Goal: Task Accomplishment & Management: Use online tool/utility

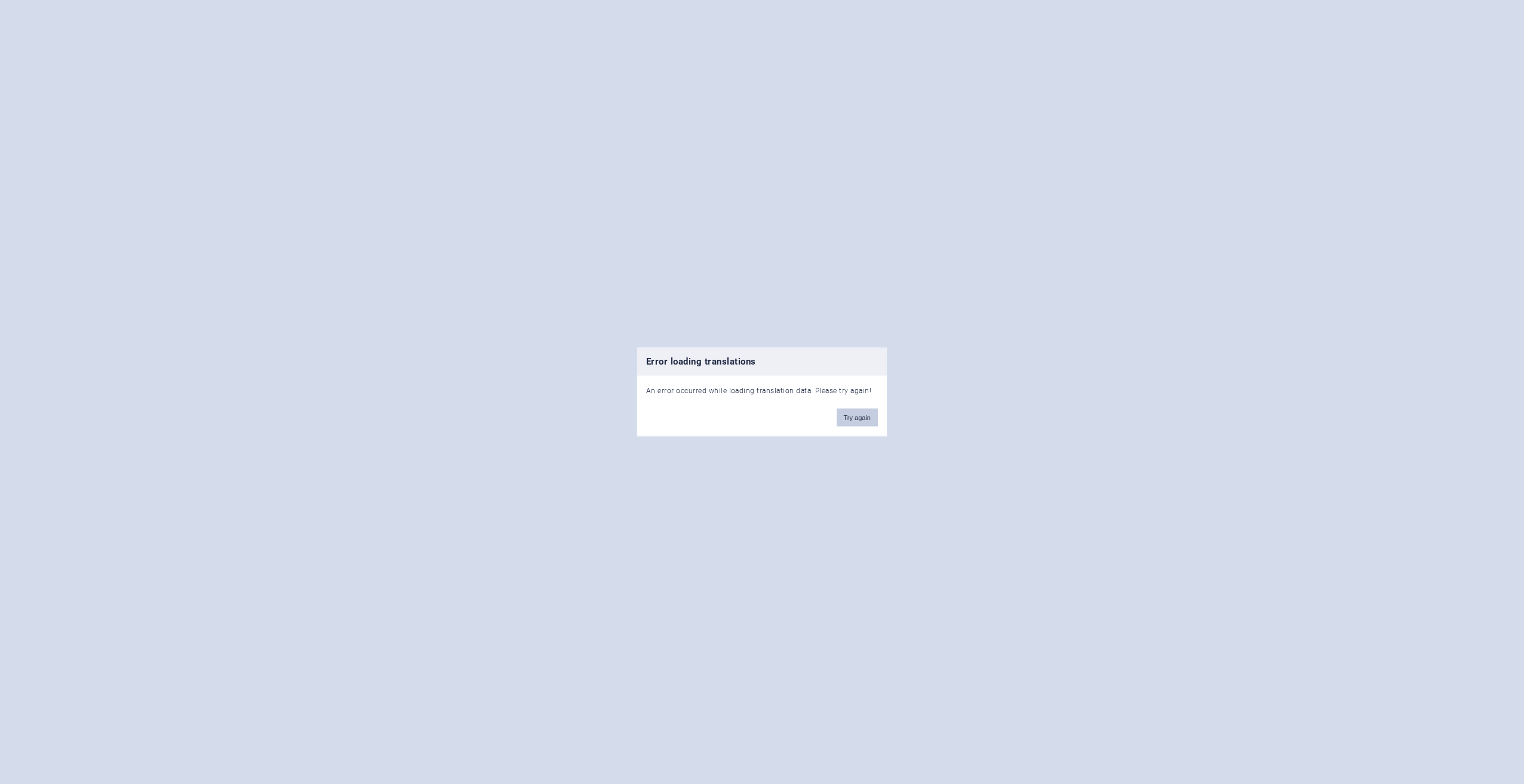
click at [846, 416] on button "Try again" at bounding box center [857, 417] width 41 height 18
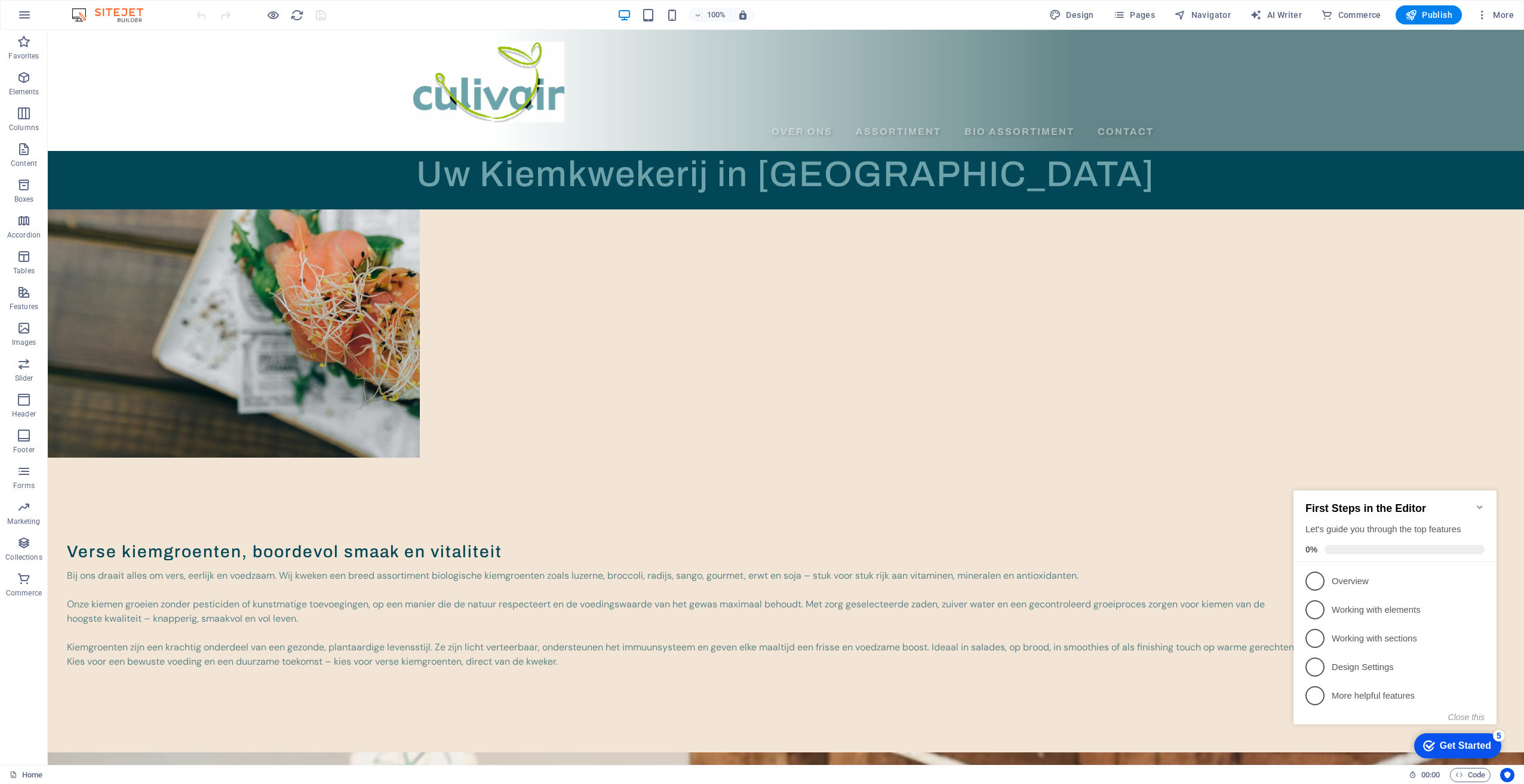
click at [1479, 502] on icon "Minimize checklist" at bounding box center [1479, 507] width 10 height 10
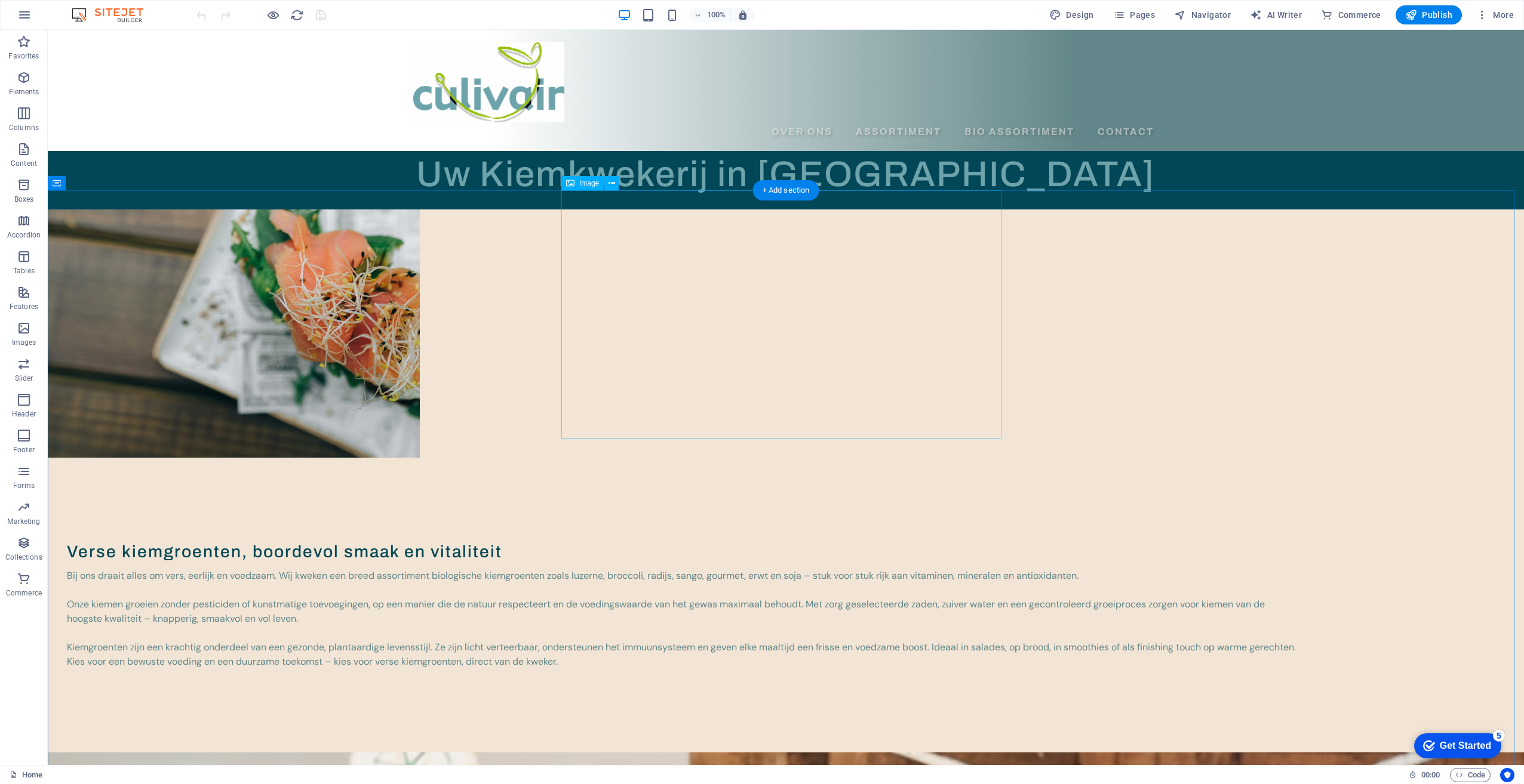
click at [760, 333] on figure at bounding box center [786, 334] width 1476 height 248
click at [758, 328] on figure at bounding box center [786, 334] width 1476 height 248
select select "px"
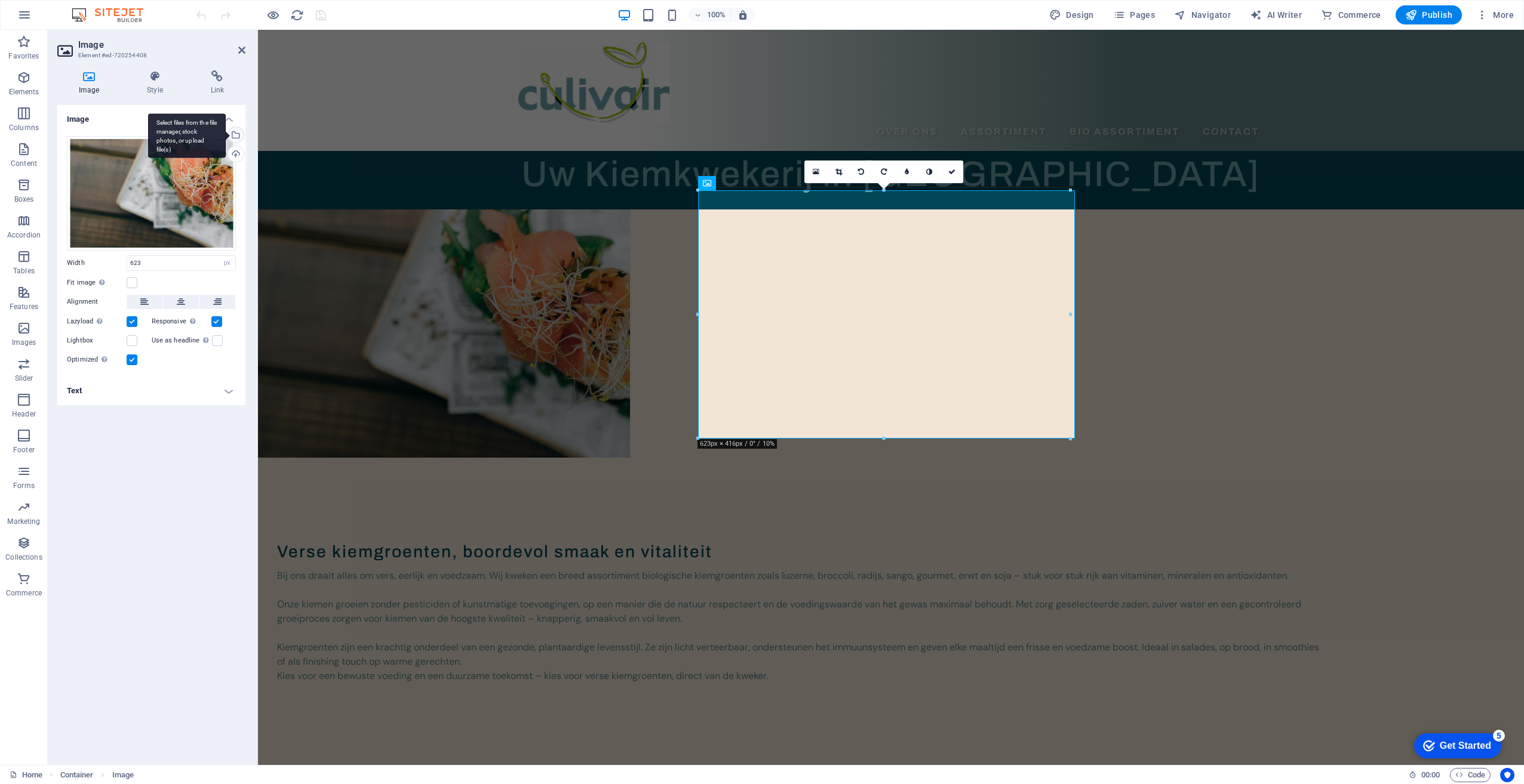
click at [226, 133] on div "Select files from the file manager, stock photos, or upload file(s)" at bounding box center [186, 136] width 78 height 45
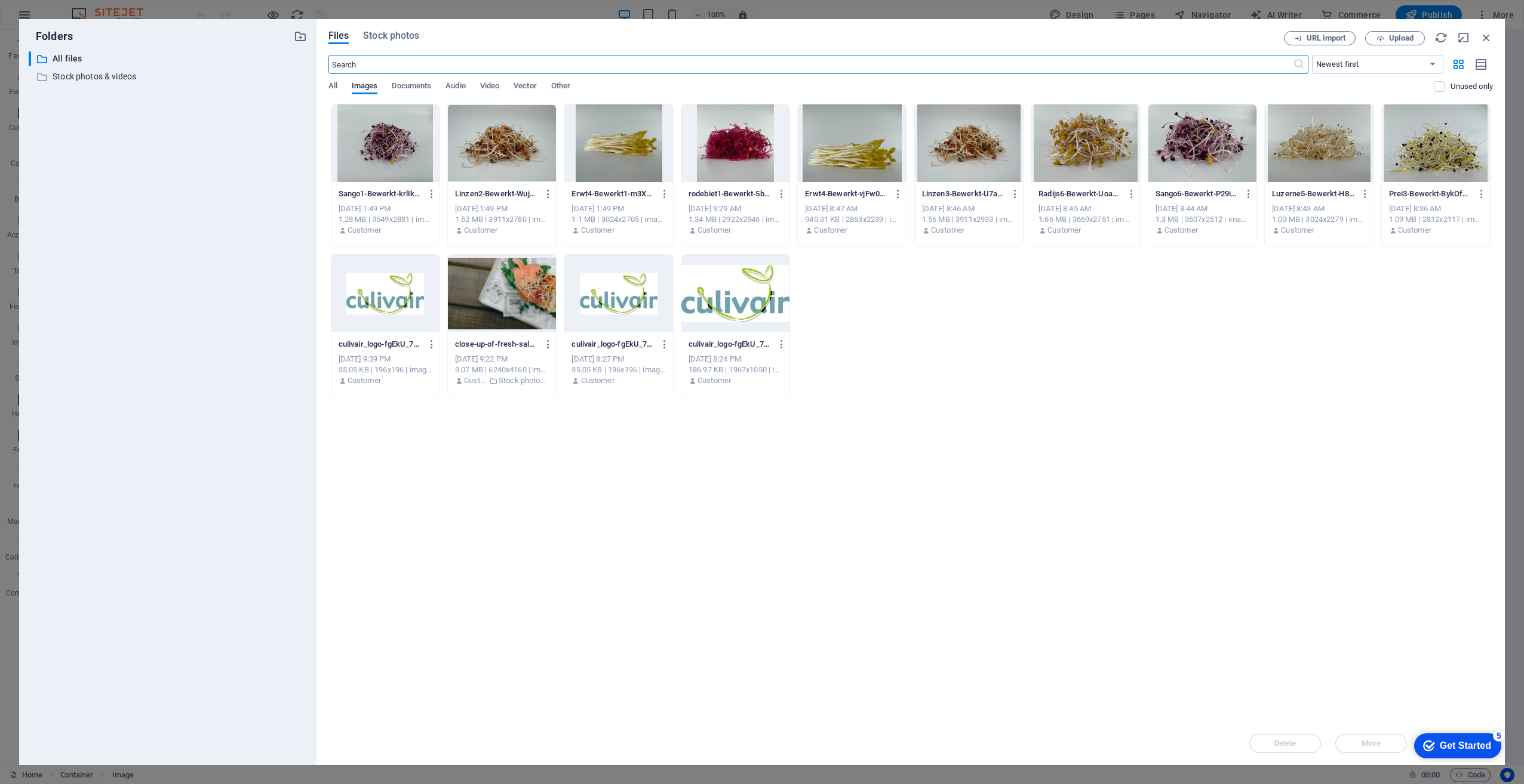
click at [511, 312] on div at bounding box center [501, 294] width 108 height 78
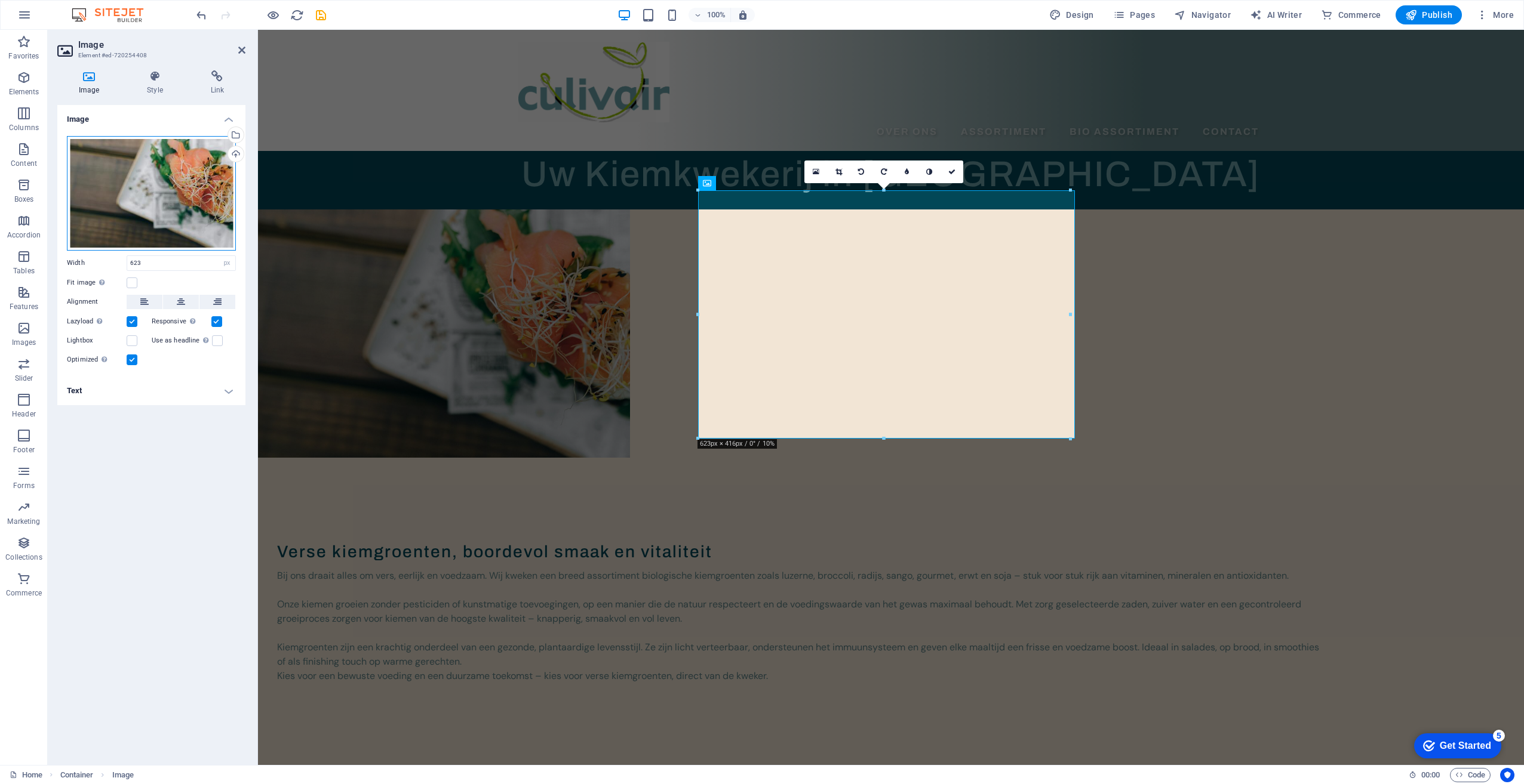
click at [153, 205] on div "Drag files here, click to choose files or select files from Files or our free s…" at bounding box center [151, 194] width 169 height 115
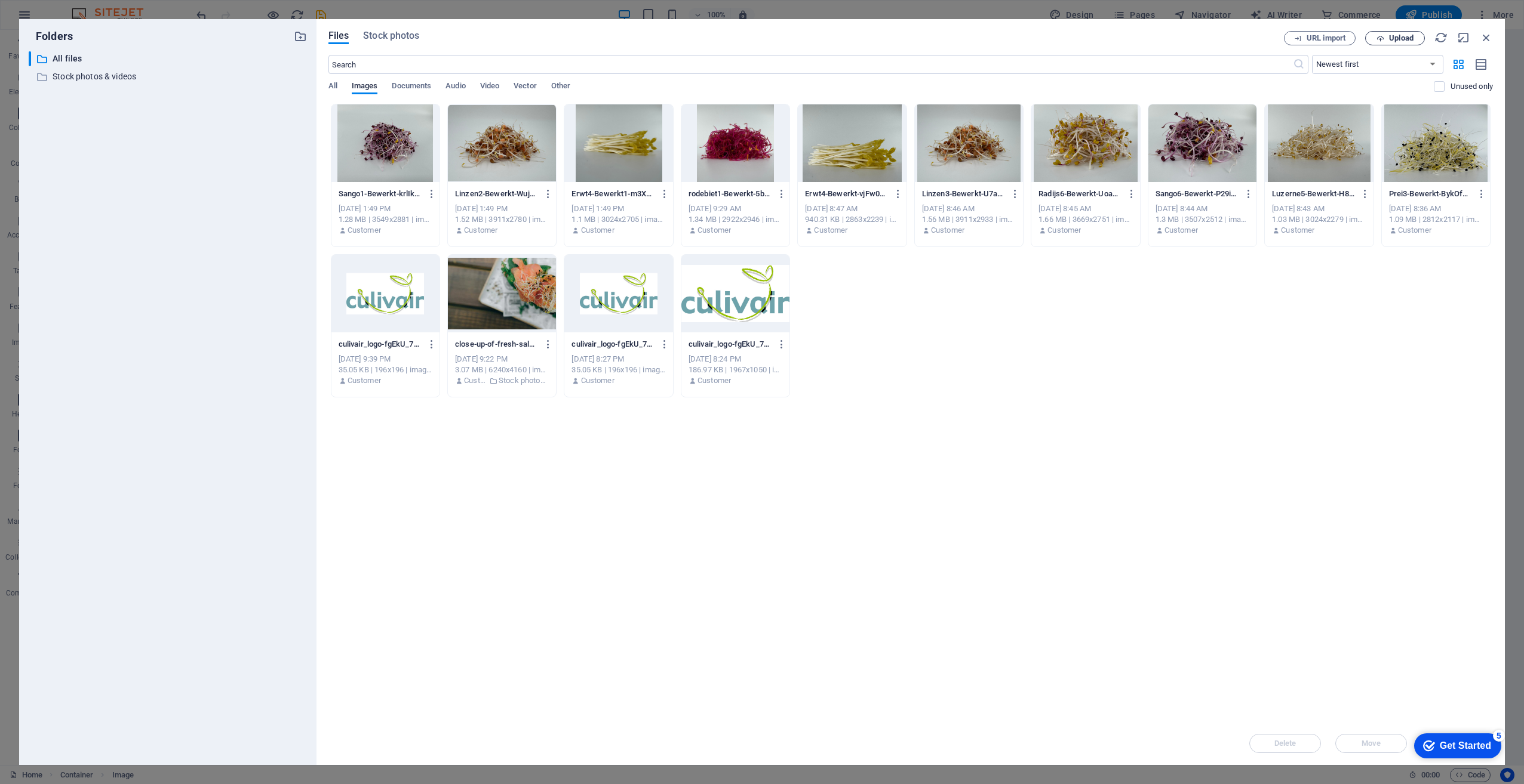
click at [1390, 35] on span "Upload" at bounding box center [1401, 38] width 25 height 7
click at [1382, 39] on icon "button" at bounding box center [1380, 38] width 8 height 8
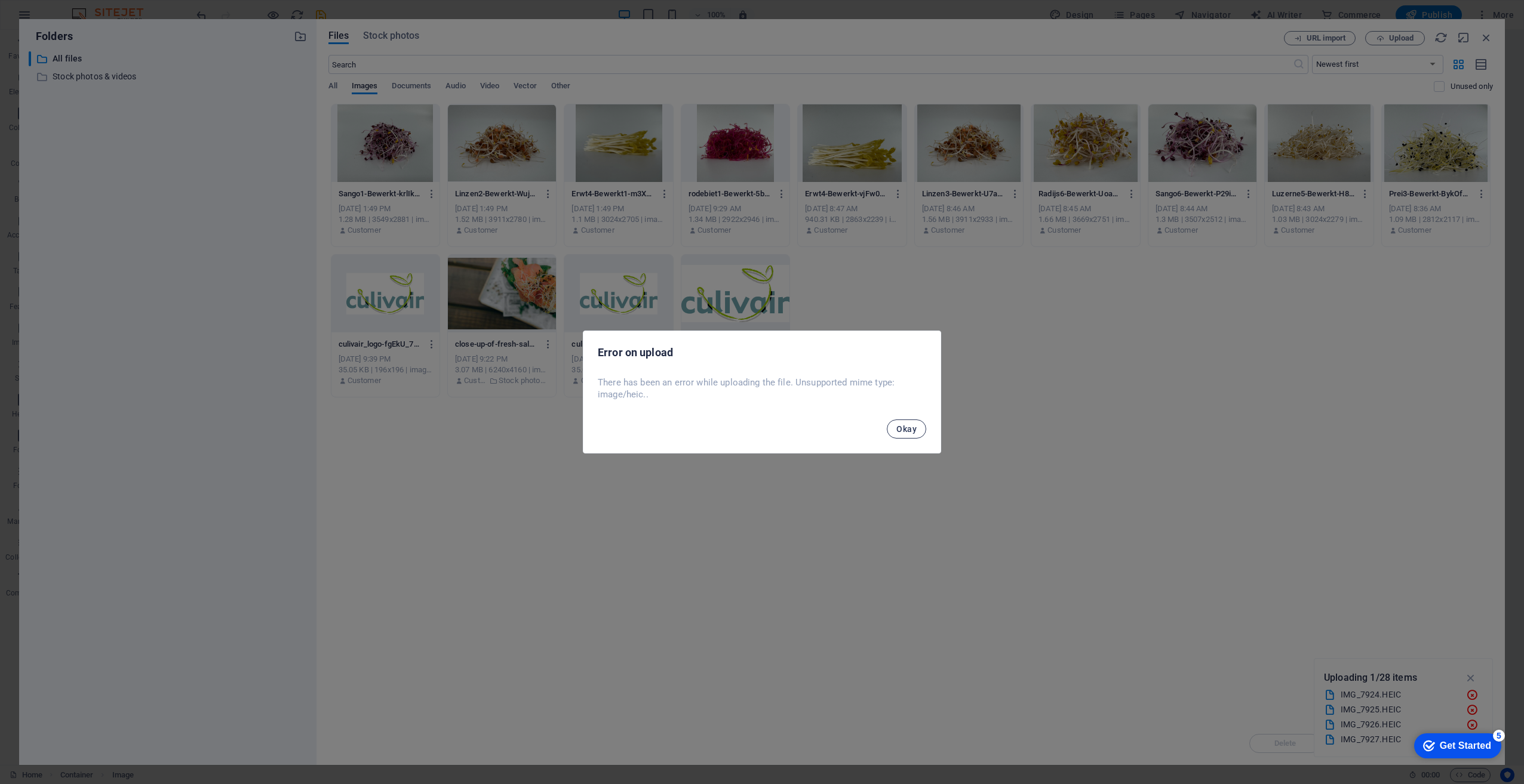
click at [904, 429] on span "Okay" at bounding box center [906, 429] width 21 height 10
click at [900, 432] on span "Okay" at bounding box center [906, 429] width 21 height 10
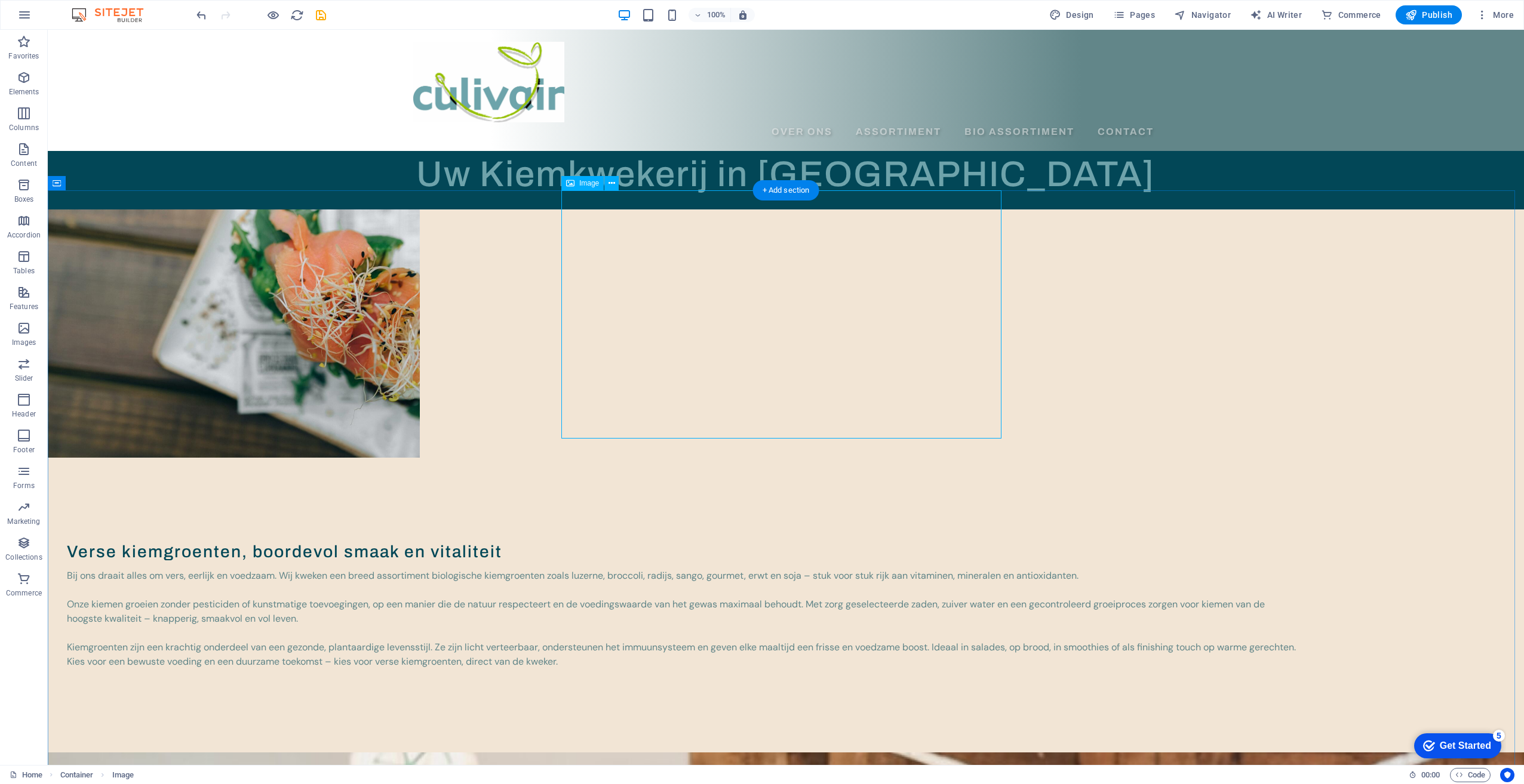
click at [628, 311] on figure at bounding box center [786, 334] width 1476 height 248
click at [700, 296] on figure at bounding box center [786, 334] width 1476 height 248
select select "px"
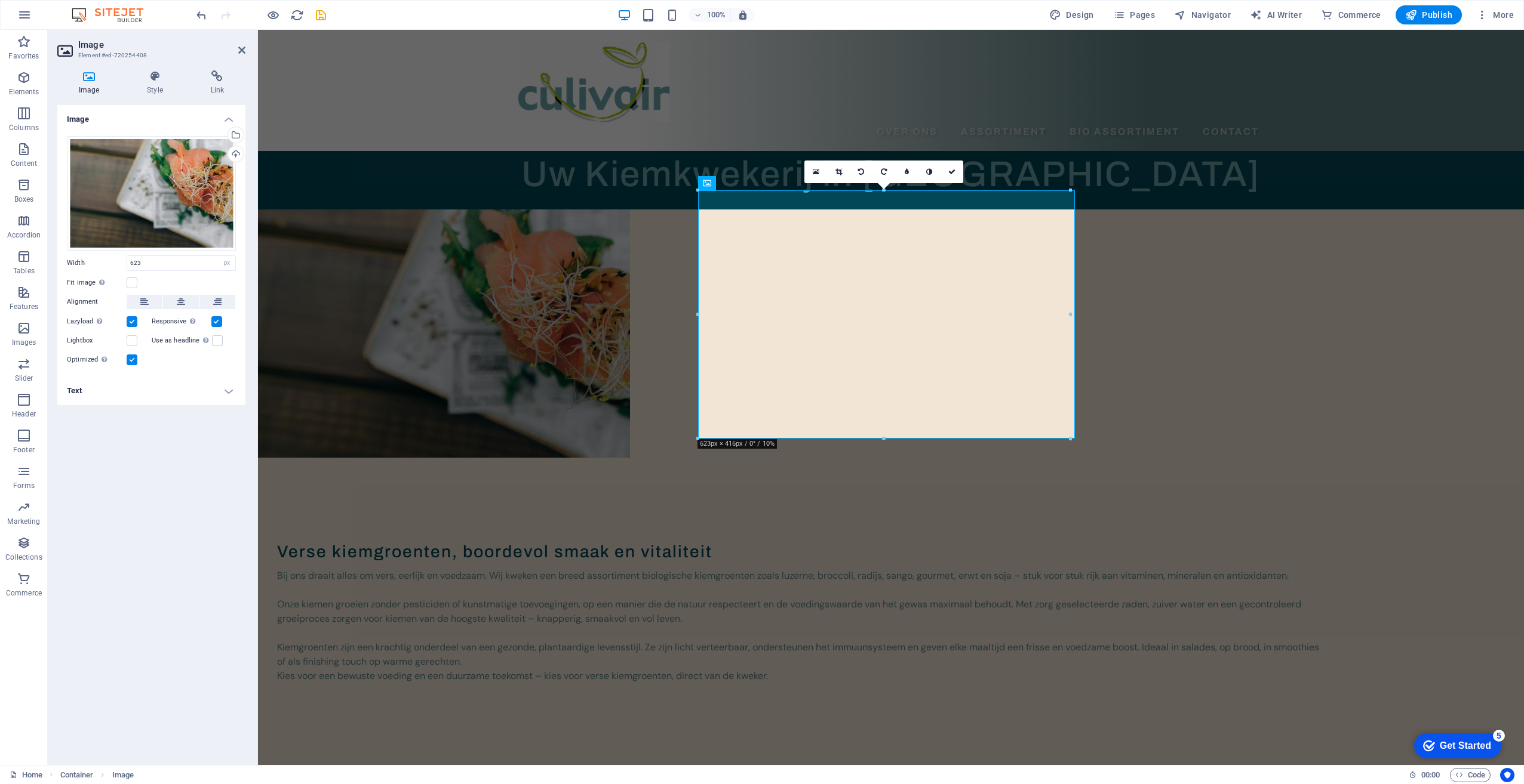
click at [94, 83] on h4 "Image" at bounding box center [91, 83] width 68 height 25
click at [136, 170] on div "Drag files here, click to choose files or select files from Files or our free s…" at bounding box center [151, 194] width 169 height 115
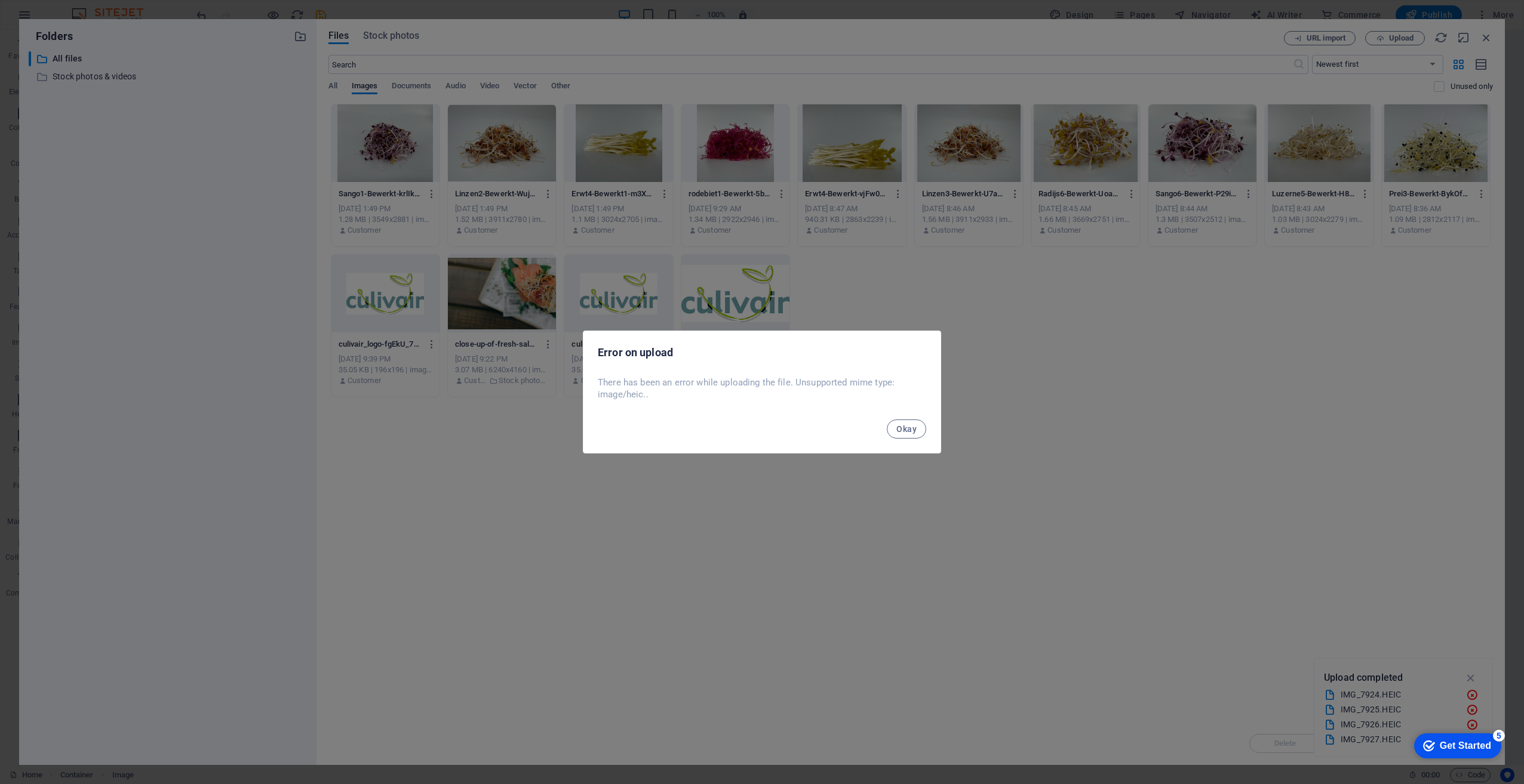
click at [917, 430] on button "Okay" at bounding box center [906, 429] width 39 height 19
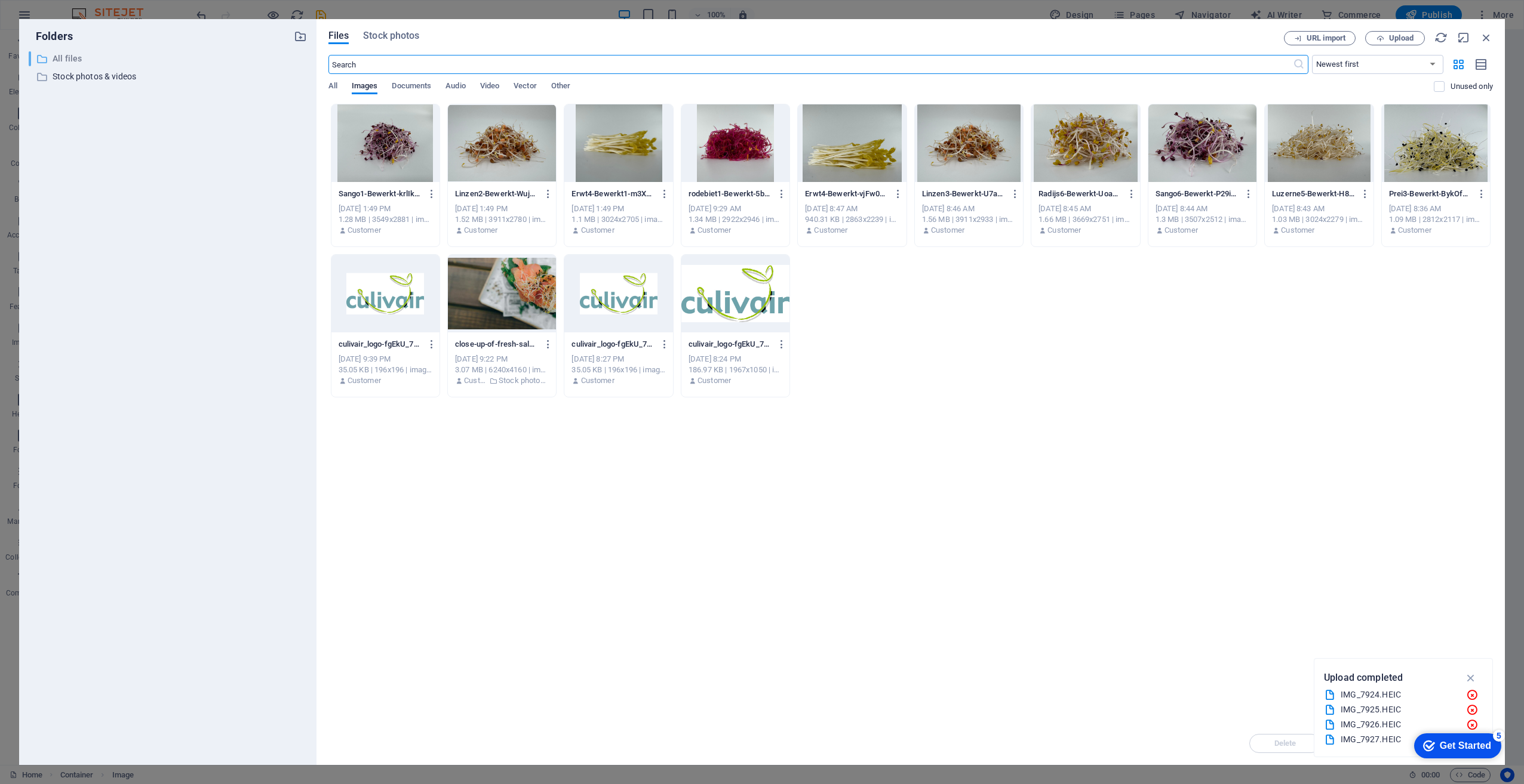
click at [72, 62] on p "All files" at bounding box center [168, 58] width 232 height 14
click at [1072, 344] on div at bounding box center [762, 392] width 1524 height 784
click at [943, 152] on div at bounding box center [968, 143] width 108 height 78
click at [1271, 657] on div "Drop files here to upload them instantly Sango1-Bewerkt-krlIk4MLFktAruvfxzMUtw.…" at bounding box center [910, 413] width 1164 height 618
click at [1467, 677] on icon "button" at bounding box center [1471, 678] width 14 height 13
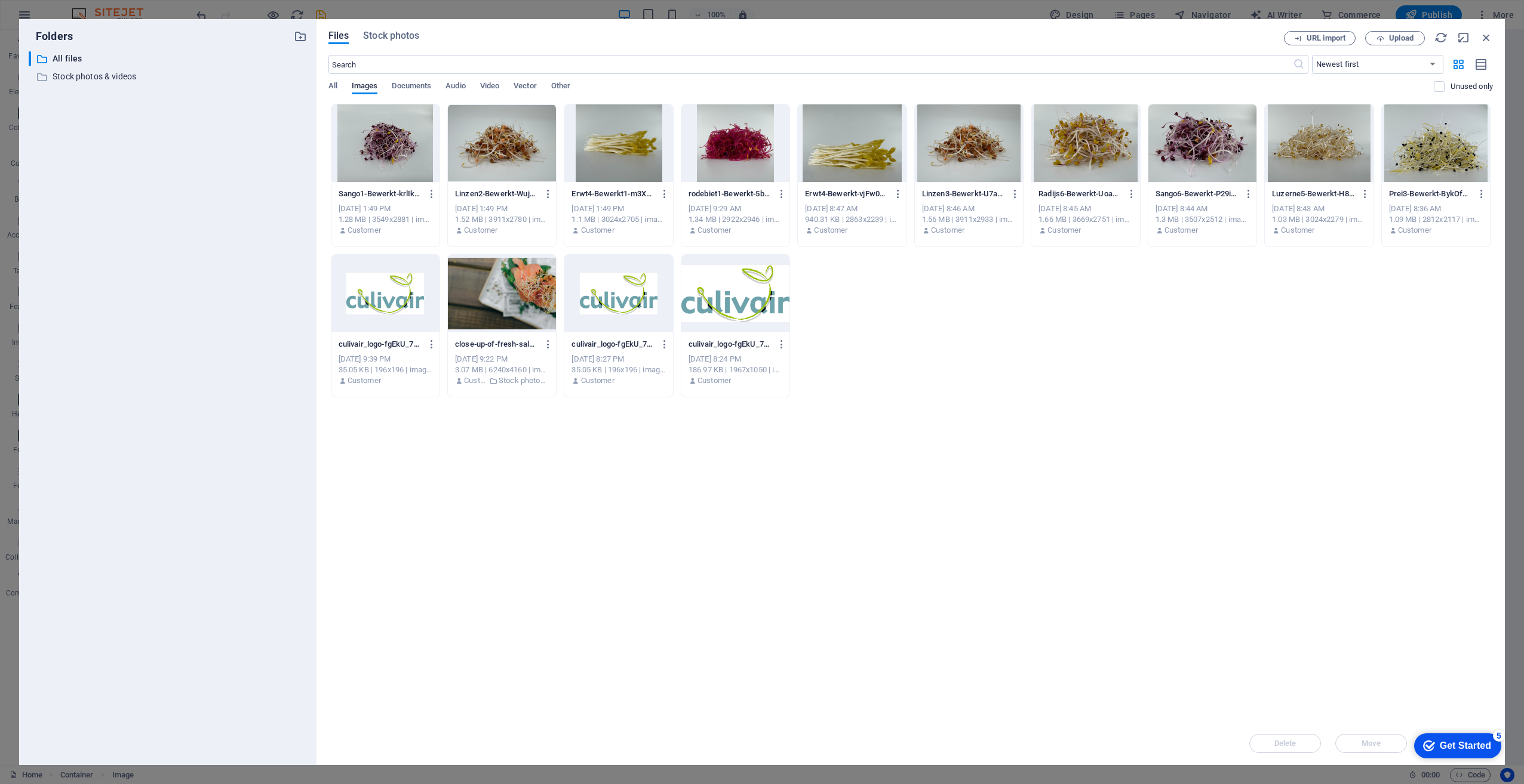
click at [848, 146] on div at bounding box center [851, 143] width 108 height 78
click at [848, 146] on div "1" at bounding box center [851, 143] width 108 height 78
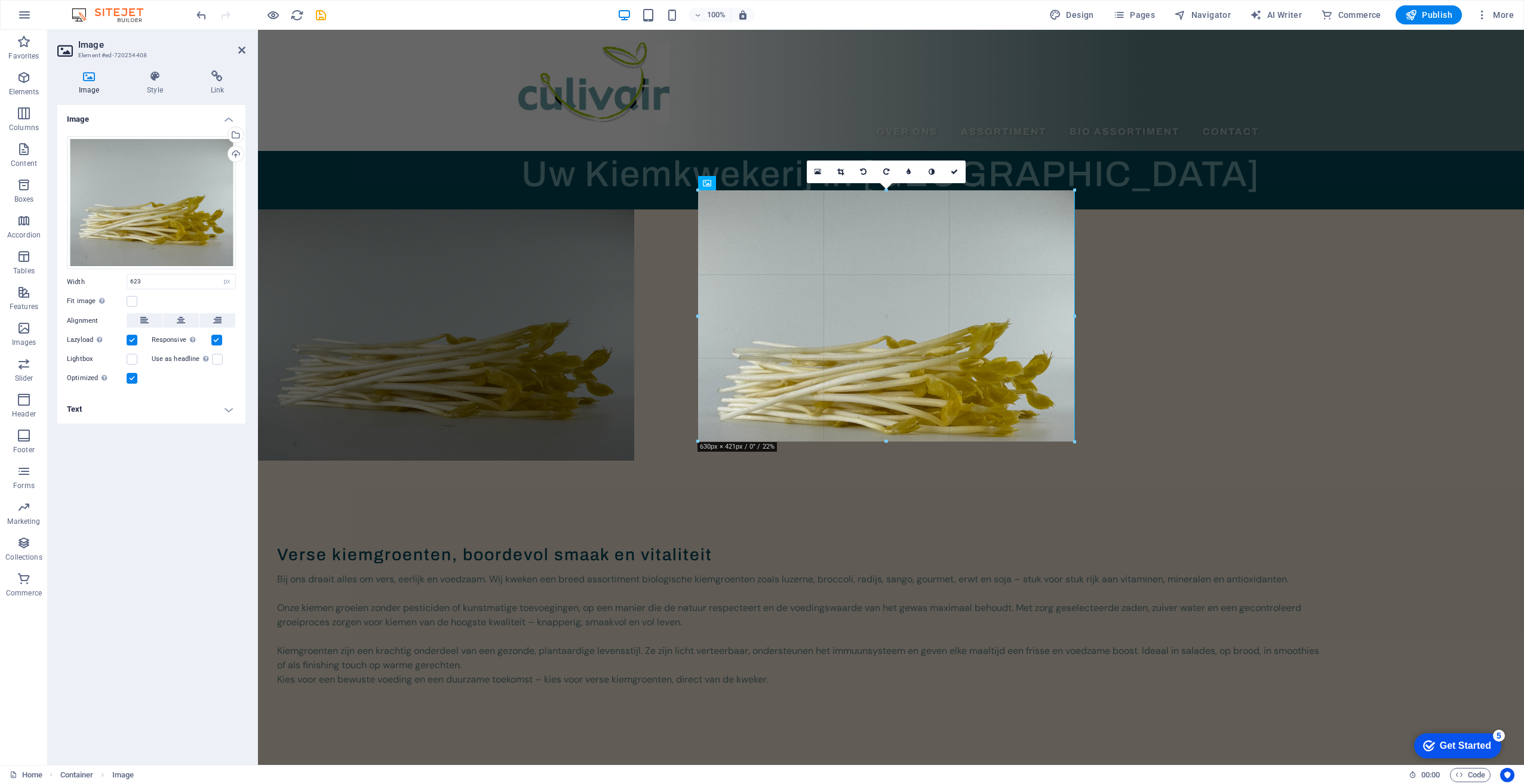
drag, startPoint x: 1068, startPoint y: 315, endPoint x: 1075, endPoint y: 315, distance: 7.0
type input "630"
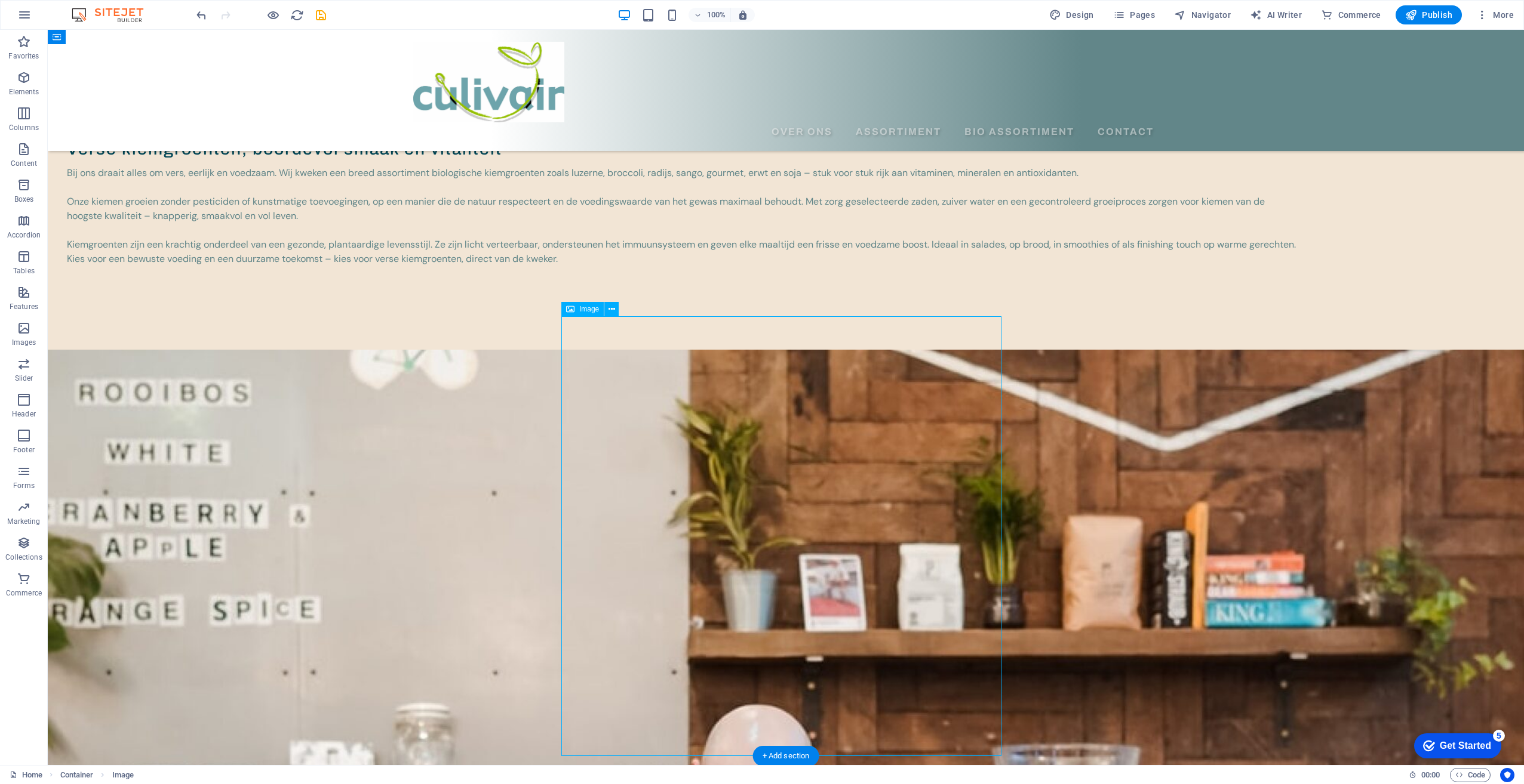
select select "%"
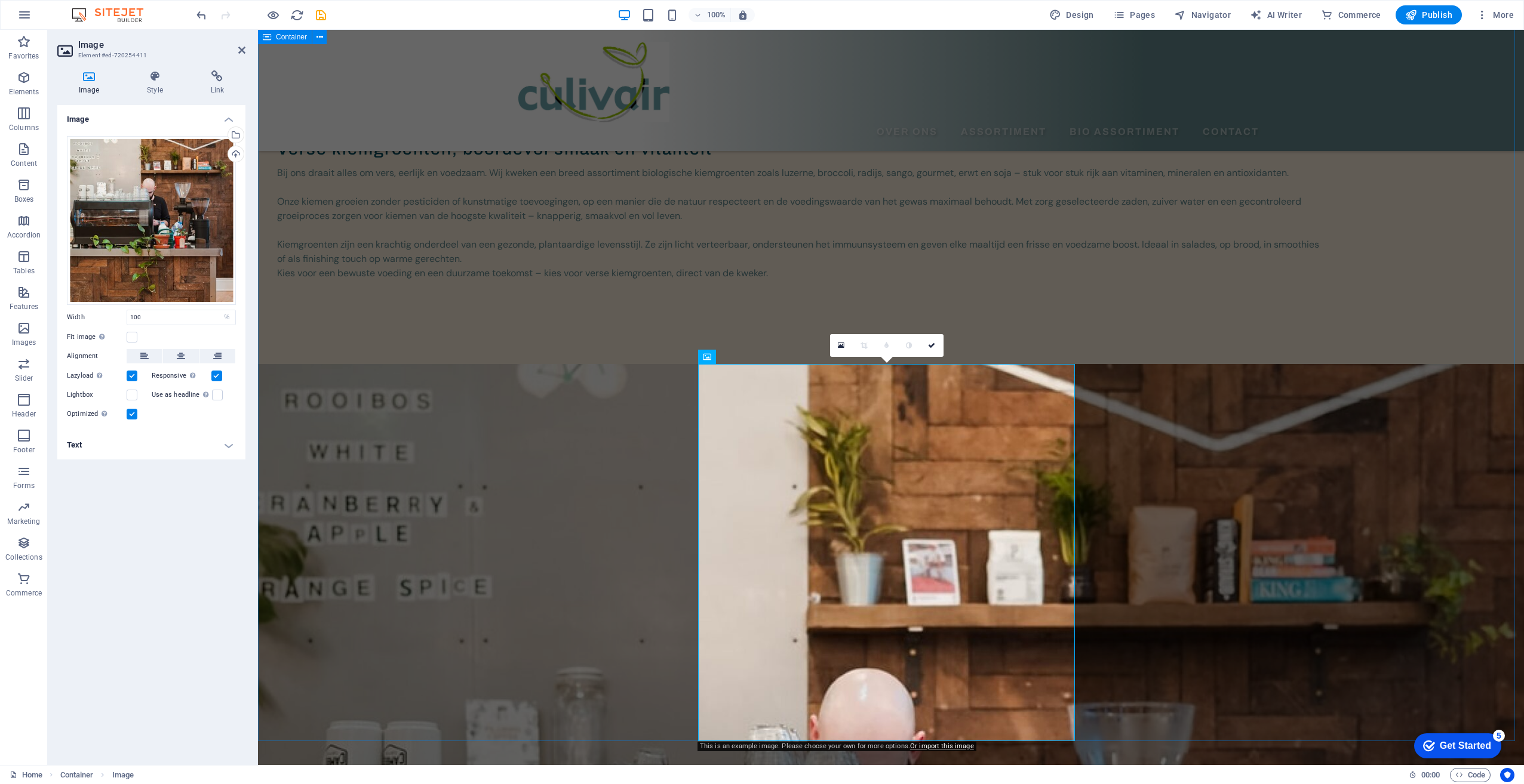
click at [600, 509] on div "Verse kiemgroenten, boordevol smaak en vitaliteit Bij ons draait alles om vers,…" at bounding box center [891, 695] width 1266 height 1869
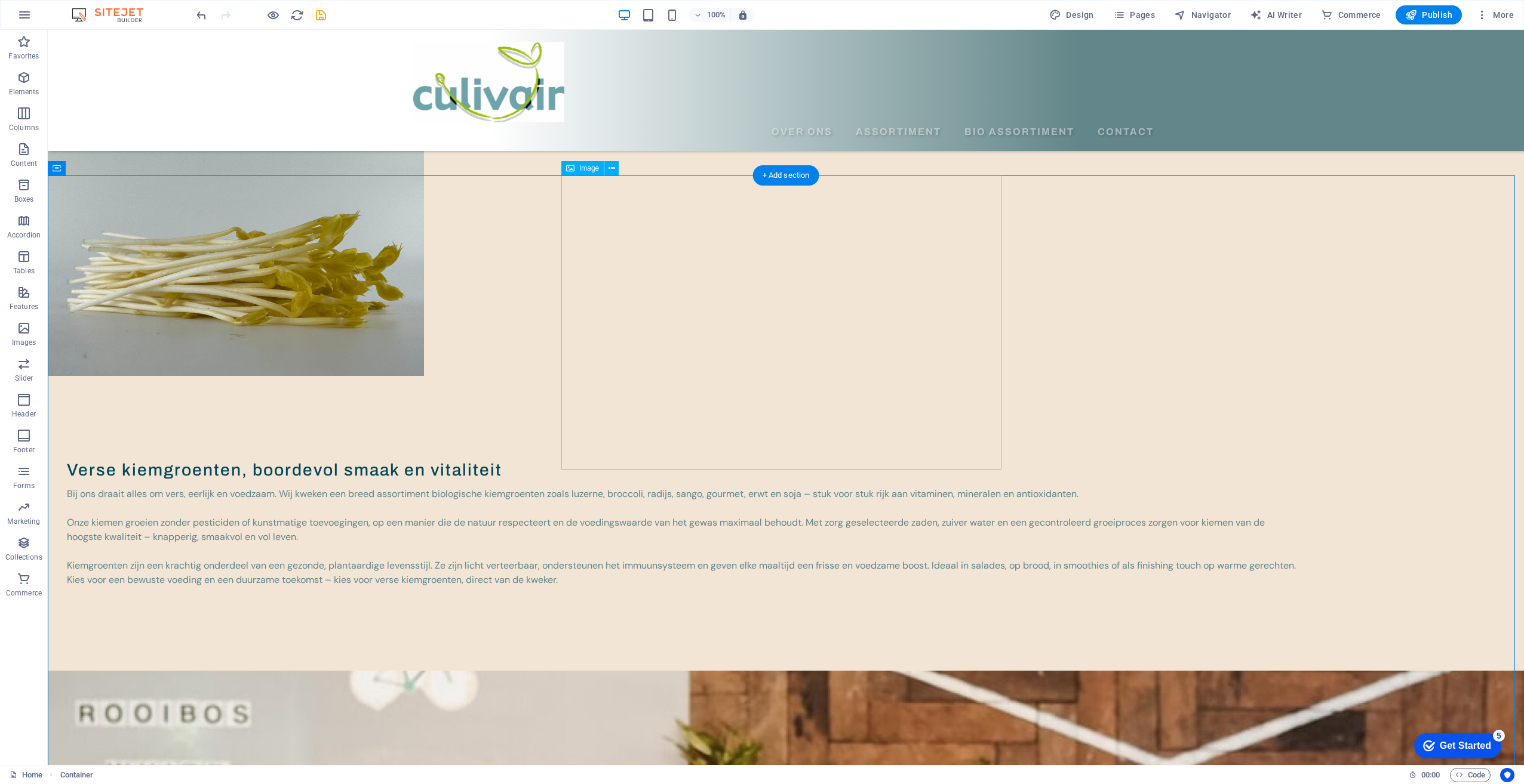
scroll to position [0, 0]
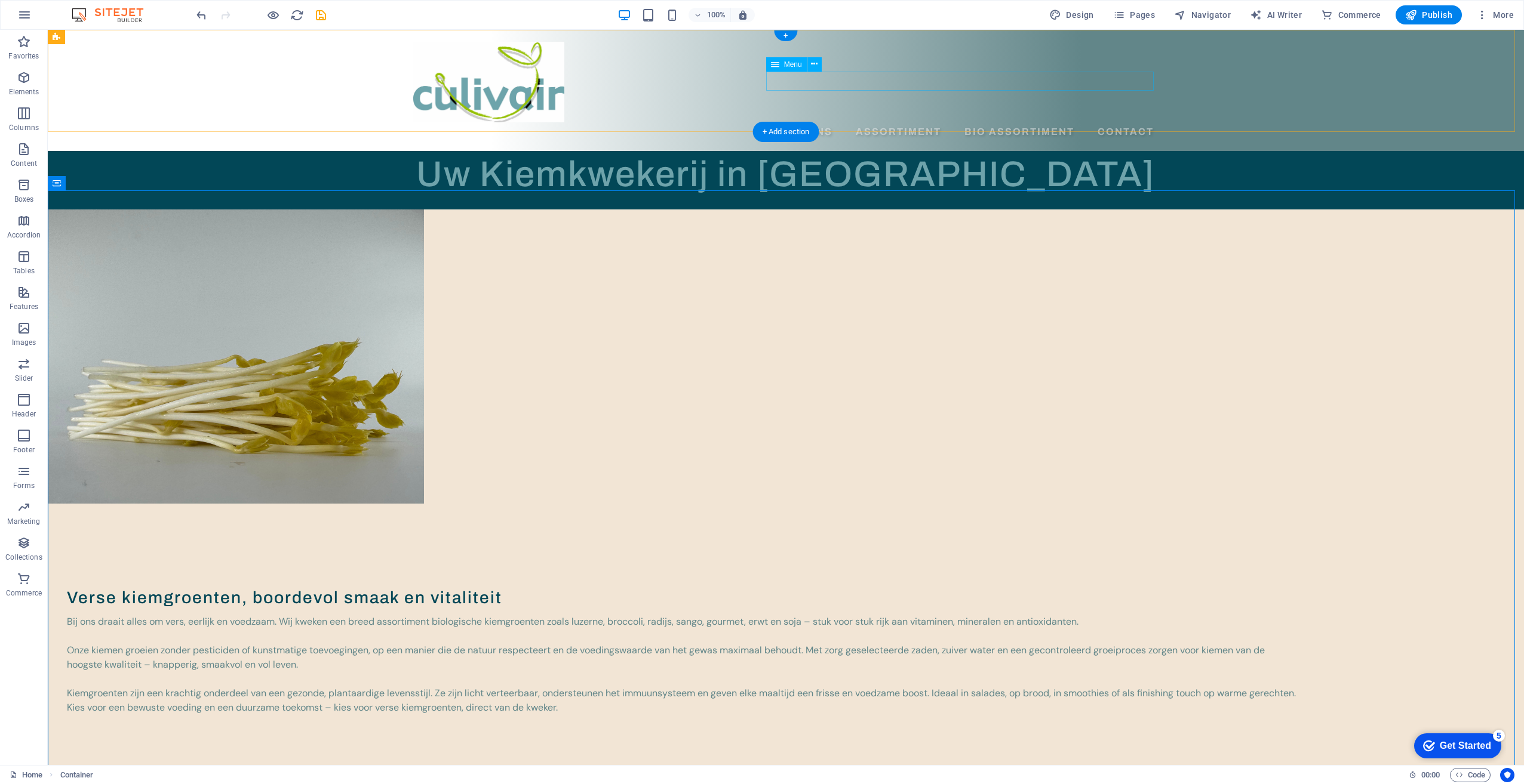
click at [892, 122] on nav "Over ons Assortiment Bio Assortiment Contact" at bounding box center [786, 132] width 745 height 19
click at [752, 348] on figure at bounding box center [786, 356] width 1476 height 294
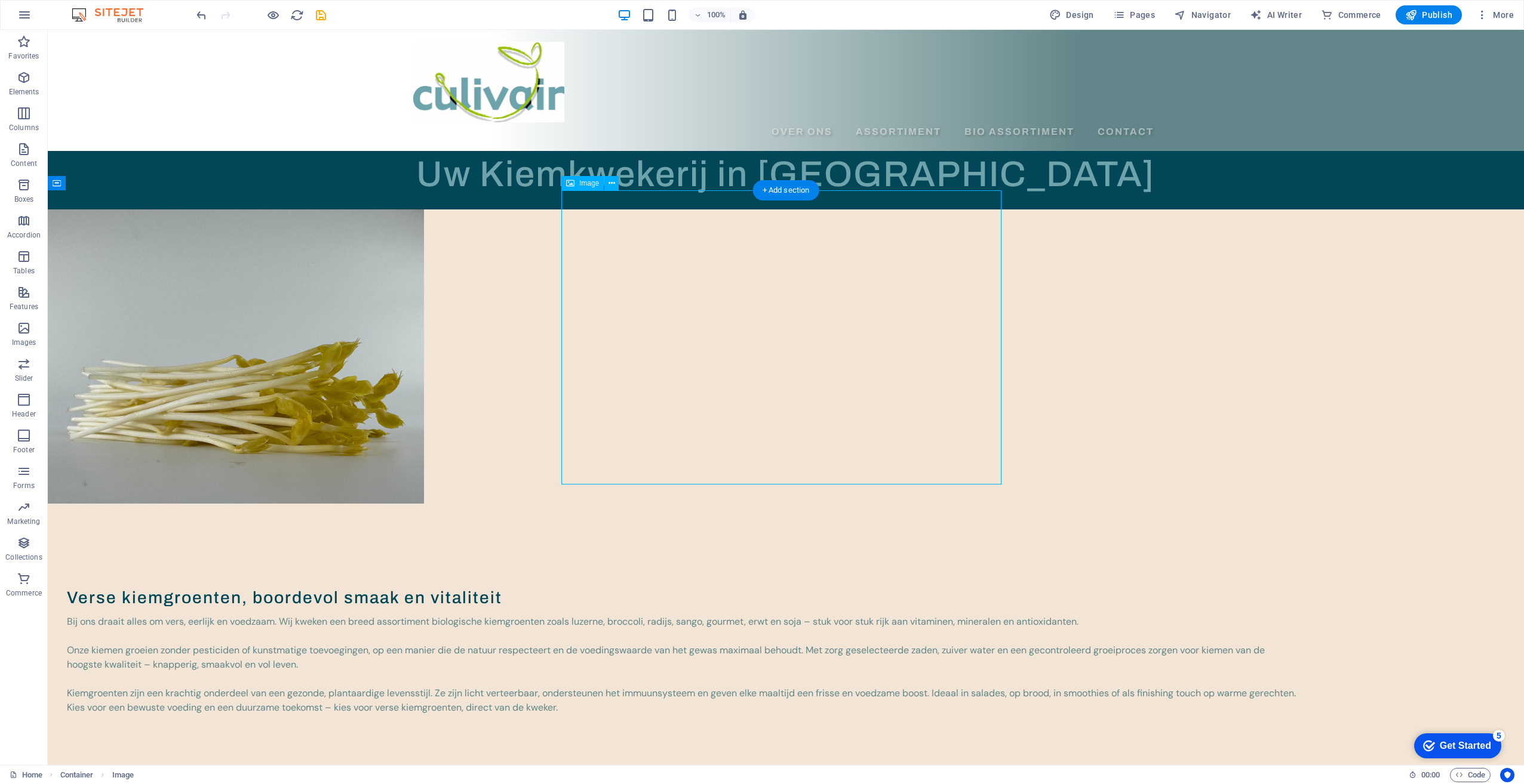
click at [752, 348] on figure at bounding box center [786, 356] width 1476 height 294
select select "px"
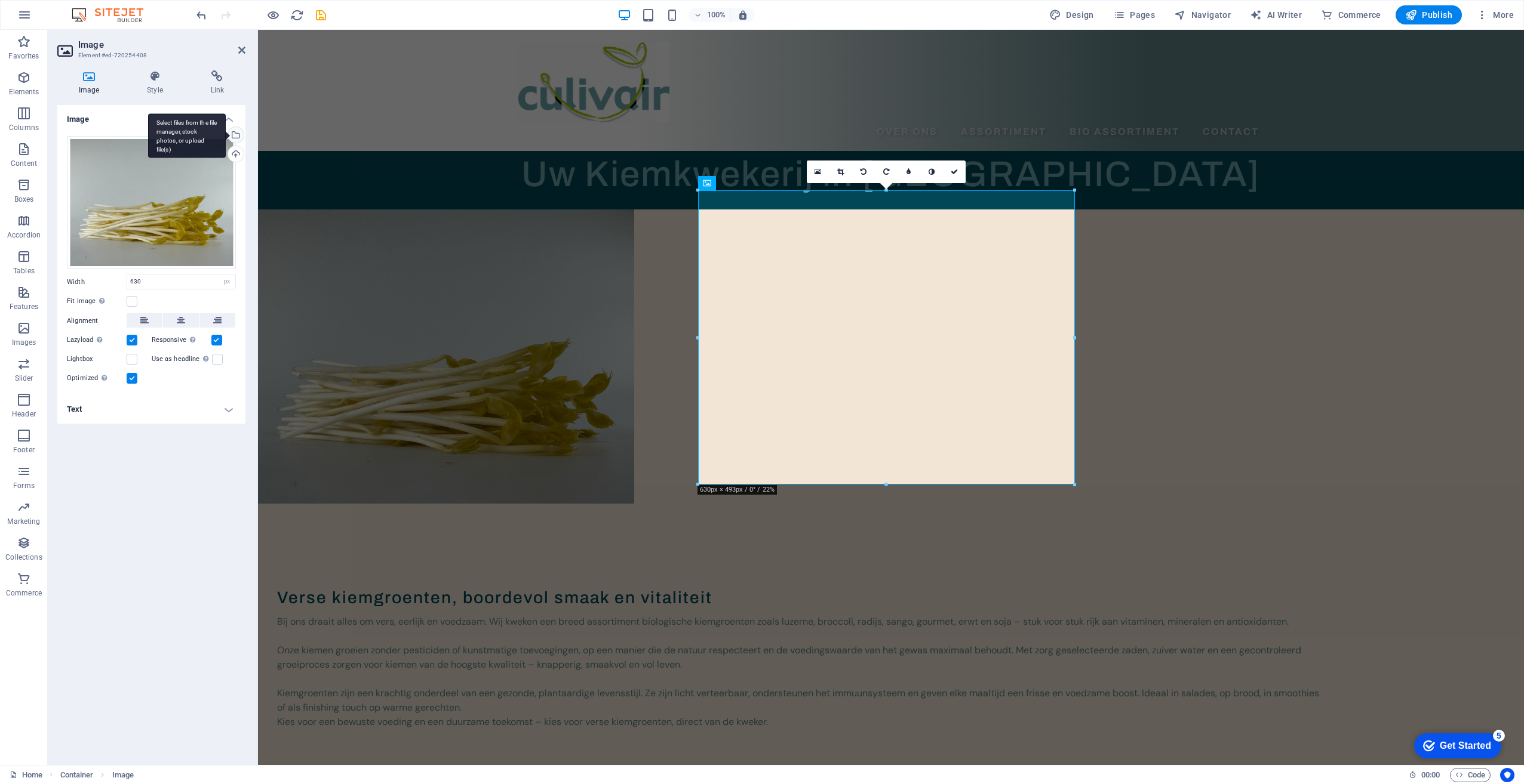
click at [237, 134] on div "Select files from the file manager, stock photos, or upload file(s)" at bounding box center [235, 136] width 18 height 18
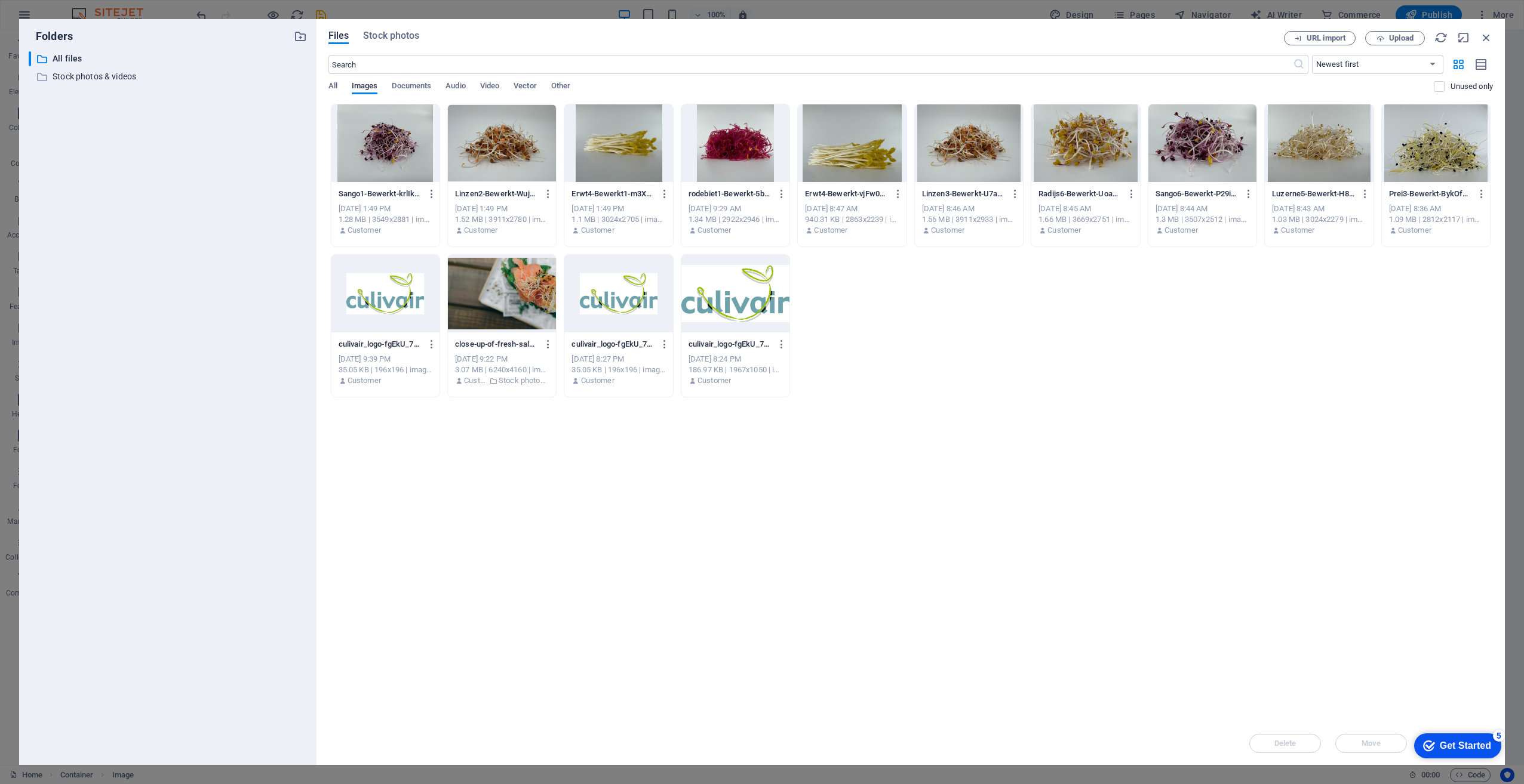
click at [502, 145] on div at bounding box center [501, 143] width 108 height 78
click at [502, 145] on div "1" at bounding box center [501, 143] width 108 height 78
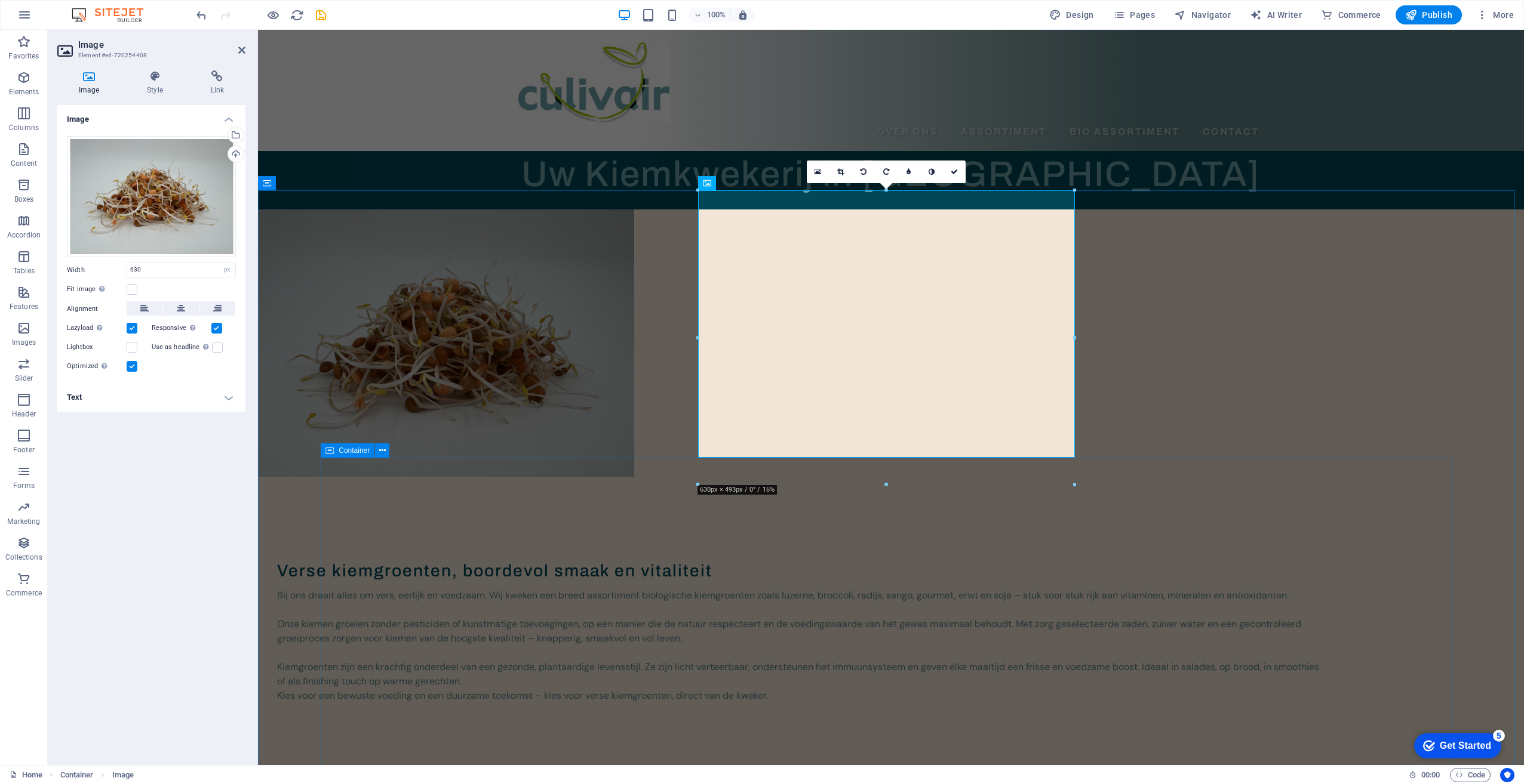
click at [880, 535] on div "Verse kiemgroenten, boordevol smaak en vitaliteit Bij ons draait alles om vers,…" at bounding box center [828, 631] width 1139 height 309
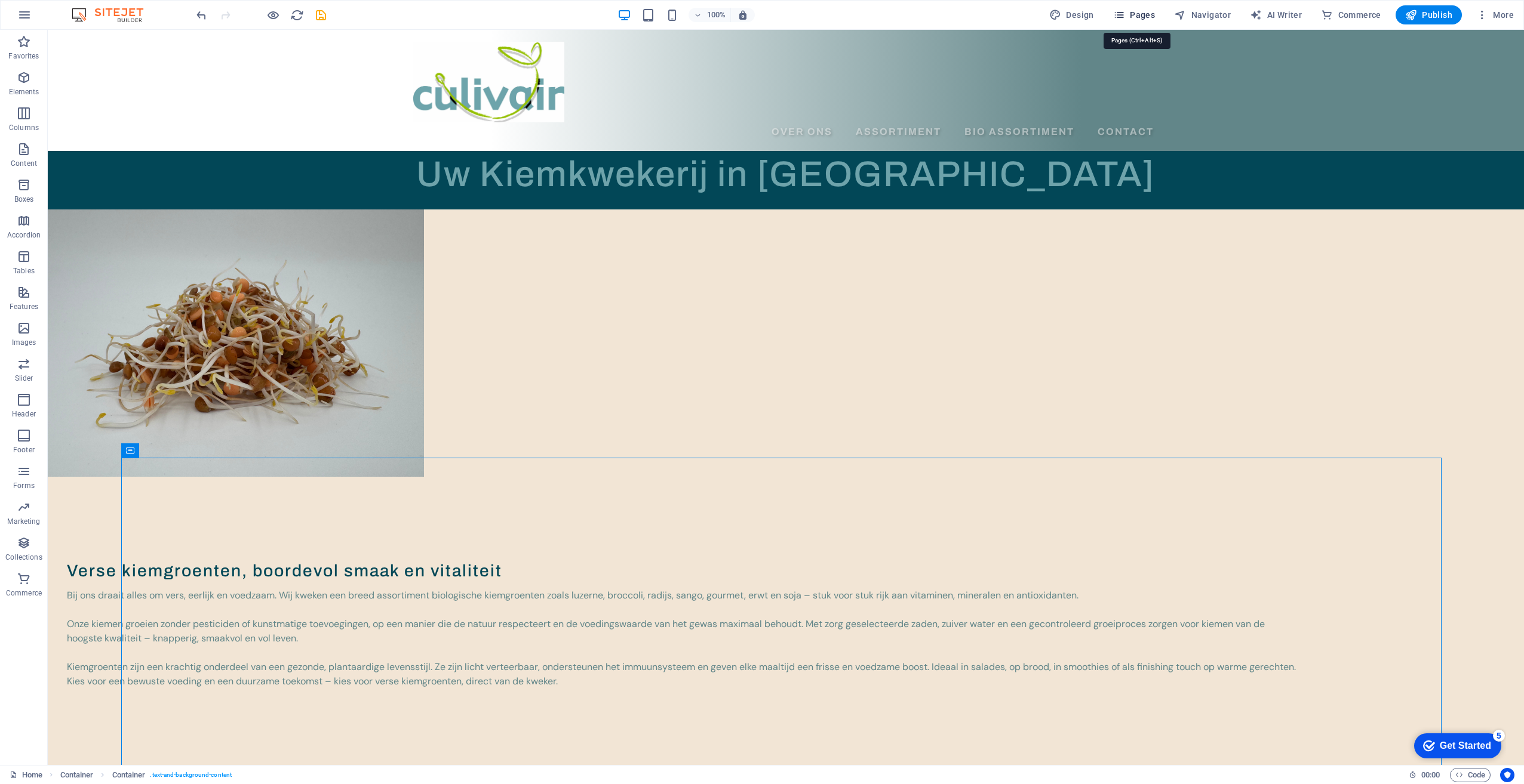
click at [1140, 13] on span "Pages" at bounding box center [1134, 15] width 42 height 12
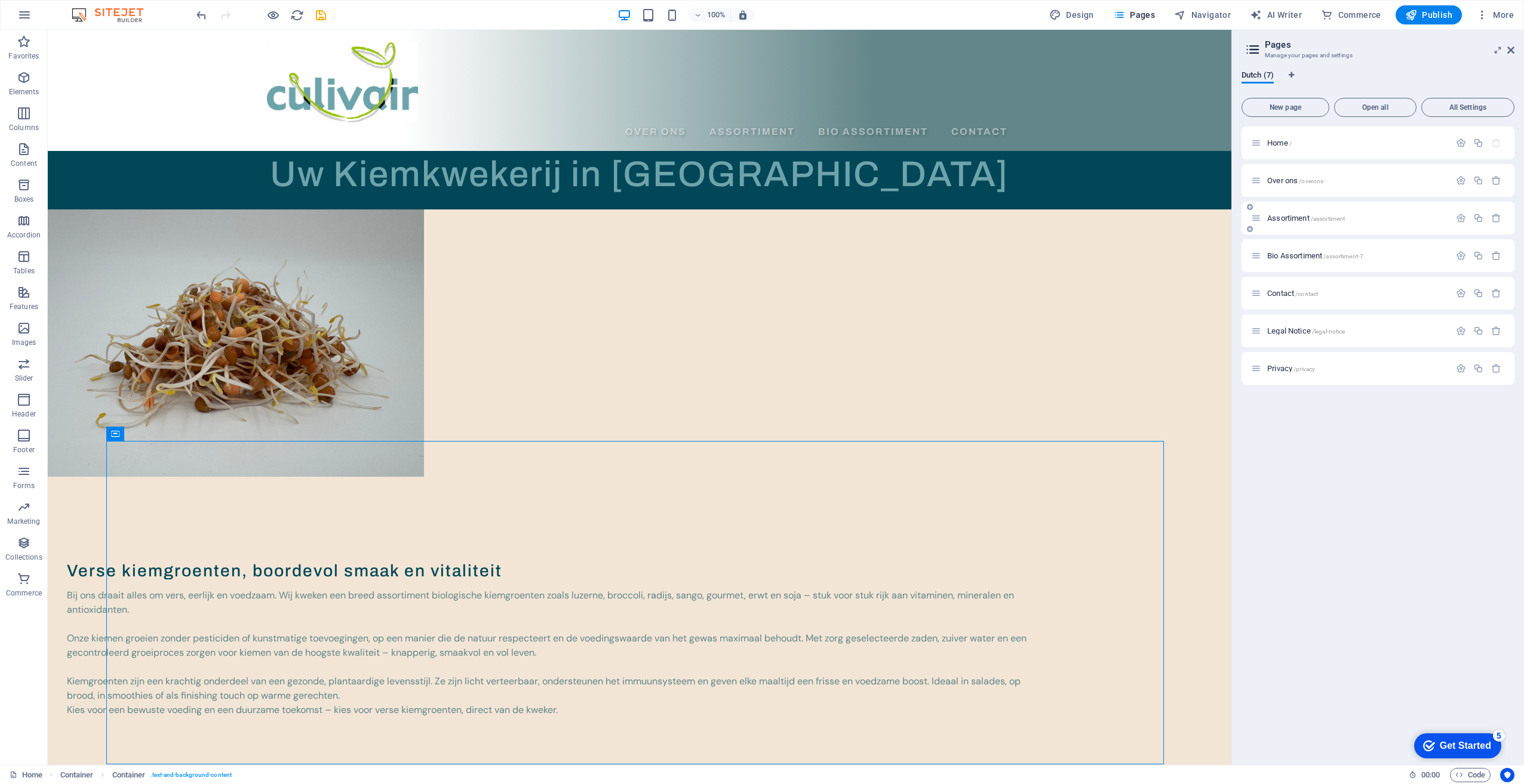
click at [1277, 218] on span "Assortiment /assortiment" at bounding box center [1306, 218] width 78 height 9
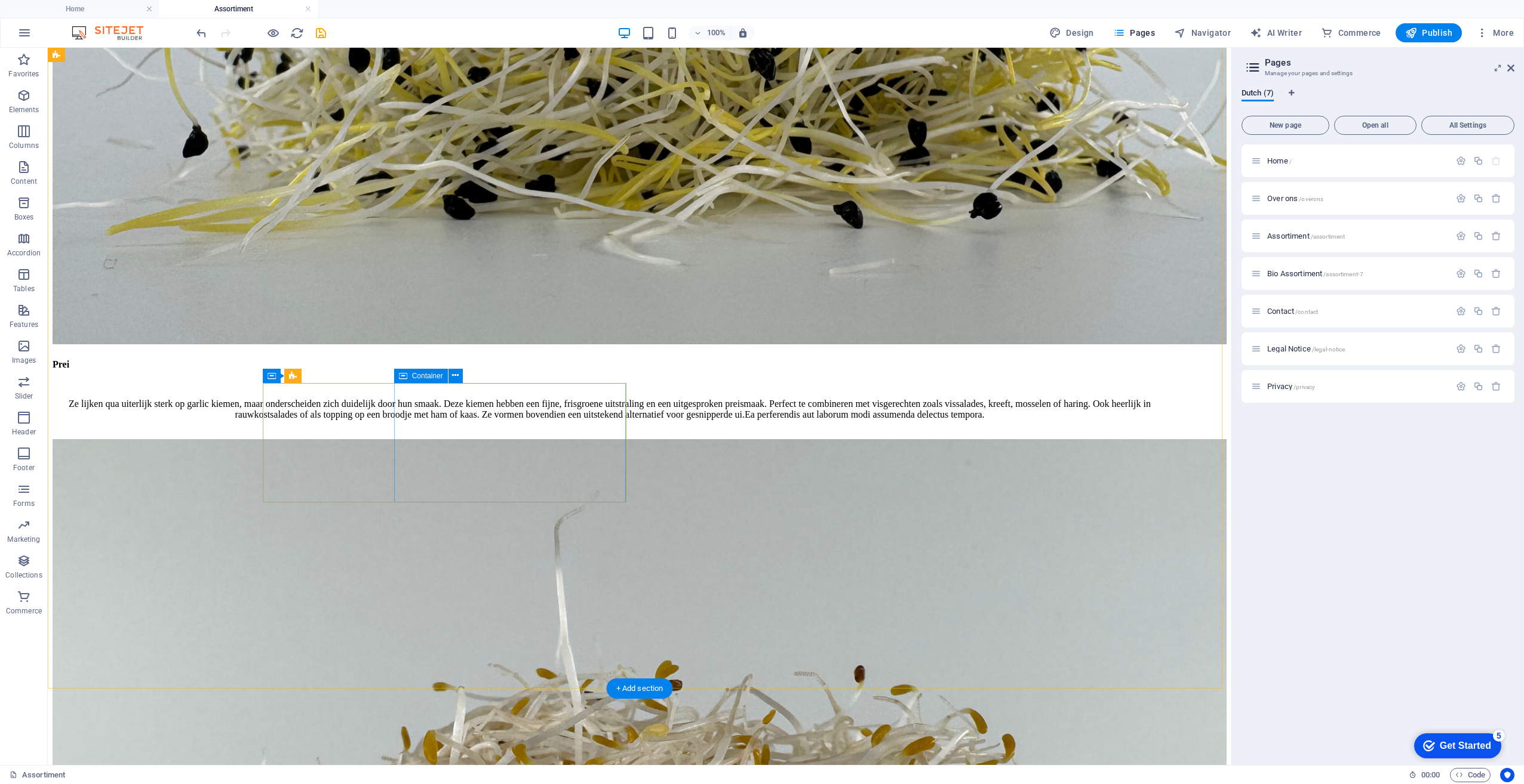
scroll to position [836, 0]
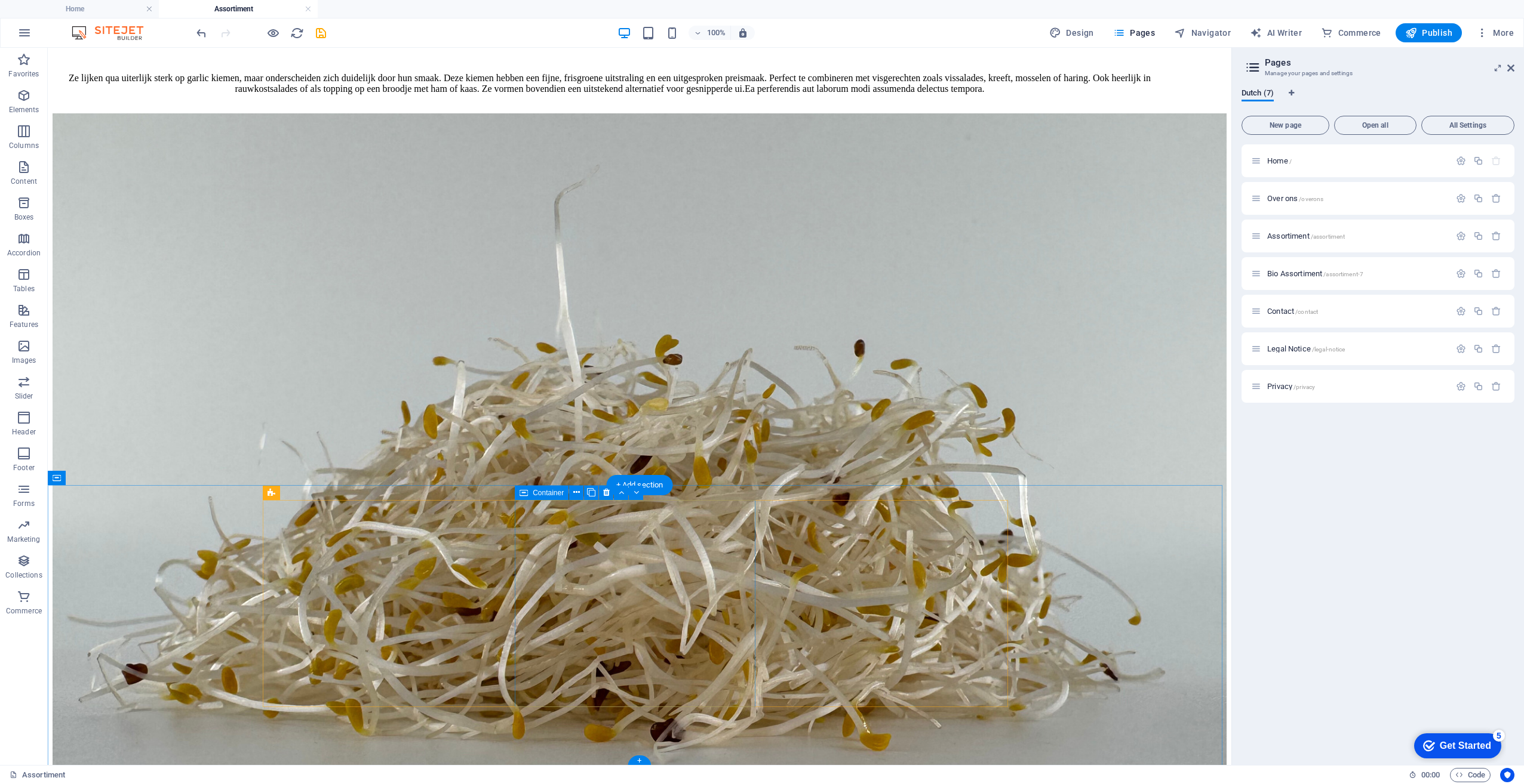
scroll to position [1170, 0]
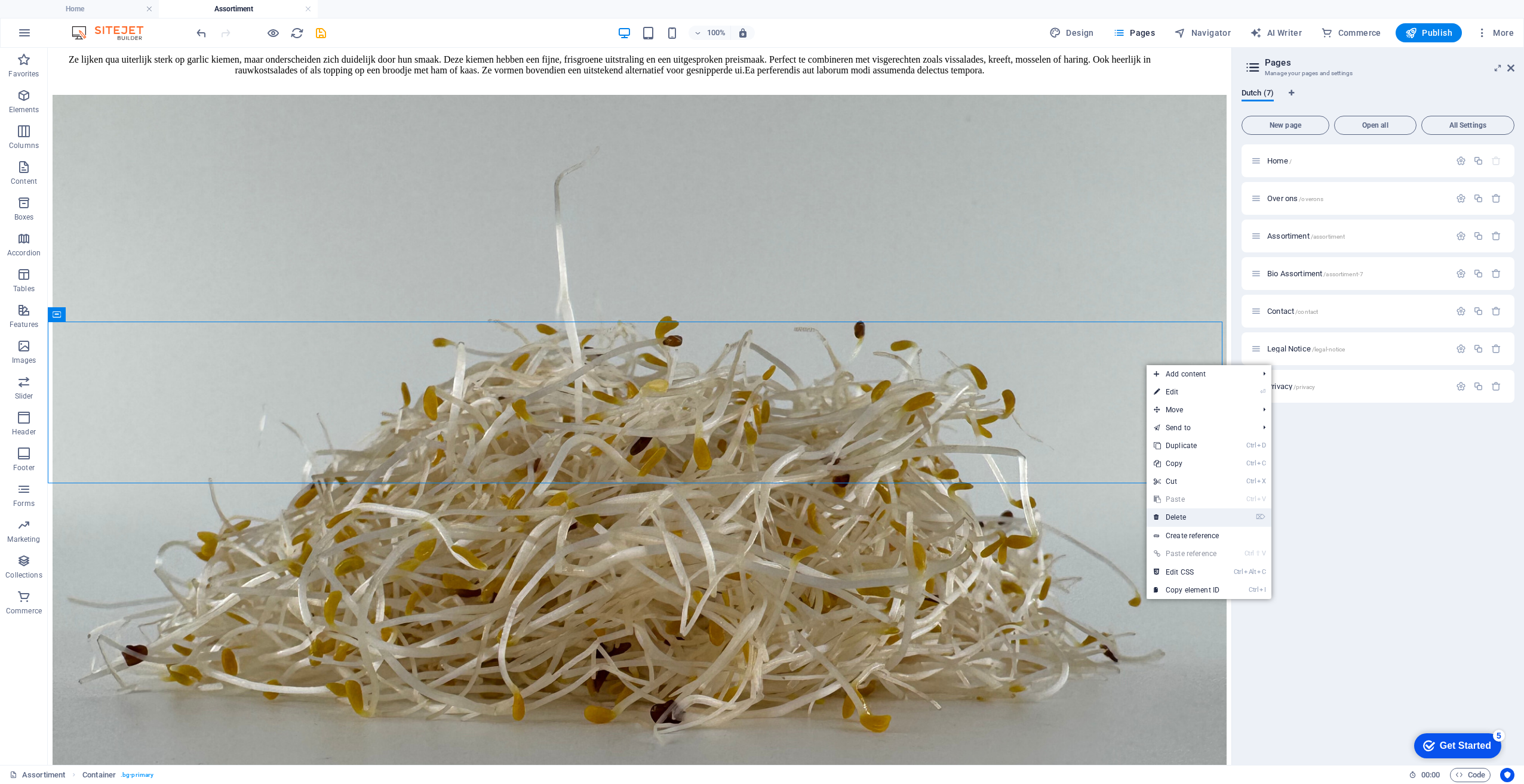
click at [1177, 517] on link "⌦ Delete" at bounding box center [1186, 517] width 80 height 18
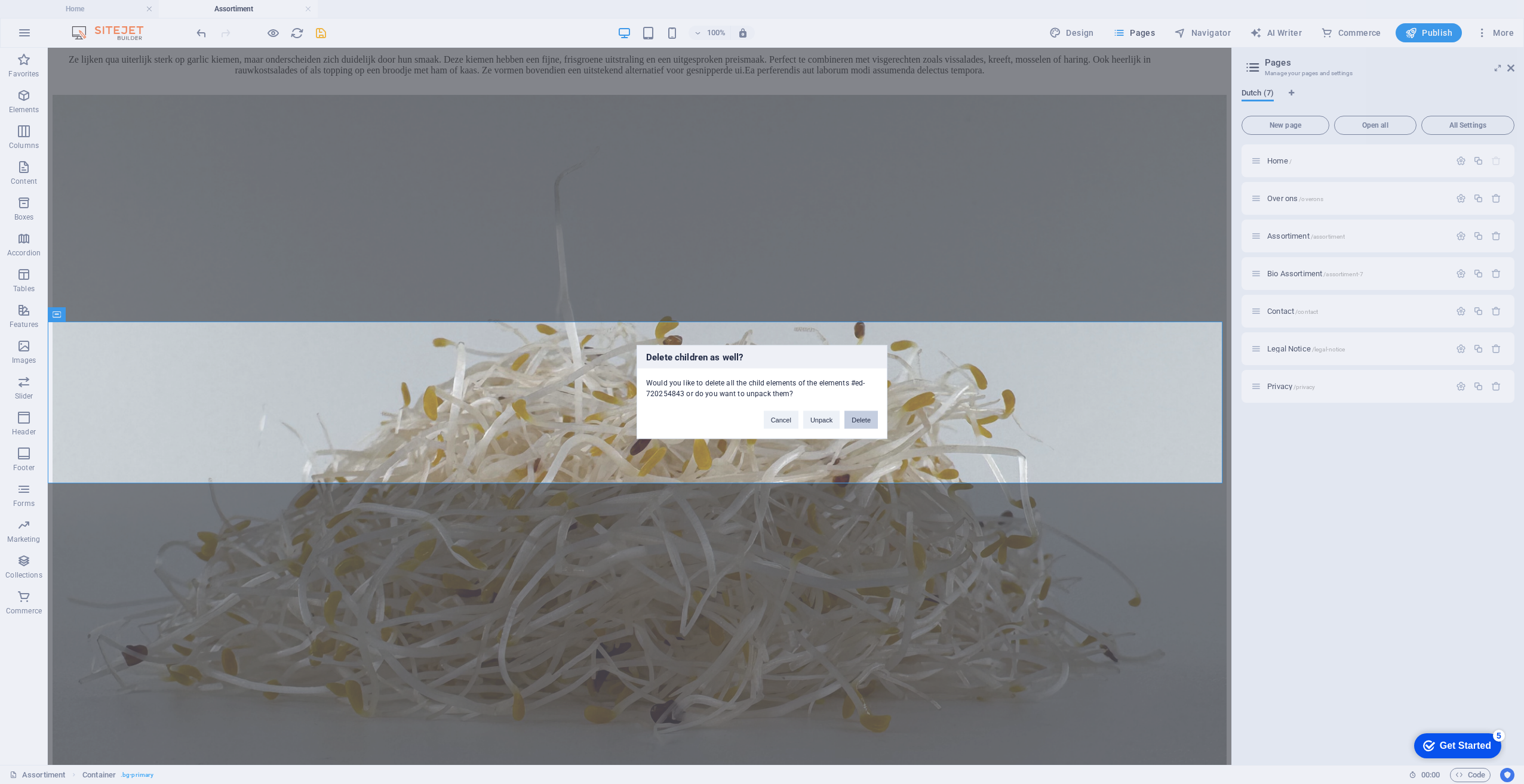
click at [856, 419] on button "Delete" at bounding box center [860, 420] width 33 height 18
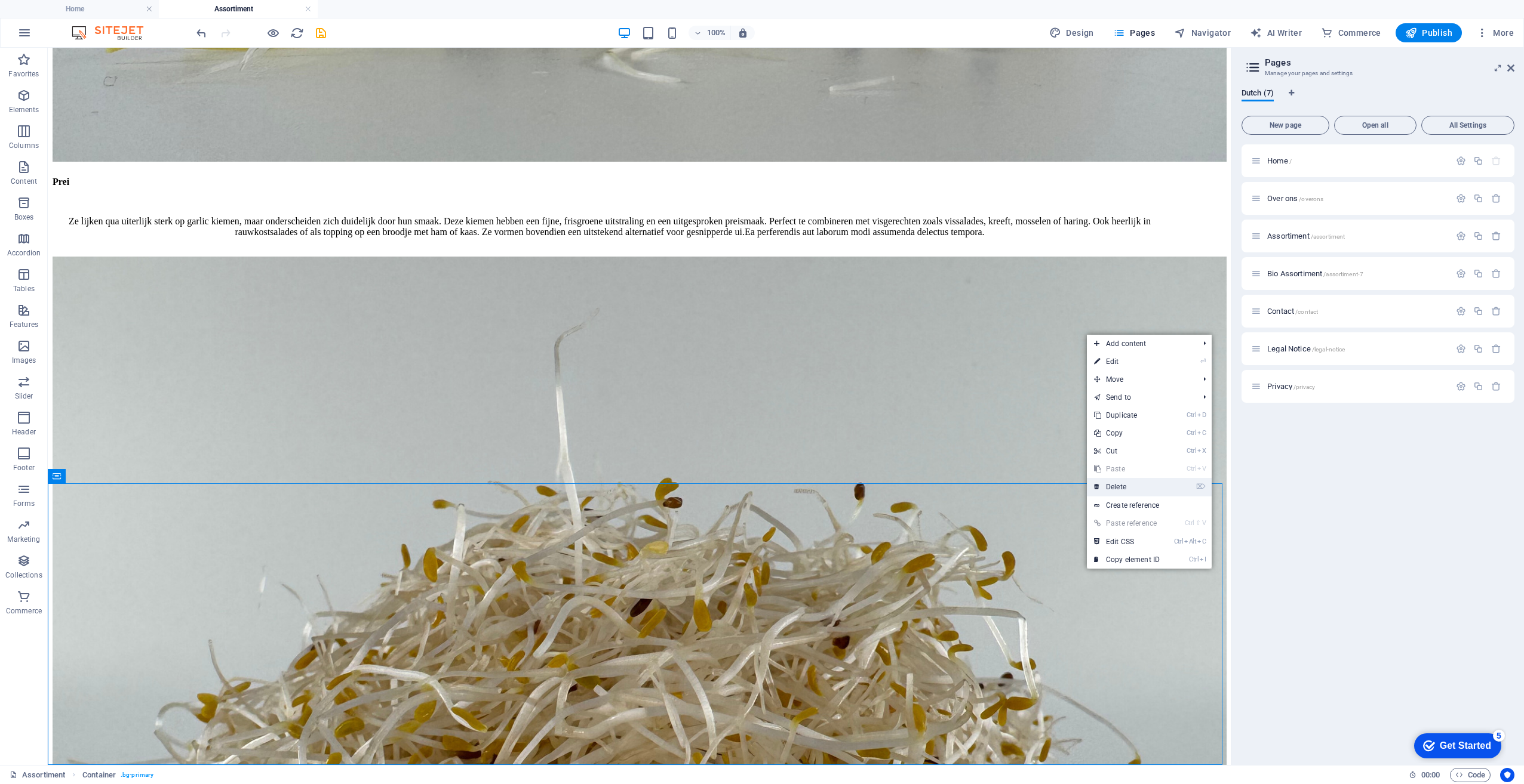
click at [1128, 491] on link "⌦ Delete" at bounding box center [1126, 487] width 80 height 18
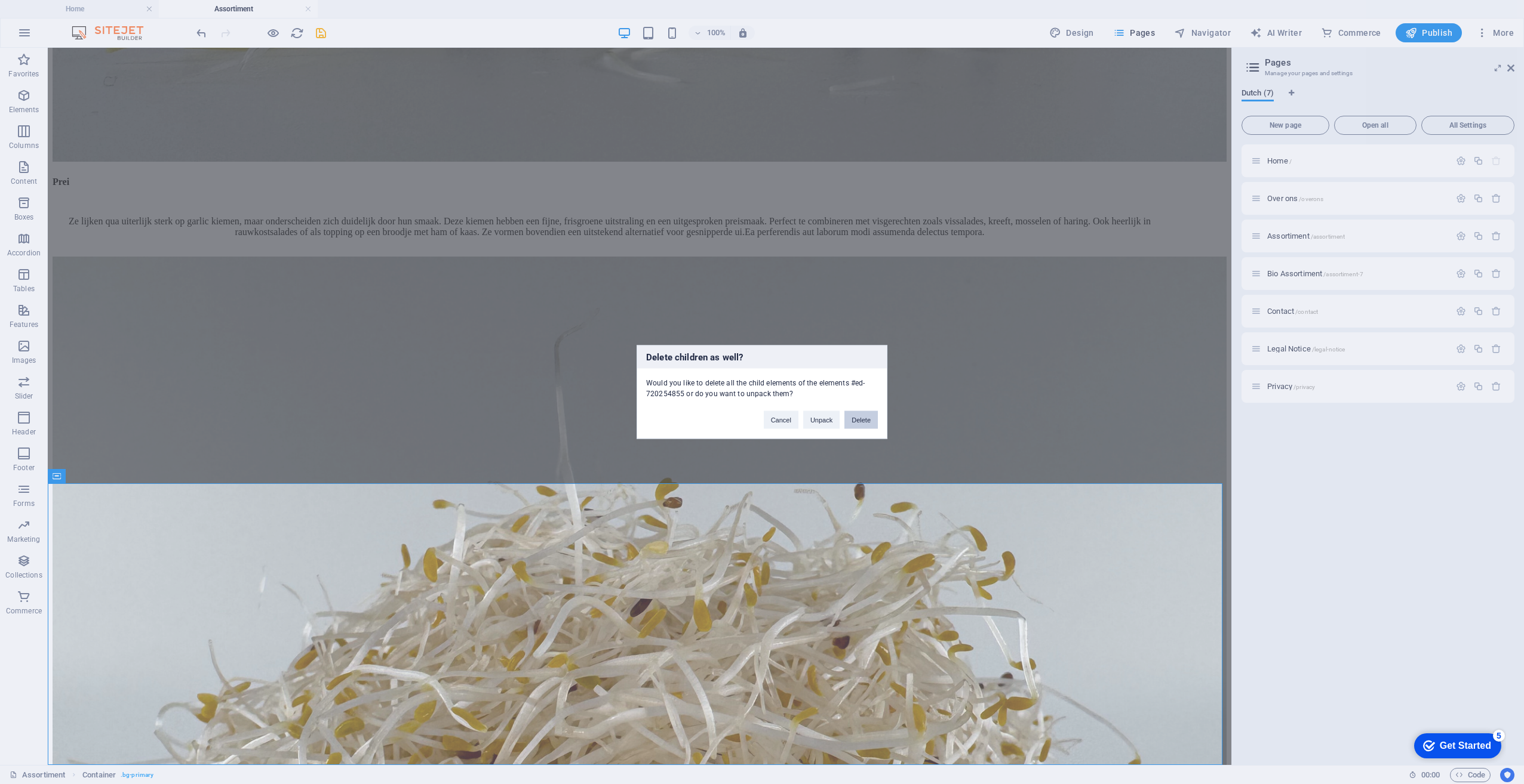
click at [857, 419] on button "Delete" at bounding box center [860, 420] width 33 height 18
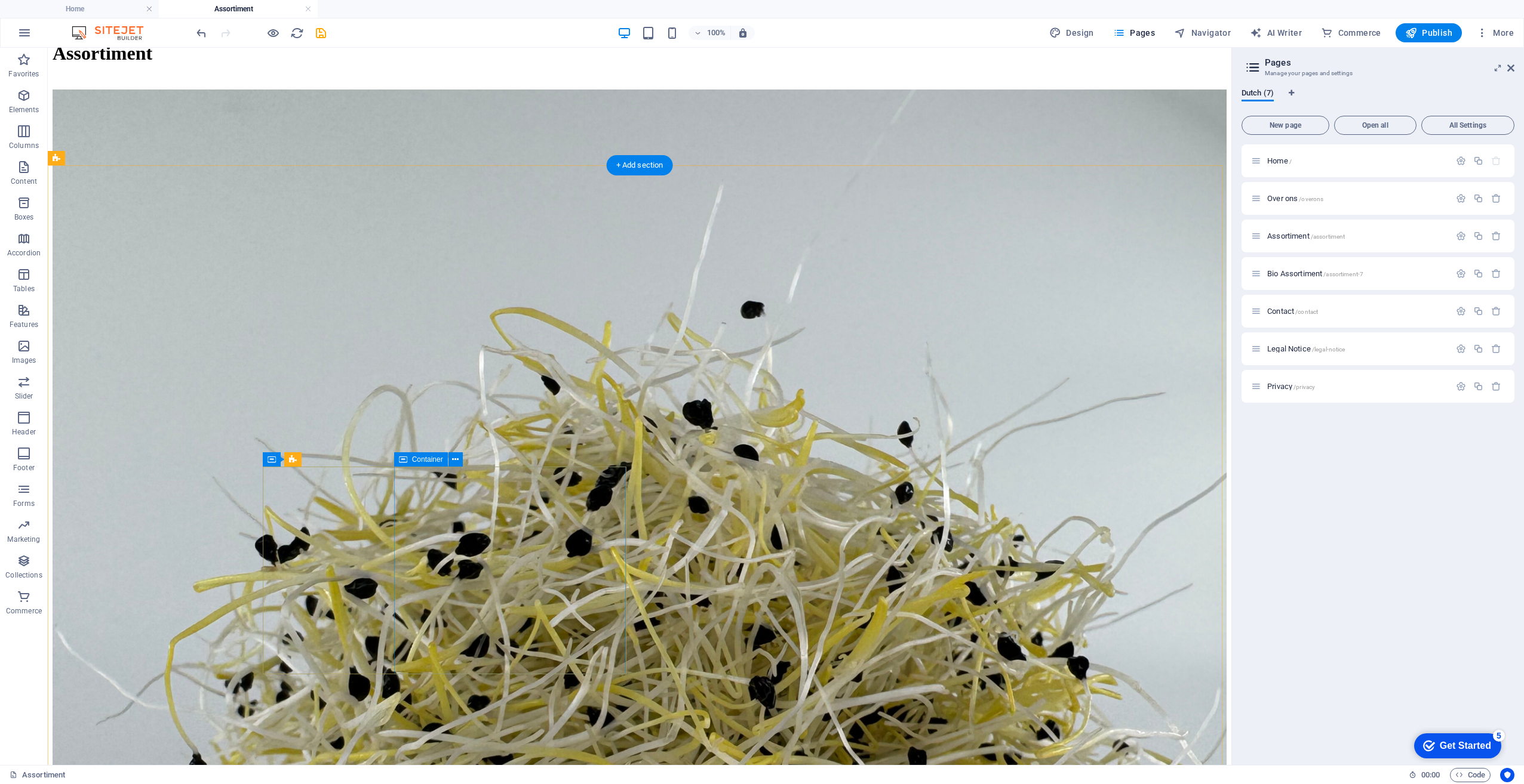
scroll to position [0, 0]
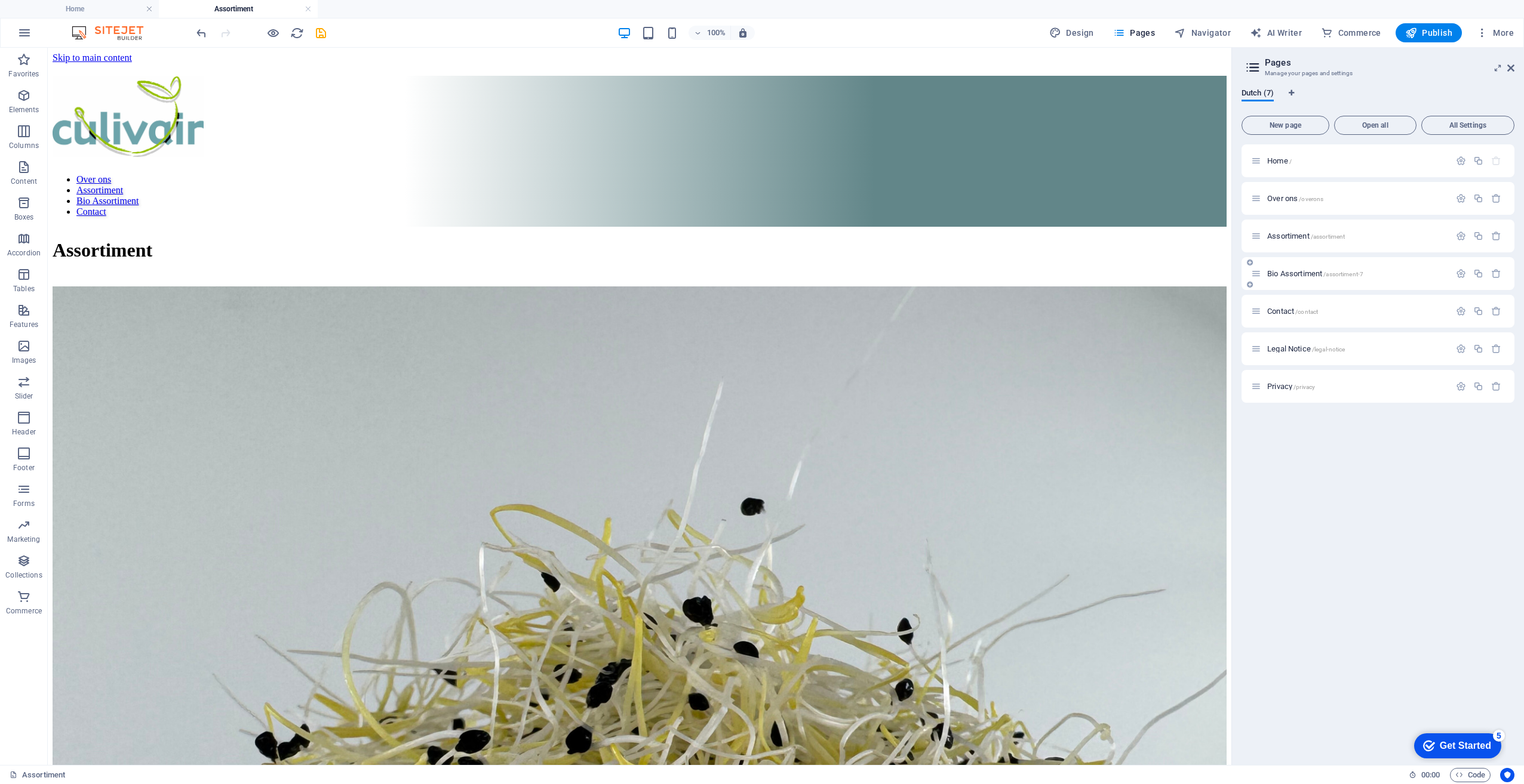
click at [1281, 275] on span "Bio Assortiment /assortiment-7" at bounding box center [1315, 273] width 96 height 9
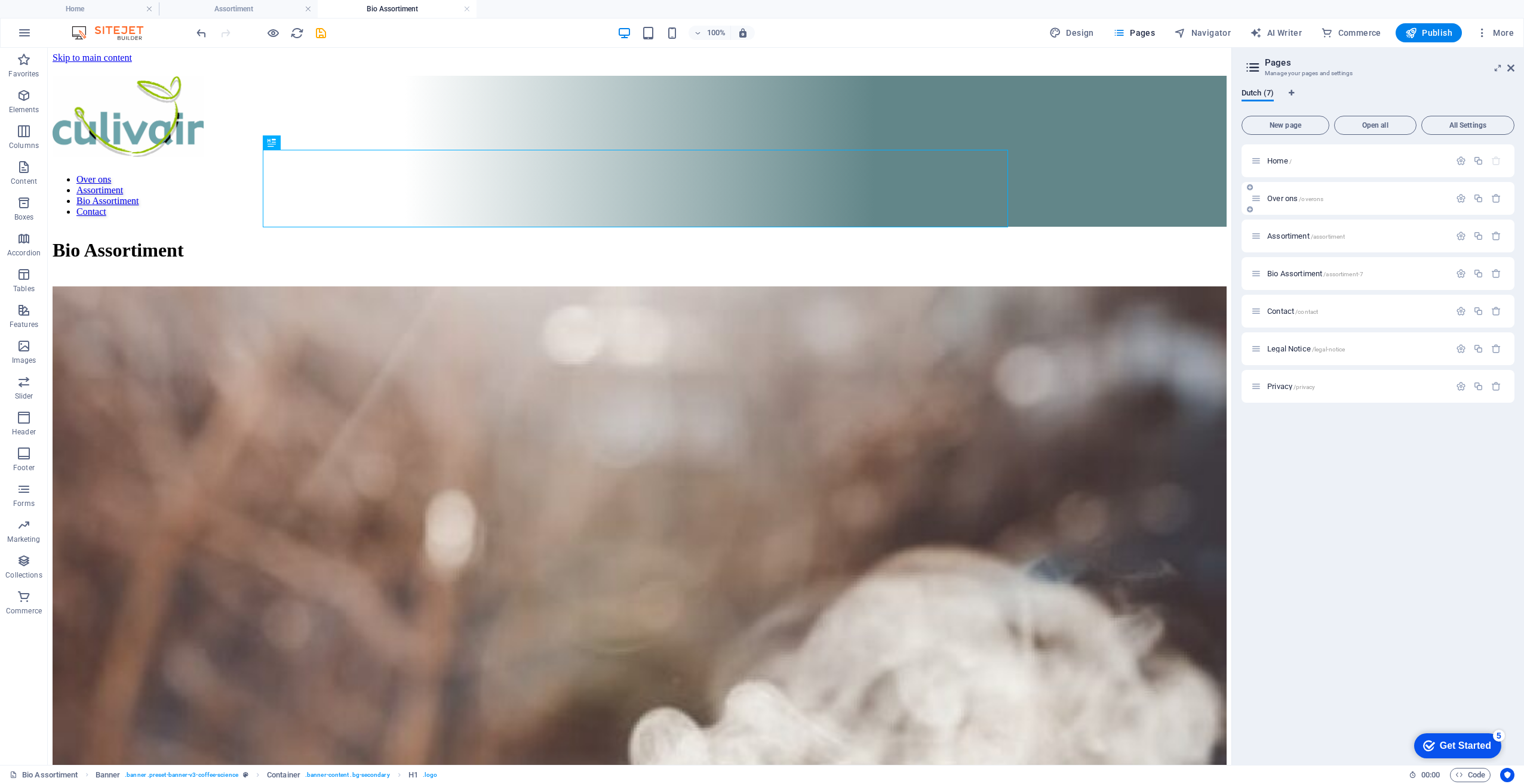
click at [1284, 191] on div "Over ons /overons" at bounding box center [1378, 198] width 273 height 33
click at [1277, 198] on span "Over ons /overons" at bounding box center [1295, 198] width 56 height 9
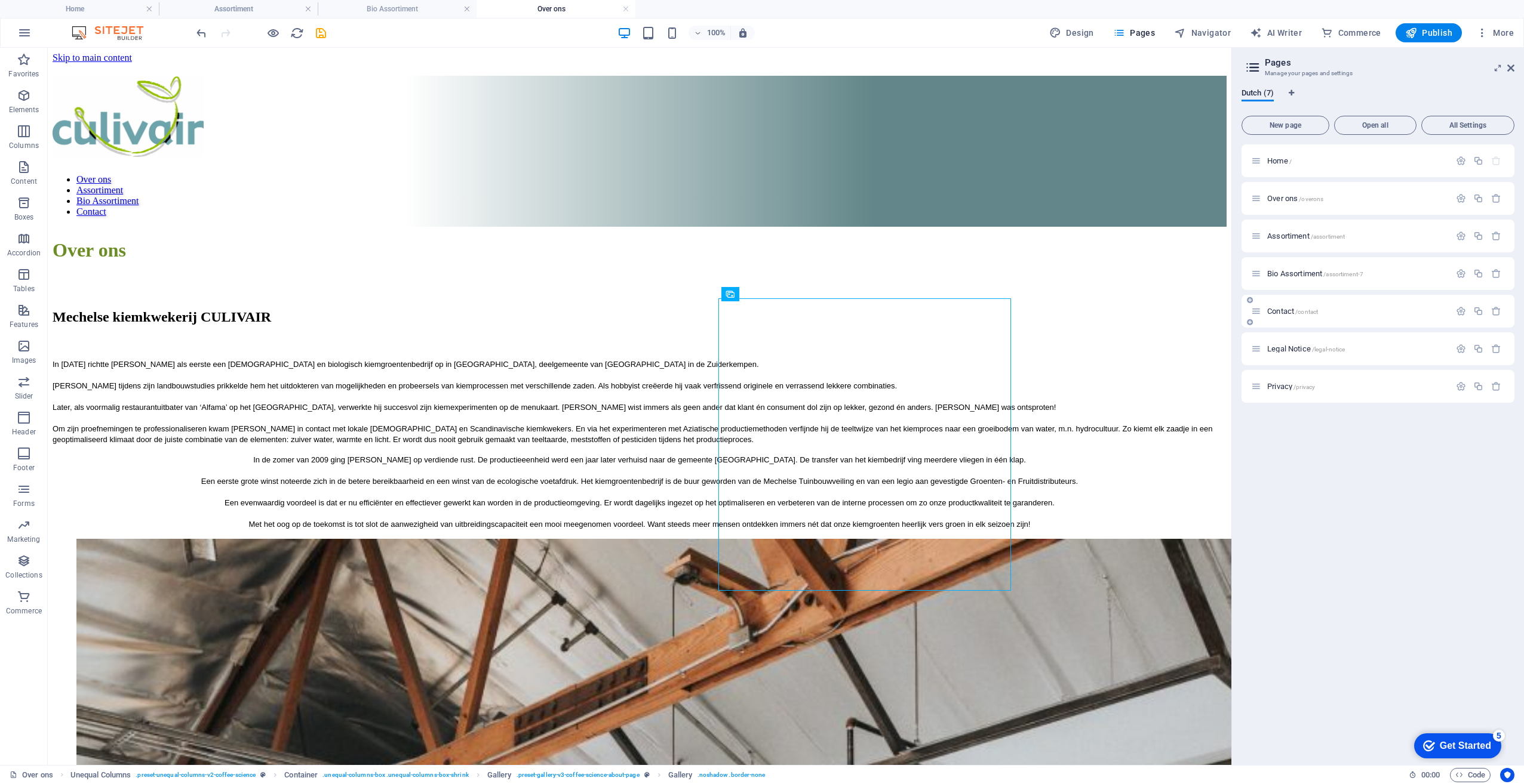
click at [1282, 311] on span "Contact /contact" at bounding box center [1292, 311] width 51 height 9
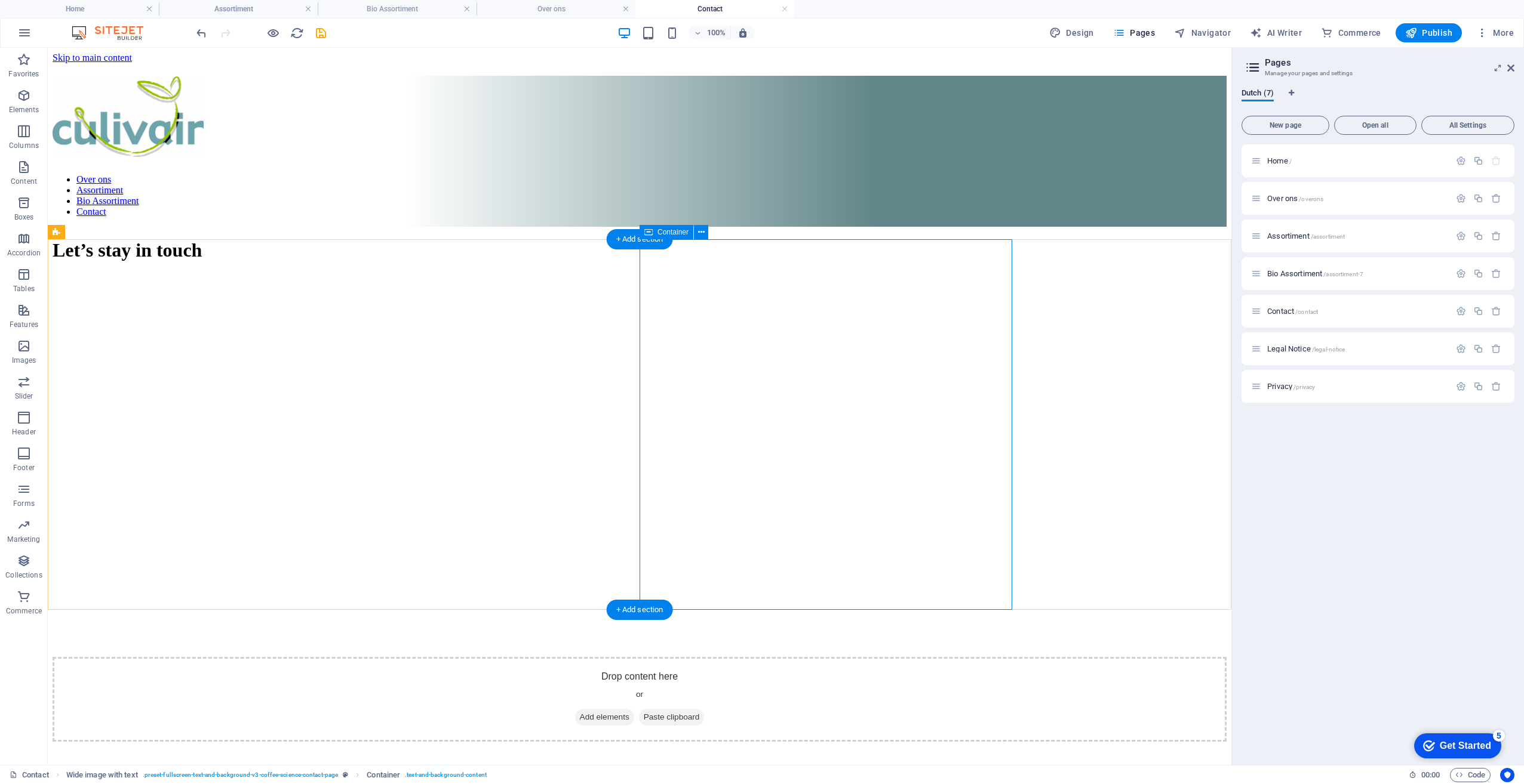
click at [1255, 312] on icon at bounding box center [1256, 311] width 10 height 10
click at [1257, 315] on icon at bounding box center [1256, 311] width 10 height 10
click at [1462, 314] on icon "button" at bounding box center [1461, 311] width 10 height 10
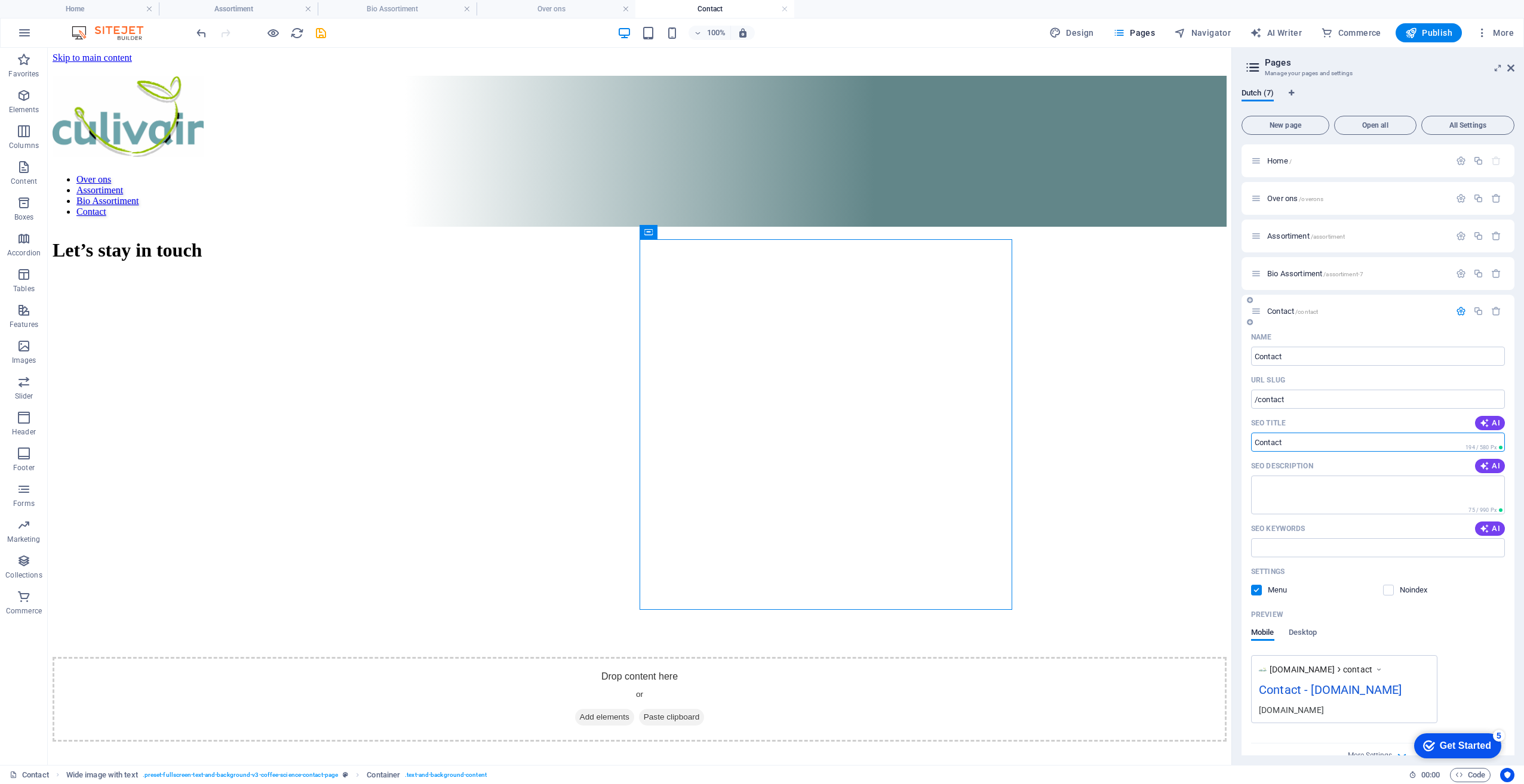
click at [1301, 442] on input "Contact" at bounding box center [1377, 443] width 254 height 19
click at [1298, 500] on textarea "SEO Description" at bounding box center [1377, 495] width 254 height 39
type textarea "c"
type textarea "Contacteer ons voor voor meer informatie over onze producten."
click at [1317, 545] on input "SEO Keywords" at bounding box center [1377, 548] width 254 height 19
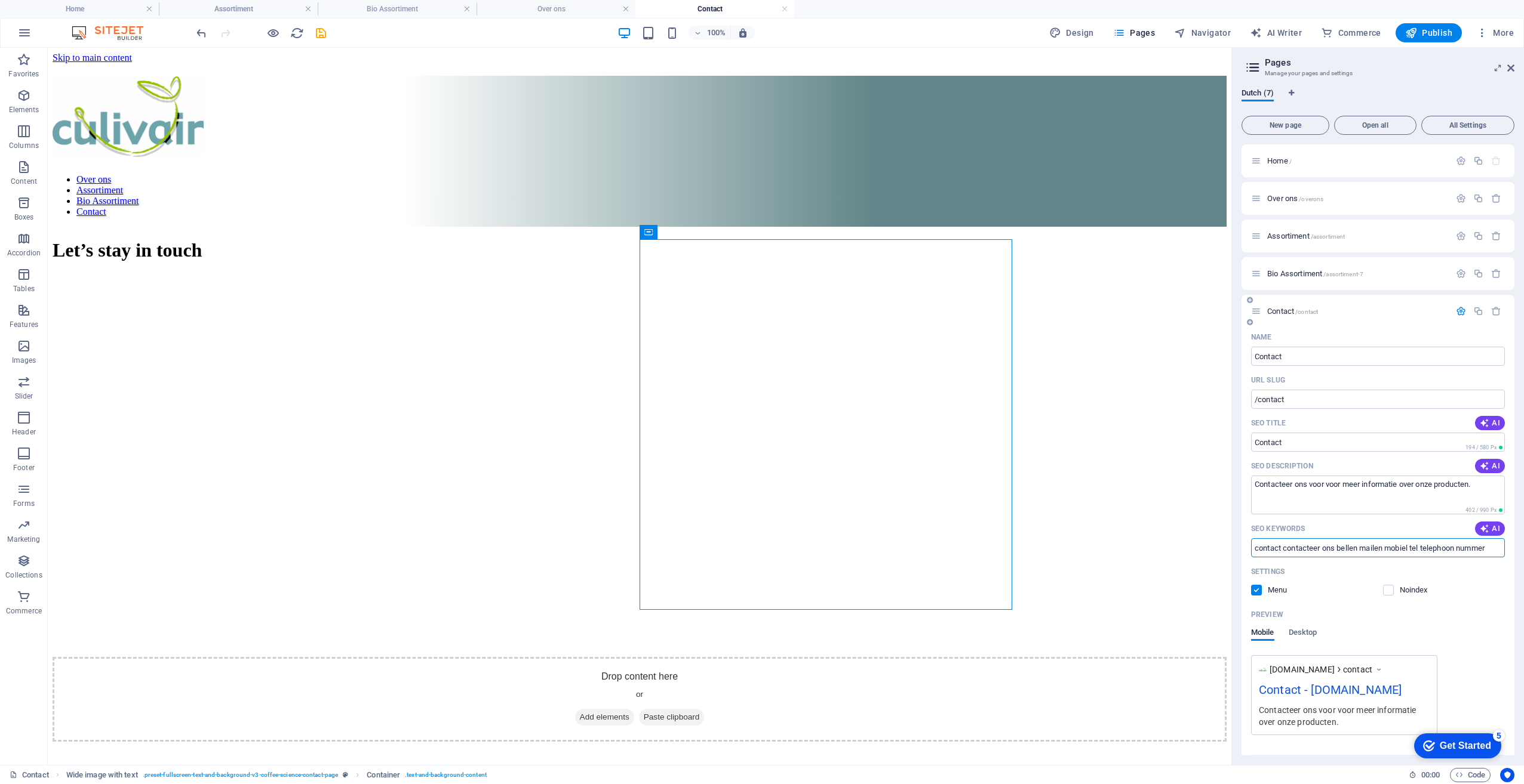
click at [1443, 550] on input "contact contacteer ons bellen mailen mobiel tel telephoon nummer" at bounding box center [1377, 548] width 254 height 19
click at [1486, 551] on input "contact contacteer ons bellen mailen mobiel tel telefoon nummer" at bounding box center [1377, 548] width 254 height 19
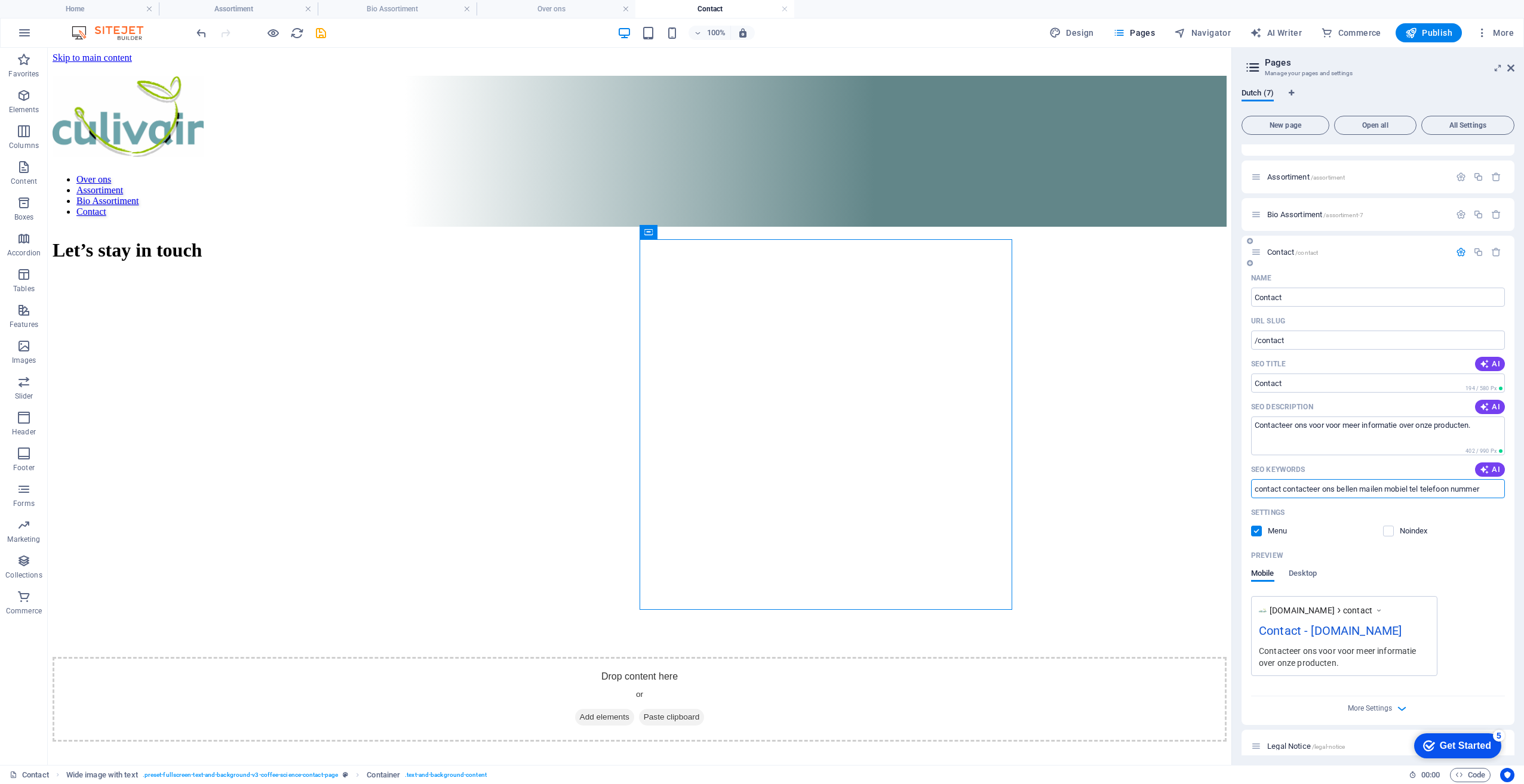
scroll to position [60, 0]
type input "contact contacteer ons bellen mailen mobiel tel telefoon nummer"
click at [1380, 707] on span "More Settings" at bounding box center [1370, 708] width 44 height 8
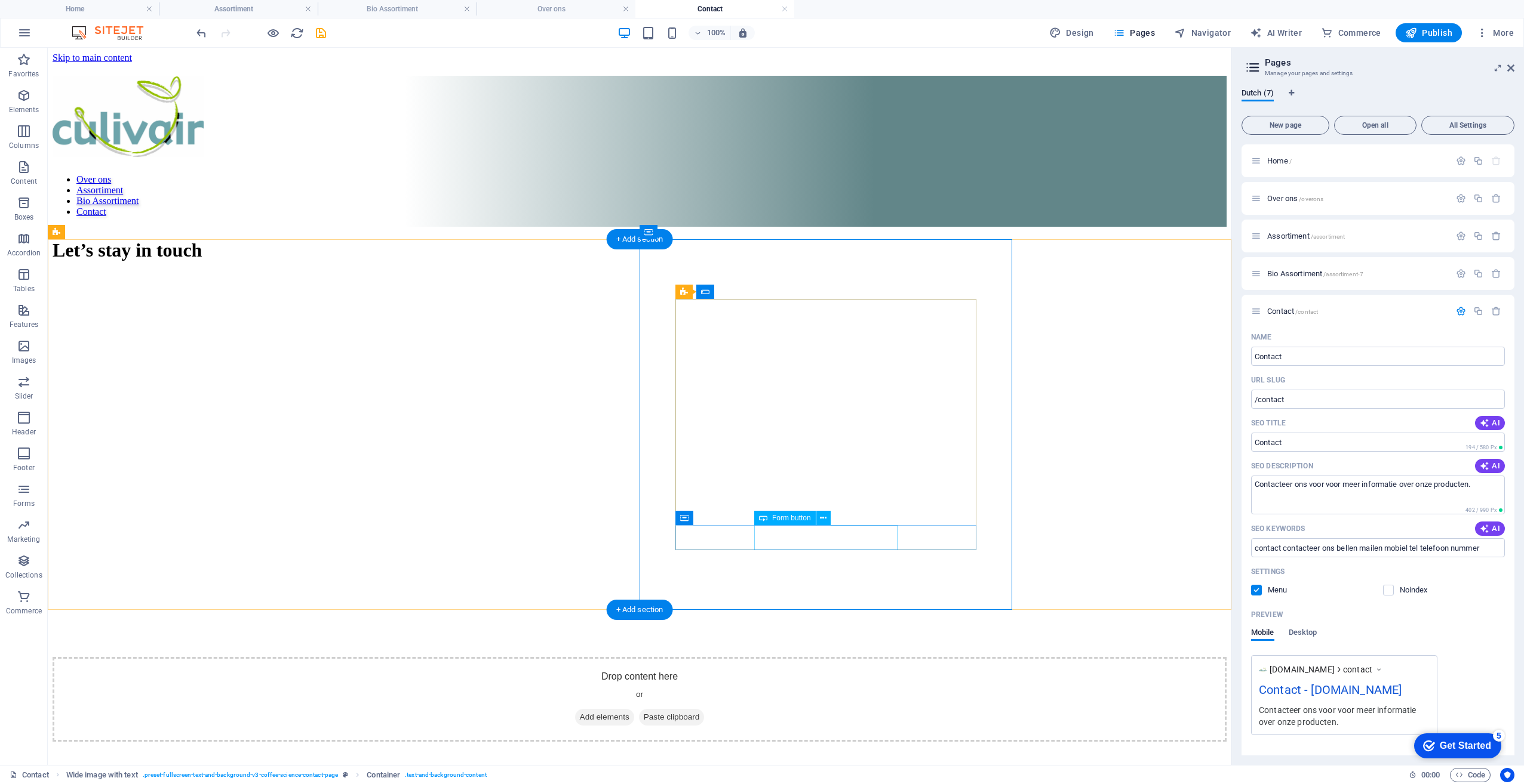
click at [788, 519] on span "Form button" at bounding box center [792, 518] width 39 height 7
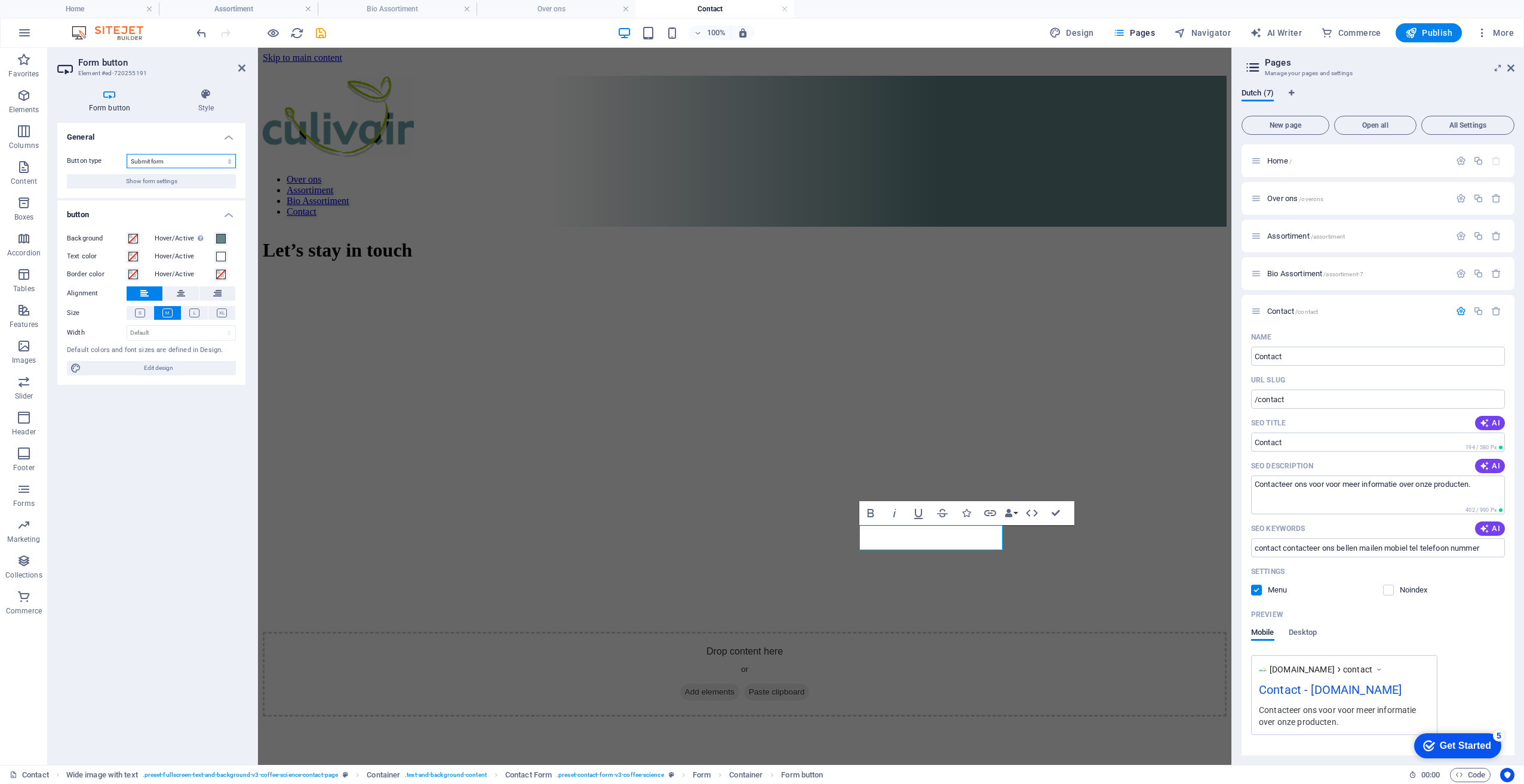
click at [184, 158] on select "Submit form Reset form No action" at bounding box center [181, 161] width 109 height 14
click at [179, 163] on select "Submit form Reset form No action" at bounding box center [181, 161] width 109 height 14
click at [172, 180] on span "Show form settings" at bounding box center [151, 182] width 51 height 14
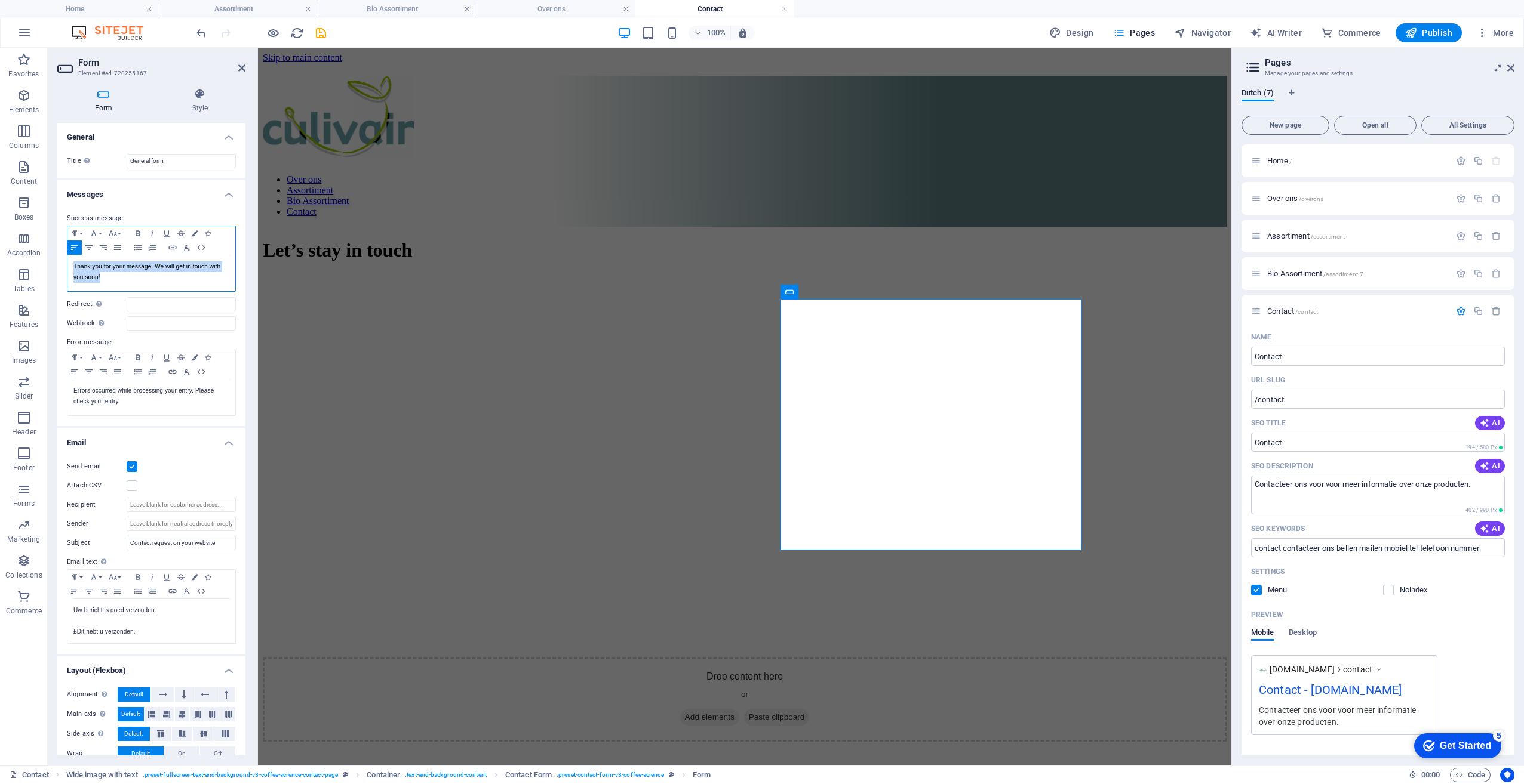
drag, startPoint x: 101, startPoint y: 279, endPoint x: 62, endPoint y: 266, distance: 41.1
click at [62, 266] on div "Success message Paragraph Format Normal Heading 1 Heading 2 Heading 3 Heading 4…" at bounding box center [151, 314] width 188 height 224
drag, startPoint x: 97, startPoint y: 315, endPoint x: 83, endPoint y: 323, distance: 16.1
click at [83, 323] on label "Webhook A webhook is a push notification from this form to another server. Ever…" at bounding box center [97, 324] width 60 height 14
click at [127, 323] on input "Webhook A webhook is a push notification from this form to another server. Ever…" at bounding box center [181, 324] width 109 height 14
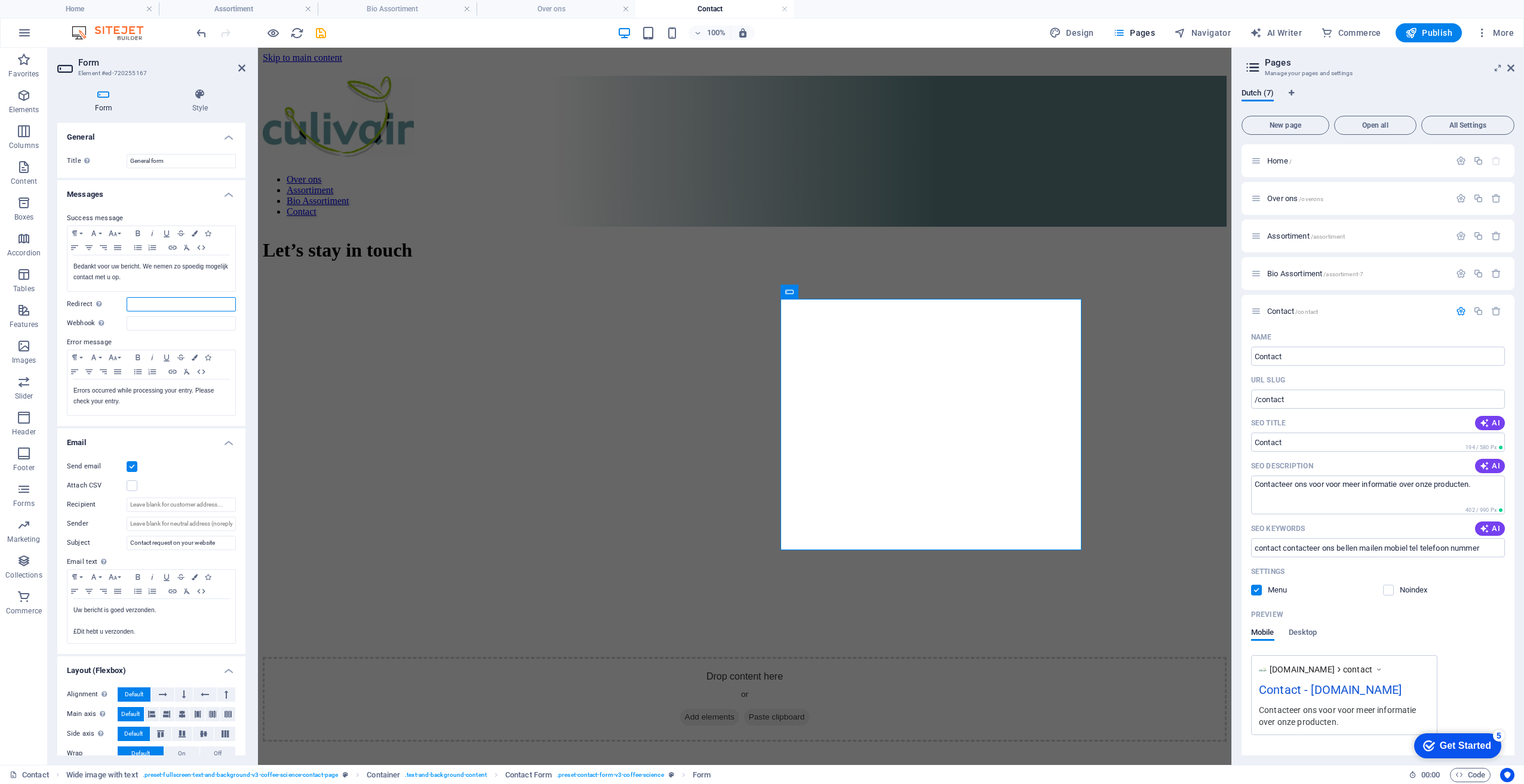
click at [207, 302] on input "Redirect Define a redirect target upon successful form submission; for example,…" at bounding box center [181, 305] width 109 height 14
drag, startPoint x: 125, startPoint y: 404, endPoint x: 110, endPoint y: 404, distance: 15.0
click at [112, 404] on p "Errors occurred while processing your entry. Please check your entry." at bounding box center [151, 396] width 156 height 22
click at [69, 393] on div "Errors occurred while processing your entry. Please check your entry." at bounding box center [151, 397] width 168 height 36
click at [75, 396] on p "Errors occurred while processing your entry. Please check your entry." at bounding box center [151, 396] width 156 height 22
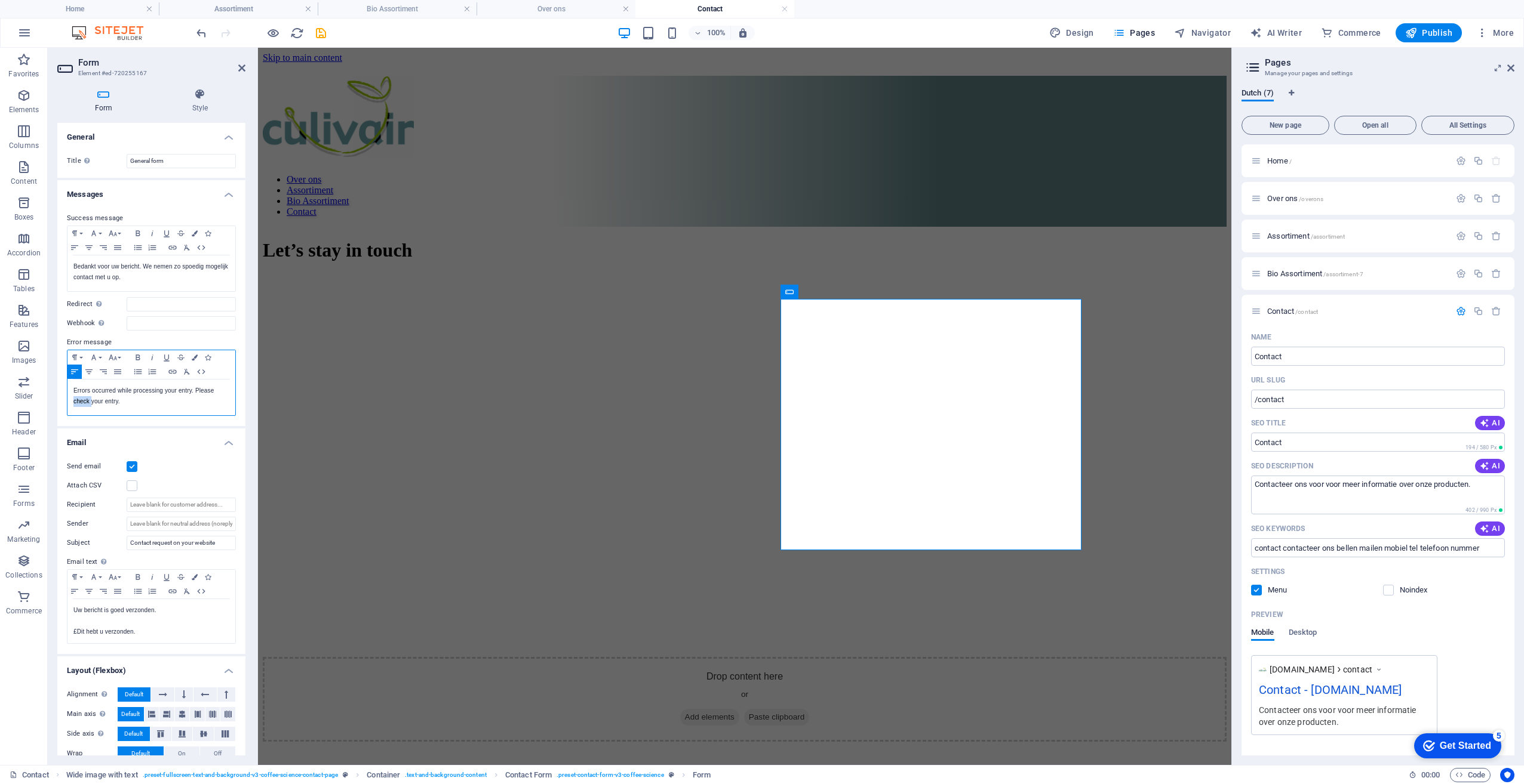
click at [75, 396] on p "Errors occurred while processing your entry. Please check your entry." at bounding box center [151, 396] width 156 height 22
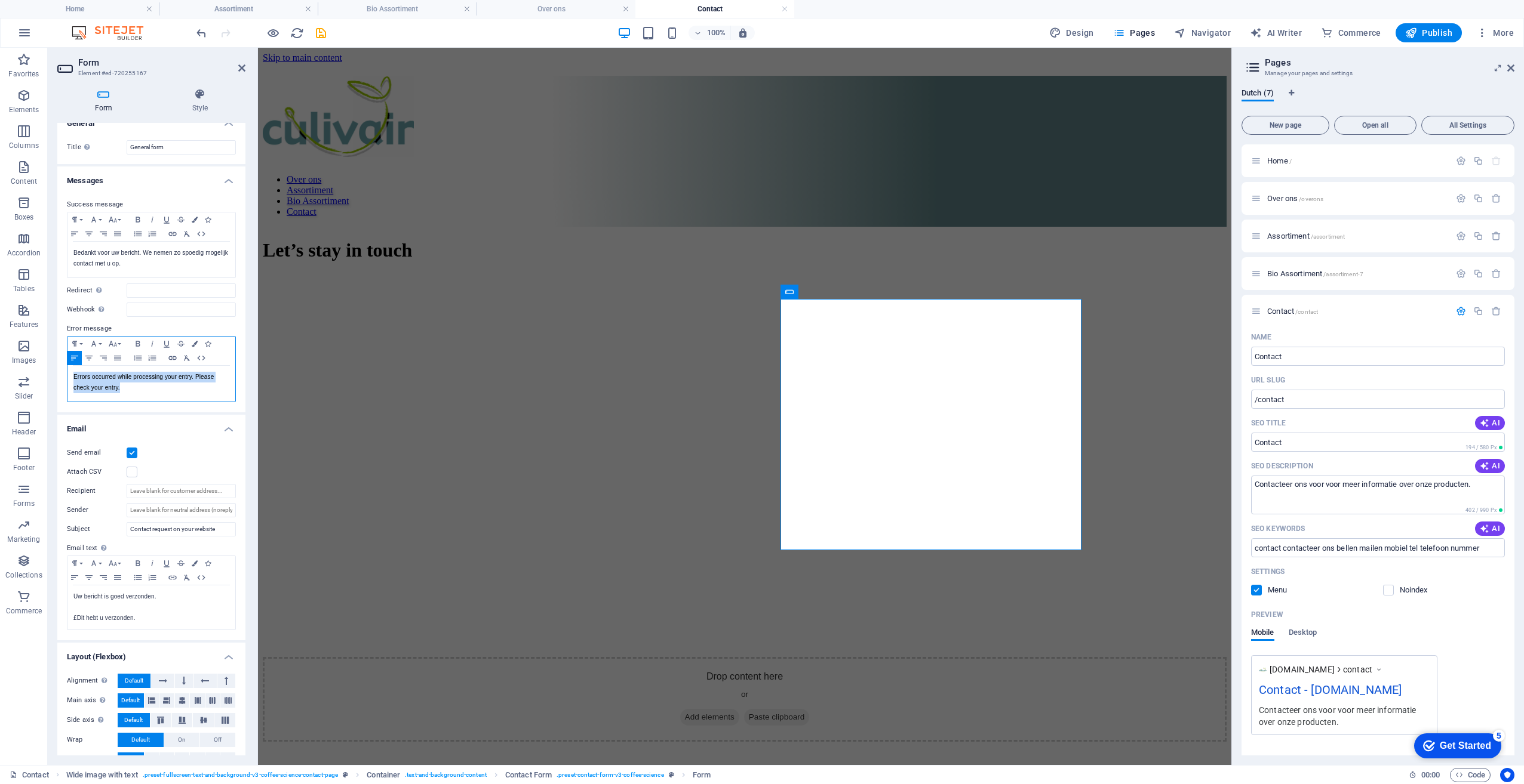
scroll to position [35, 0]
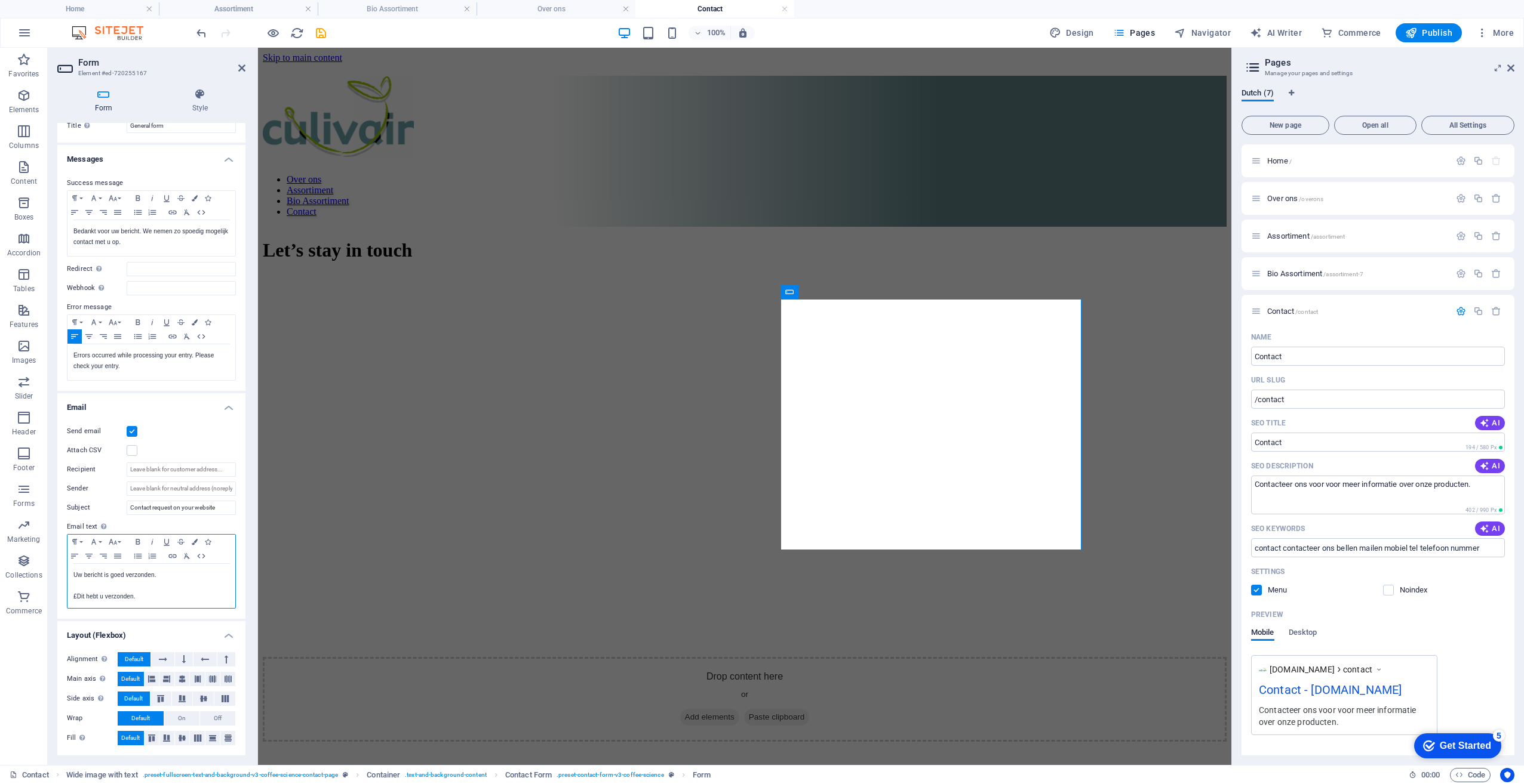
click at [74, 596] on p "£Dit hebt u verzonden." at bounding box center [151, 597] width 156 height 11
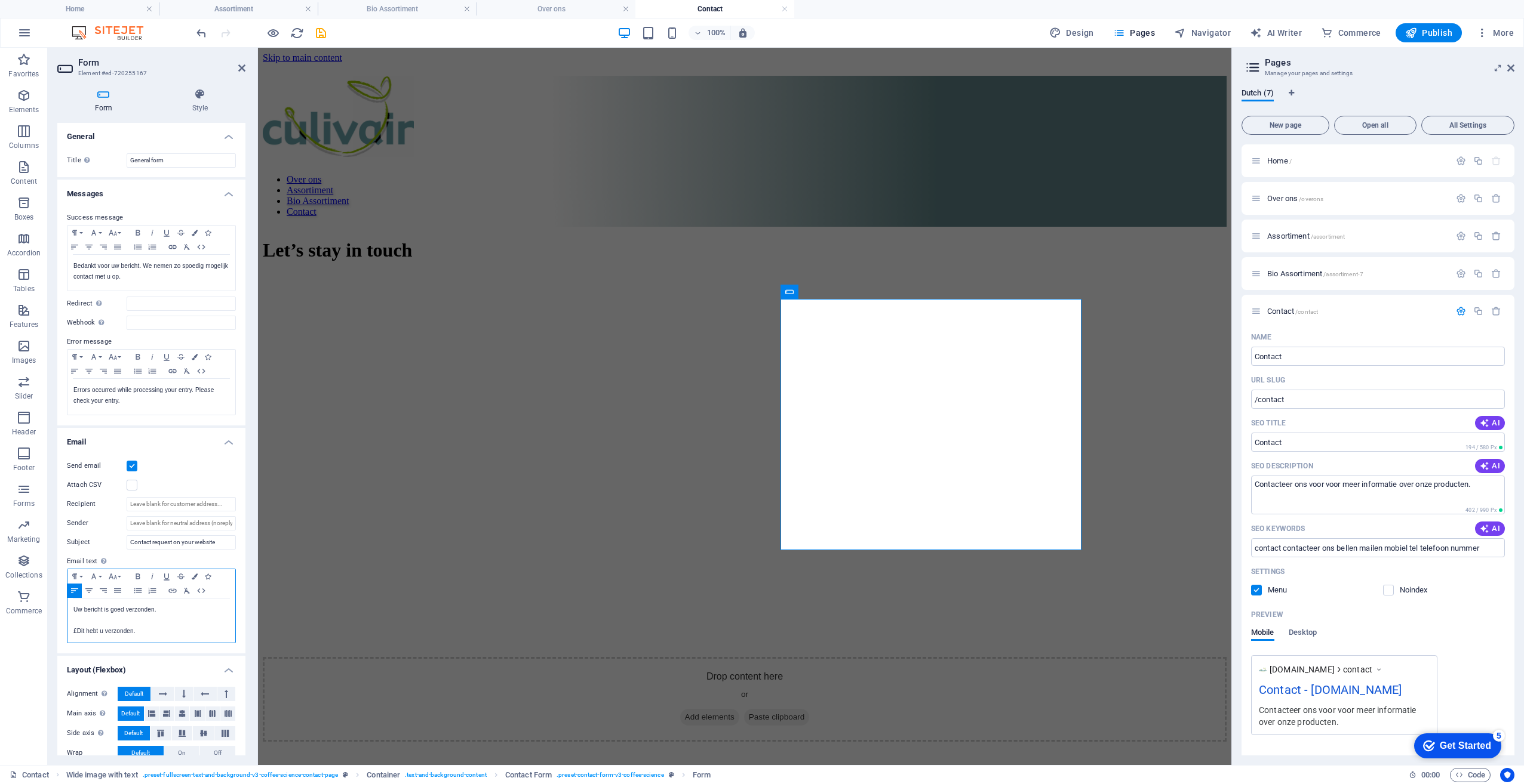
scroll to position [0, 0]
click at [138, 504] on input "Recipient" at bounding box center [181, 505] width 109 height 14
click at [158, 159] on input "General form" at bounding box center [181, 161] width 109 height 14
drag, startPoint x: 173, startPoint y: 160, endPoint x: 79, endPoint y: 162, distance: 94.0
click at [79, 162] on div "Title Define a name for the form. General form" at bounding box center [151, 161] width 169 height 14
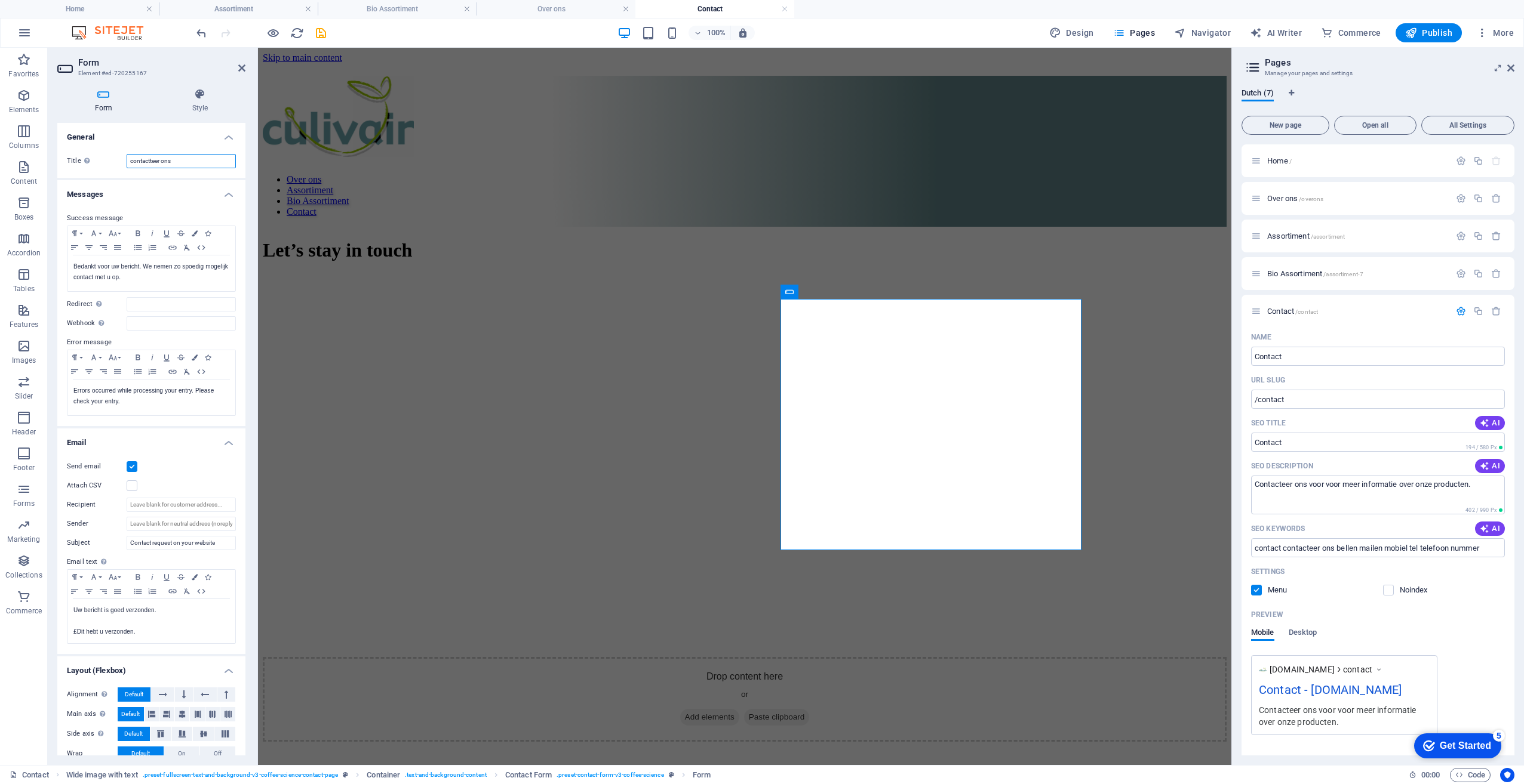
drag, startPoint x: 184, startPoint y: 159, endPoint x: 100, endPoint y: 165, distance: 84.2
click at [100, 165] on div "Title Define a name for the form. contactteer ons" at bounding box center [151, 161] width 169 height 14
type input "contacteer ons"
click at [96, 101] on h4 "Form" at bounding box center [106, 101] width 97 height 25
click at [106, 96] on icon at bounding box center [103, 94] width 92 height 12
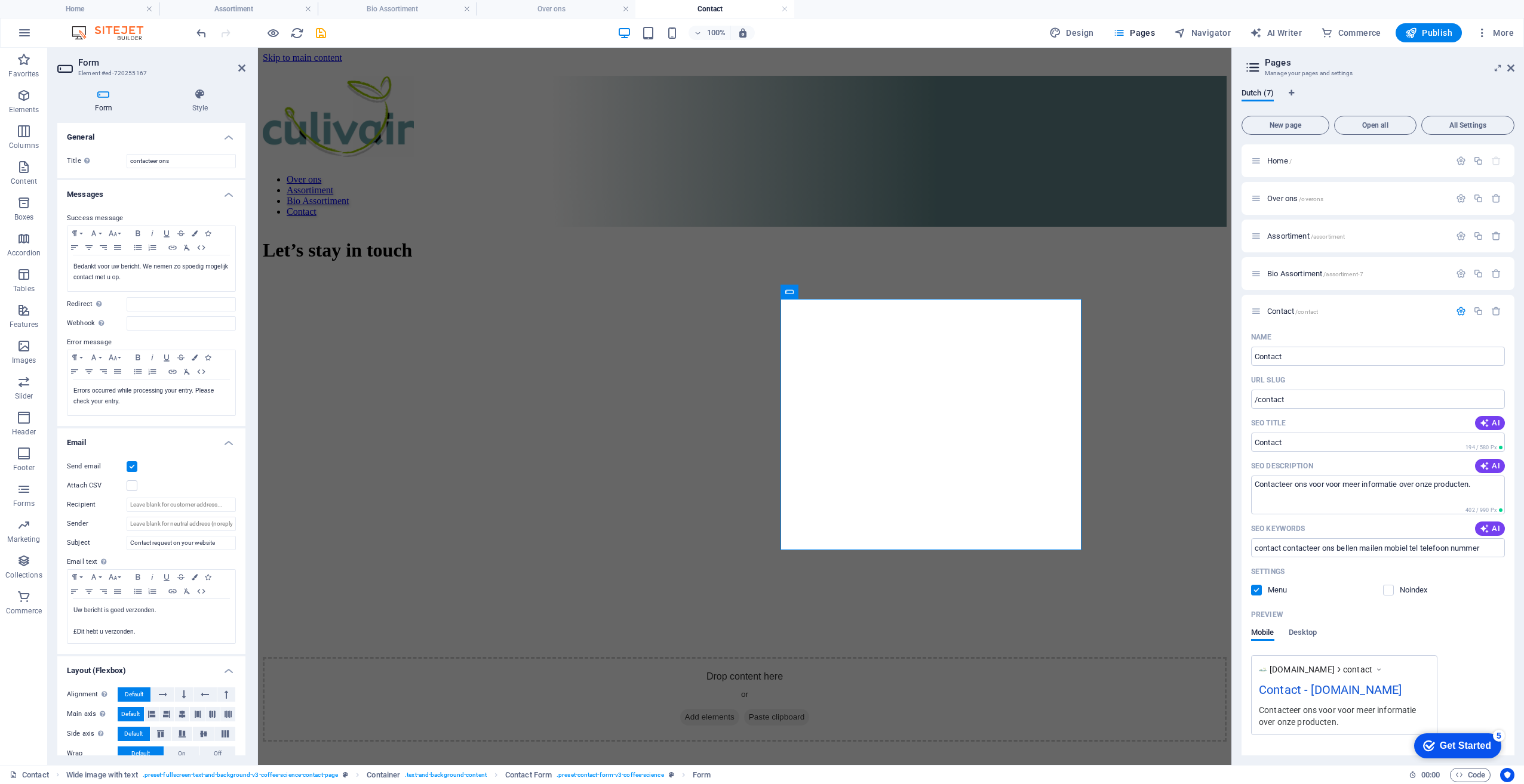
click at [224, 139] on h4 "General" at bounding box center [151, 134] width 188 height 22
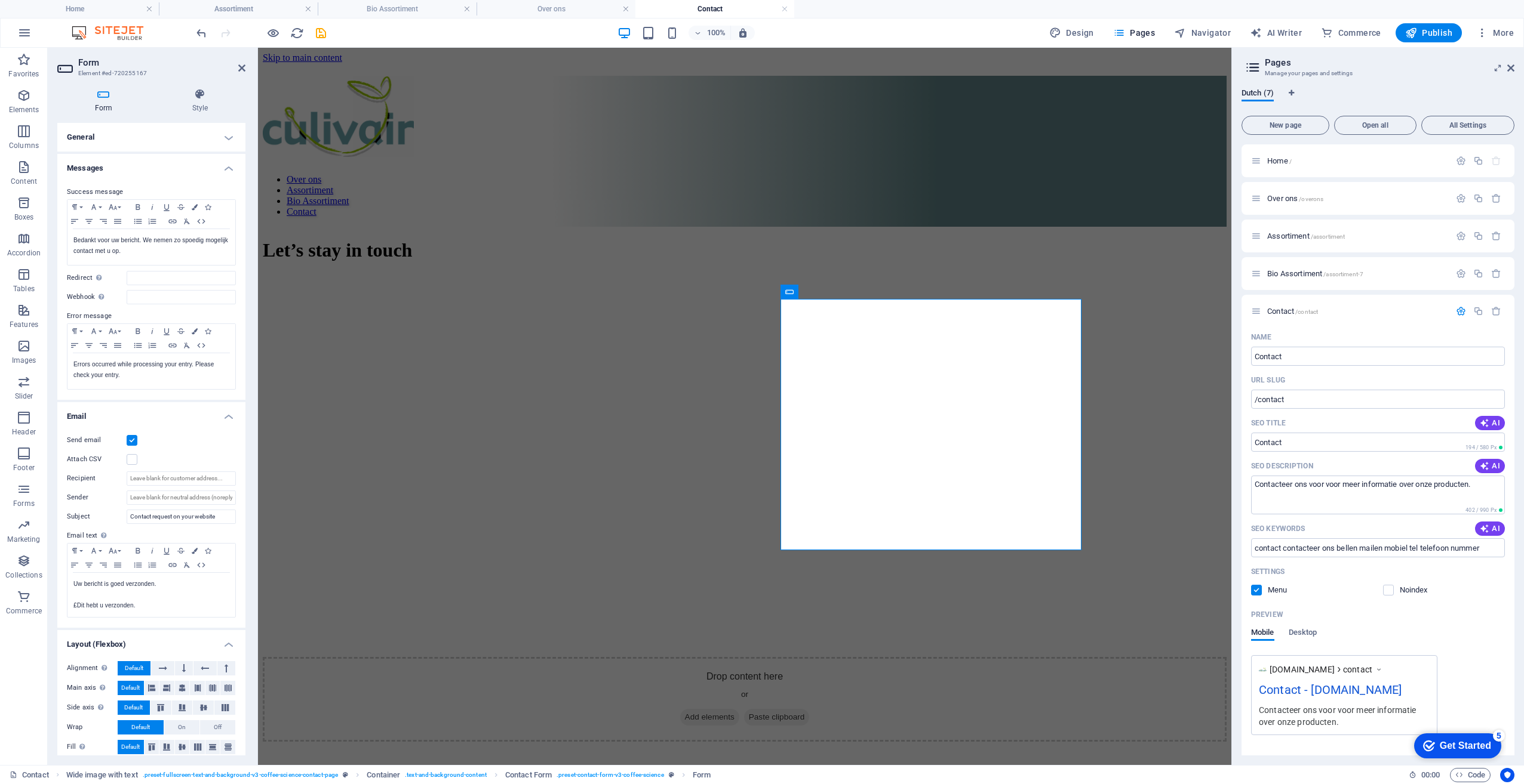
click at [221, 168] on h4 "Messages" at bounding box center [151, 165] width 188 height 22
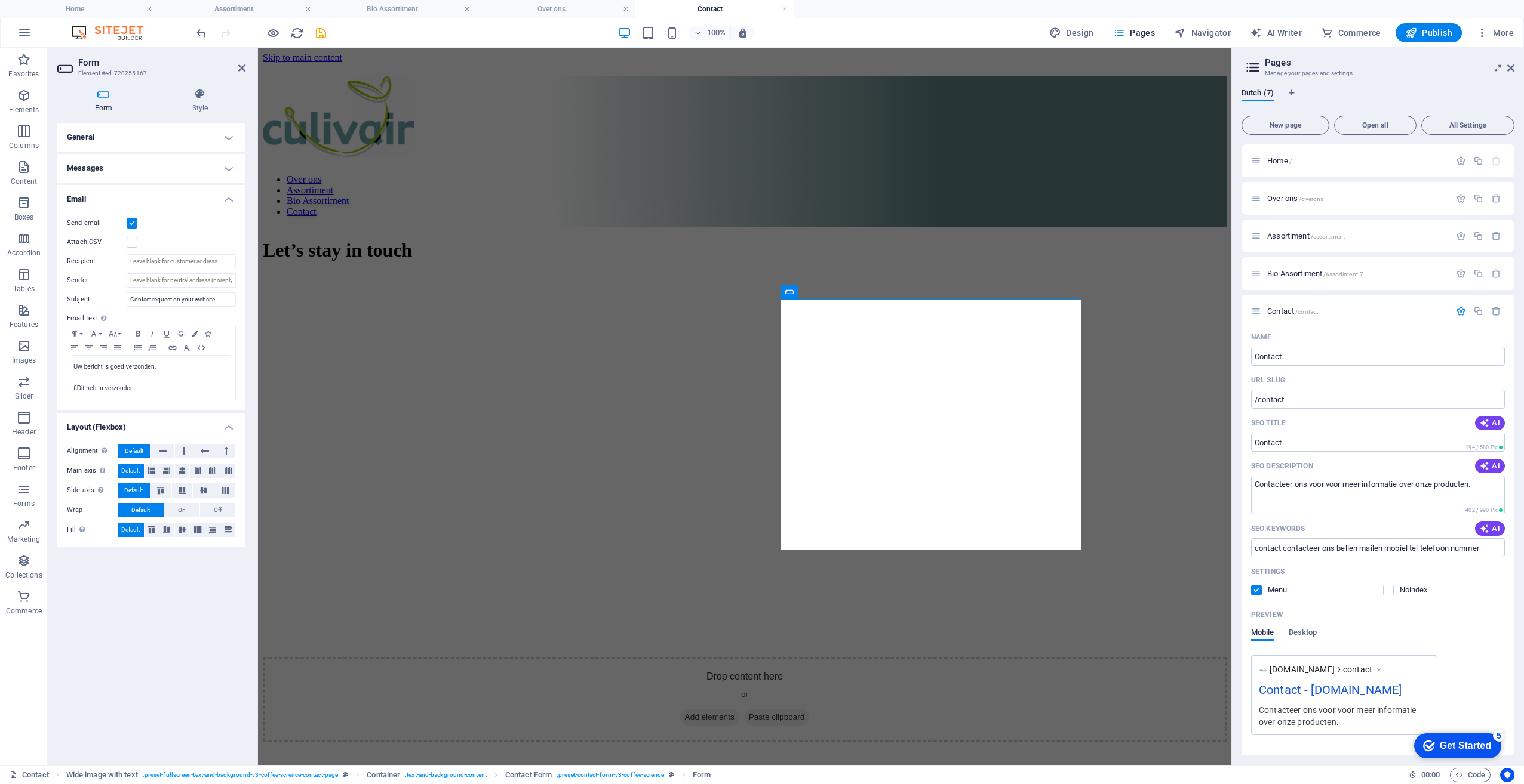
click at [231, 198] on h4 "Email" at bounding box center [151, 196] width 188 height 22
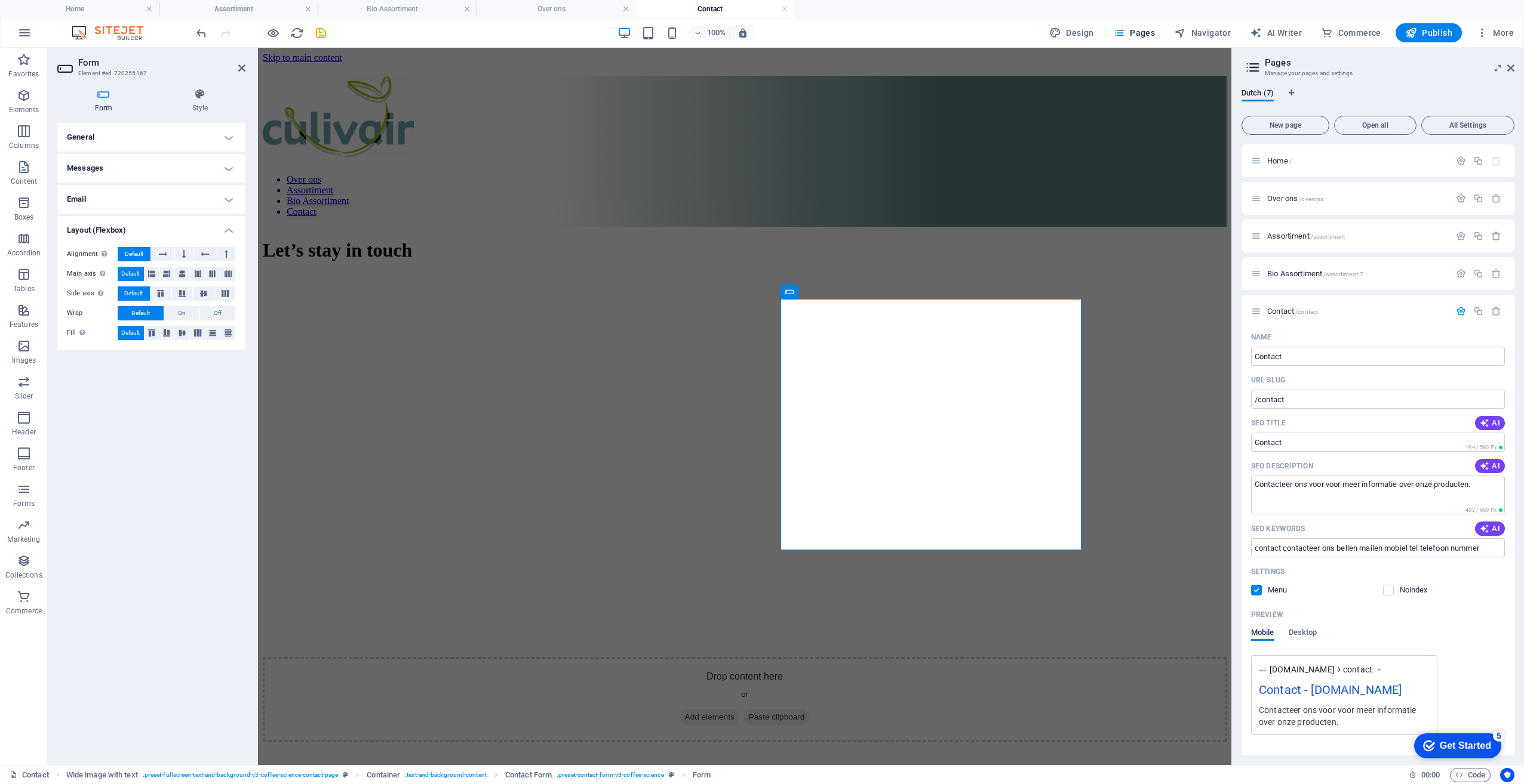
click at [150, 444] on div "General Title Define a name for the form. contacteer ons Messages Success messa…" at bounding box center [151, 439] width 188 height 633
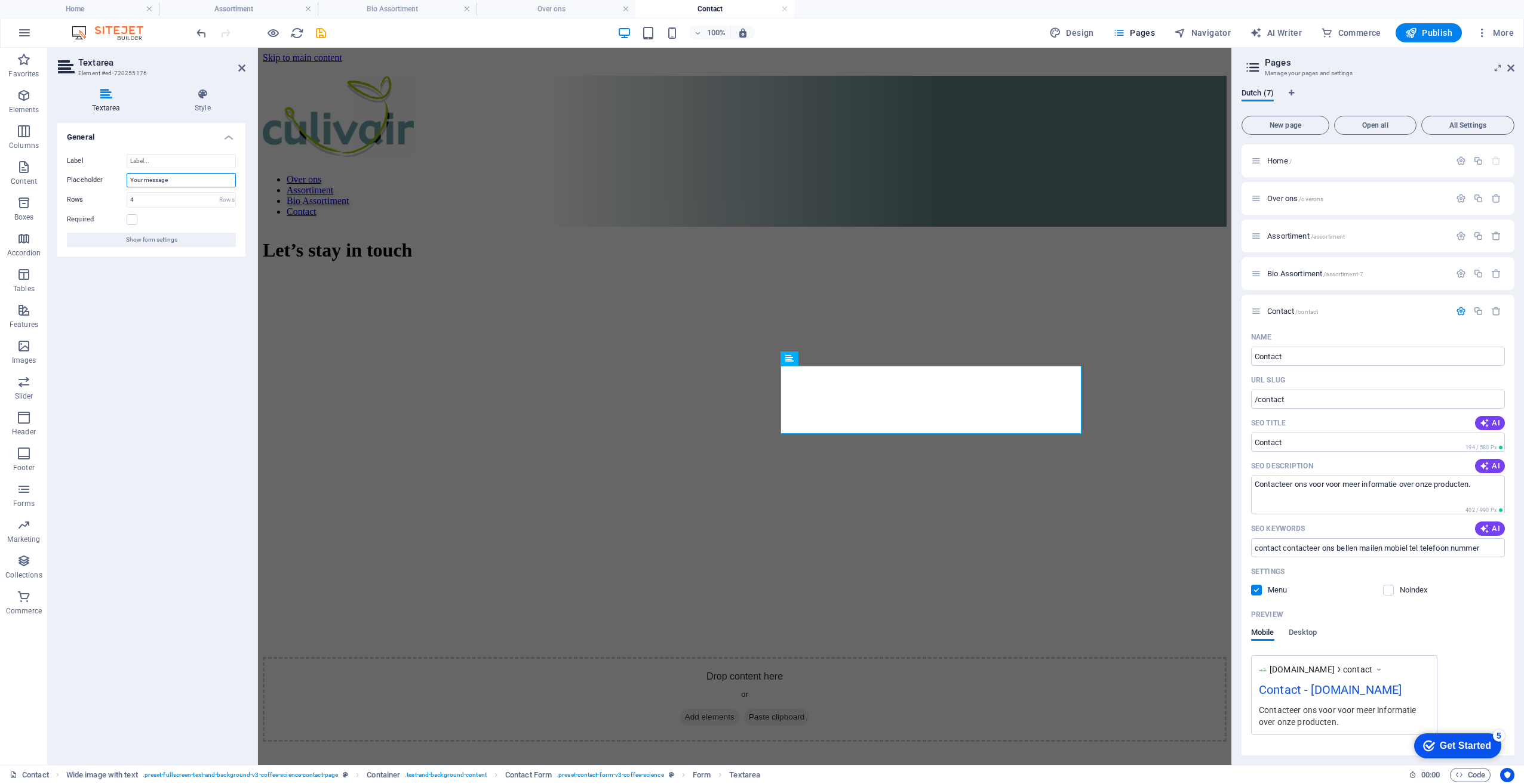
click at [171, 180] on input "Your message" at bounding box center [181, 180] width 109 height 14
drag, startPoint x: 188, startPoint y: 185, endPoint x: 63, endPoint y: 186, distance: 125.0
click at [63, 186] on div "Label Placeholder Your message Rows 4 Rows Required Show form settings" at bounding box center [151, 200] width 188 height 112
type input "Uw bericht"
click at [135, 195] on input "4" at bounding box center [181, 200] width 108 height 14
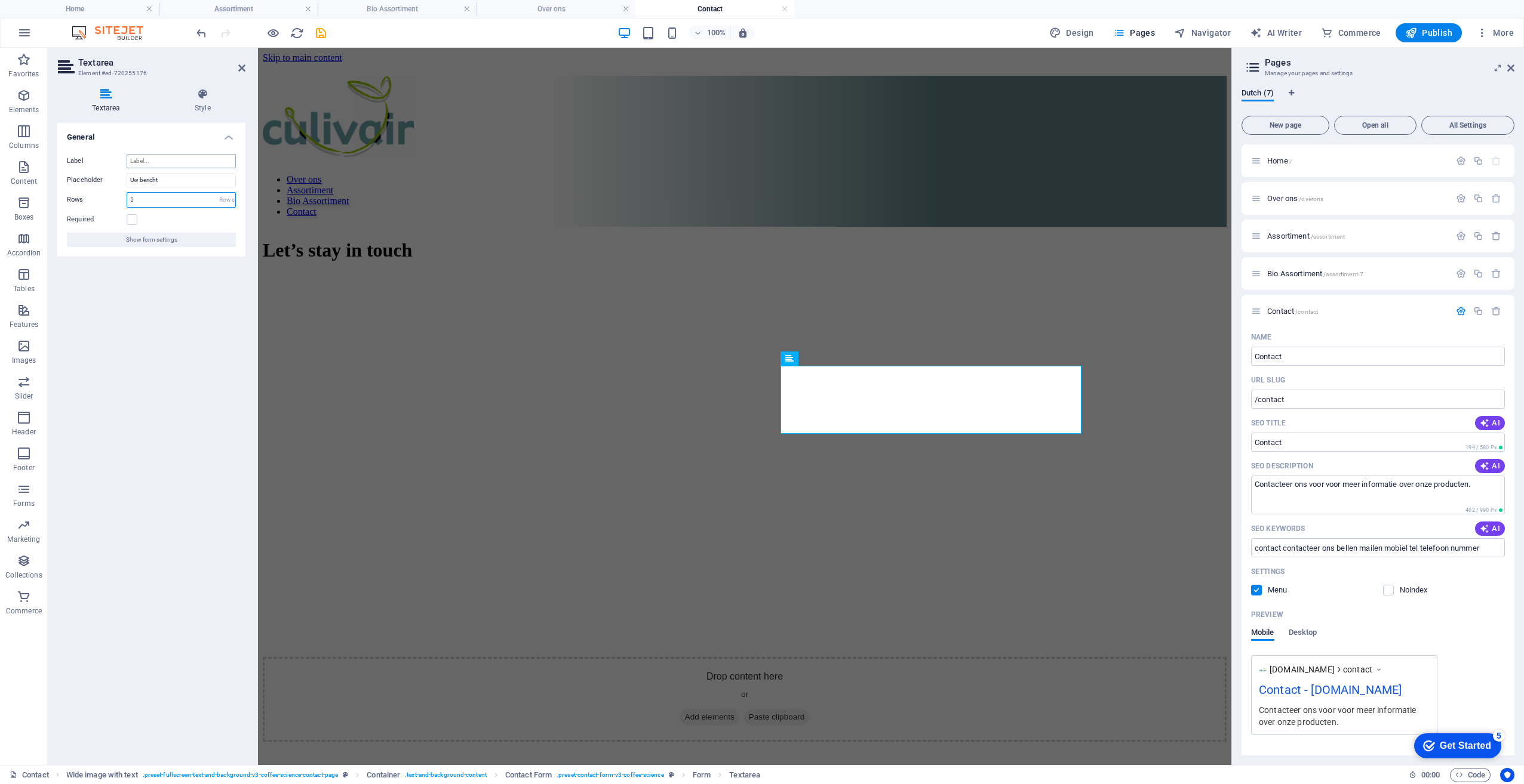
type input "5"
click at [165, 162] on input "Label" at bounding box center [181, 161] width 109 height 14
type input "uw bericht"
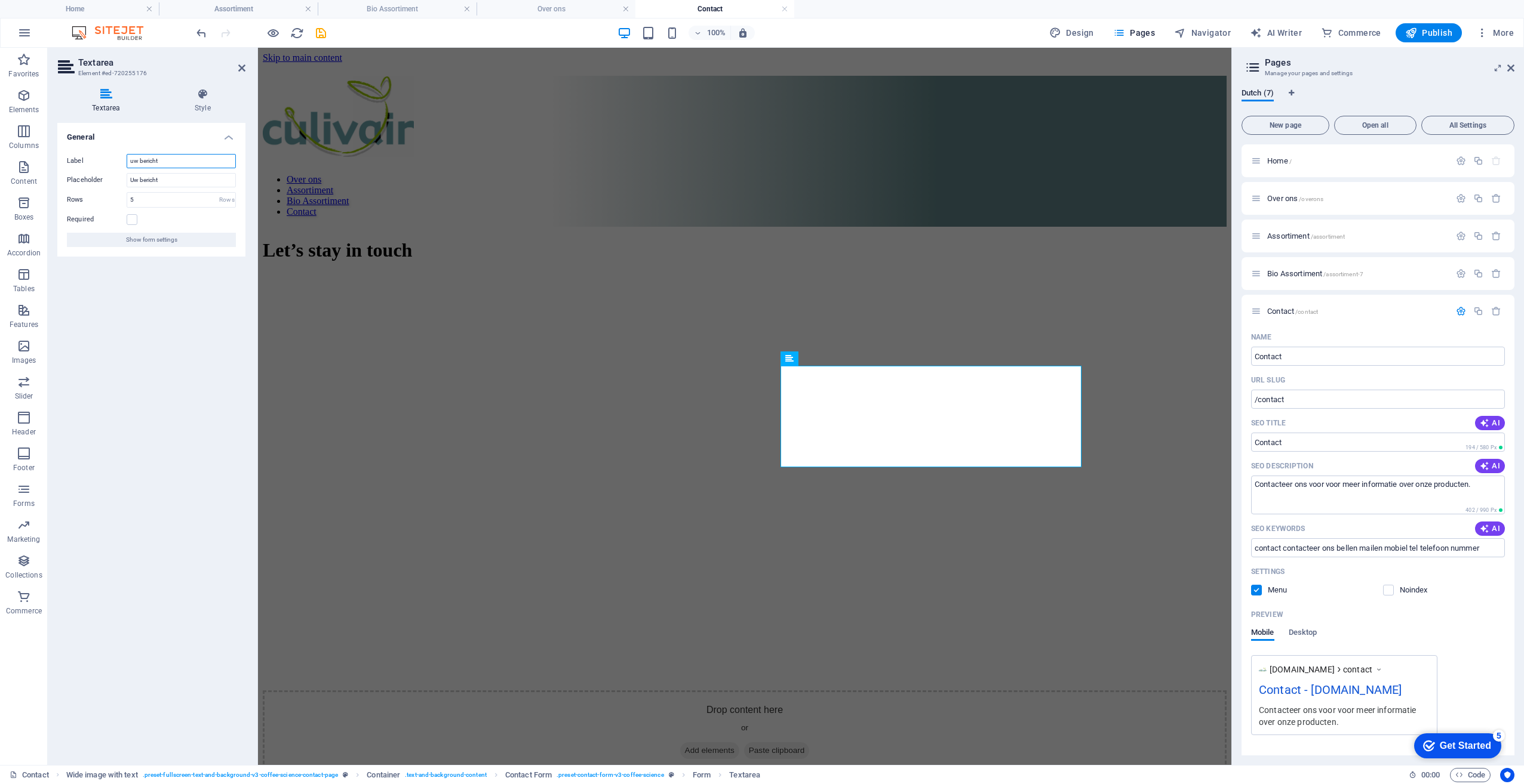
drag, startPoint x: 173, startPoint y: 162, endPoint x: 101, endPoint y: 169, distance: 72.3
click at [101, 169] on div "Label uw bericht Placeholder Uw bericht Rows 5 Rows Required Show form settings" at bounding box center [151, 200] width 188 height 112
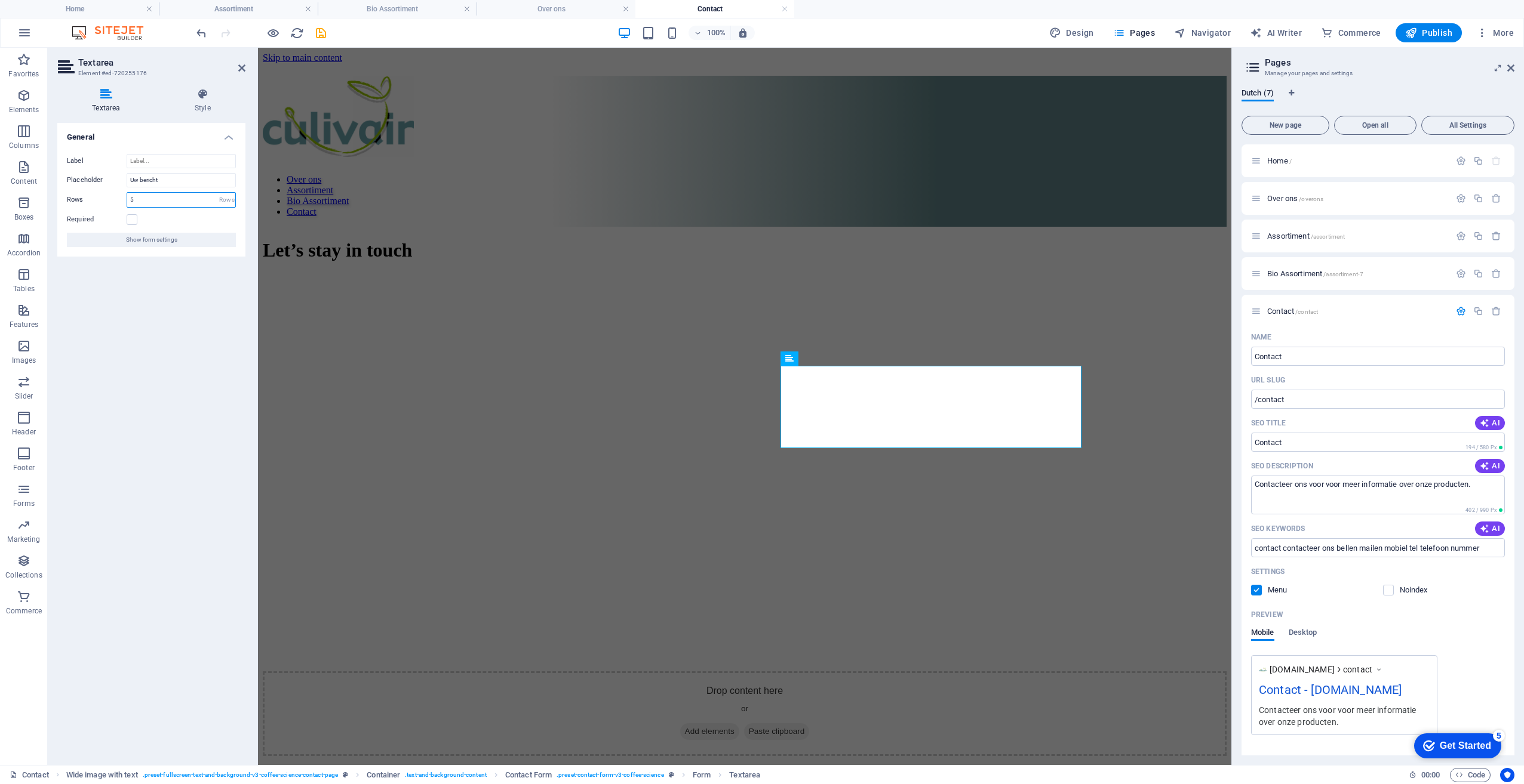
click at [147, 198] on input "5" at bounding box center [181, 200] width 108 height 14
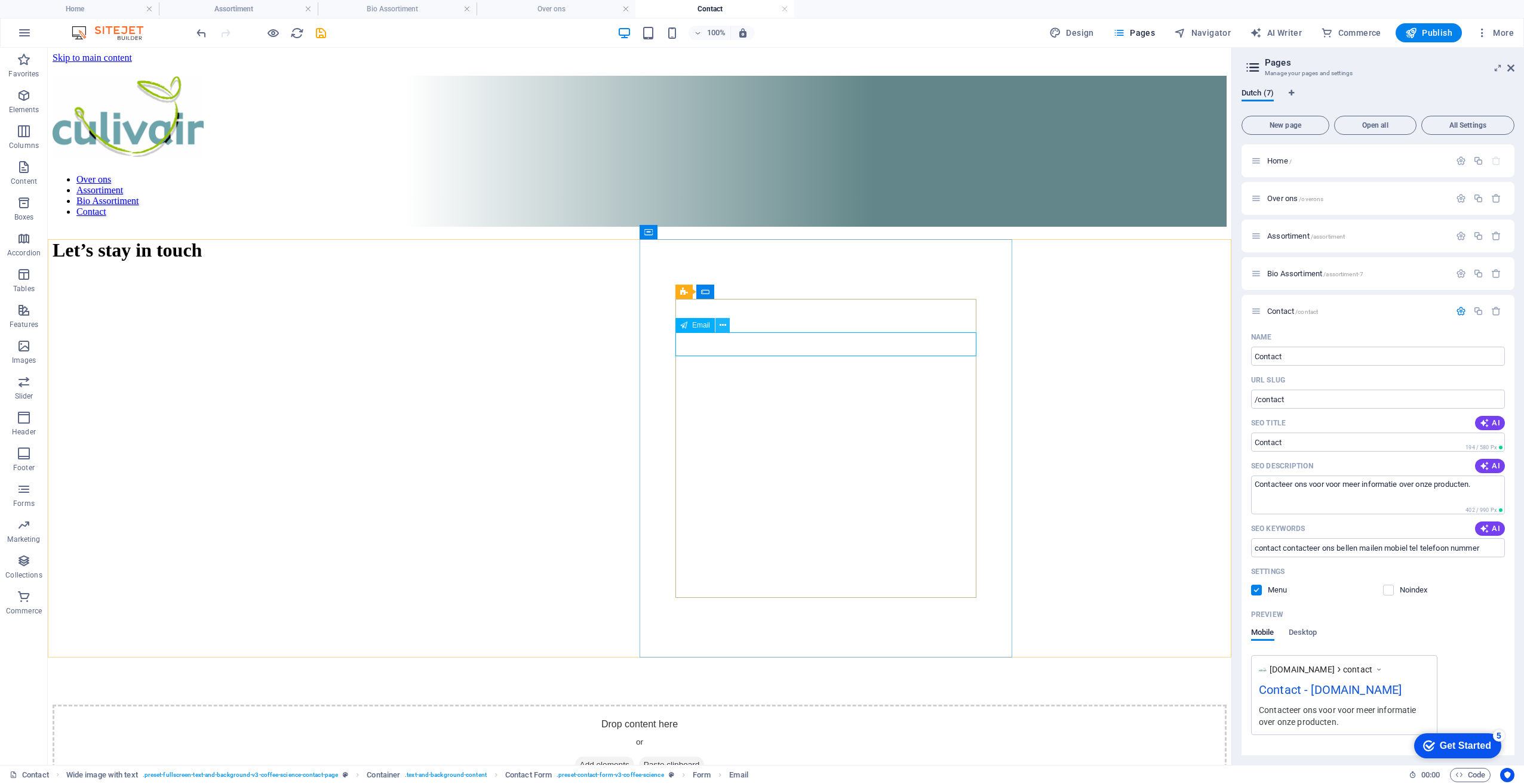
click at [722, 323] on icon at bounding box center [723, 325] width 7 height 13
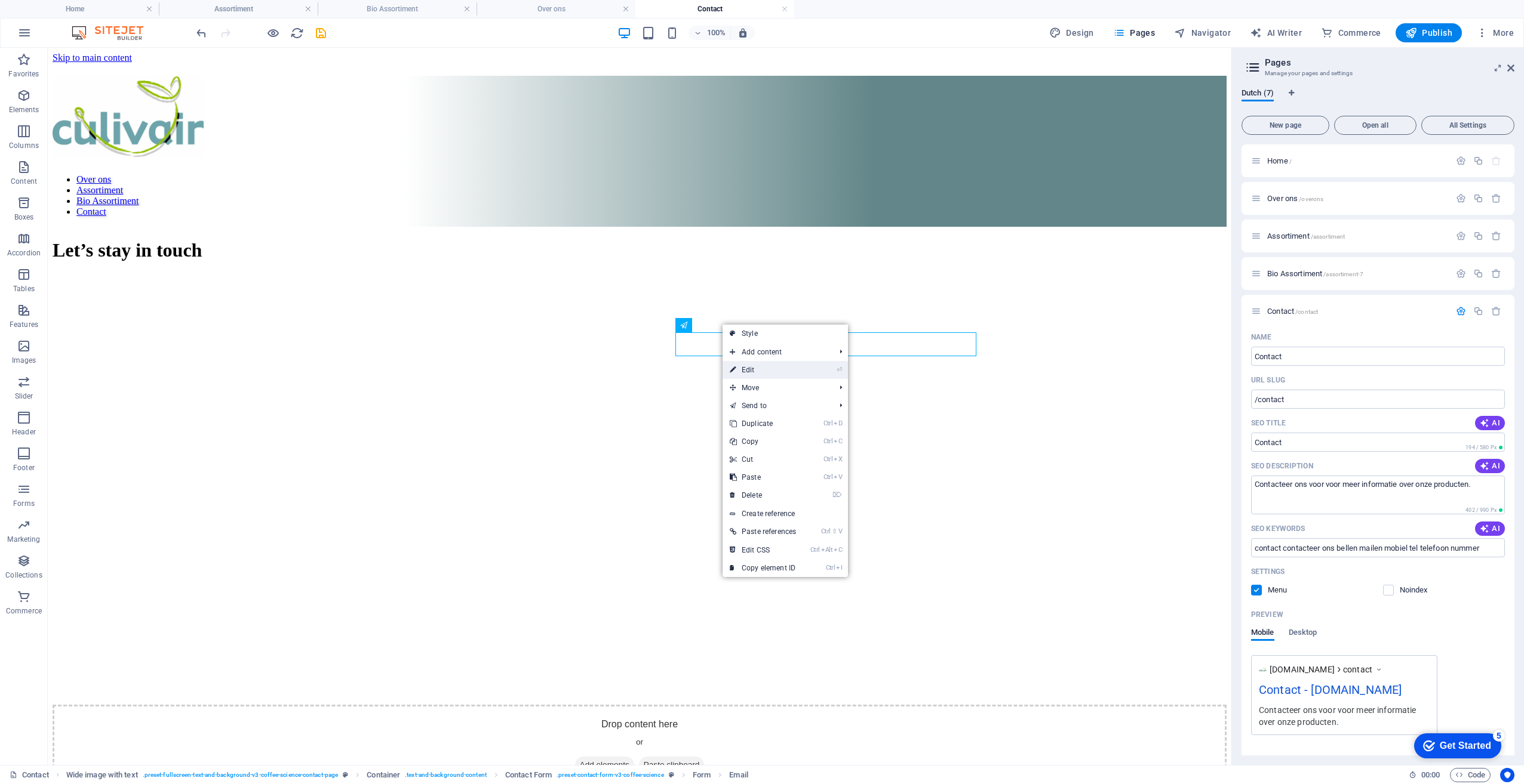
click at [774, 371] on link "⏎ Edit" at bounding box center [763, 370] width 81 height 18
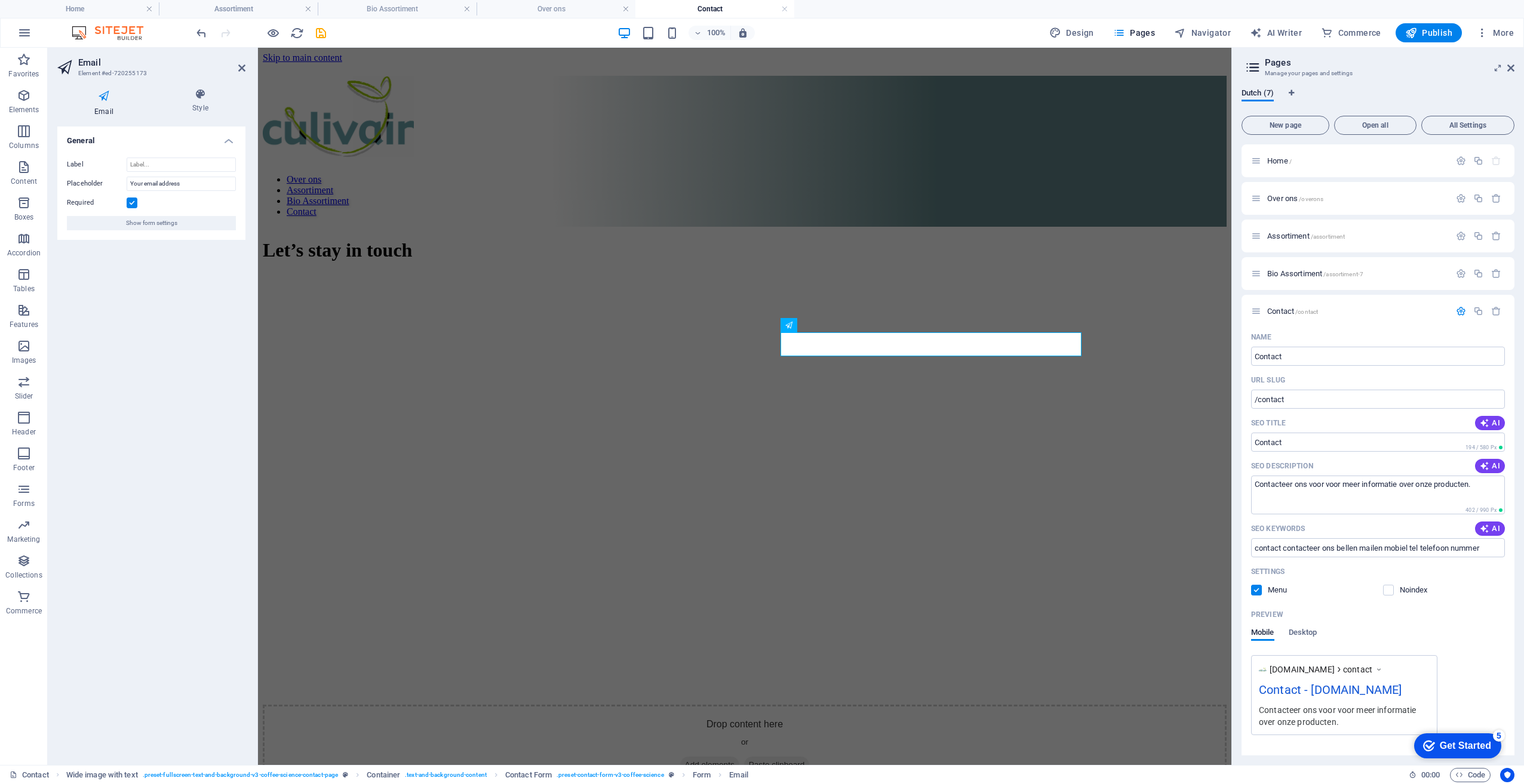
click at [93, 64] on h2 "Email" at bounding box center [162, 63] width 167 height 11
click at [142, 224] on span "Show form settings" at bounding box center [151, 223] width 51 height 14
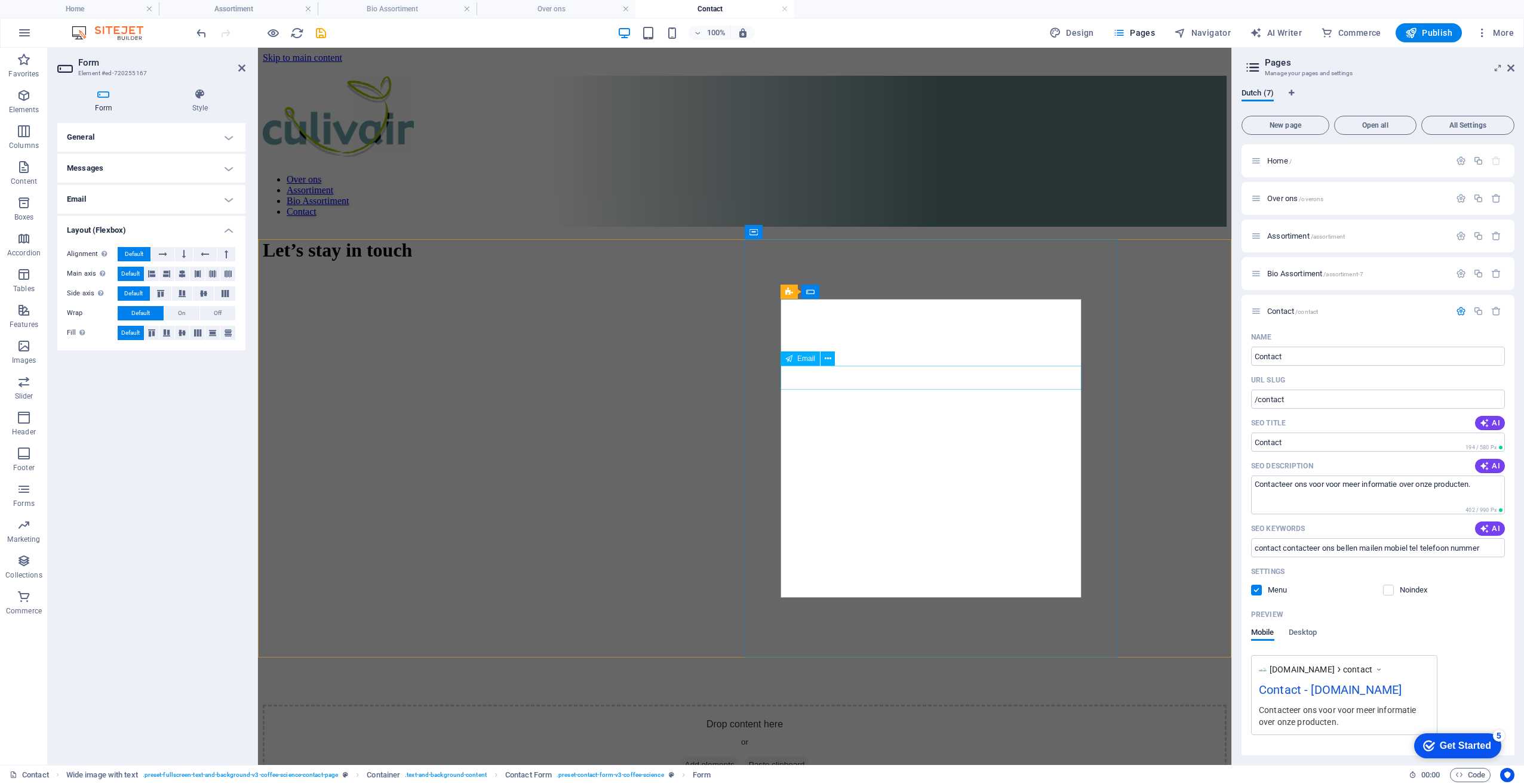
click at [826, 362] on icon at bounding box center [828, 359] width 7 height 13
click at [828, 360] on icon at bounding box center [828, 359] width 7 height 13
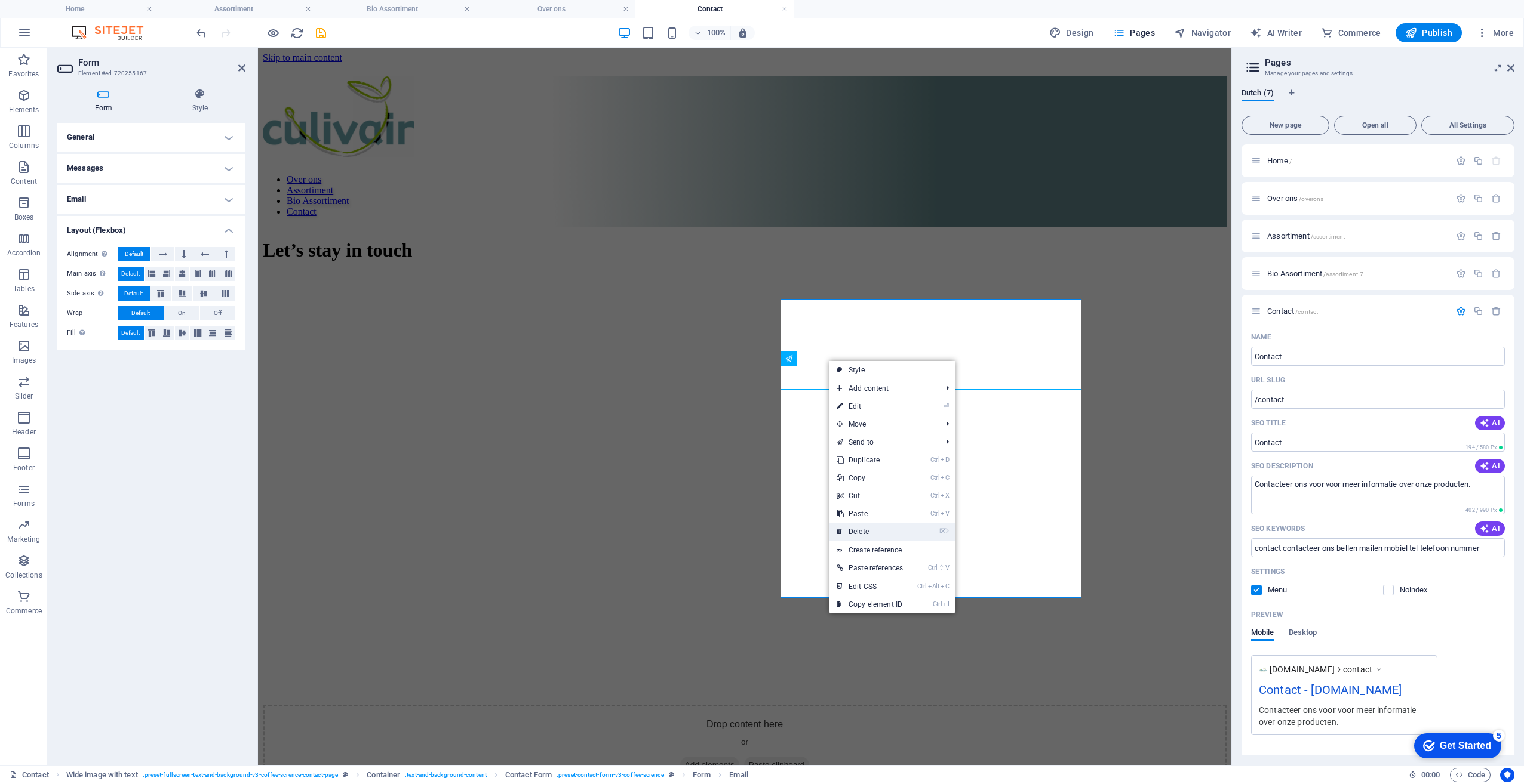
click at [872, 528] on link "⌦ Delete" at bounding box center [870, 532] width 81 height 18
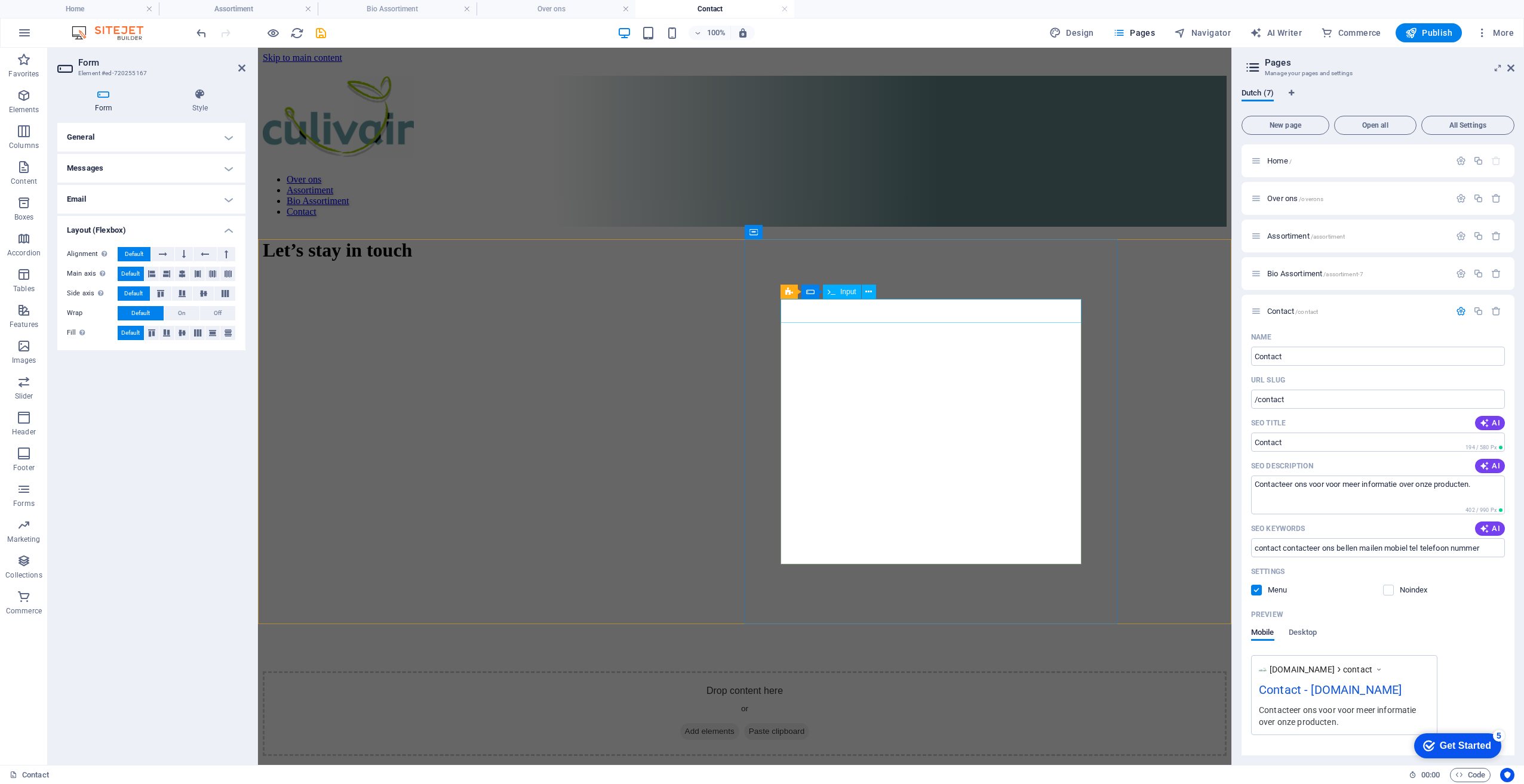
click at [871, 289] on icon at bounding box center [868, 292] width 7 height 13
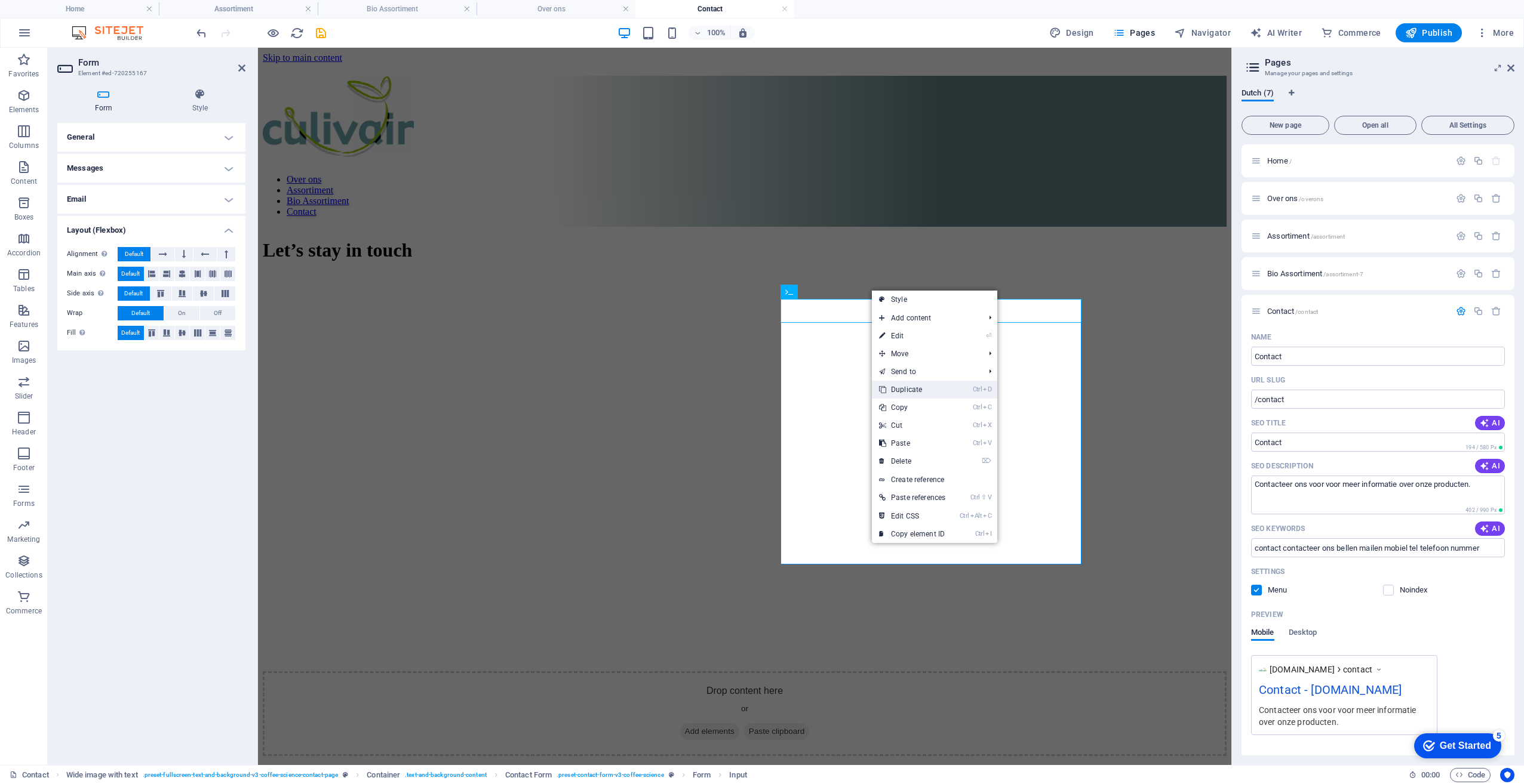
click at [930, 390] on link "Ctrl D Duplicate" at bounding box center [912, 390] width 81 height 18
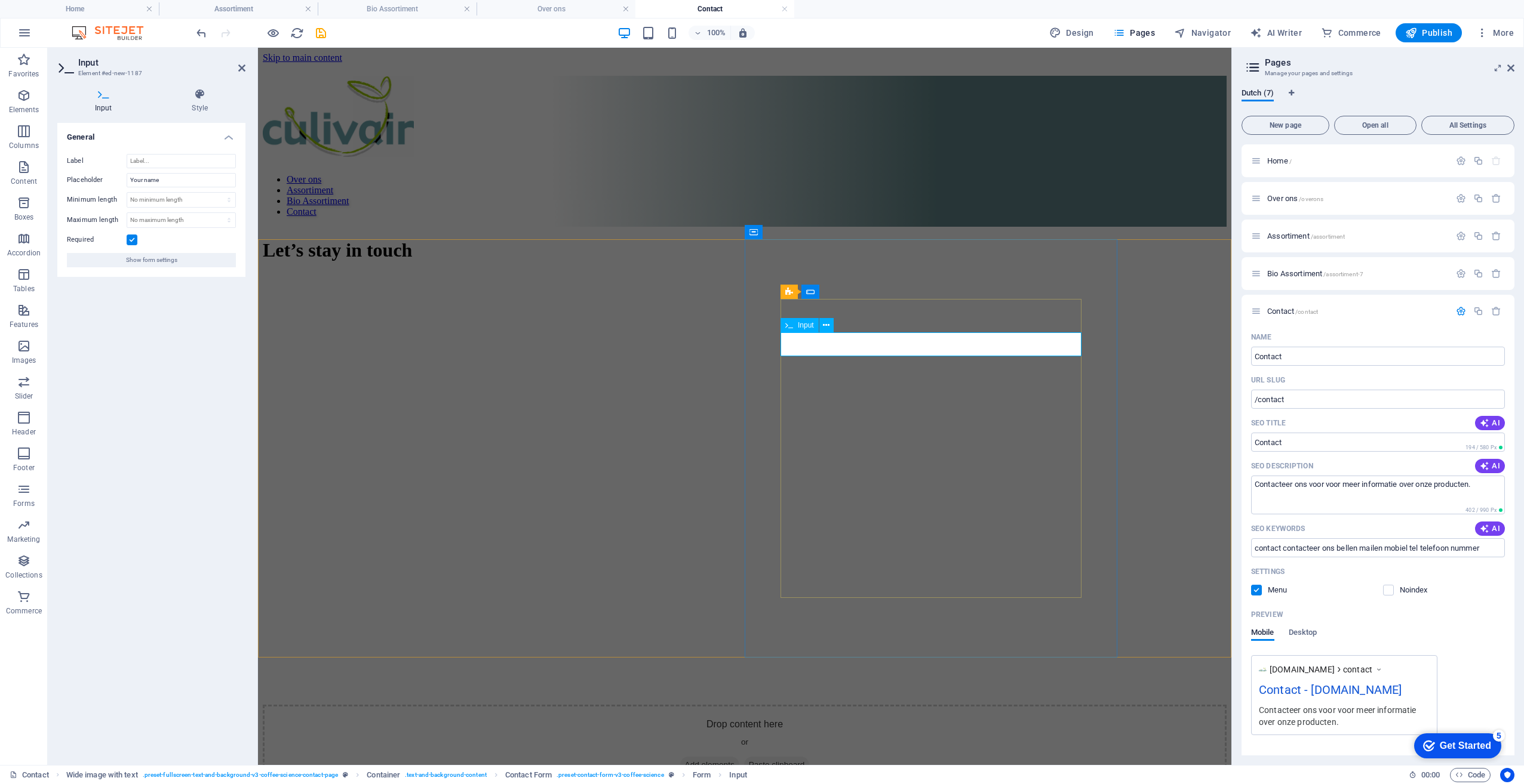
drag, startPoint x: 818, startPoint y: 346, endPoint x: 783, endPoint y: 347, distance: 35.0
type input "Bedrijf"
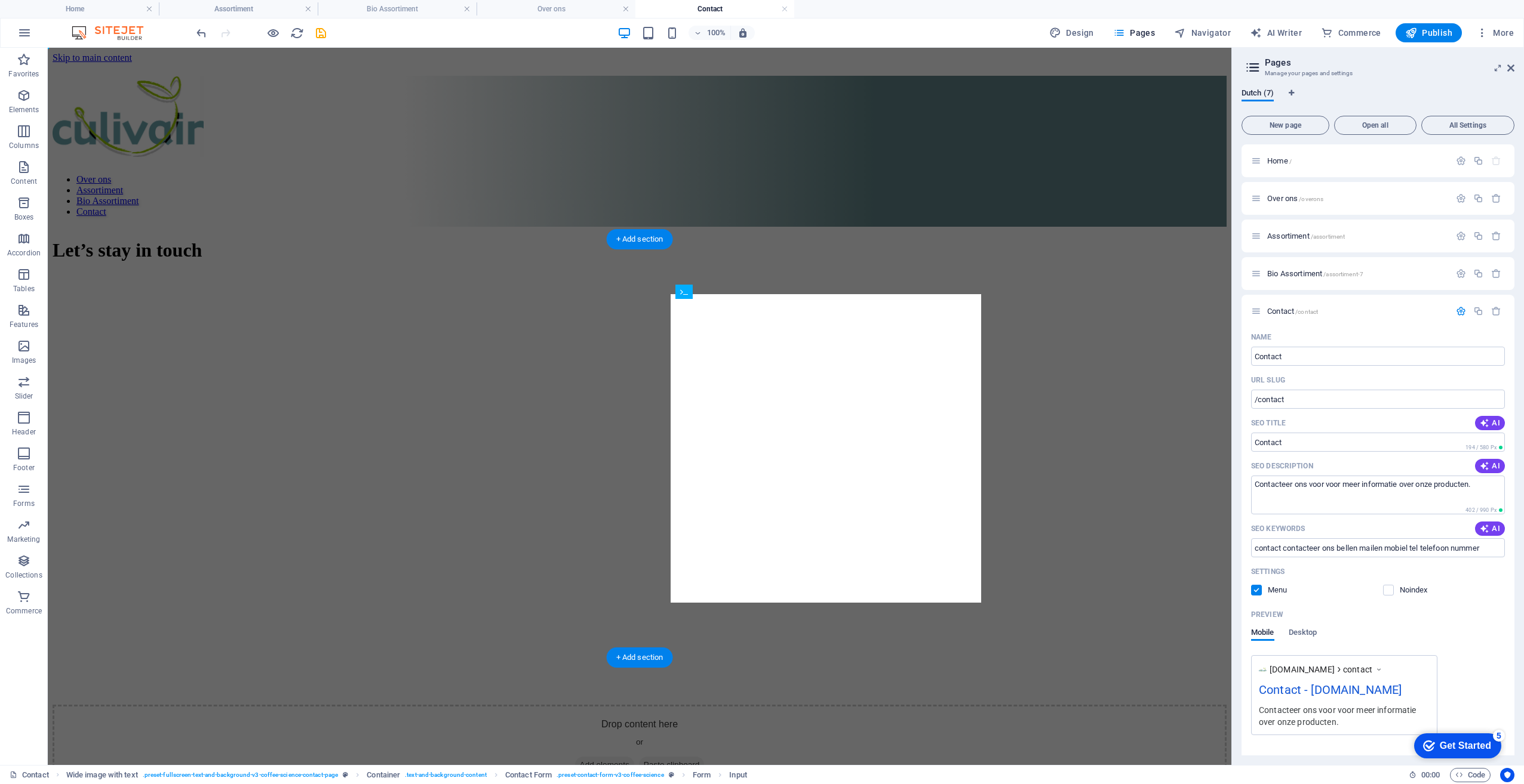
drag, startPoint x: 720, startPoint y: 346, endPoint x: 722, endPoint y: 323, distance: 23.1
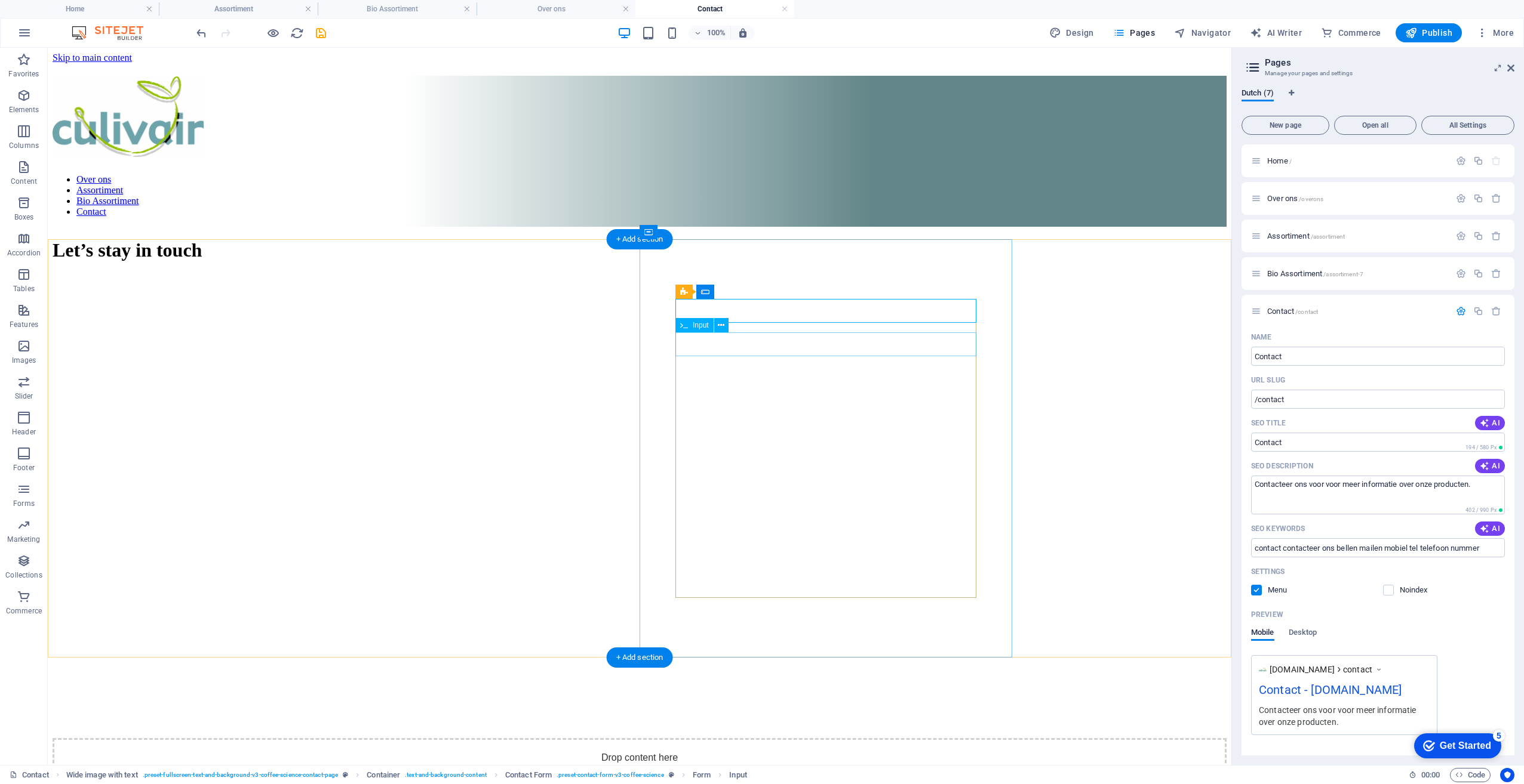
click at [719, 328] on icon at bounding box center [721, 325] width 7 height 13
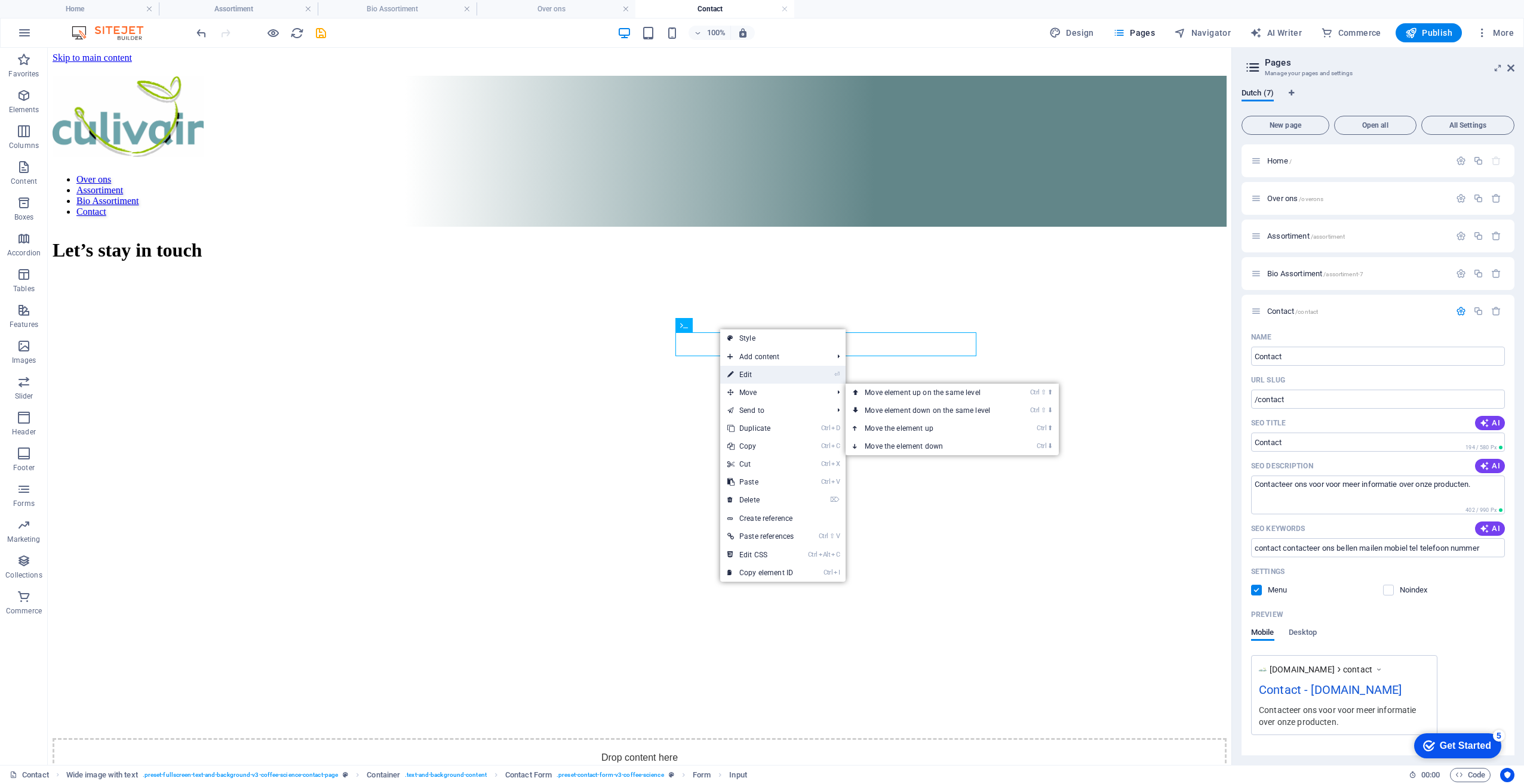
click at [783, 376] on link "⏎ Edit" at bounding box center [761, 375] width 81 height 18
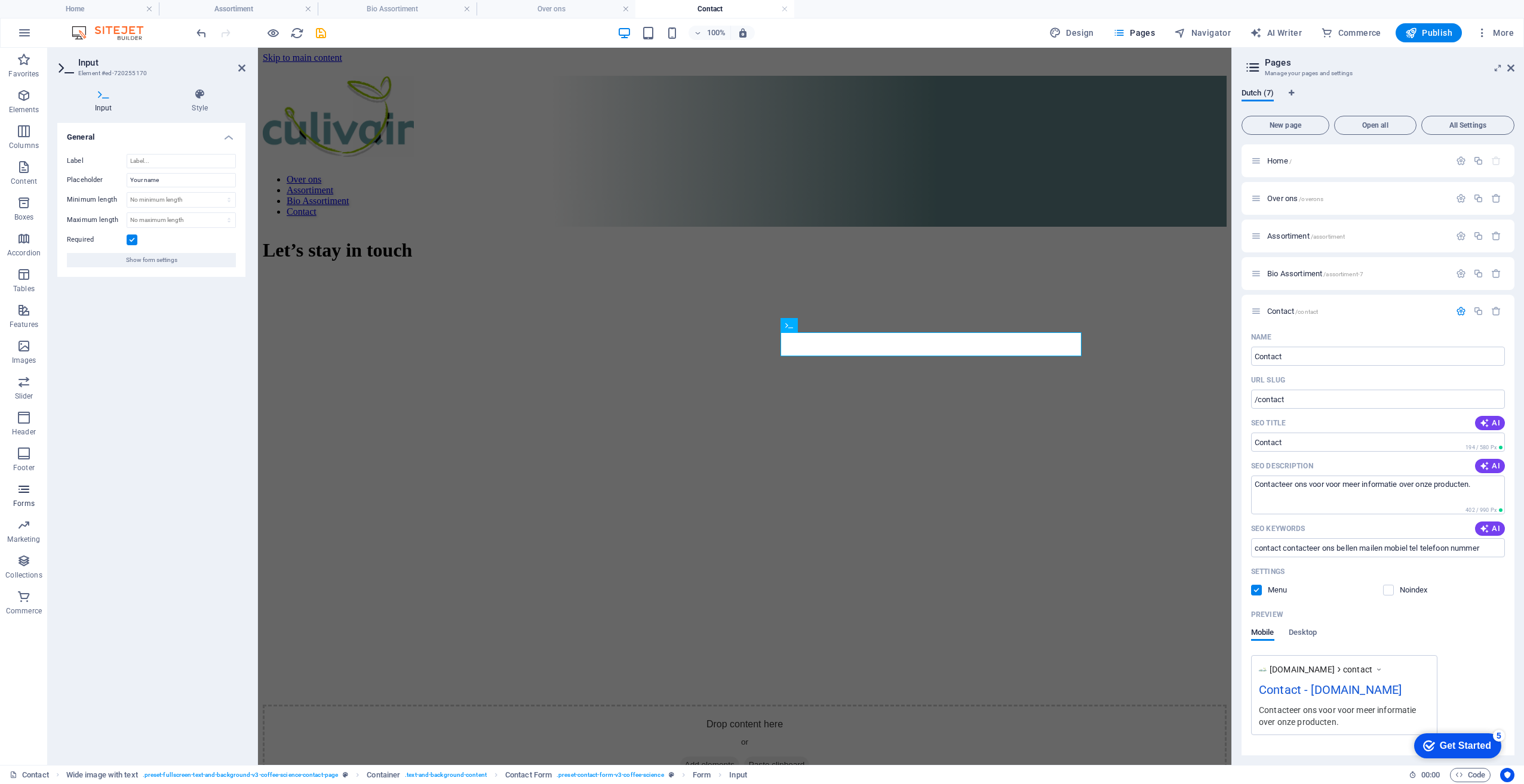
click at [27, 496] on span "Forms" at bounding box center [24, 497] width 48 height 29
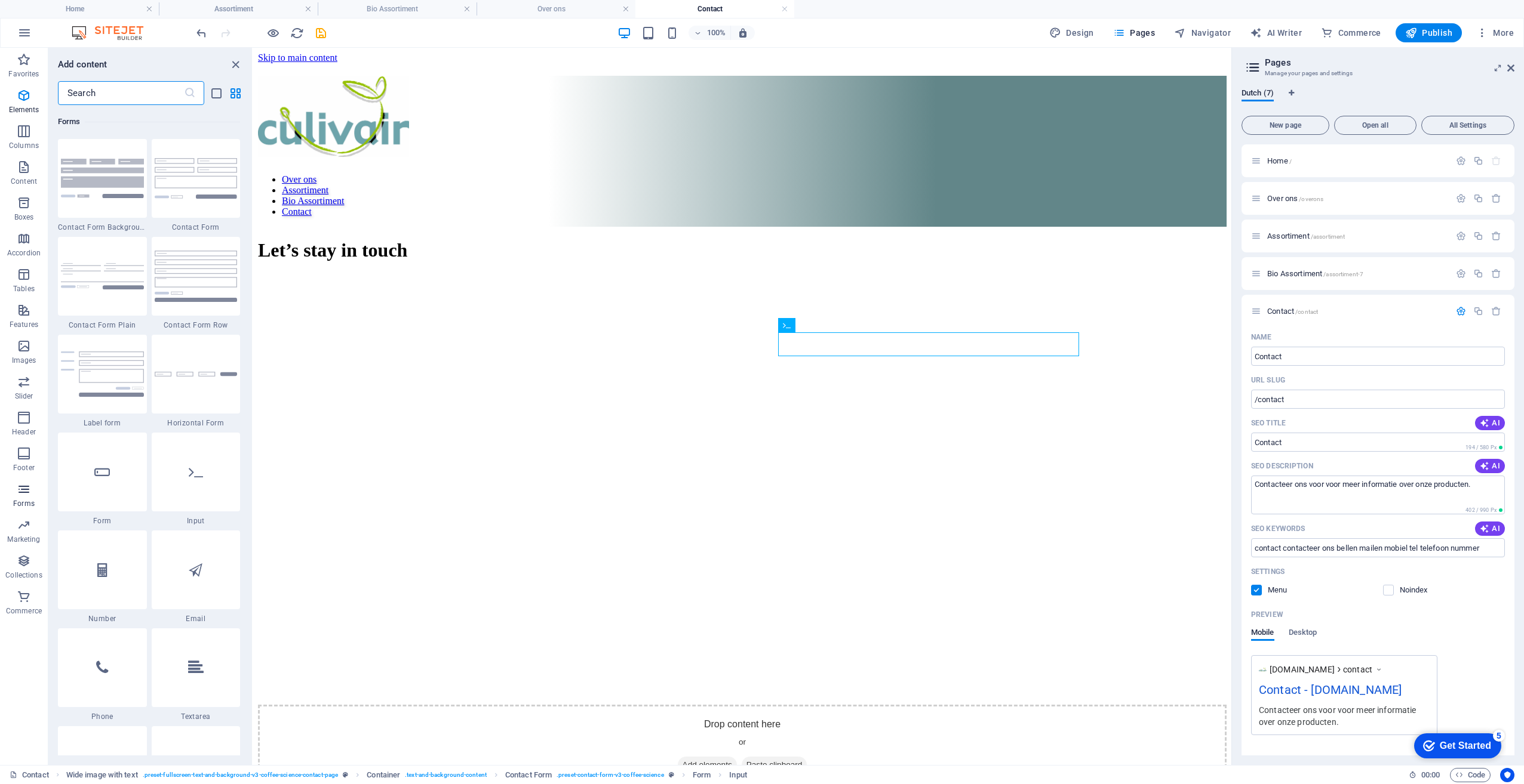
scroll to position [8714, 0]
click at [121, 571] on div at bounding box center [102, 570] width 89 height 79
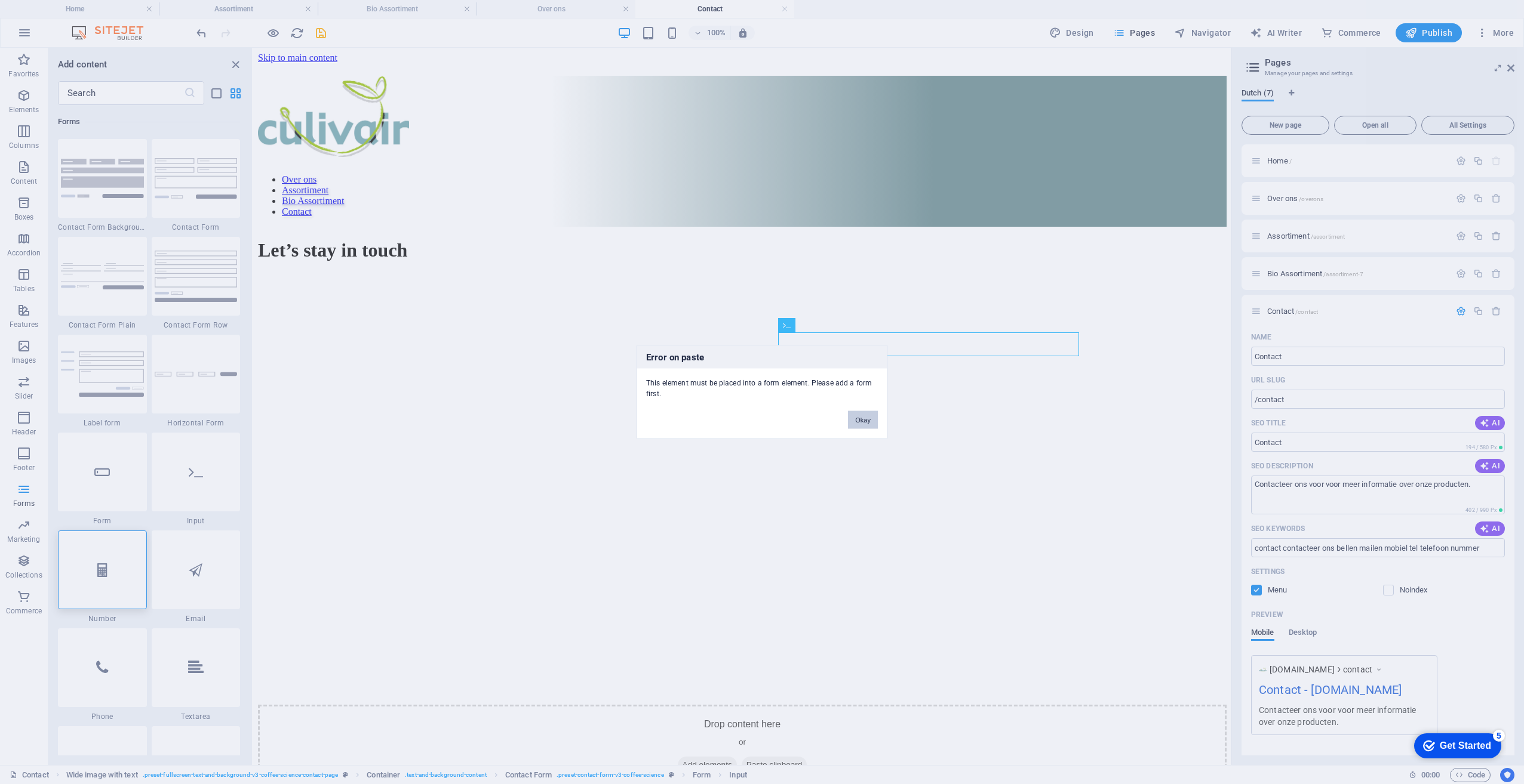
click at [851, 421] on button "Okay" at bounding box center [862, 420] width 30 height 18
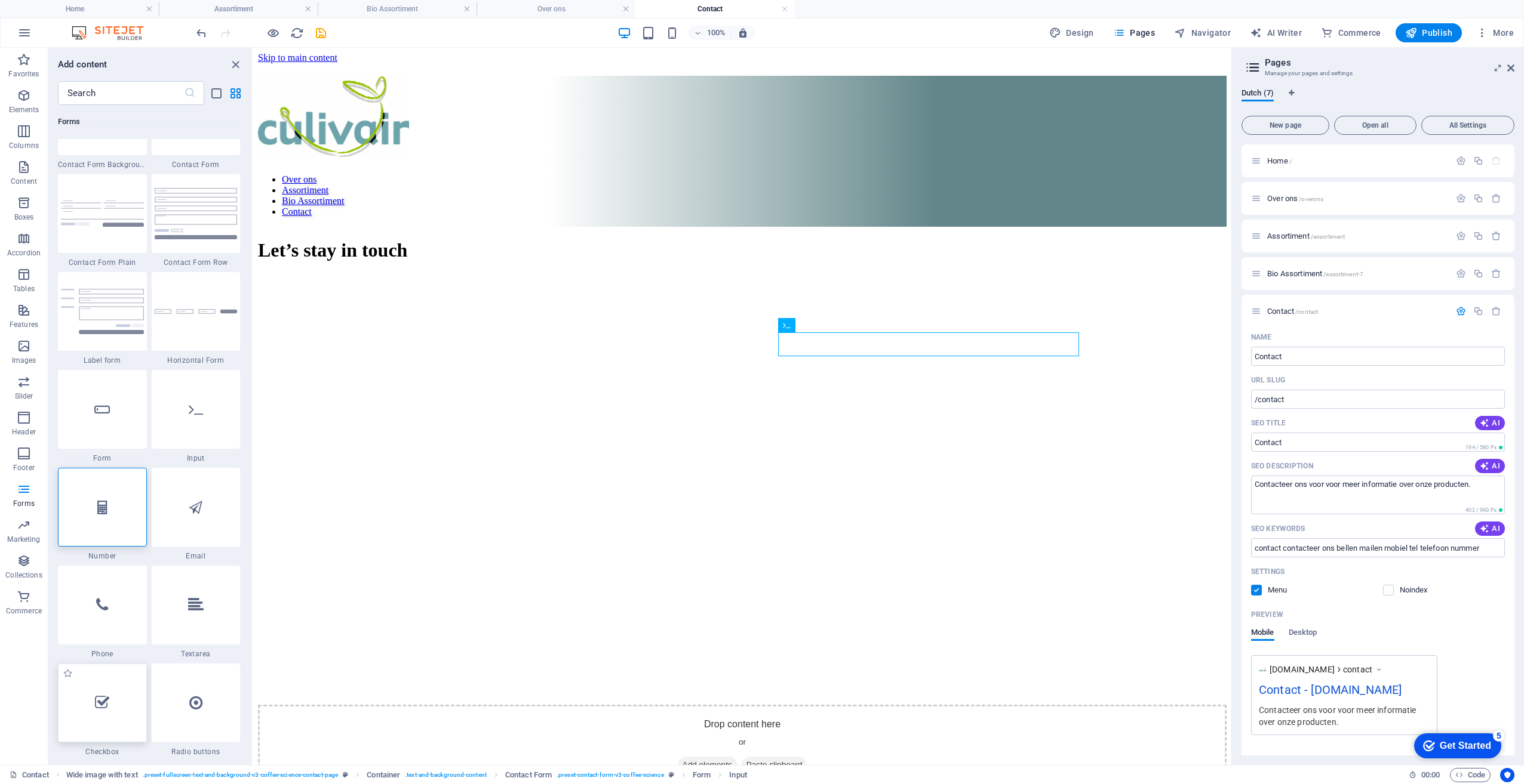
scroll to position [8833, 0]
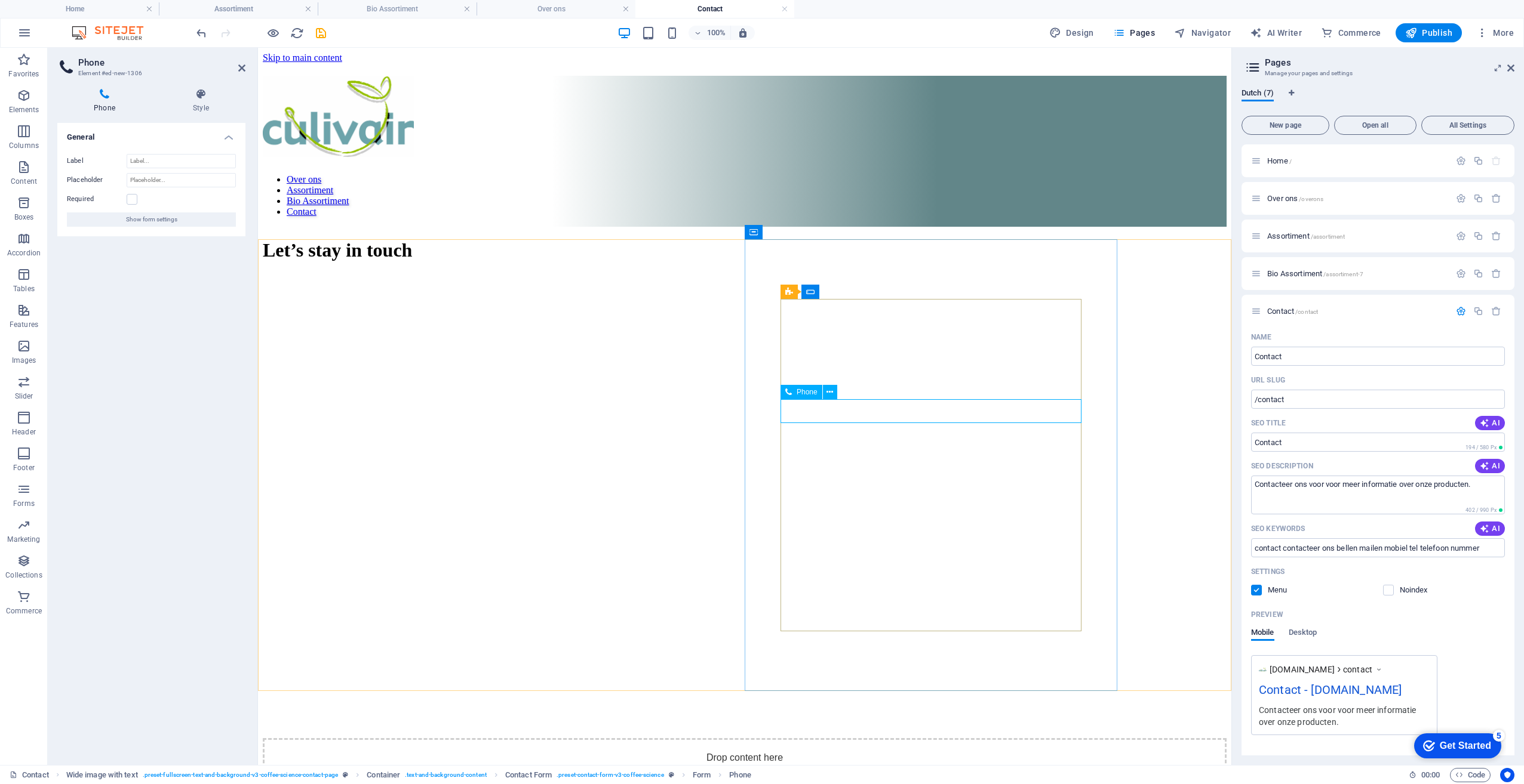
drag, startPoint x: 840, startPoint y: 414, endPoint x: 789, endPoint y: 406, distance: 51.6
type input "r"
paste input "Telefoon"
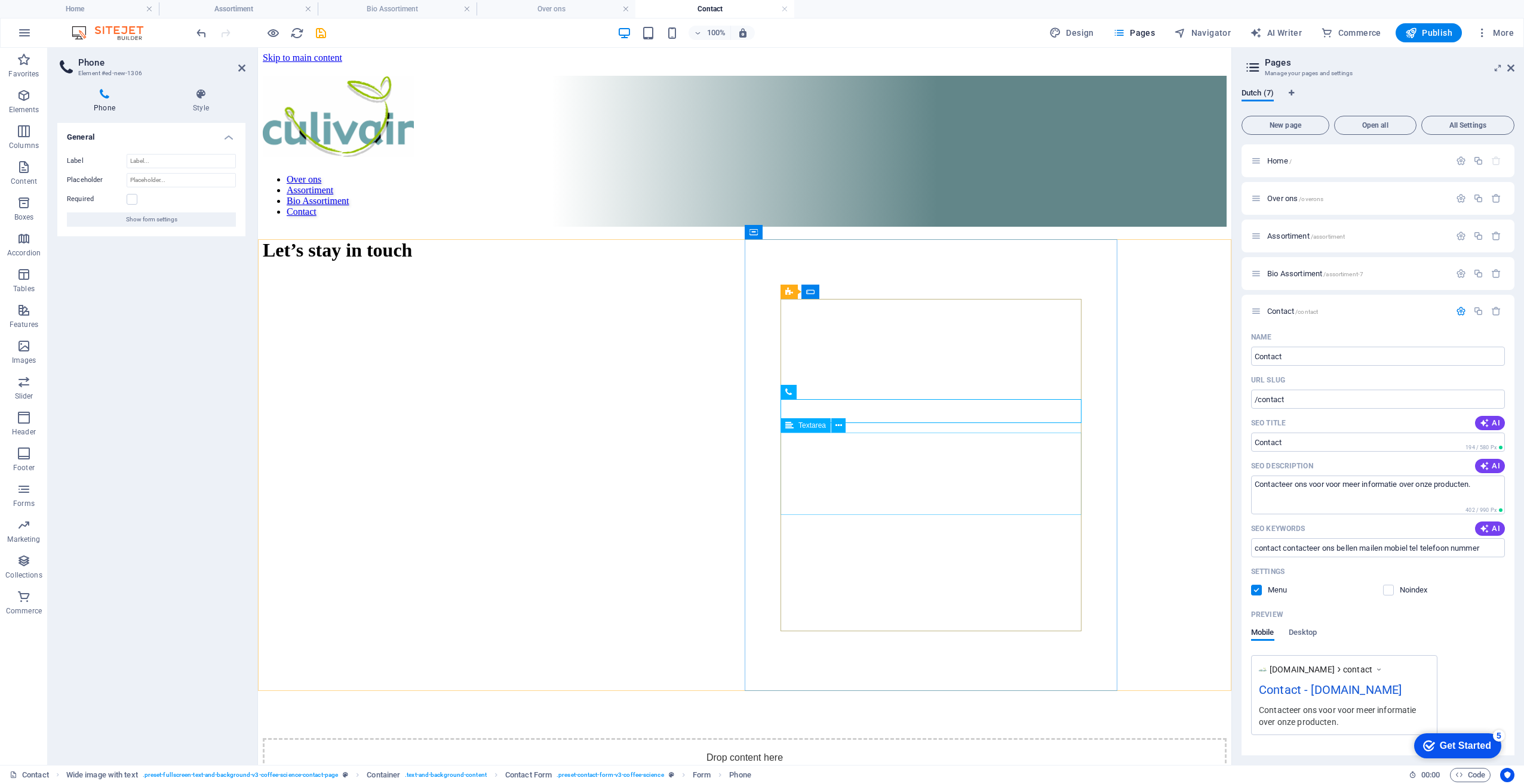
type input "Telefoon"
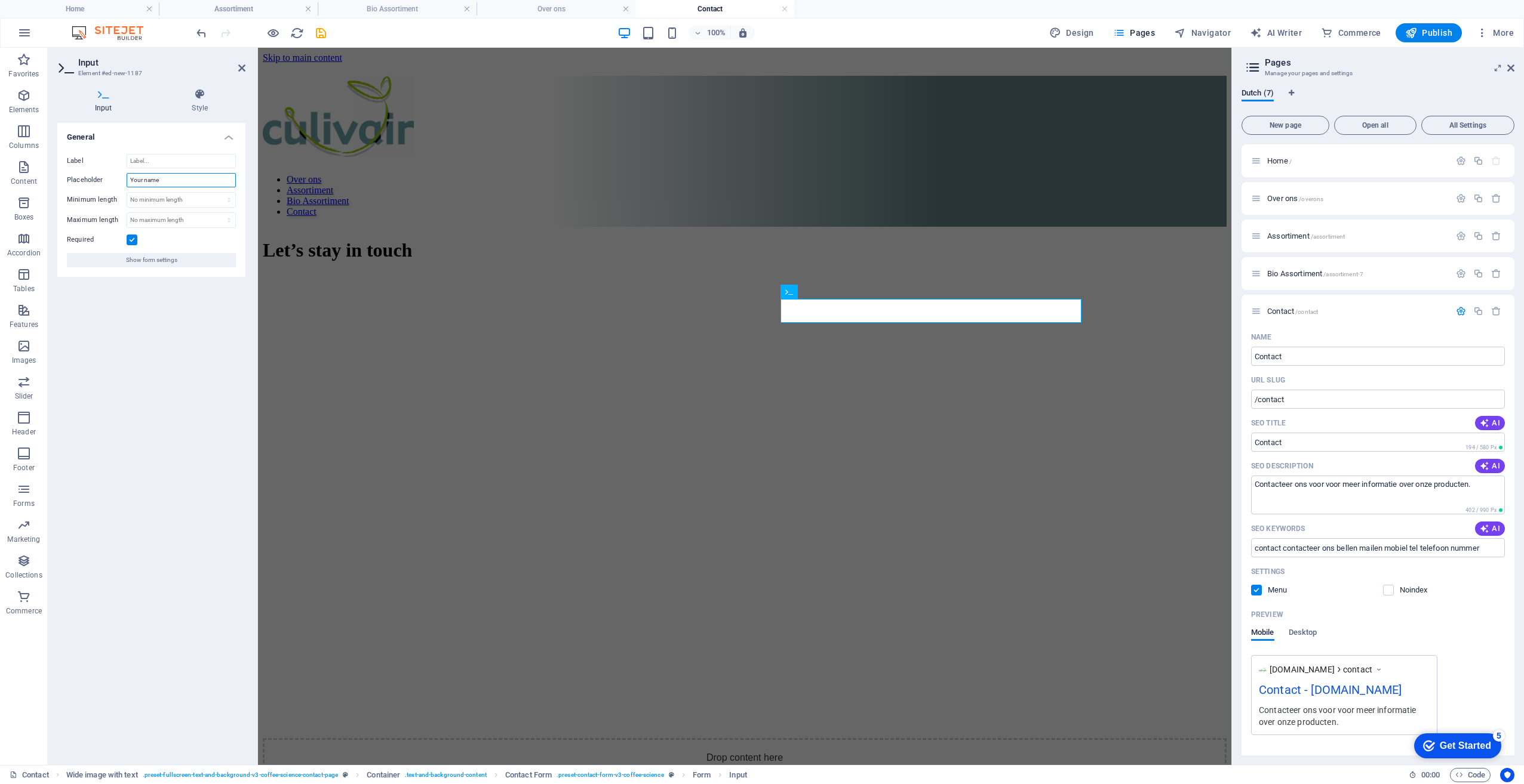
click at [150, 179] on input "Your name" at bounding box center [181, 180] width 109 height 14
click at [166, 158] on input "Label" at bounding box center [181, 161] width 109 height 14
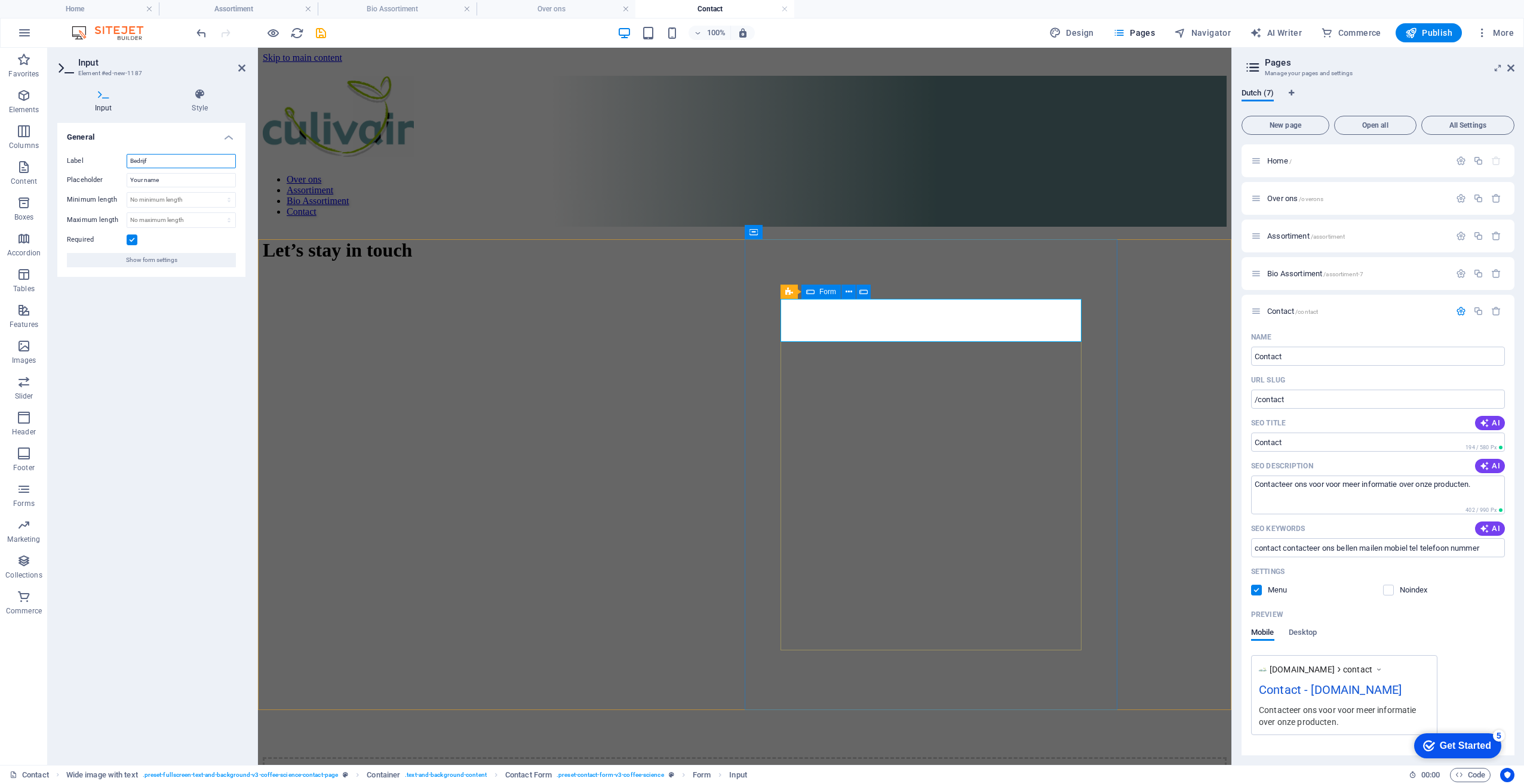
type input "Bedrijf"
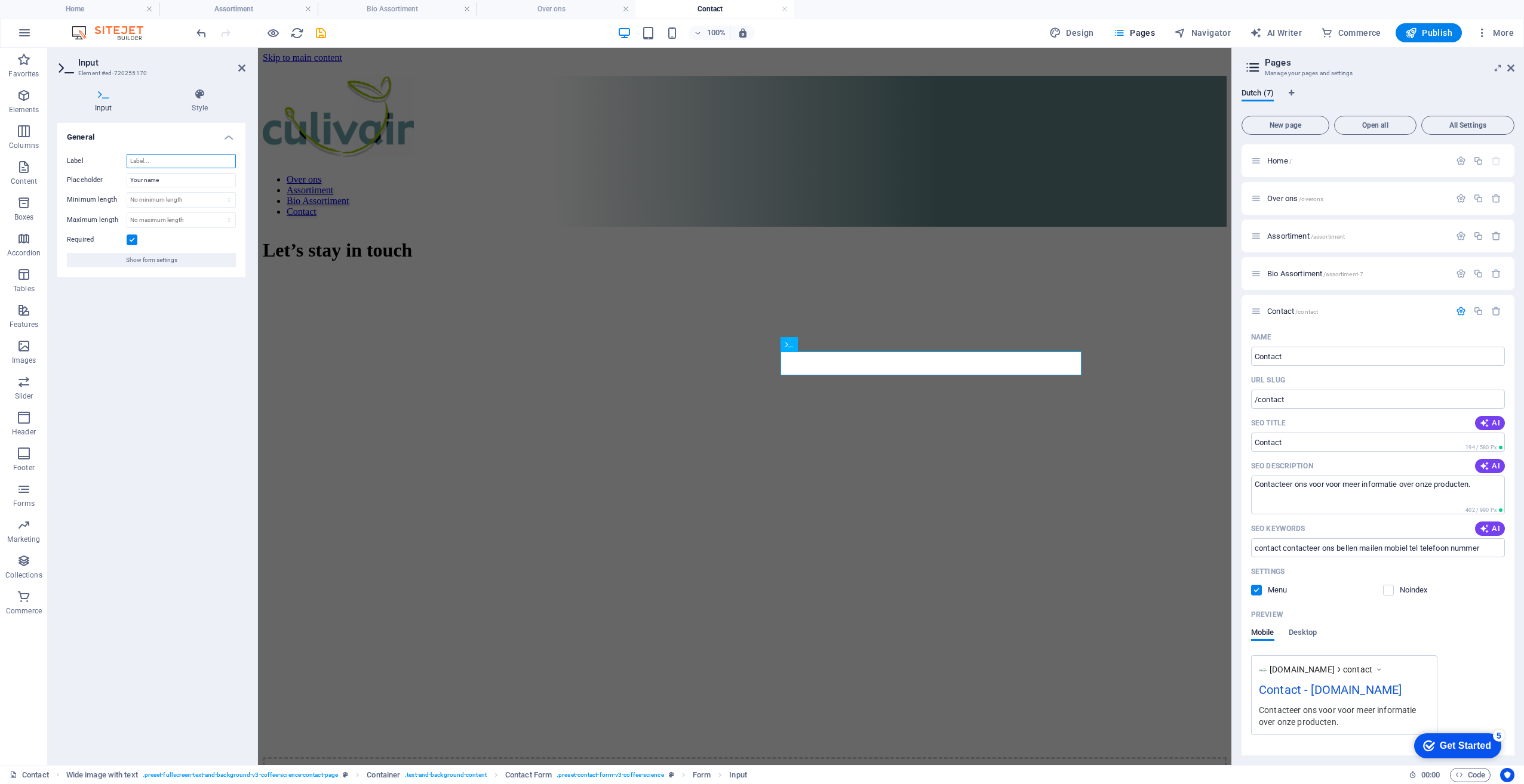
click at [165, 159] on input "Label" at bounding box center [181, 161] width 109 height 14
type input "Naam"
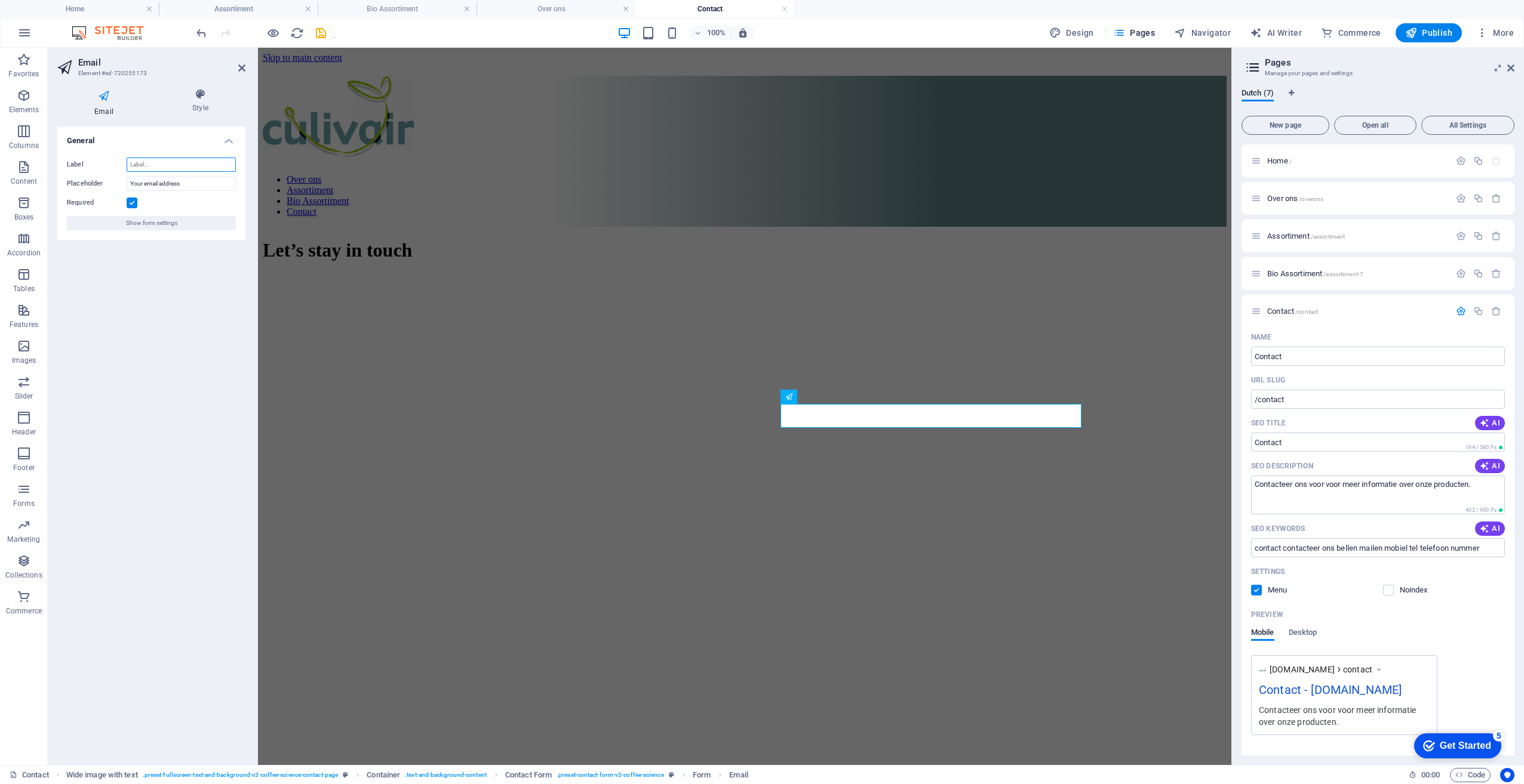
click at [167, 171] on input "Label" at bounding box center [181, 165] width 109 height 14
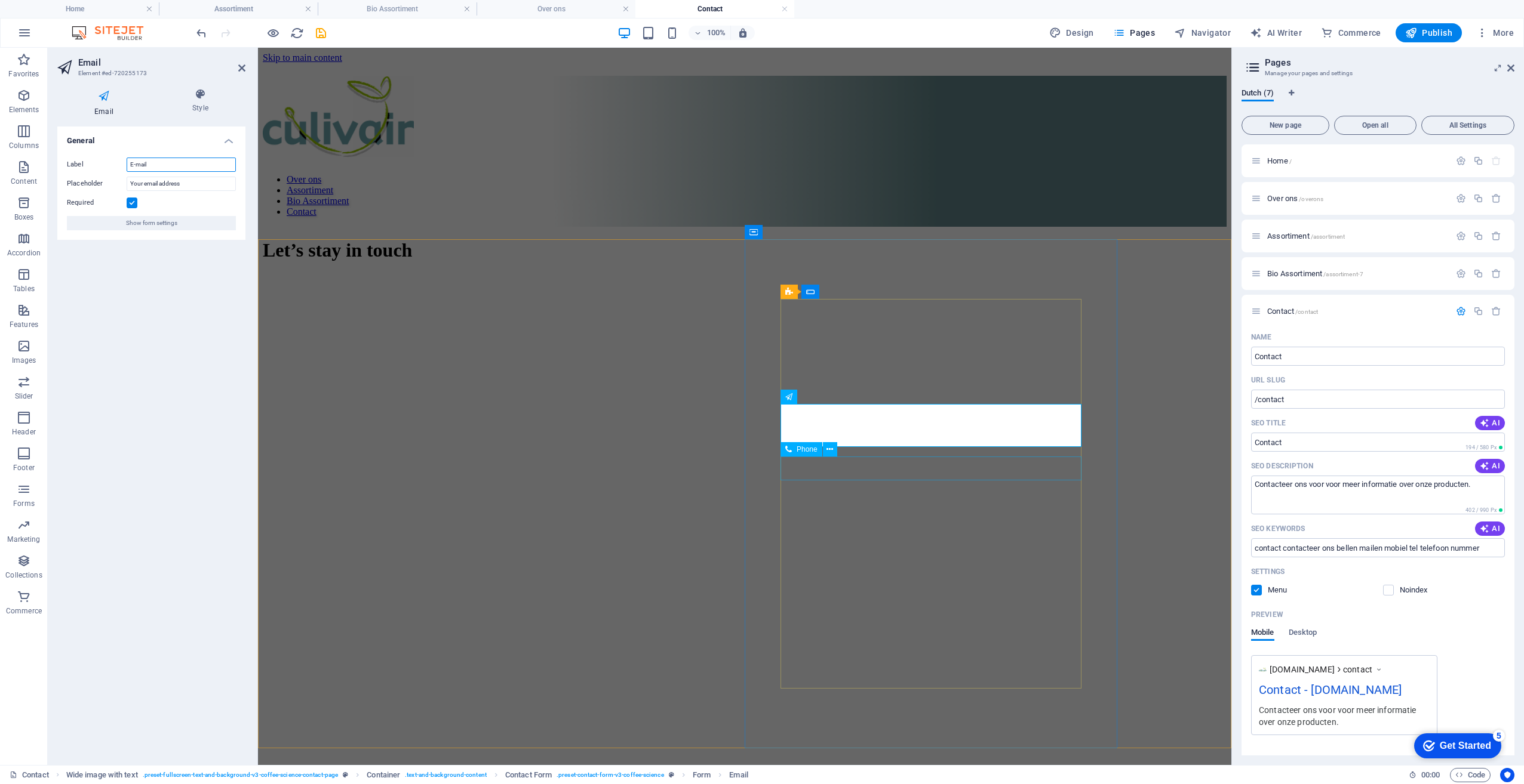
type input "E-mail"
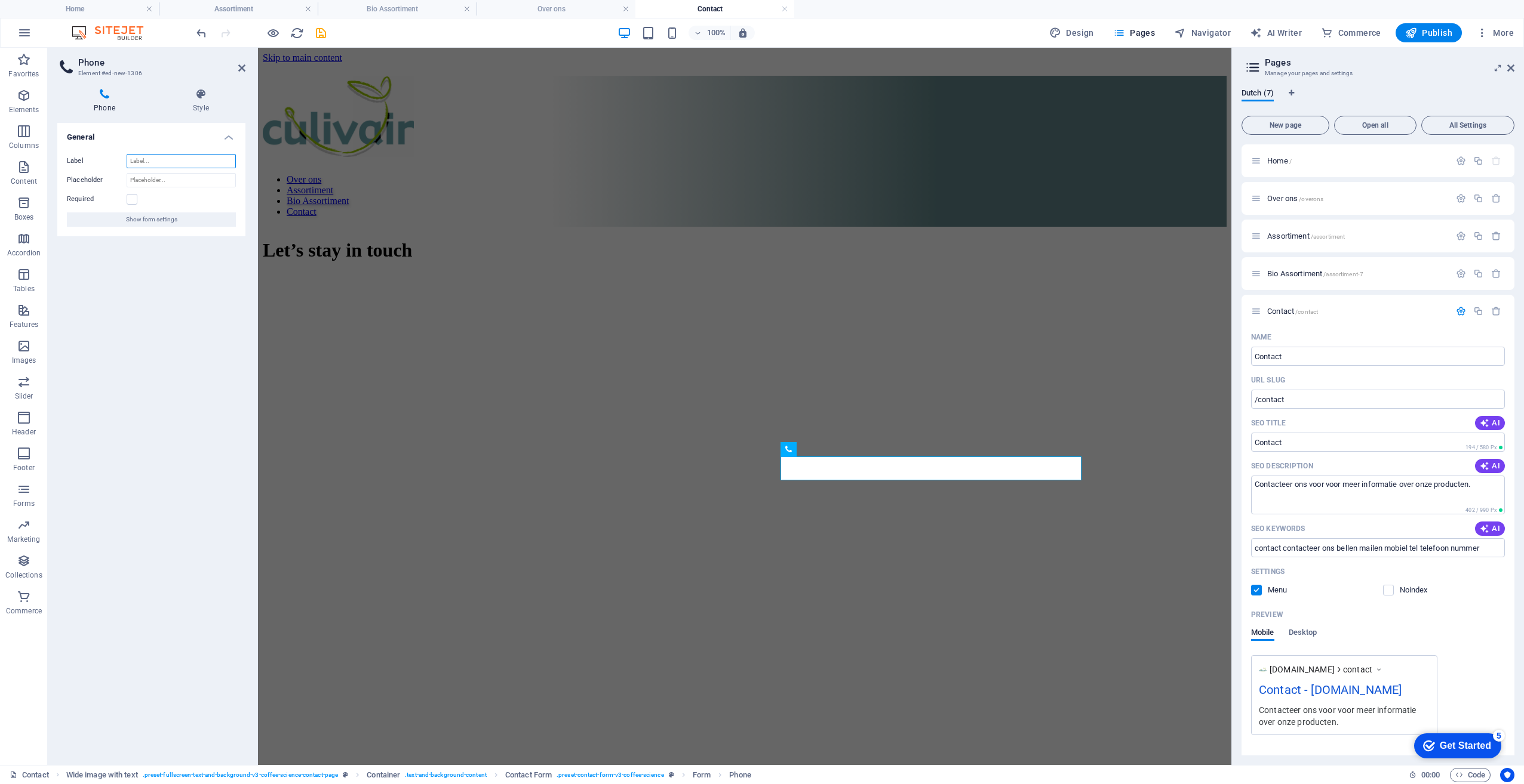
click at [167, 162] on input "Label" at bounding box center [181, 161] width 109 height 14
paste input "Telefoon"
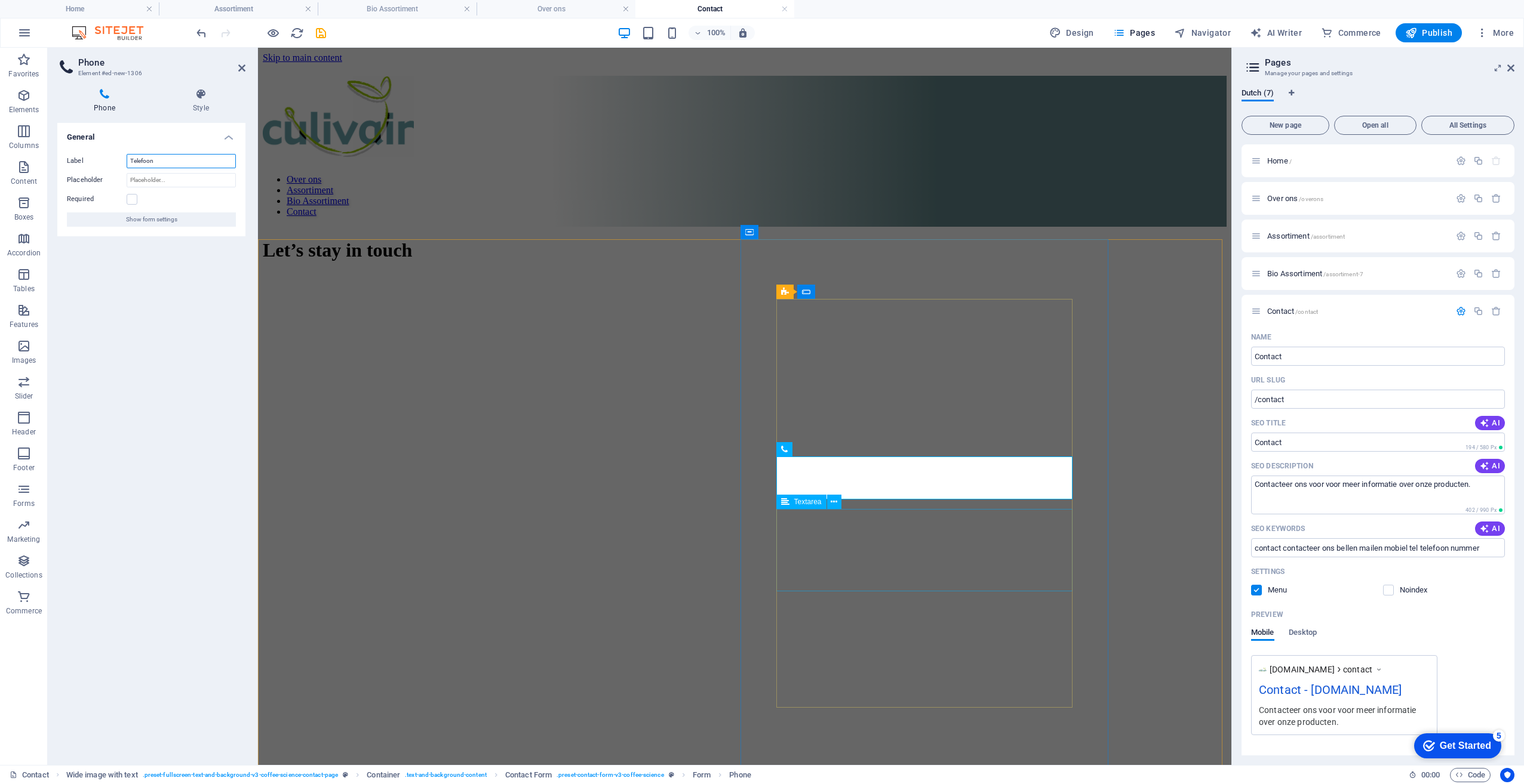
type input "Telefoon"
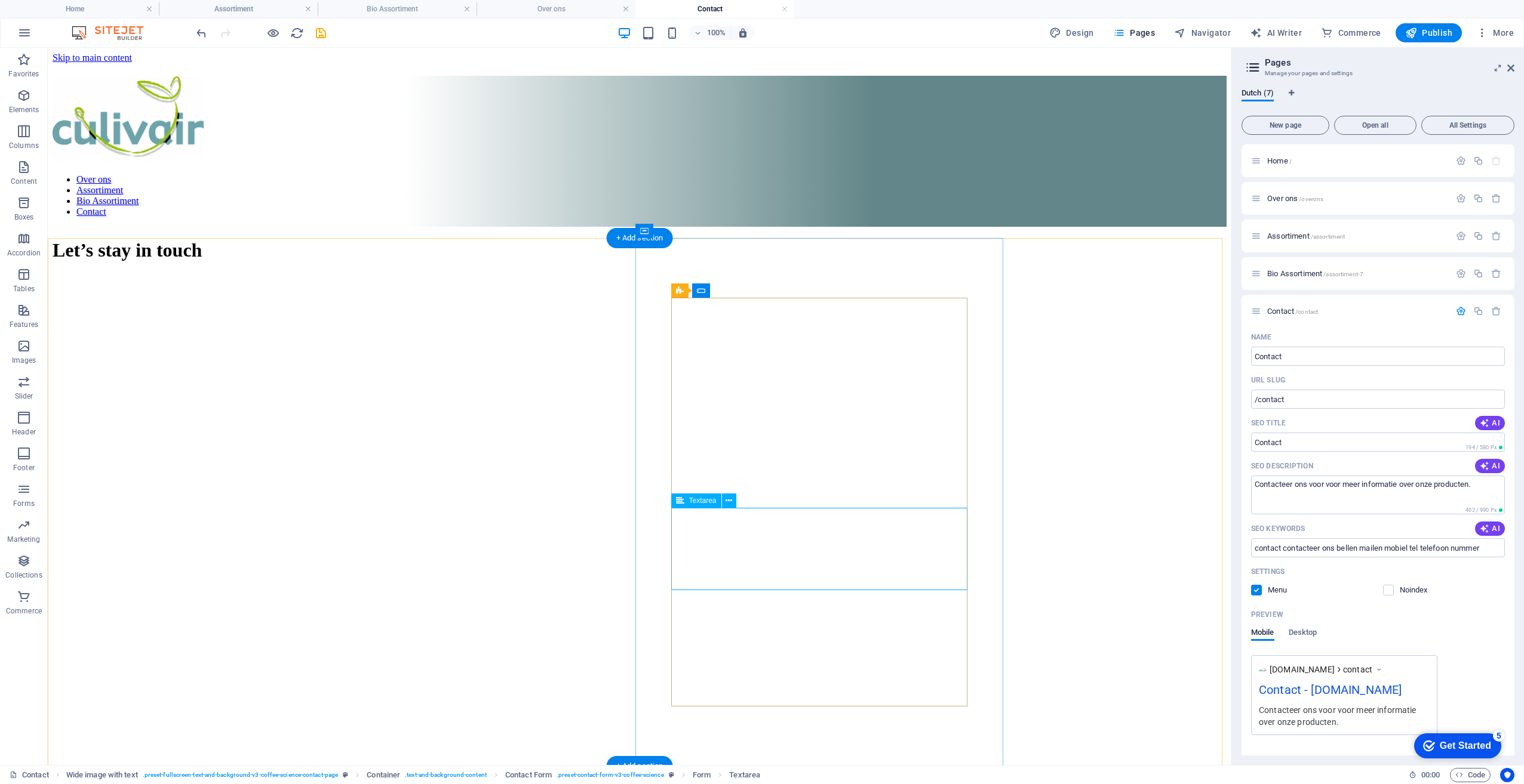
scroll to position [2, 0]
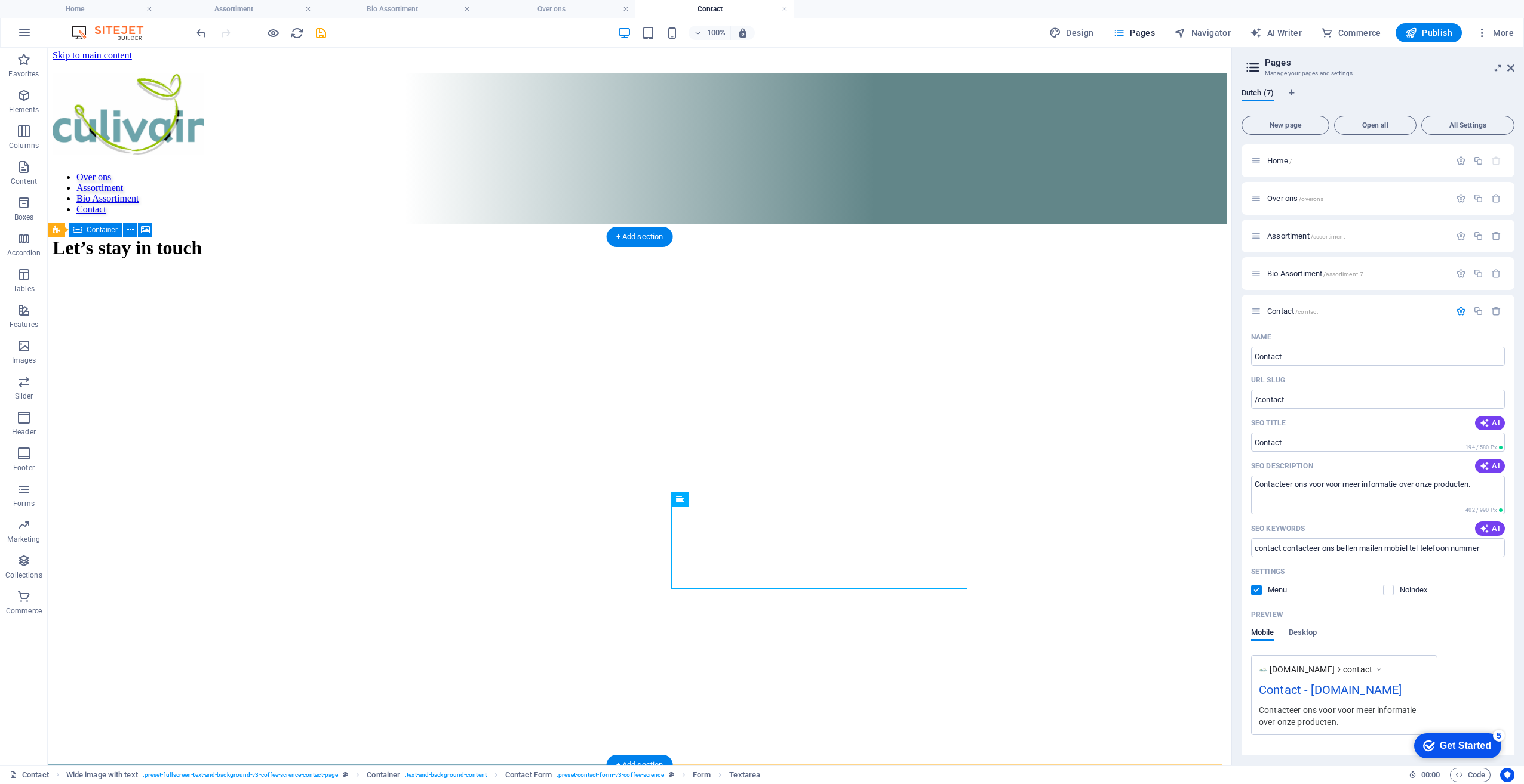
click at [418, 284] on figure at bounding box center [640, 284] width 1174 height 0
click at [287, 284] on figure at bounding box center [640, 284] width 1174 height 0
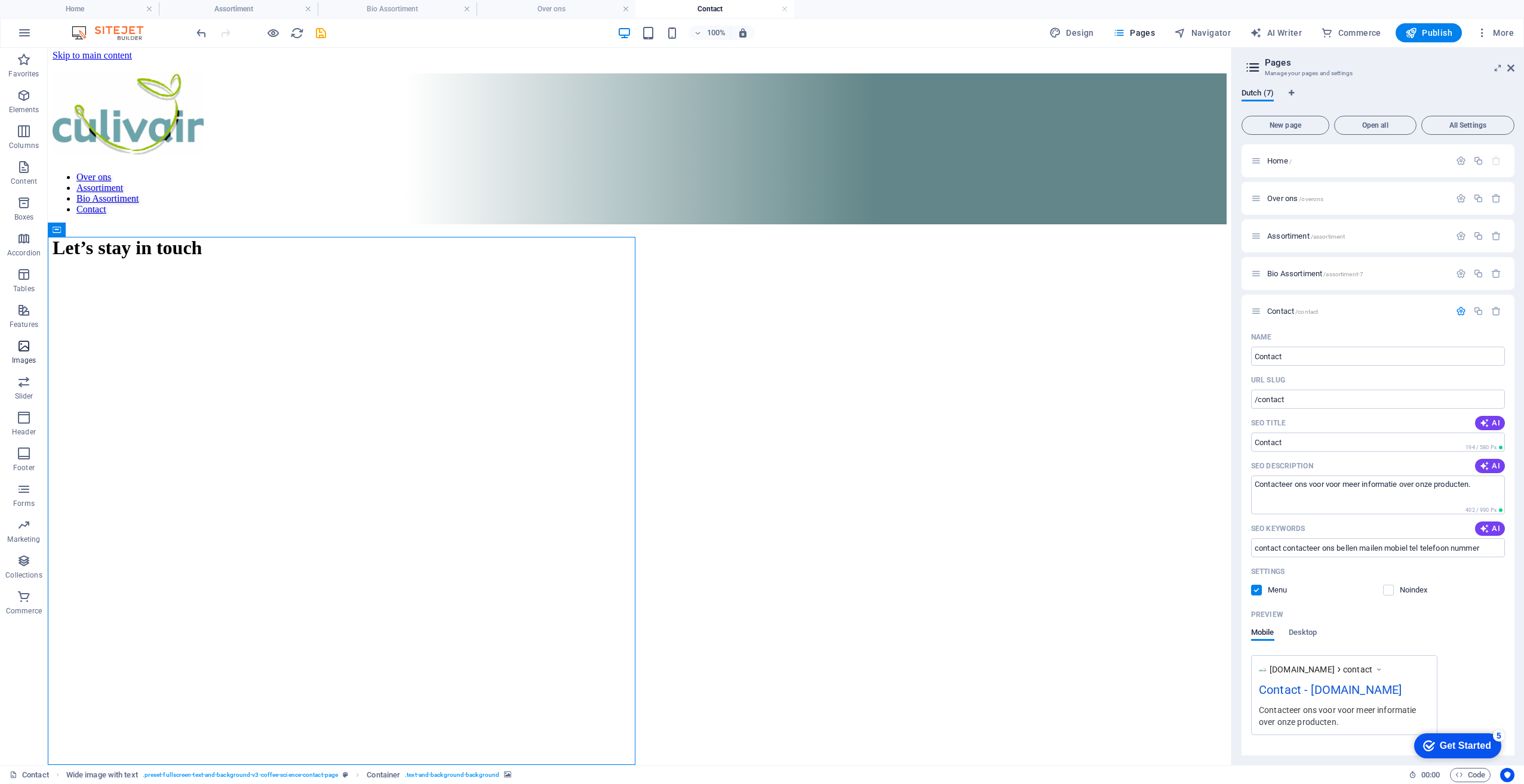
click at [24, 349] on icon "button" at bounding box center [24, 346] width 14 height 14
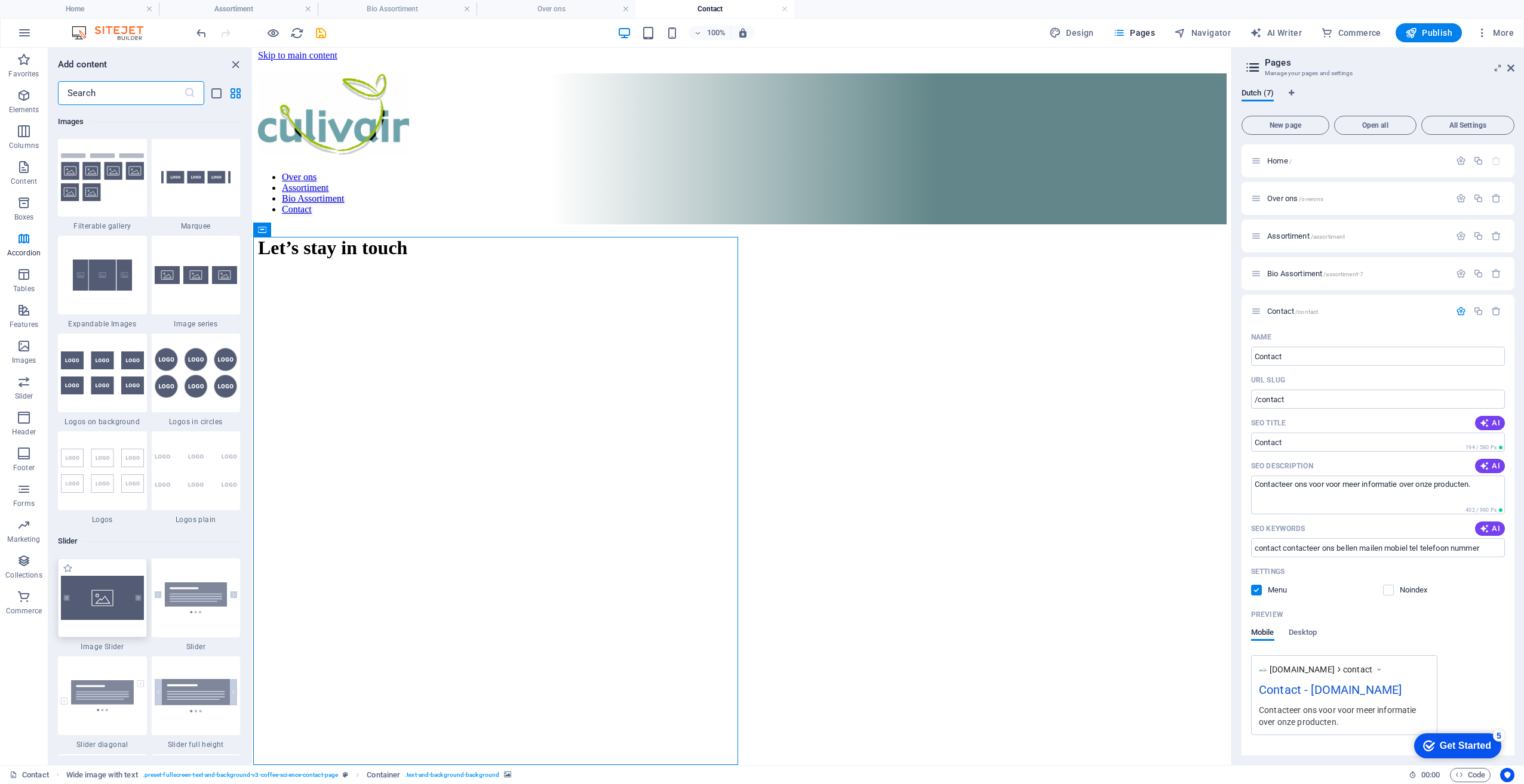
scroll to position [6530, 0]
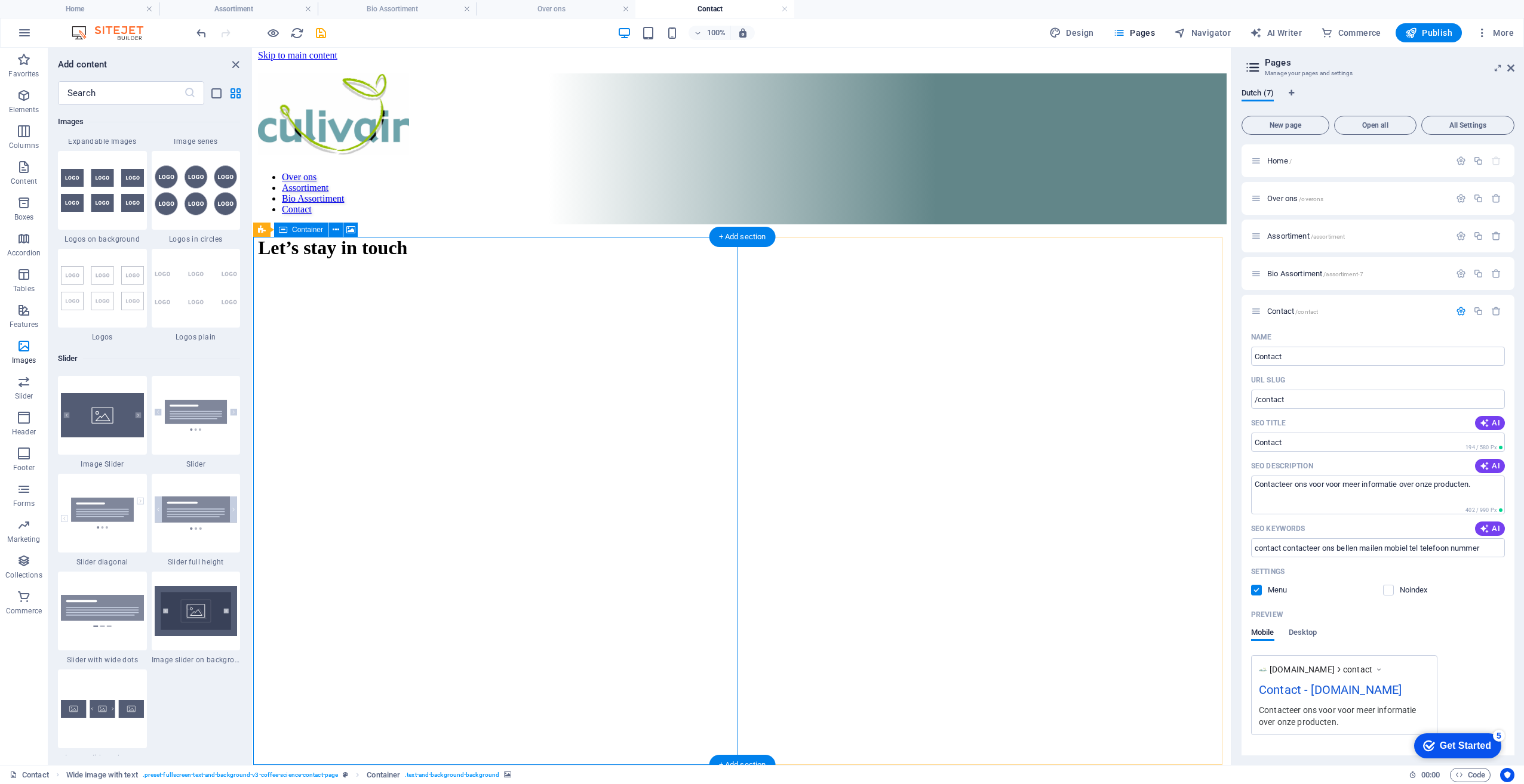
click at [458, 284] on figure at bounding box center [742, 284] width 968 height 0
select select "px"
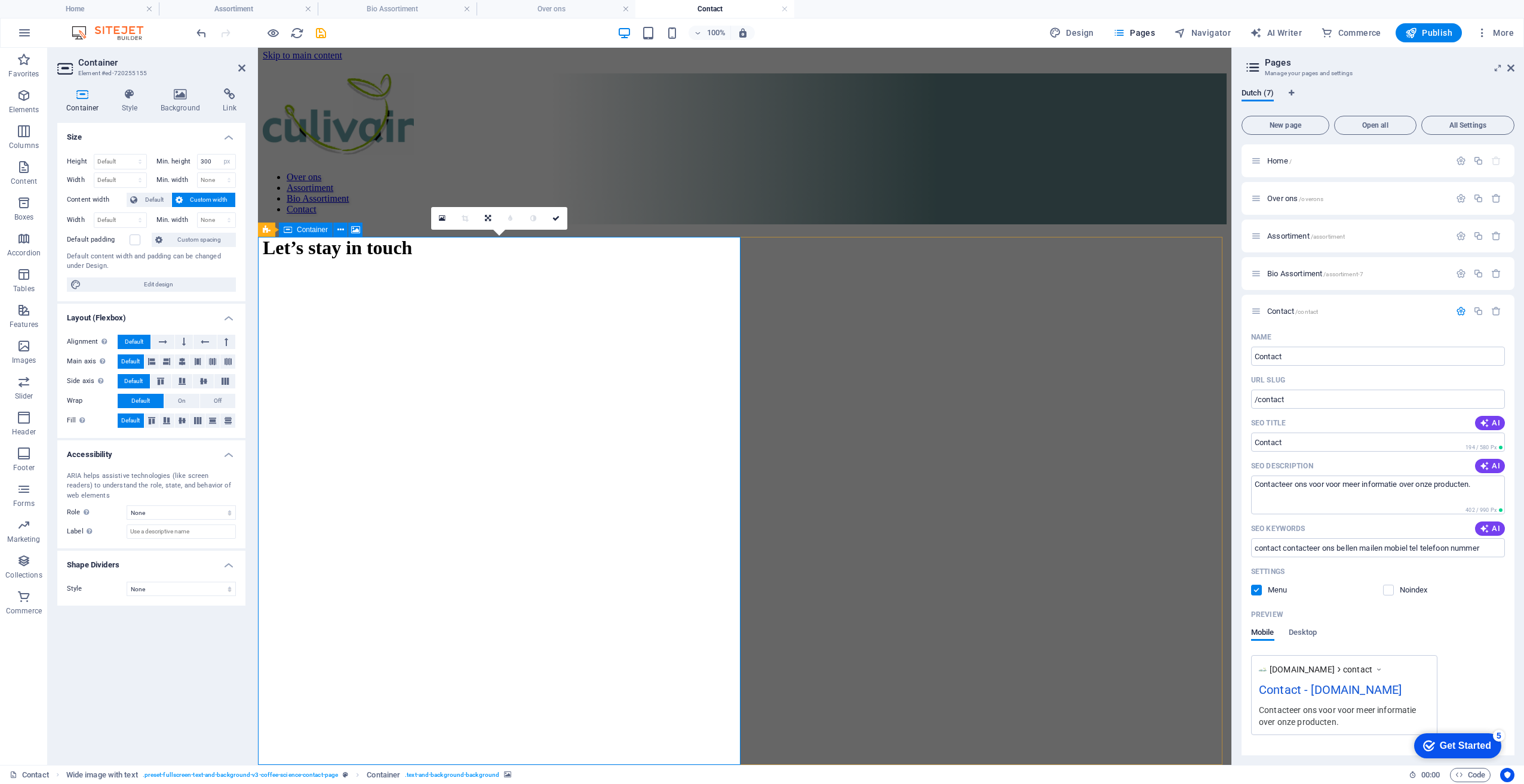
click at [466, 284] on figure at bounding box center [744, 284] width 964 height 0
click at [462, 284] on figure at bounding box center [744, 284] width 964 height 0
click at [464, 284] on figure at bounding box center [744, 284] width 964 height 0
click at [429, 284] on figure at bounding box center [744, 284] width 964 height 0
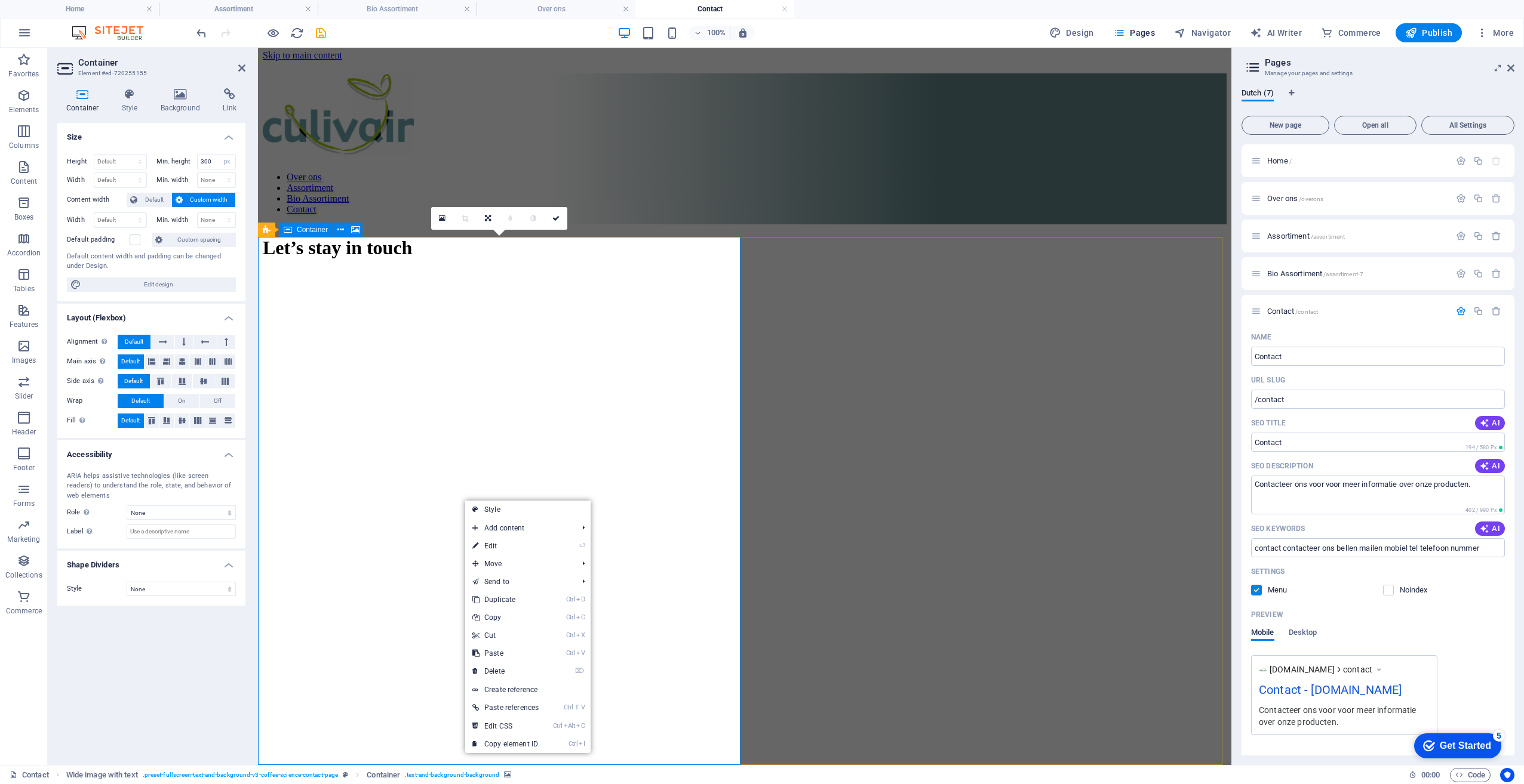
click at [429, 284] on figure at bounding box center [744, 284] width 964 height 0
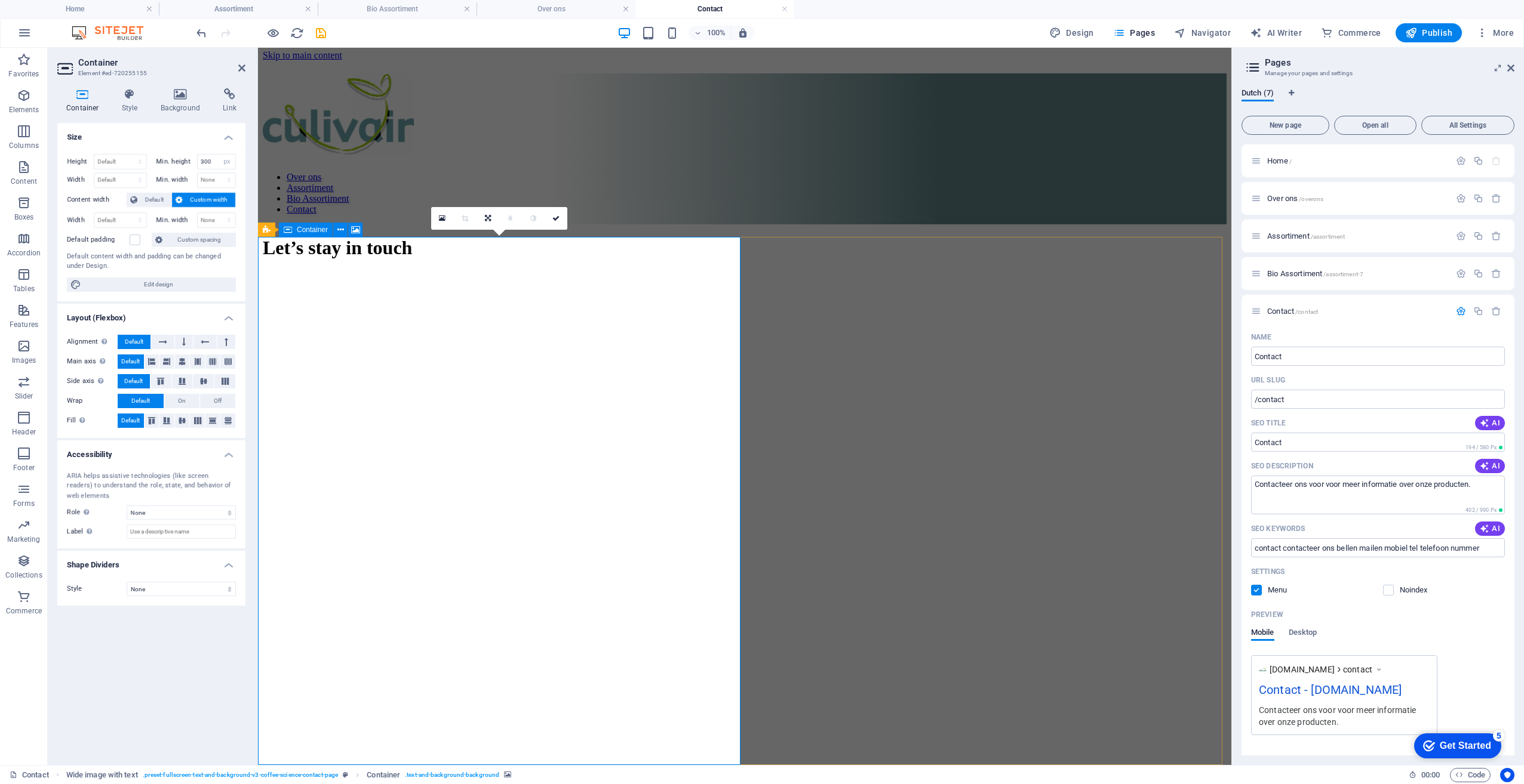
click at [429, 284] on figure at bounding box center [744, 284] width 964 height 0
click at [180, 93] on icon at bounding box center [180, 94] width 58 height 12
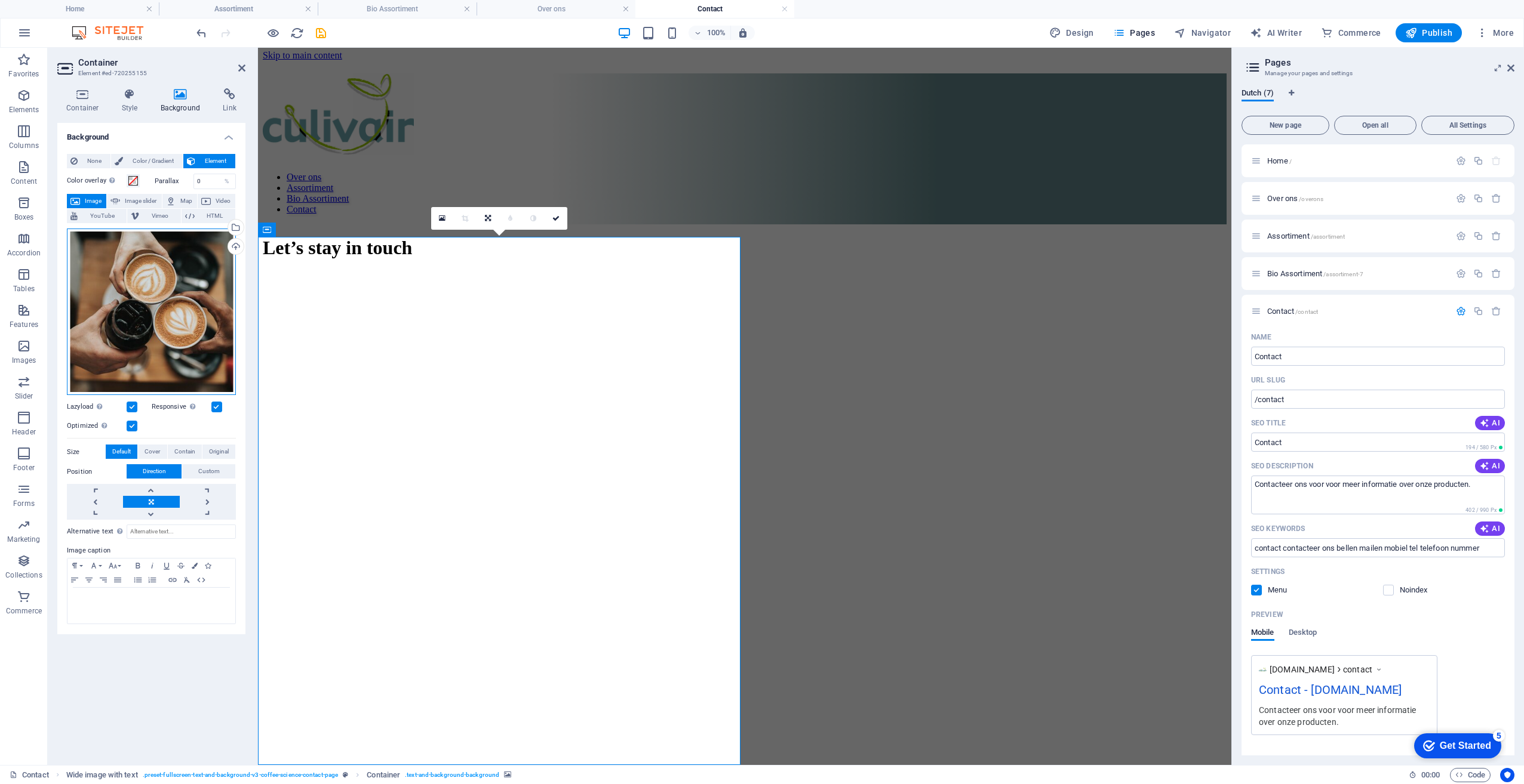
click at [156, 301] on div "Drag files here, click to choose files or select files from Files or our free s…" at bounding box center [151, 312] width 169 height 167
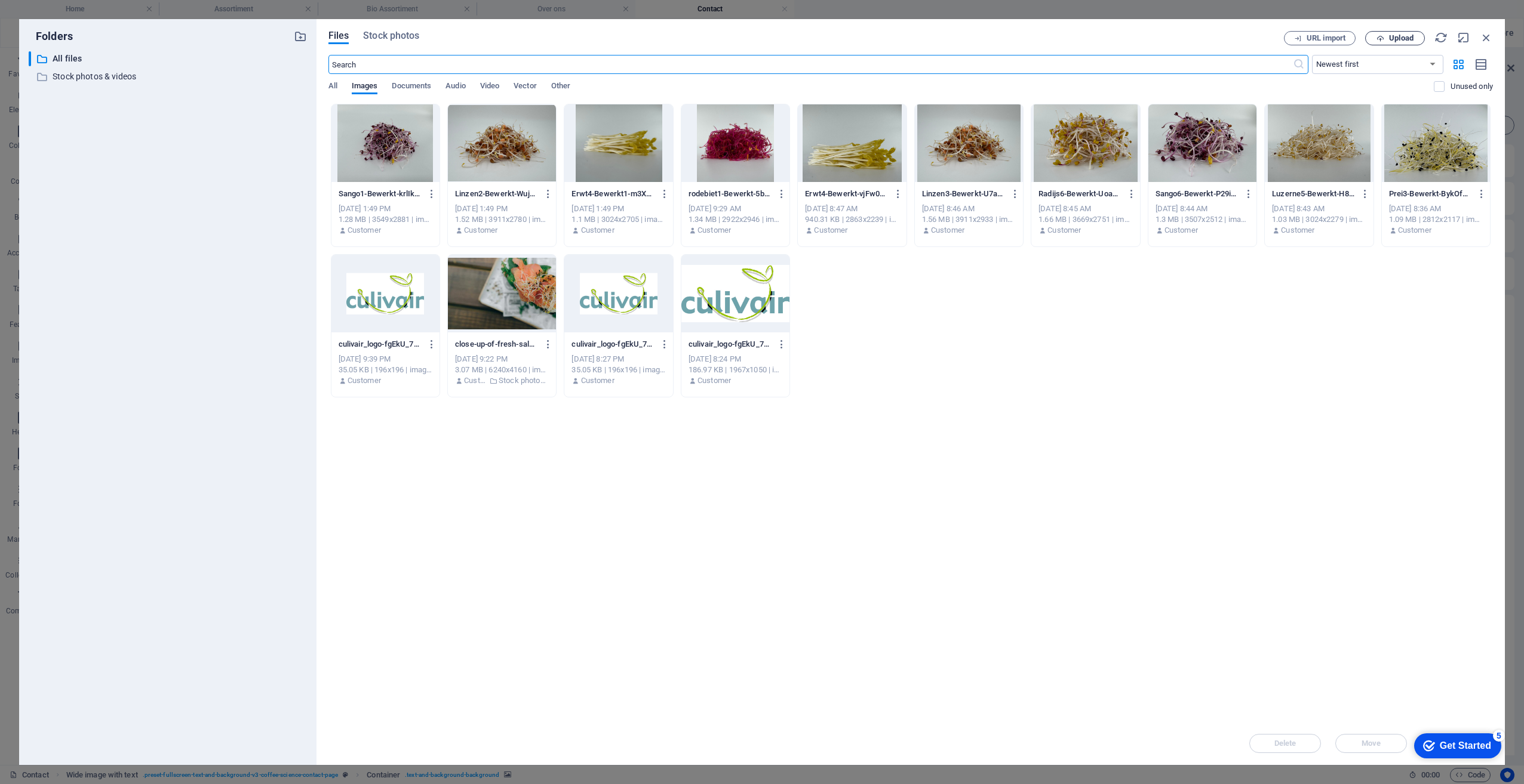
click at [1404, 35] on span "Upload" at bounding box center [1401, 38] width 25 height 7
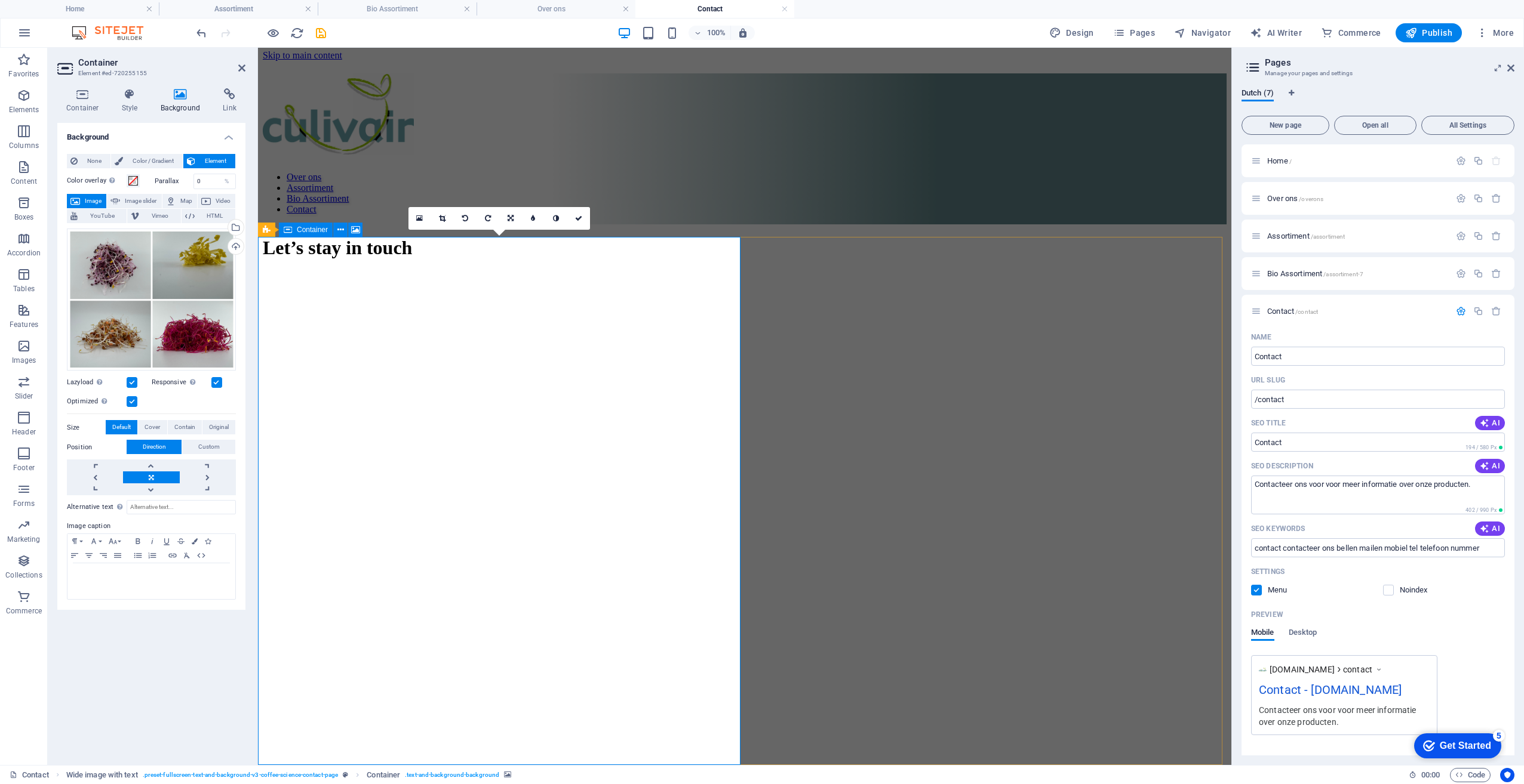
click at [486, 284] on figure at bounding box center [744, 284] width 964 height 0
click at [396, 284] on figure at bounding box center [744, 284] width 964 height 0
click at [1133, 630] on div "Drop content here or Add elements Paste clipboard Bedrijf Bedrijf Naam Naam E-m…" at bounding box center [744, 765] width 964 height 961
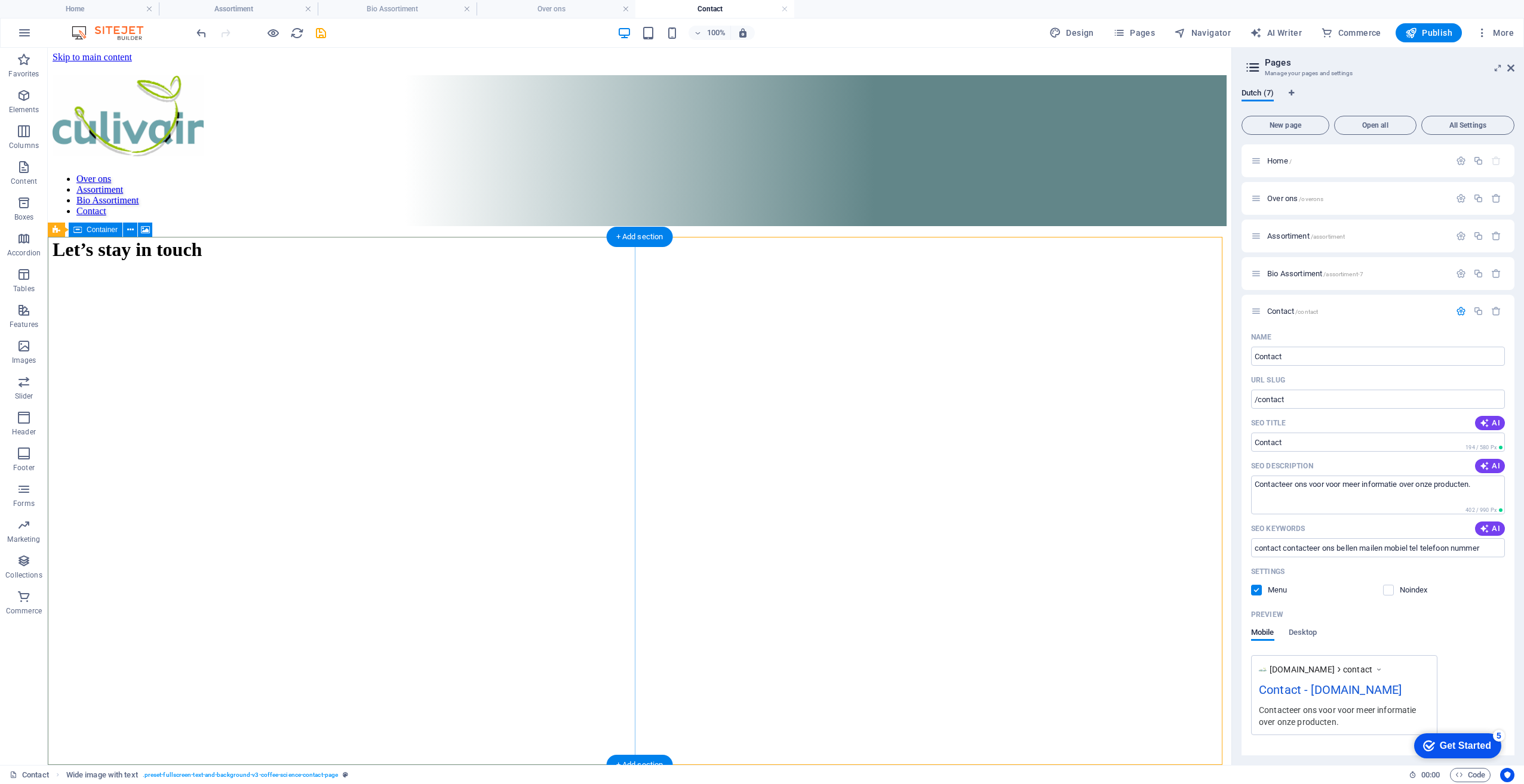
scroll to position [0, 0]
click at [370, 286] on figure at bounding box center [640, 286] width 1174 height 0
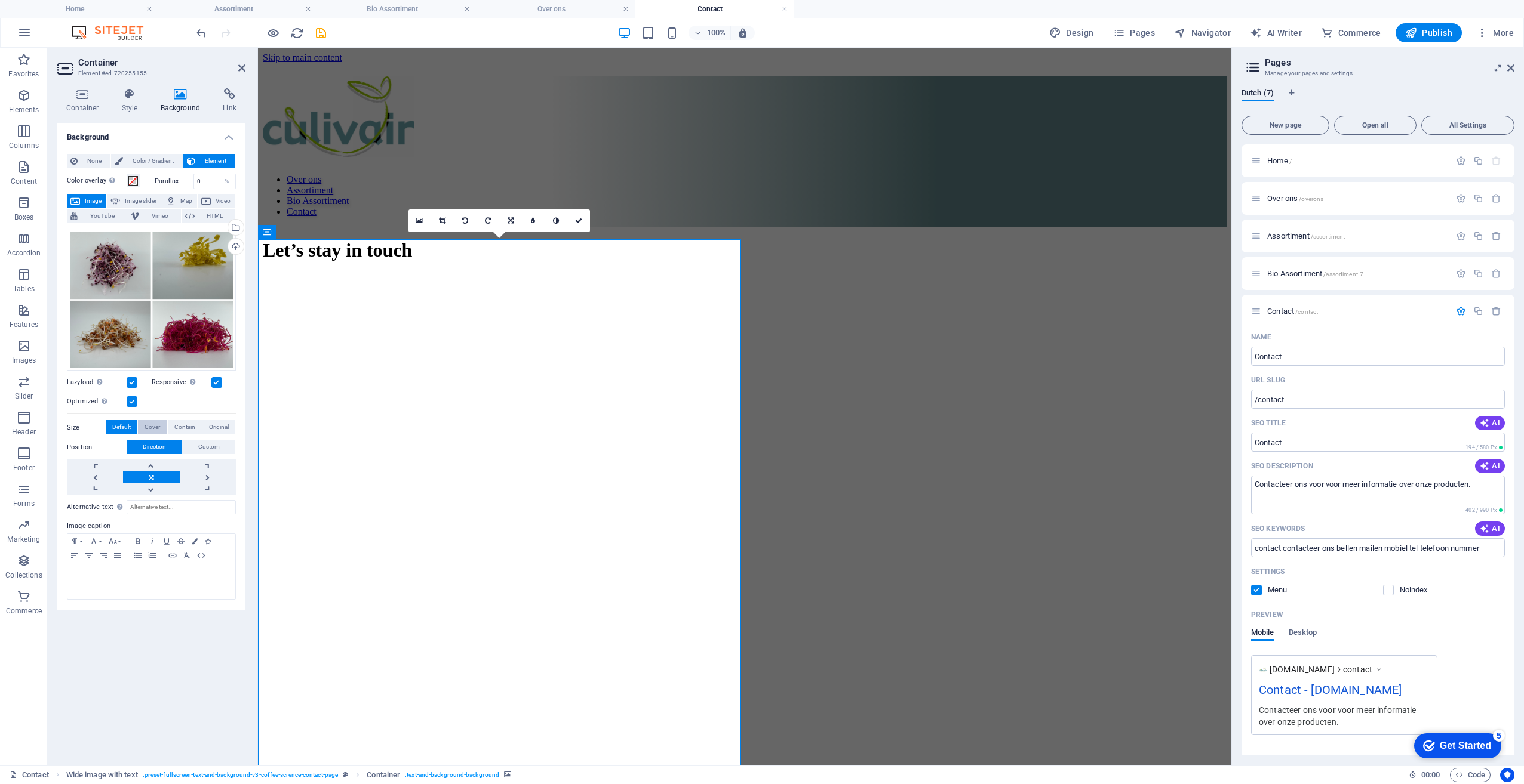
click at [155, 428] on span "Cover" at bounding box center [152, 428] width 16 height 14
click at [189, 429] on span "Contain" at bounding box center [185, 428] width 21 height 14
click at [156, 430] on span "Cover" at bounding box center [152, 428] width 16 height 14
click at [189, 429] on span "Contain" at bounding box center [185, 428] width 21 height 14
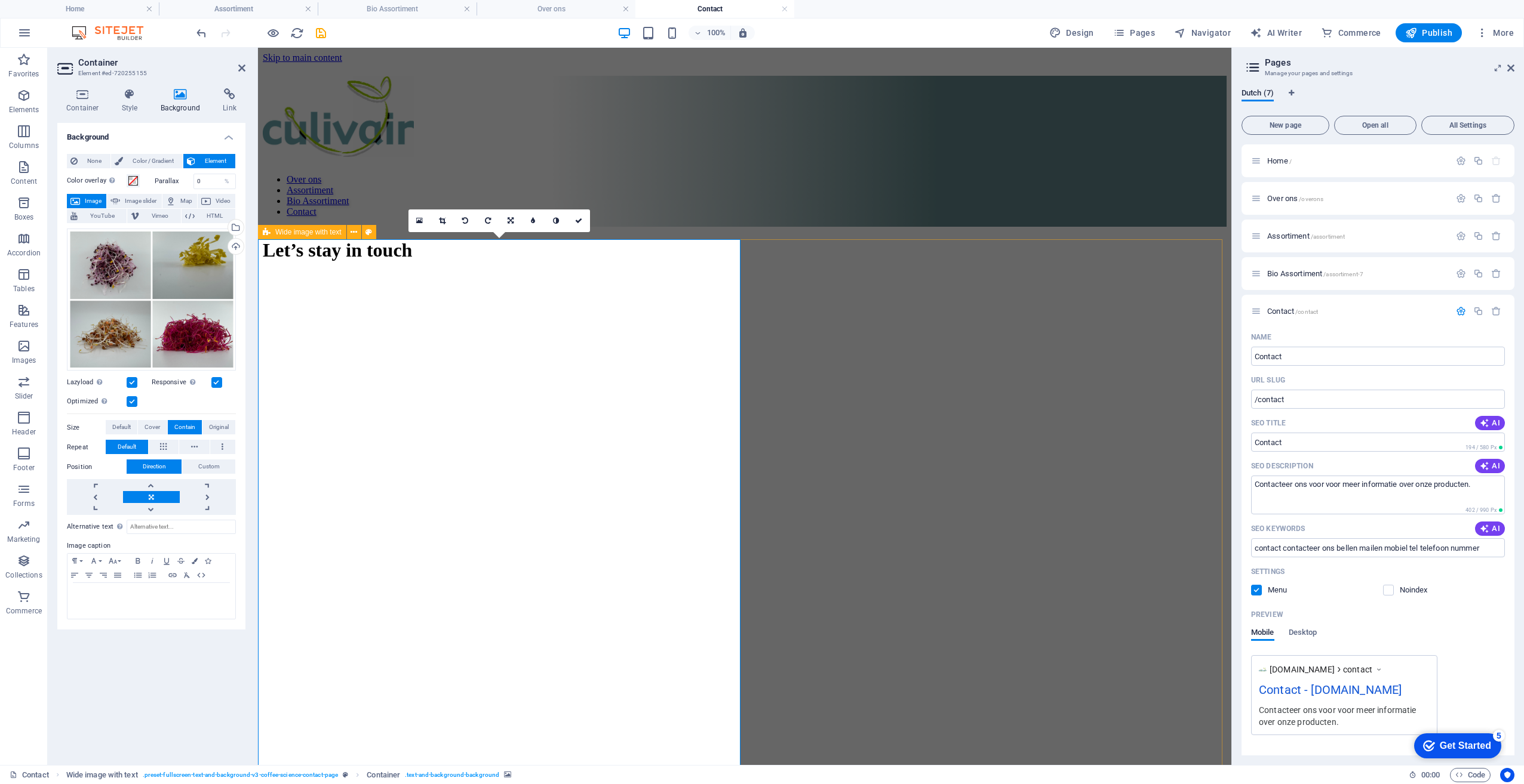
click at [1195, 558] on div "Drop content here or Add elements Paste clipboard Bedrijf Bedrijf Naam Naam E-m…" at bounding box center [744, 767] width 964 height 961
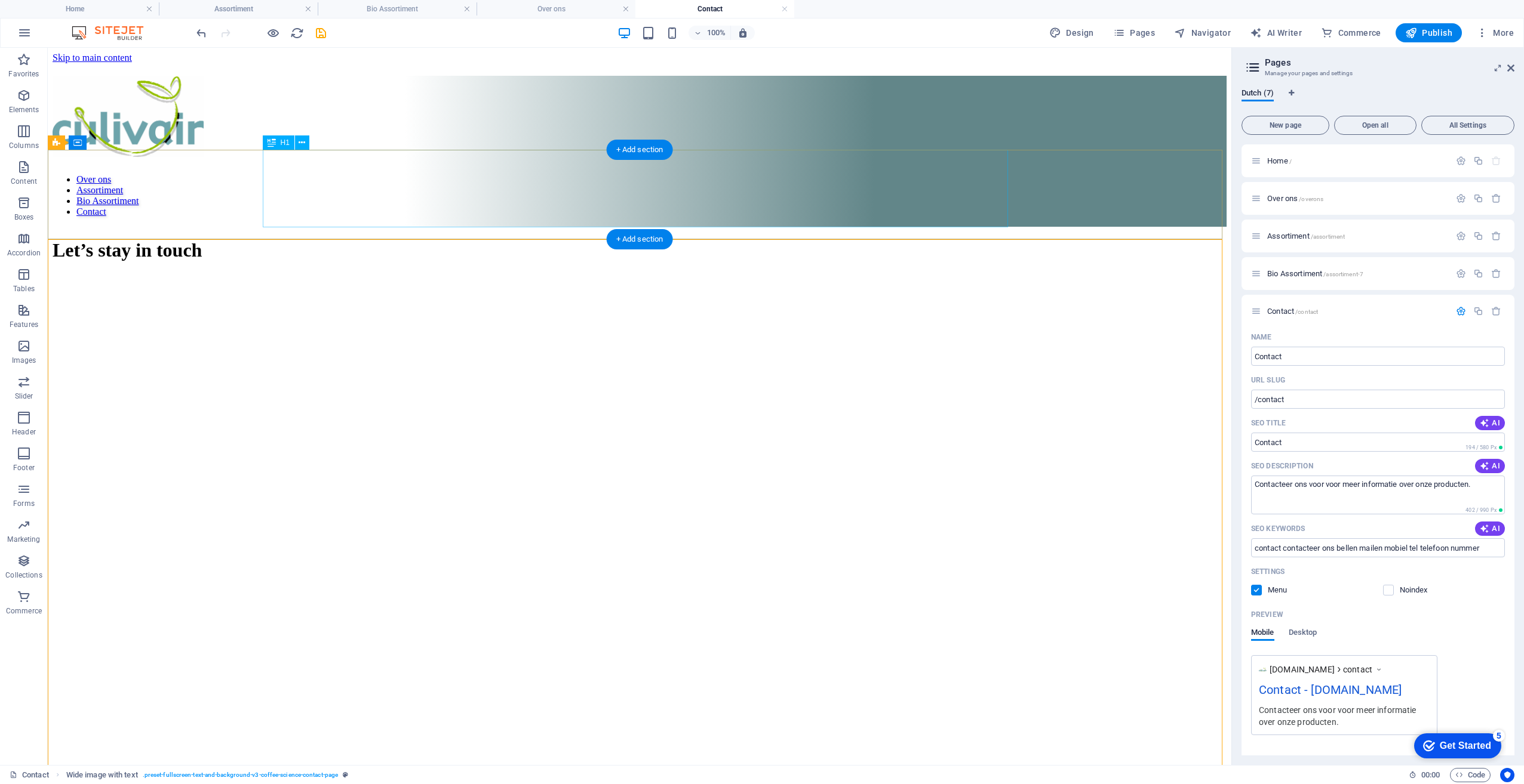
click at [501, 239] on div "Let’s stay in touch" at bounding box center [640, 250] width 1174 height 22
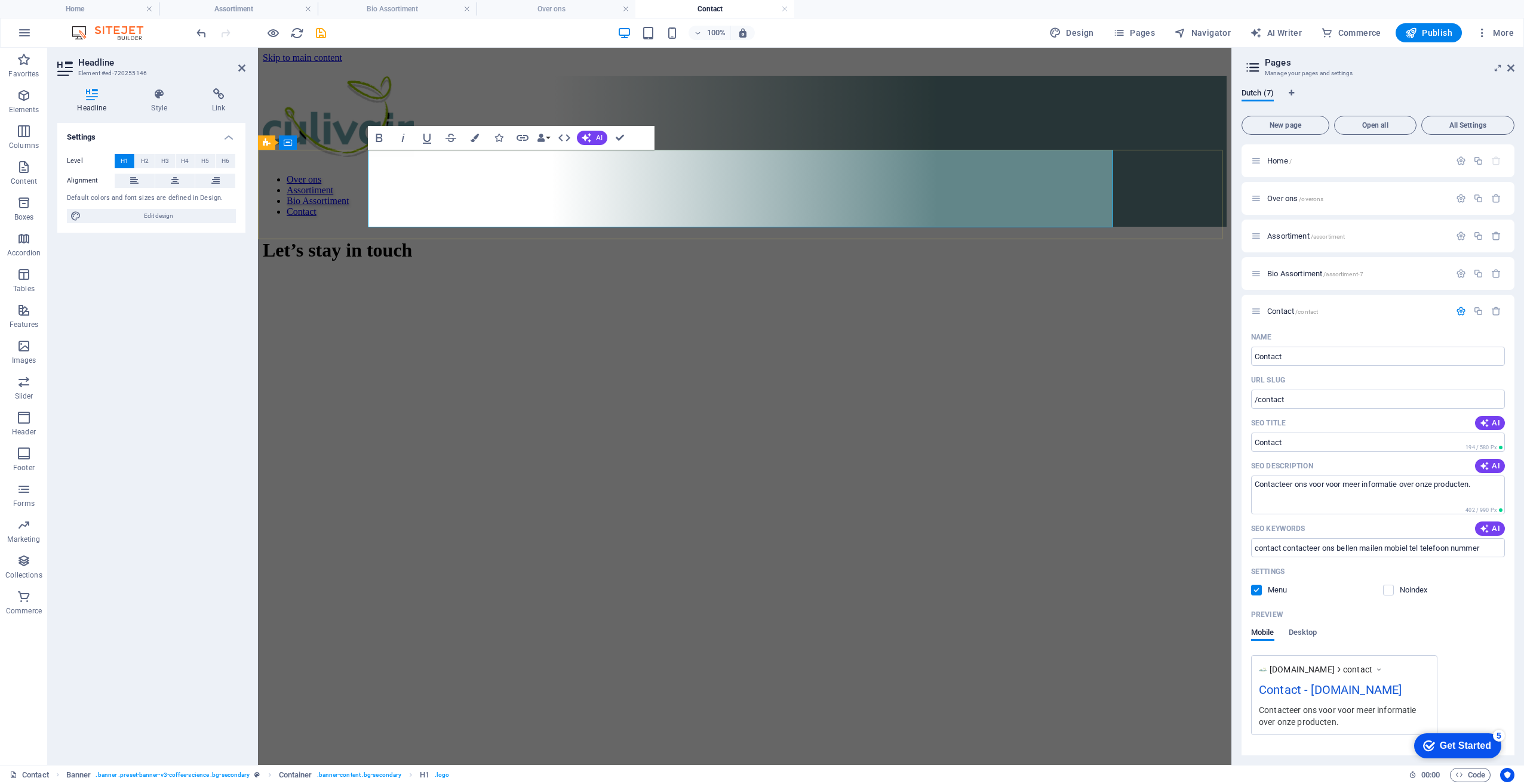
click at [412, 239] on span "Let’s stay in touch" at bounding box center [337, 250] width 149 height 22
drag, startPoint x: 979, startPoint y: 200, endPoint x: 506, endPoint y: 199, distance: 473.0
click at [506, 239] on h1 "Let’s stay in touch" at bounding box center [744, 250] width 964 height 22
click at [1127, 301] on div "Drop content here or Add elements Paste clipboard Bedrijf Bedrijf Naam Naam E-m…" at bounding box center [744, 767] width 964 height 961
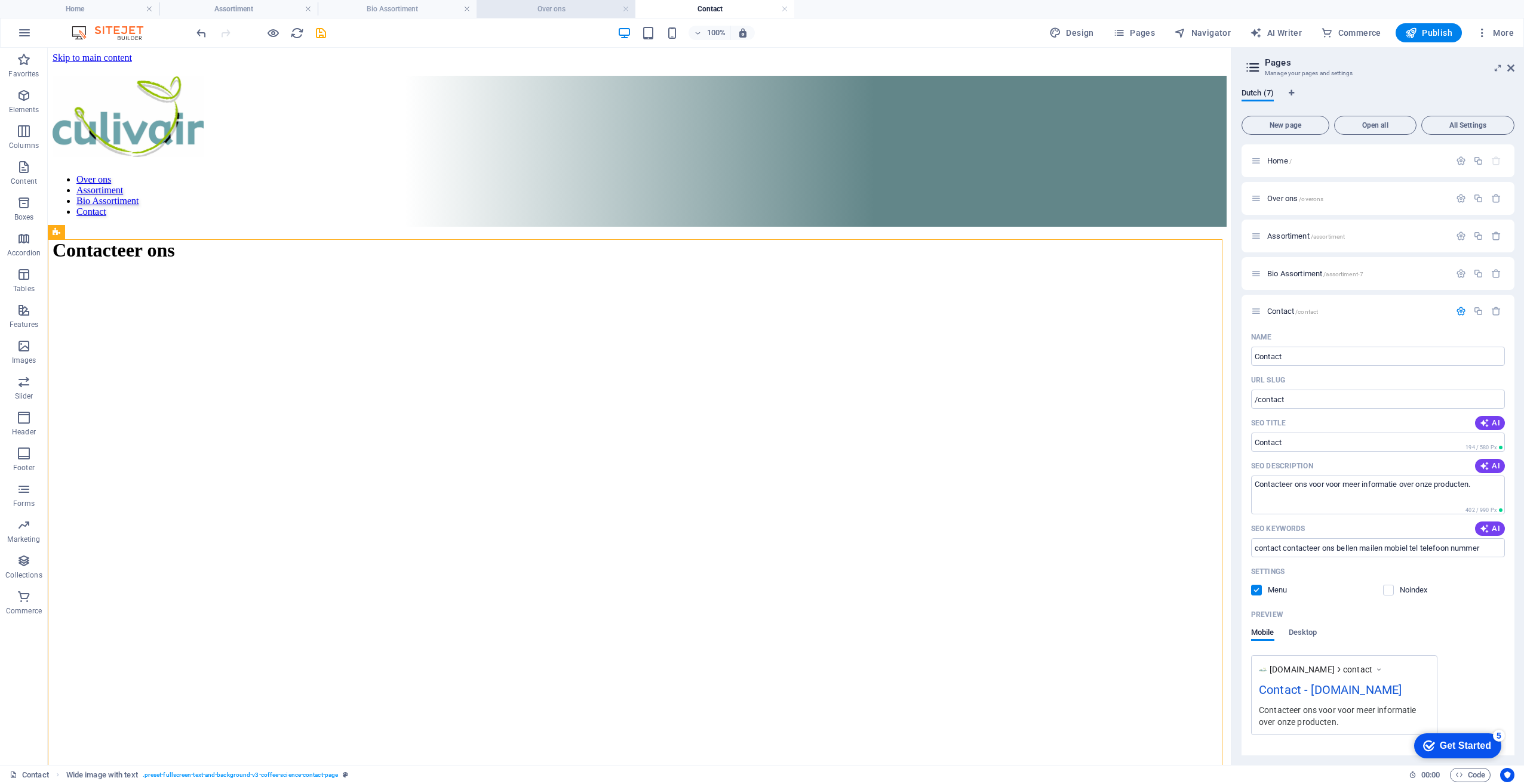
click at [548, 11] on h4 "Over ons" at bounding box center [556, 9] width 159 height 13
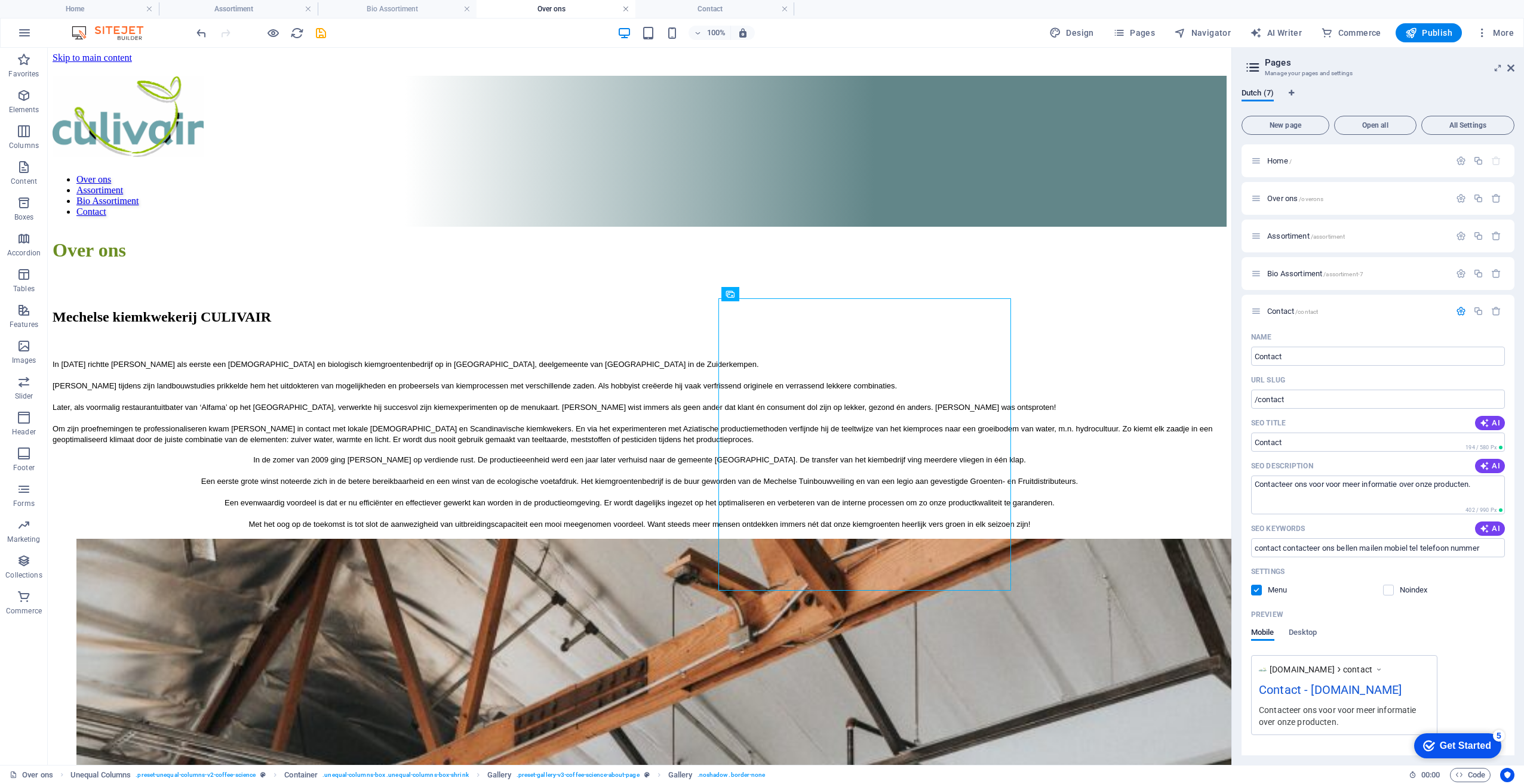
click at [626, 11] on link at bounding box center [626, 9] width 7 height 11
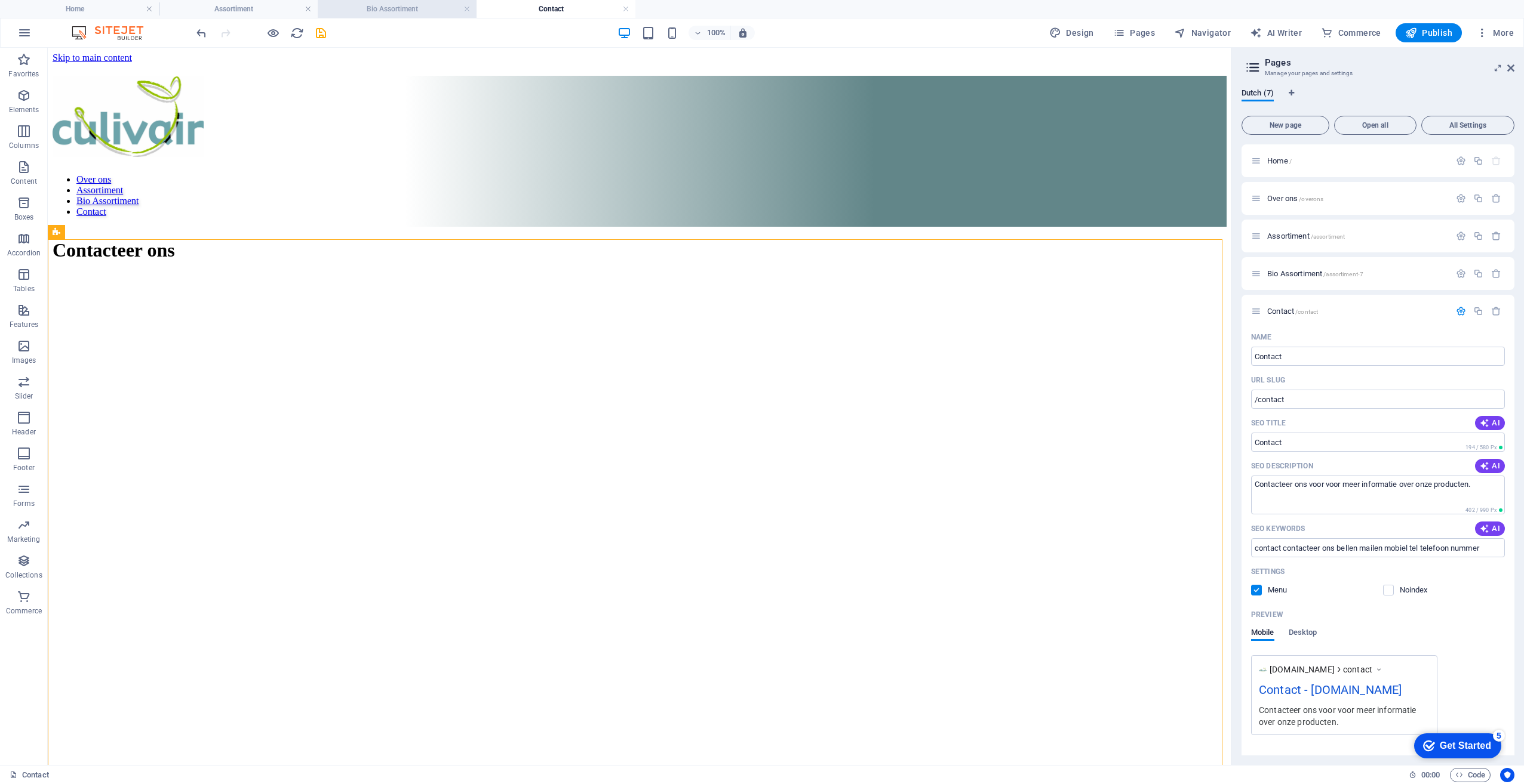
click at [394, 13] on h4 "Bio Assortiment" at bounding box center [397, 9] width 159 height 13
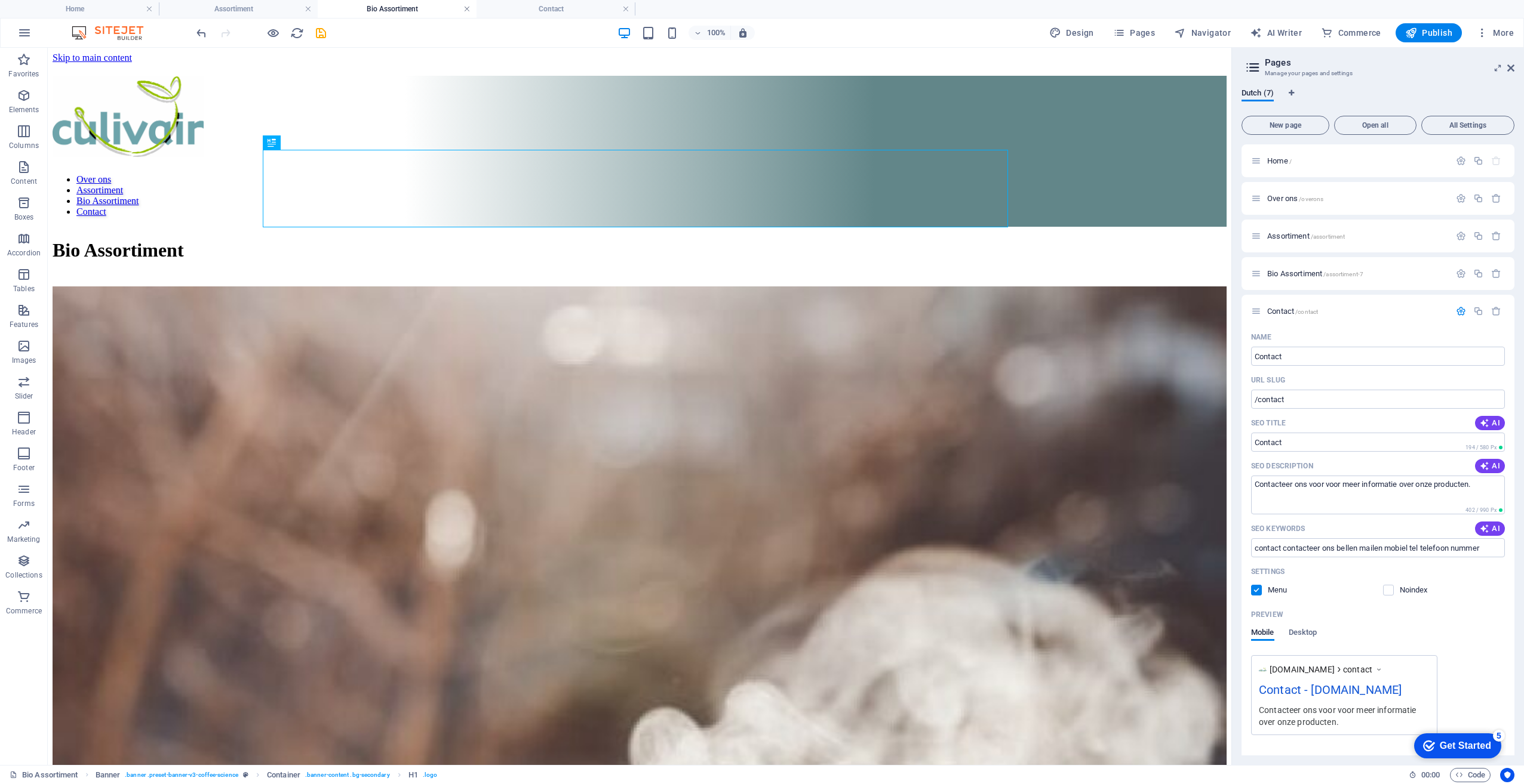
click at [468, 10] on link at bounding box center [467, 9] width 7 height 11
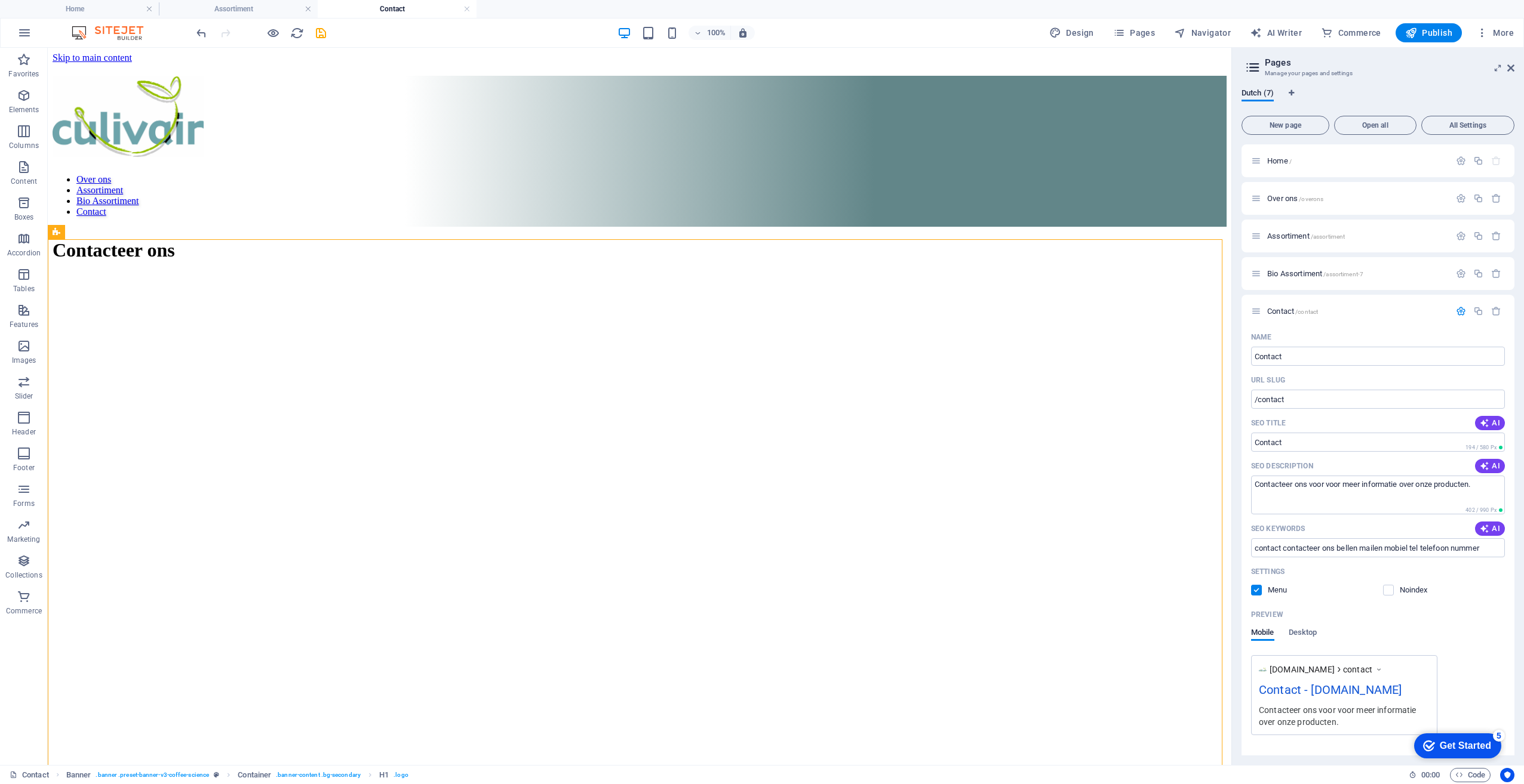
click at [418, 6] on h4 "Contact" at bounding box center [397, 9] width 159 height 13
click at [262, 12] on h4 "Assortiment" at bounding box center [238, 9] width 159 height 13
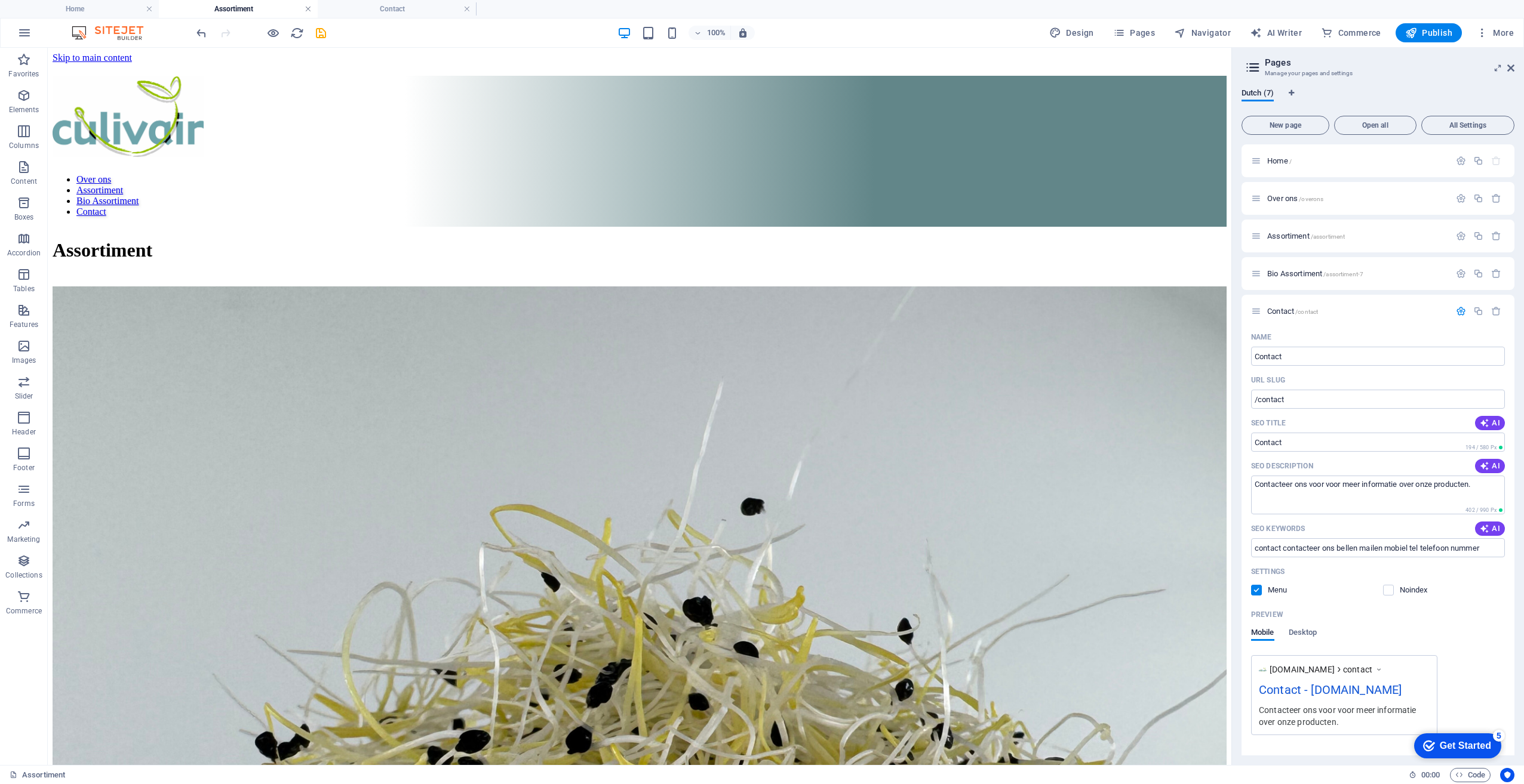
click at [308, 11] on link at bounding box center [308, 9] width 7 height 11
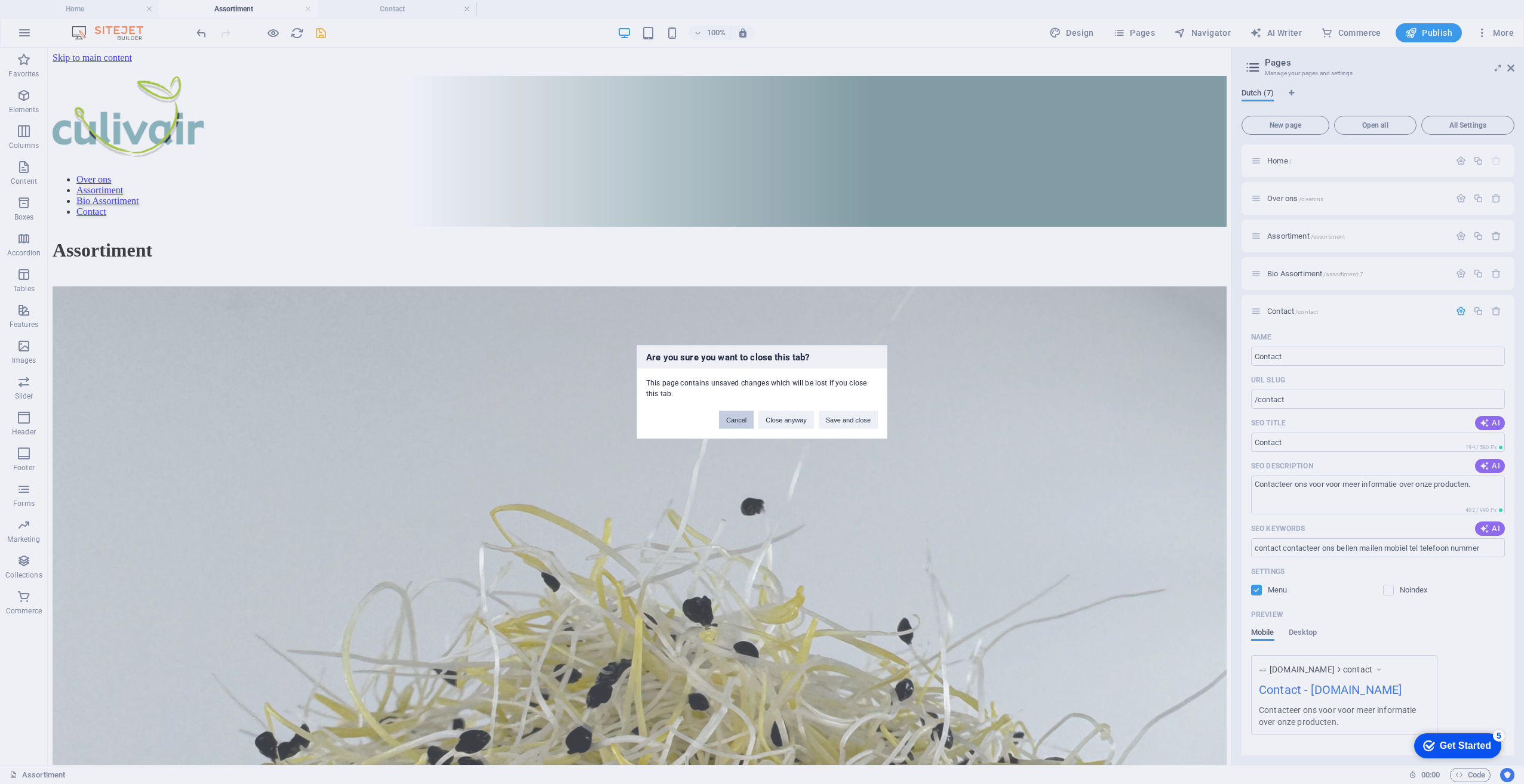
click at [743, 426] on button "Cancel" at bounding box center [736, 420] width 34 height 18
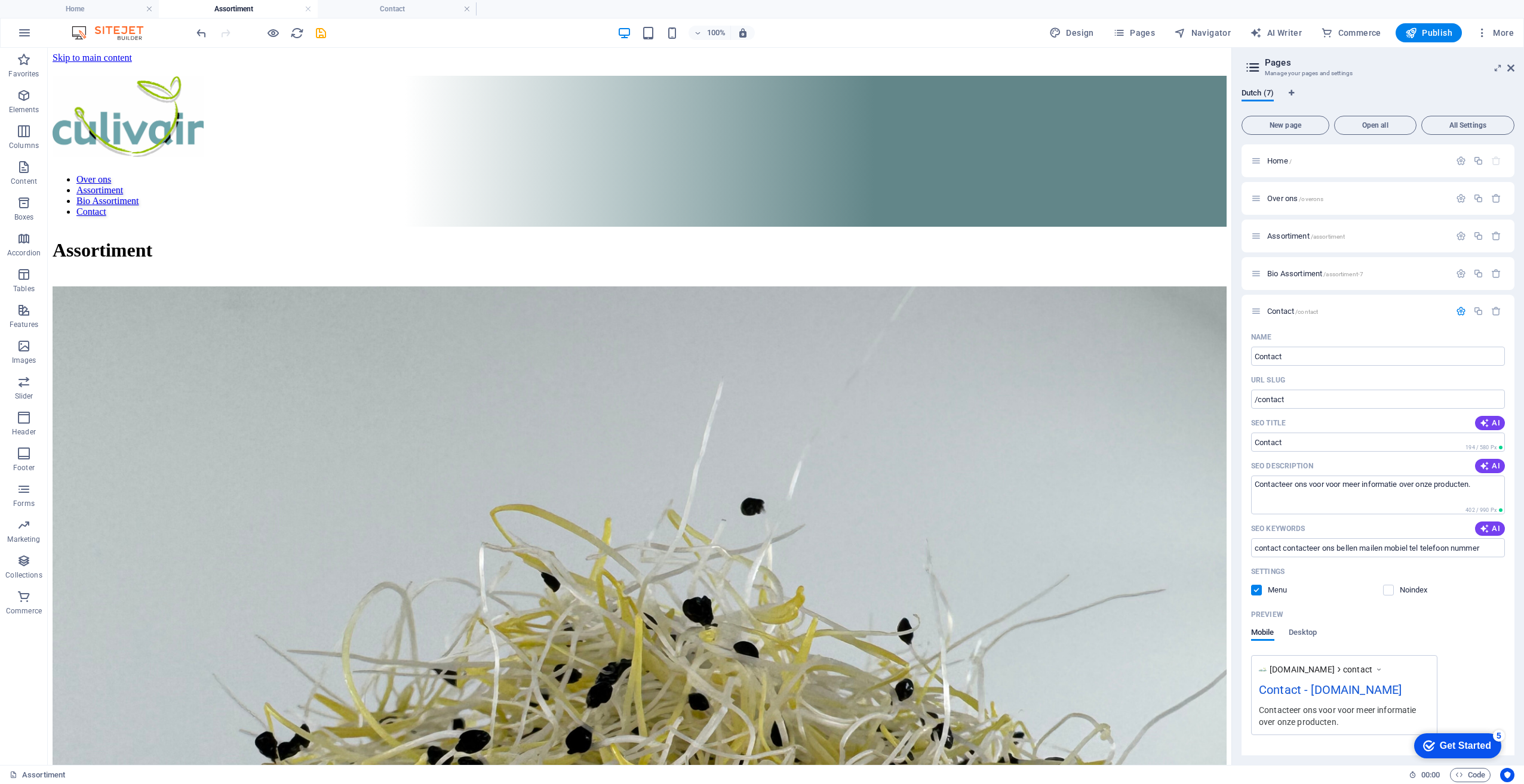
click at [238, 10] on h4 "Assortiment" at bounding box center [238, 9] width 159 height 13
click at [92, 11] on h4 "Home" at bounding box center [79, 9] width 159 height 13
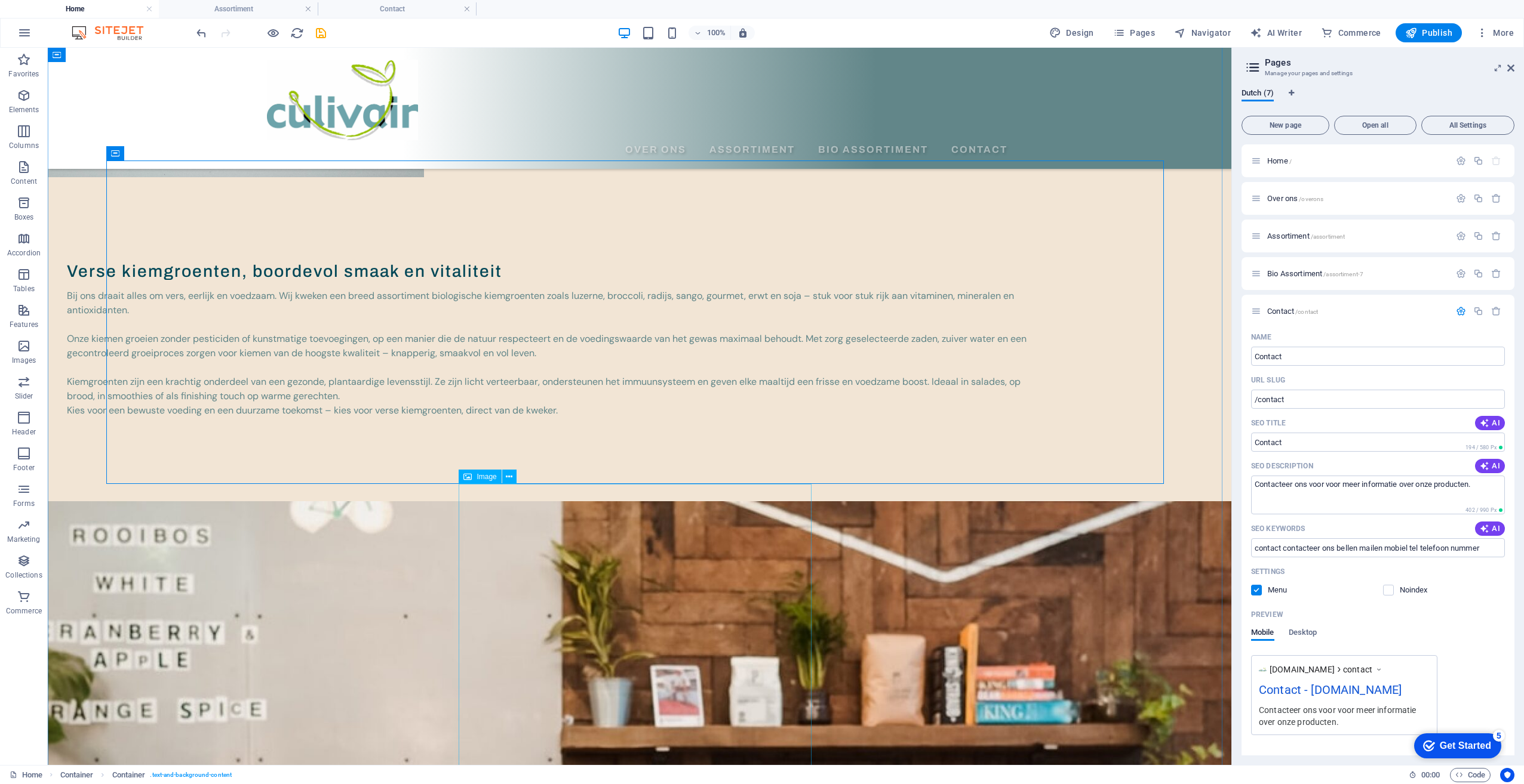
scroll to position [393, 0]
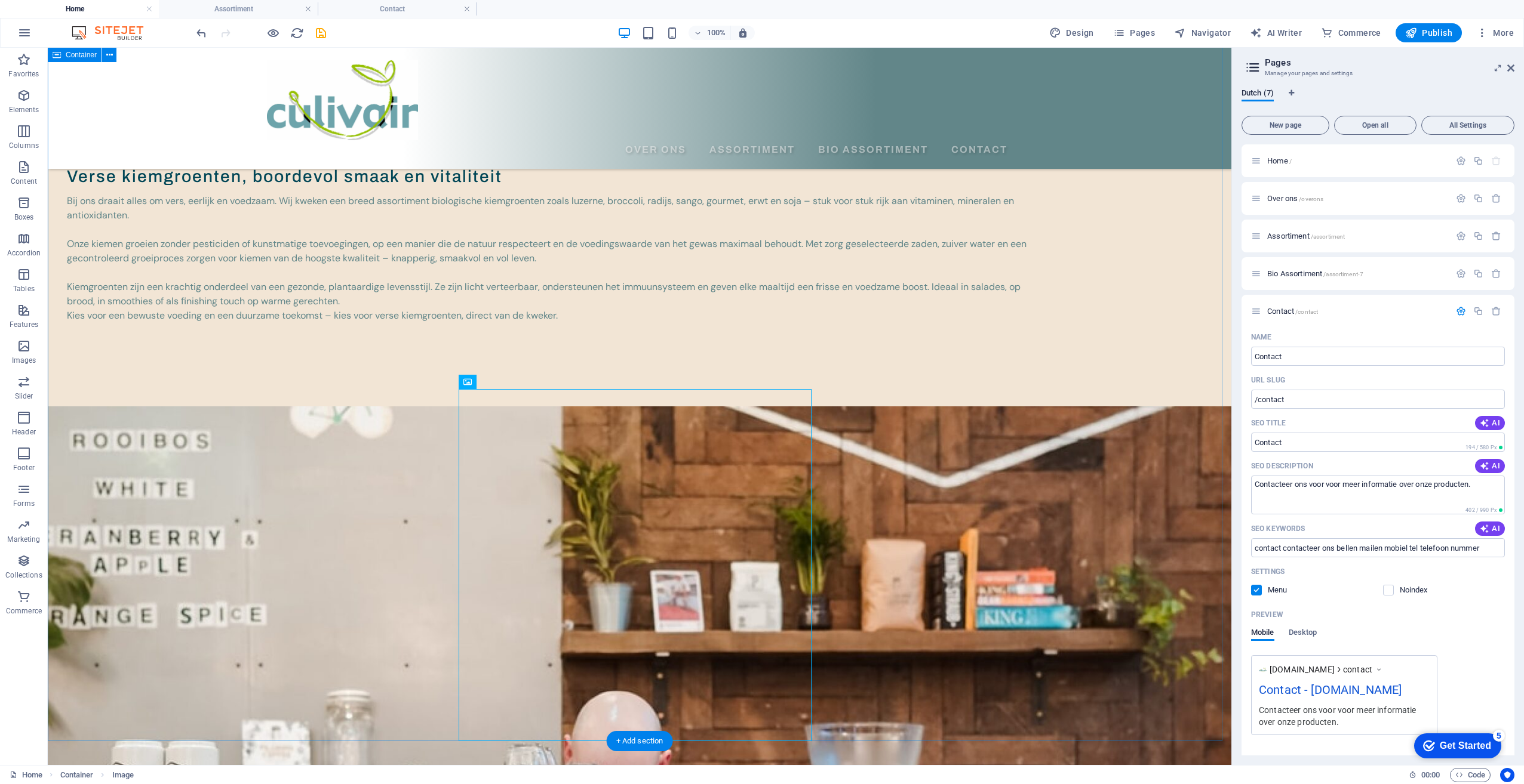
click at [107, 455] on div "Verse kiemgroenten, boordevol smaak en vitaliteit Bij ons draait alles om vers,…" at bounding box center [640, 701] width 1184 height 1774
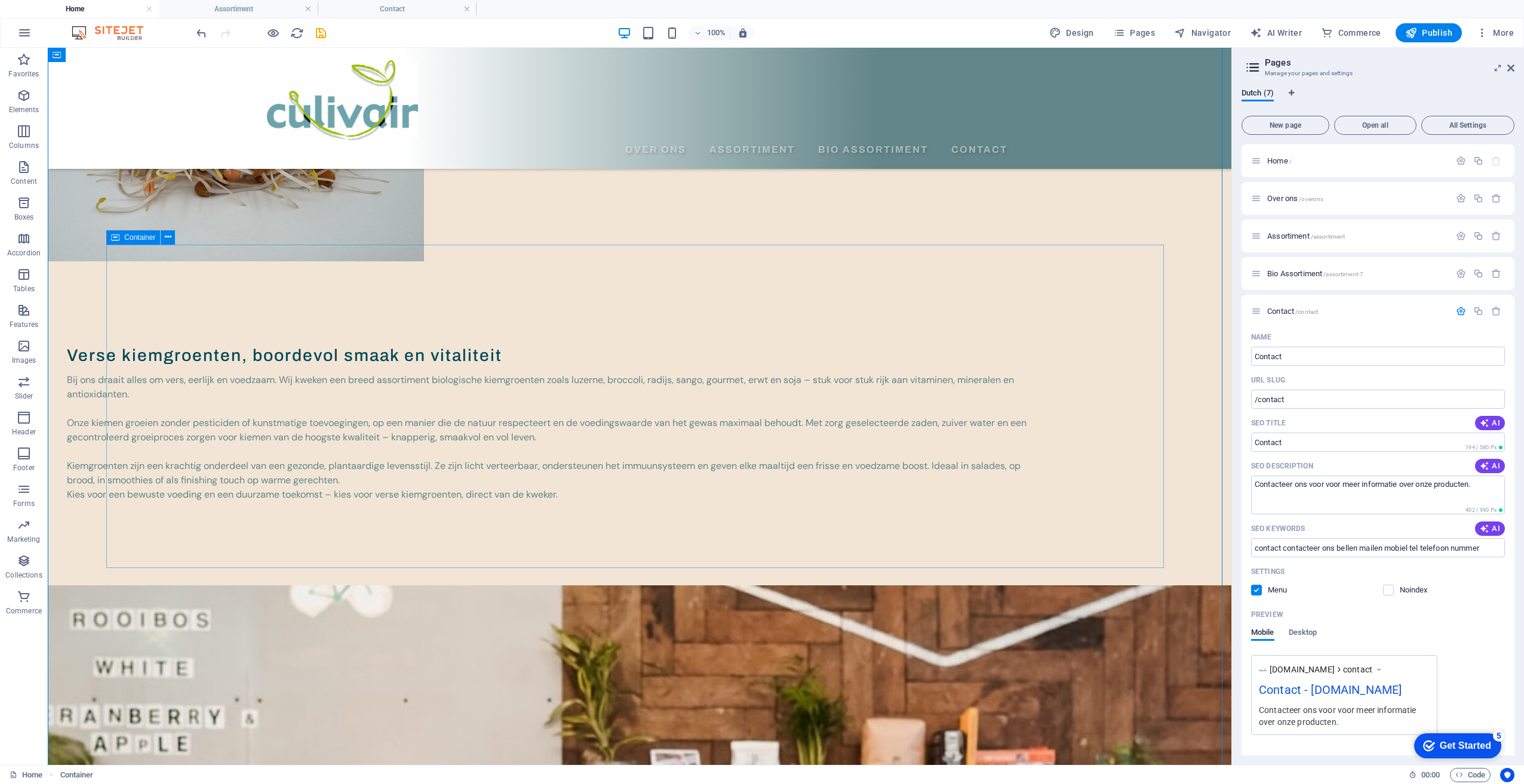
click at [652, 519] on div "Verse kiemgroenten, boordevol smaak en vitaliteit Bij ons draait alles om vers,…" at bounding box center [580, 423] width 1065 height 323
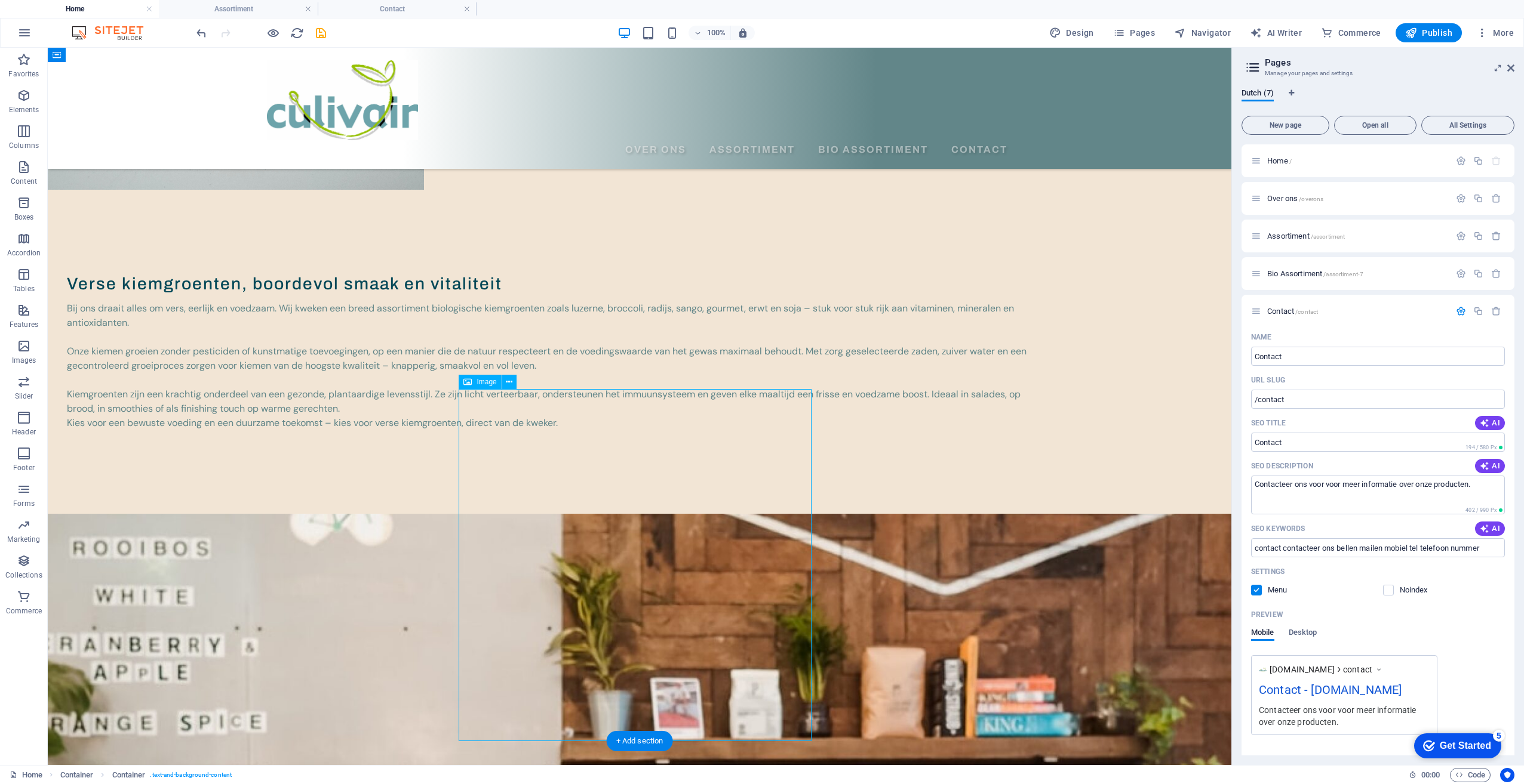
select select "%"
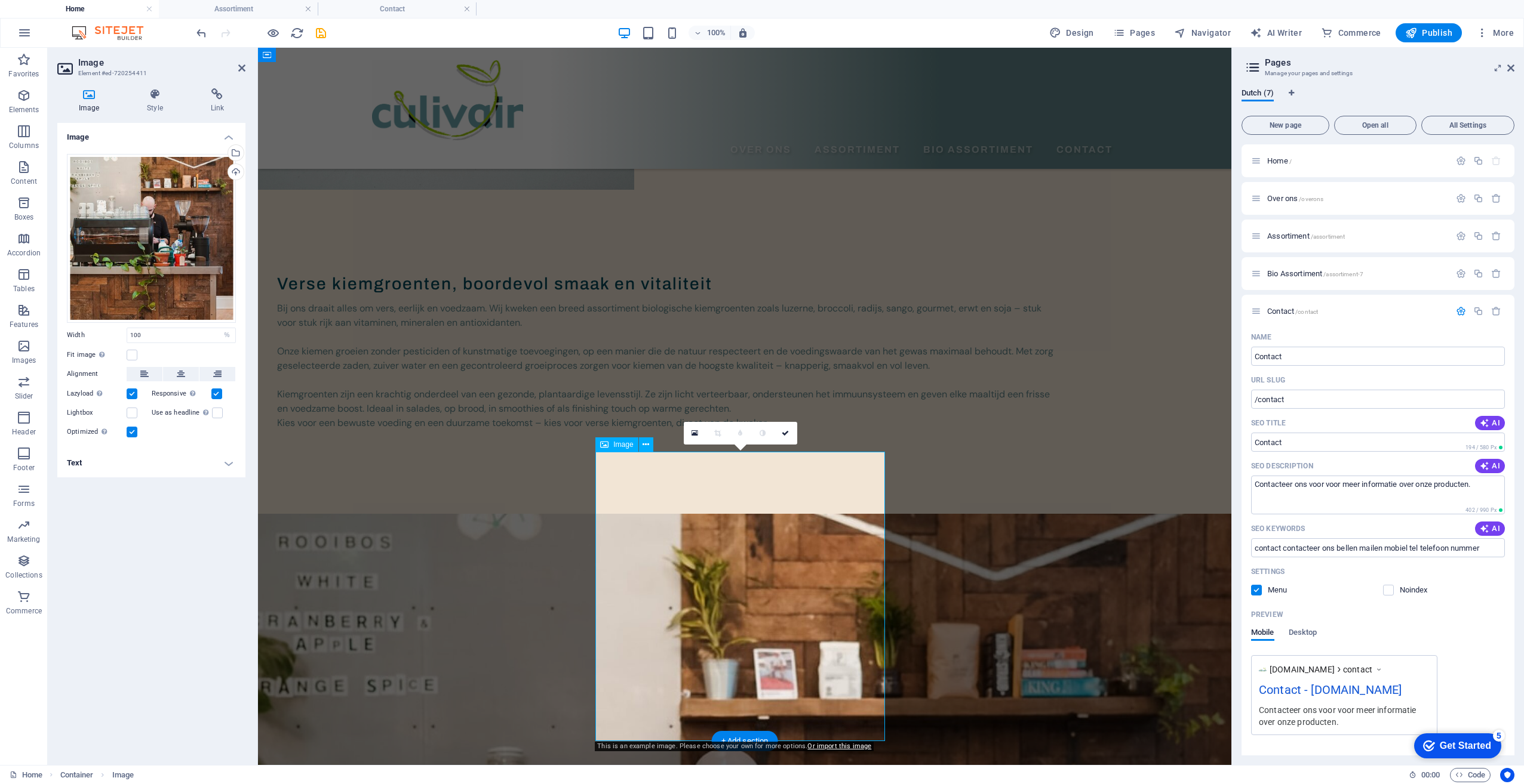
click at [148, 98] on icon at bounding box center [154, 94] width 59 height 12
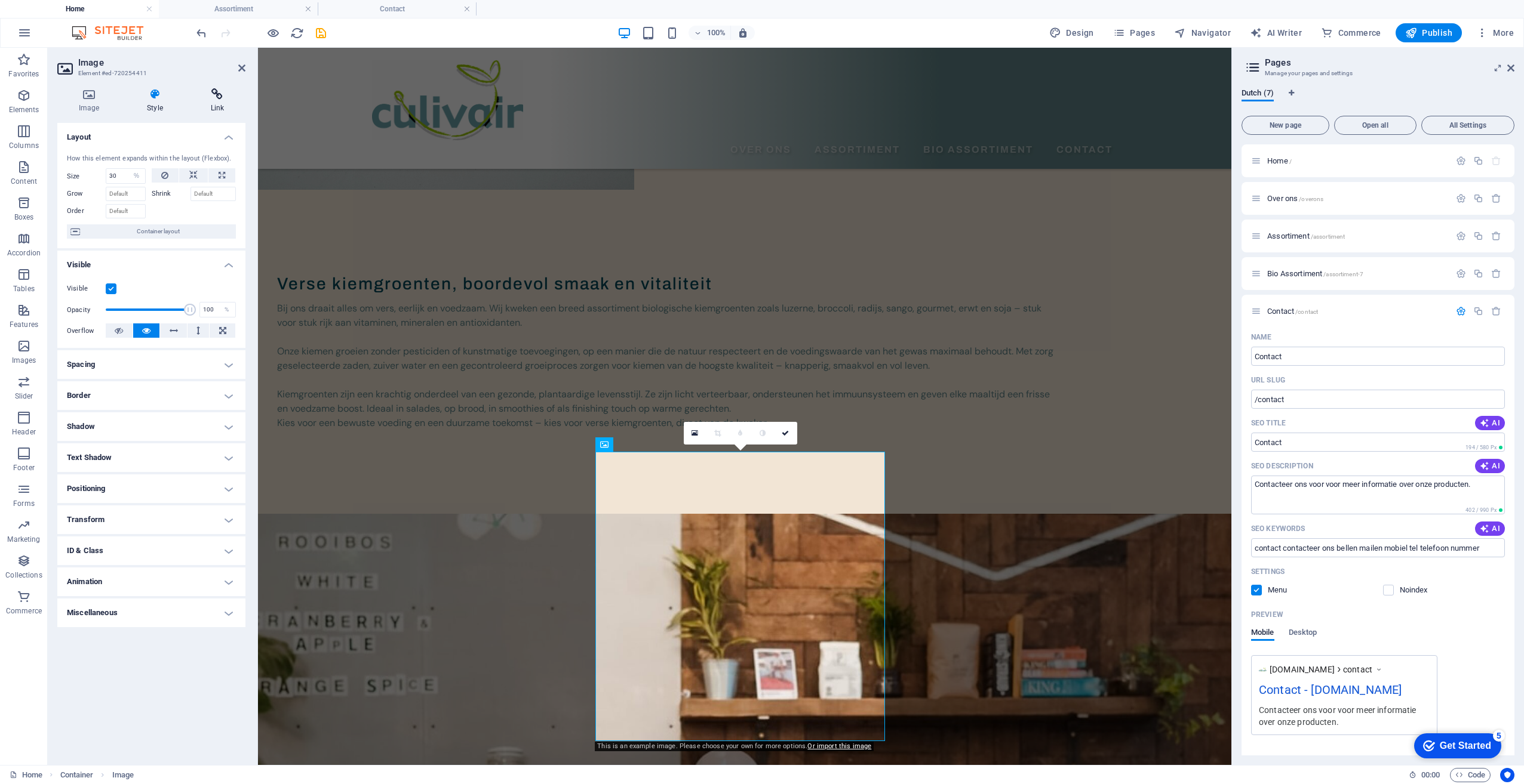
click at [222, 100] on icon at bounding box center [217, 94] width 56 height 12
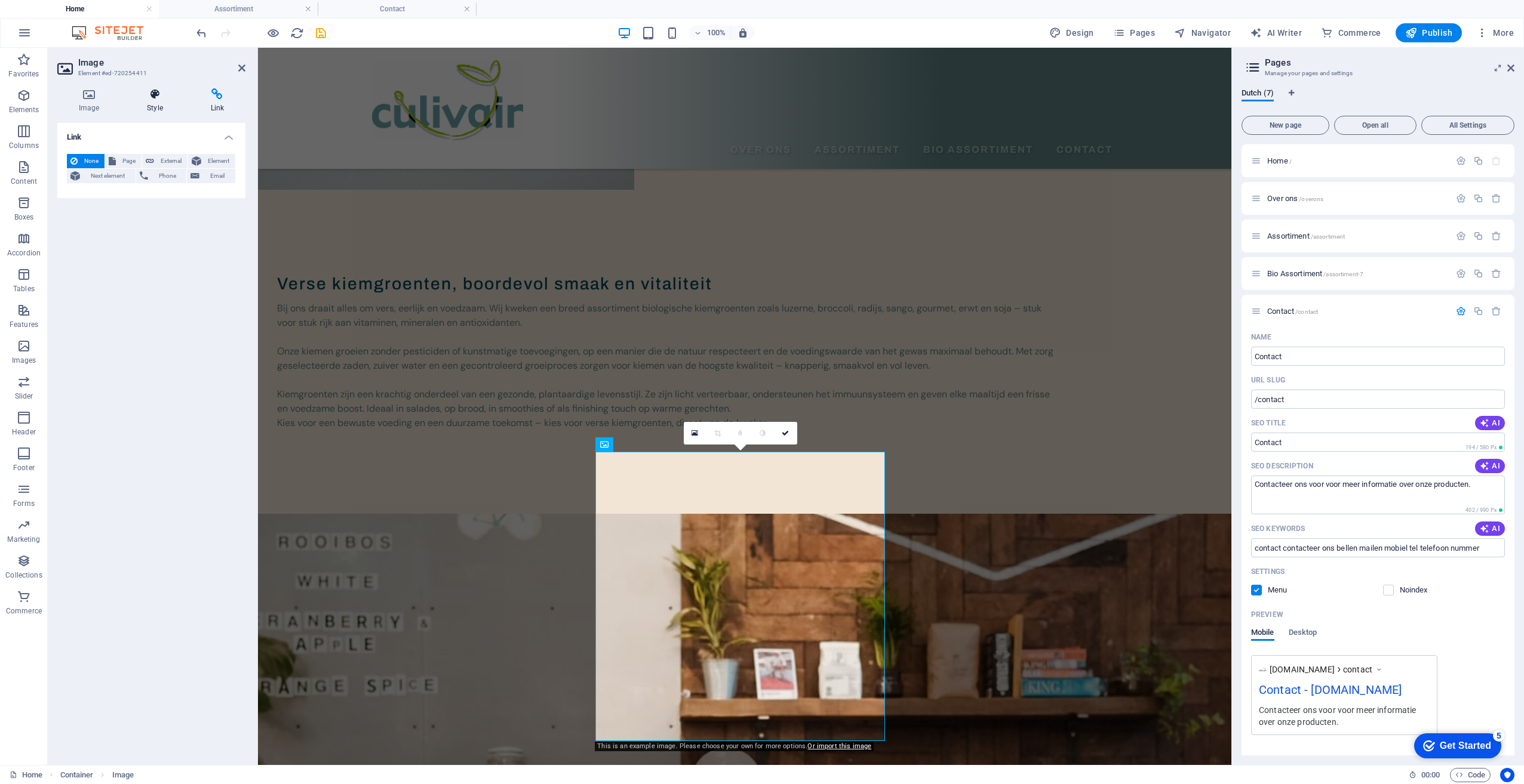
click at [152, 103] on h4 "Style" at bounding box center [157, 101] width 63 height 25
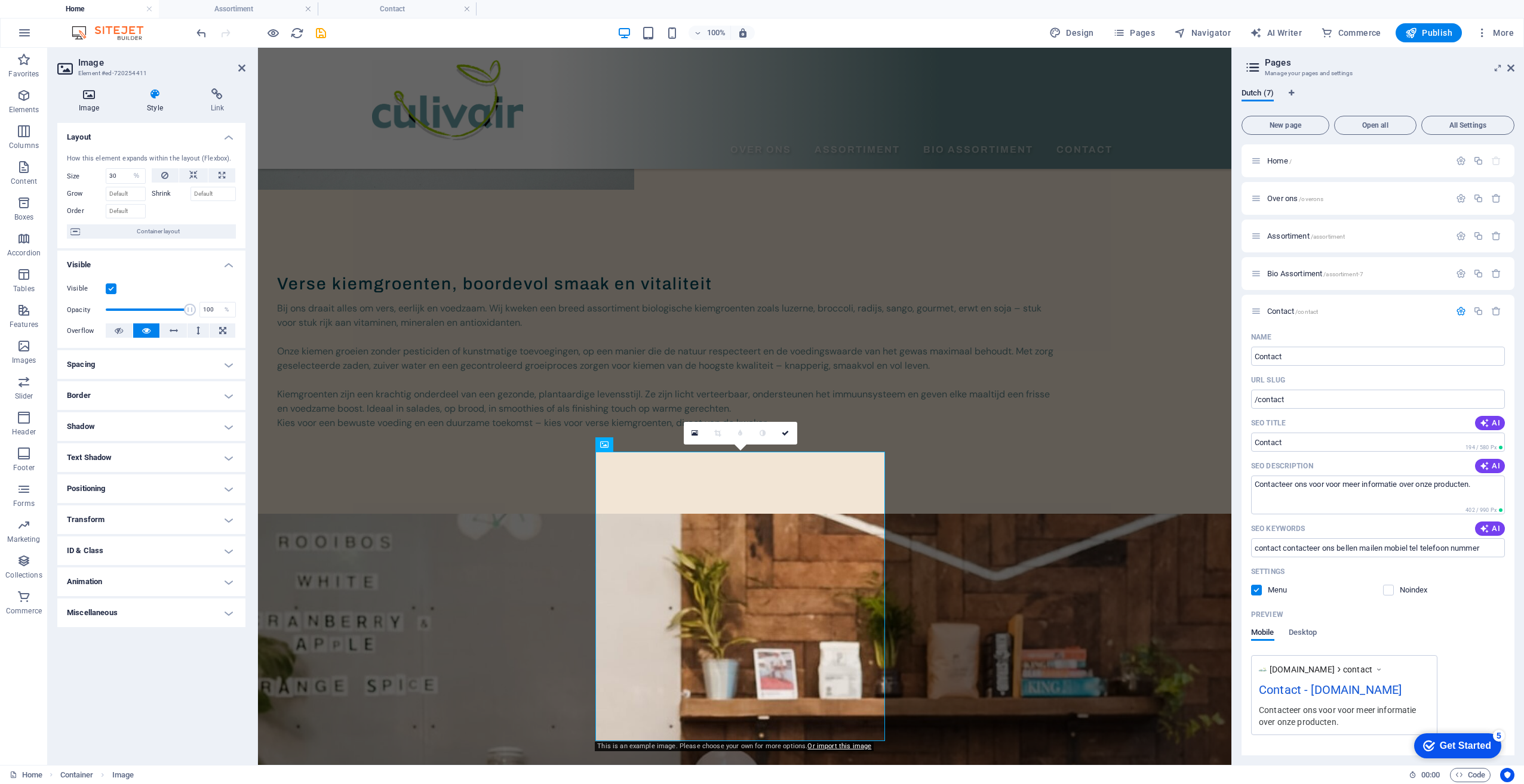
click at [84, 97] on icon at bounding box center [89, 94] width 63 height 12
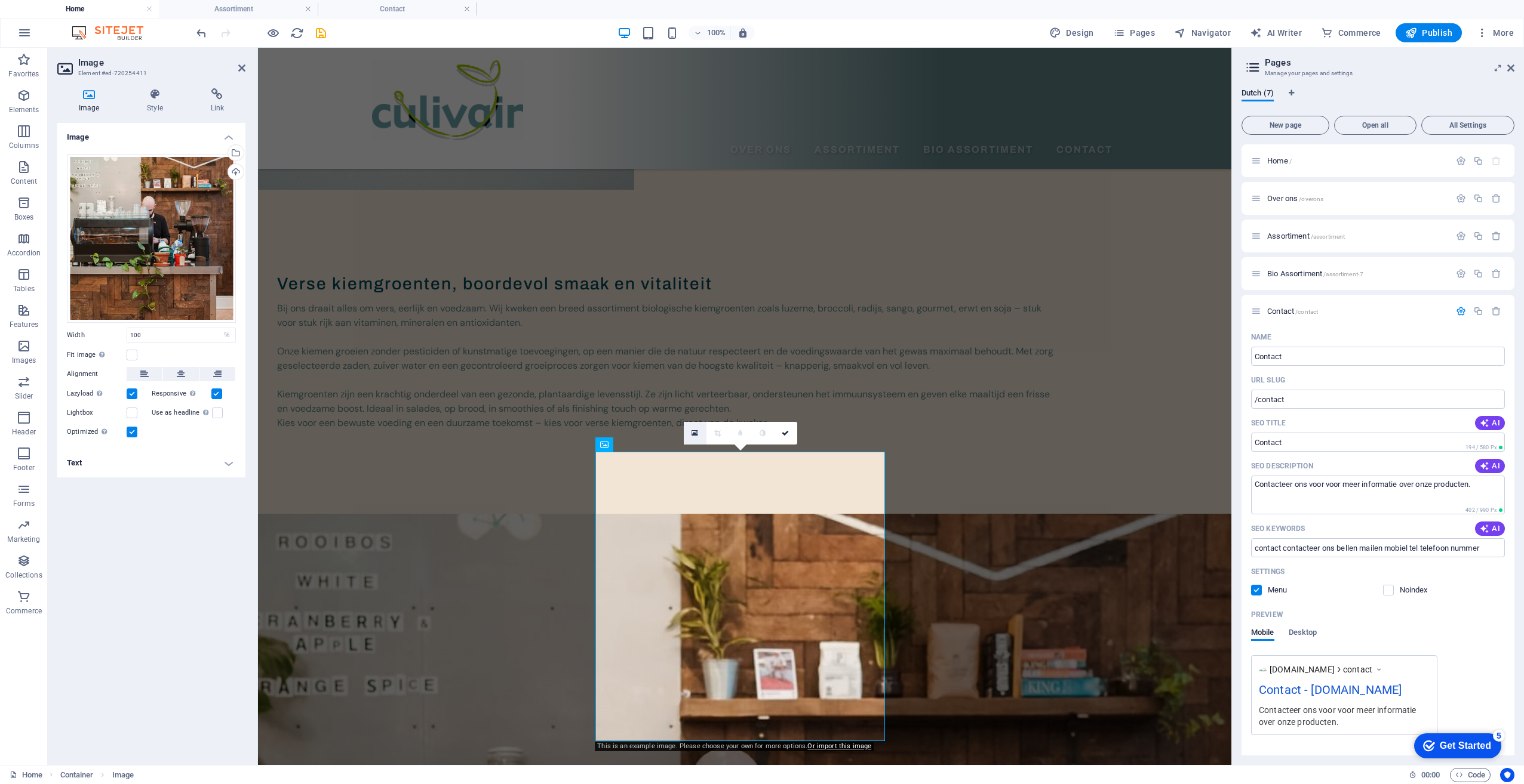
click at [690, 432] on link at bounding box center [695, 434] width 23 height 23
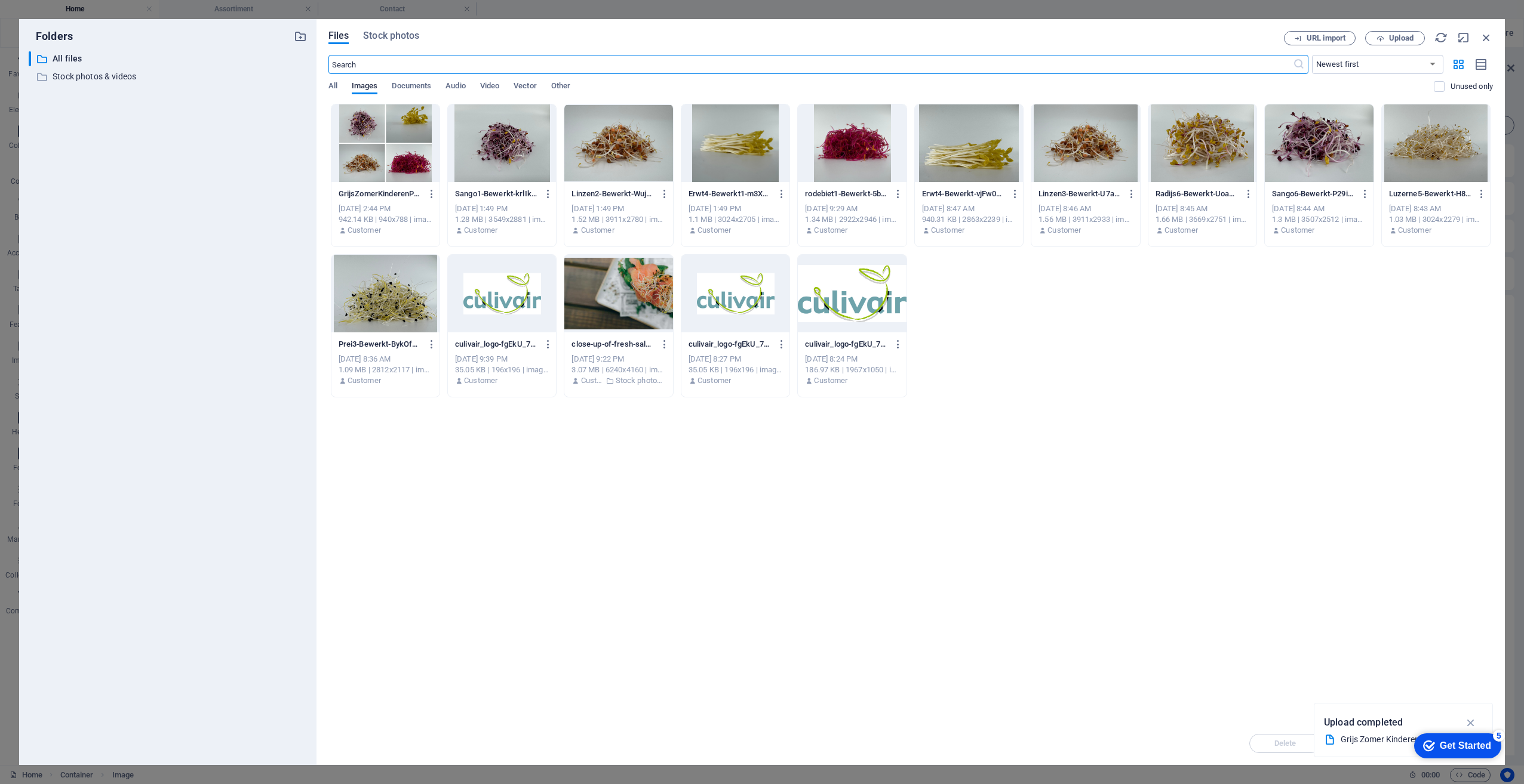
scroll to position [164, 0]
click at [1490, 39] on icon "button" at bounding box center [1486, 37] width 13 height 13
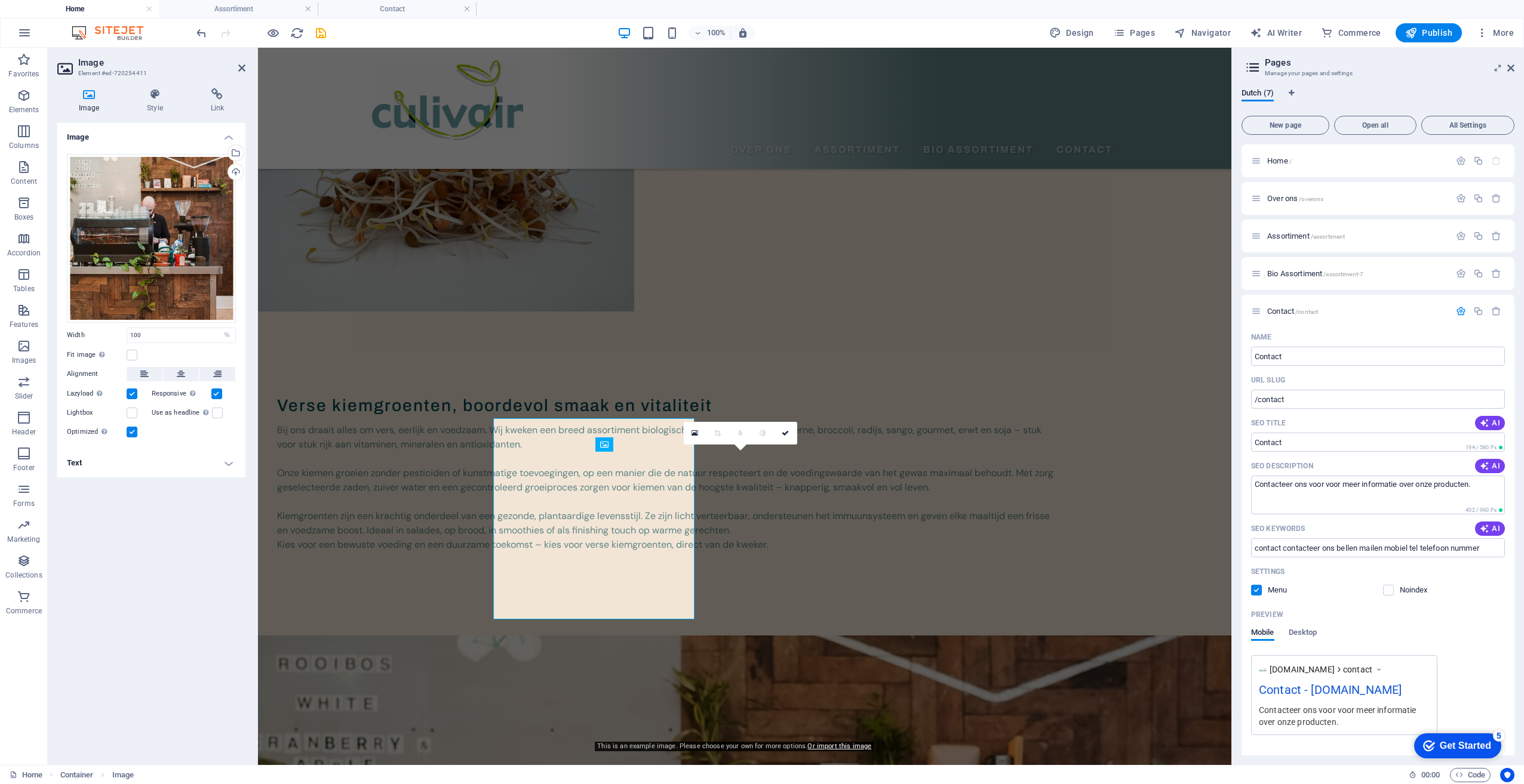
scroll to position [286, 0]
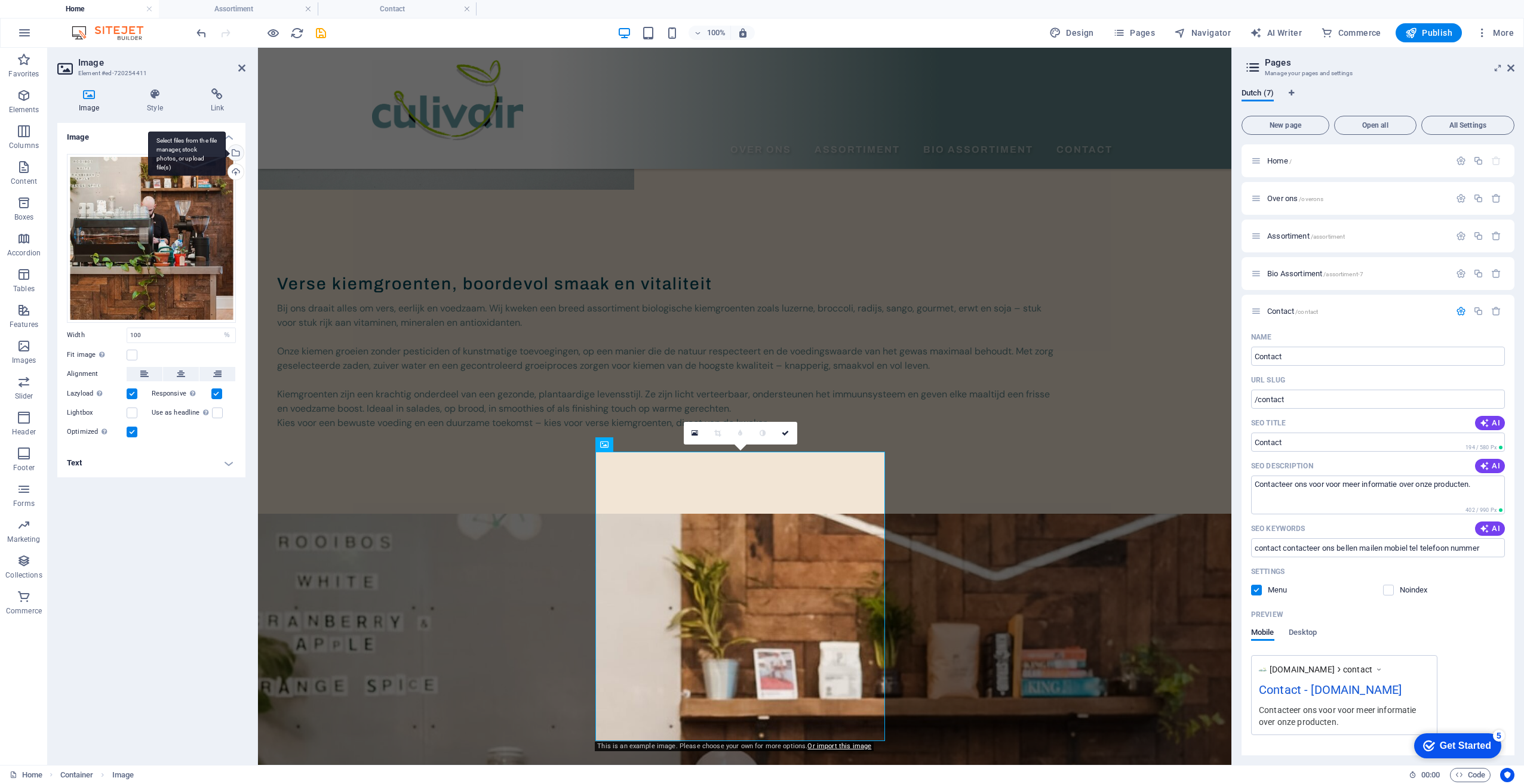
click at [236, 153] on div "Select files from the file manager, stock photos, or upload file(s)" at bounding box center [235, 154] width 18 height 18
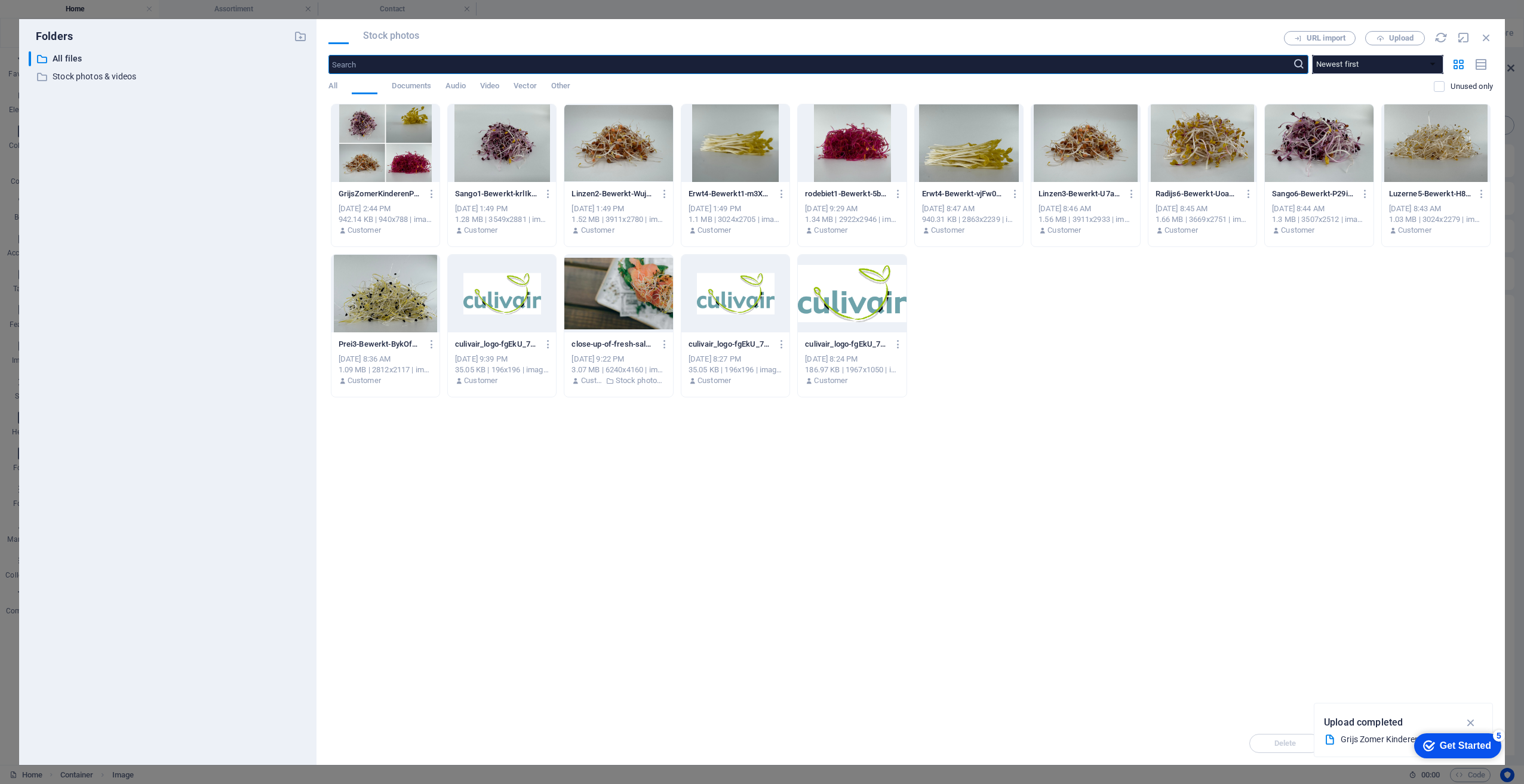
scroll to position [164, 0]
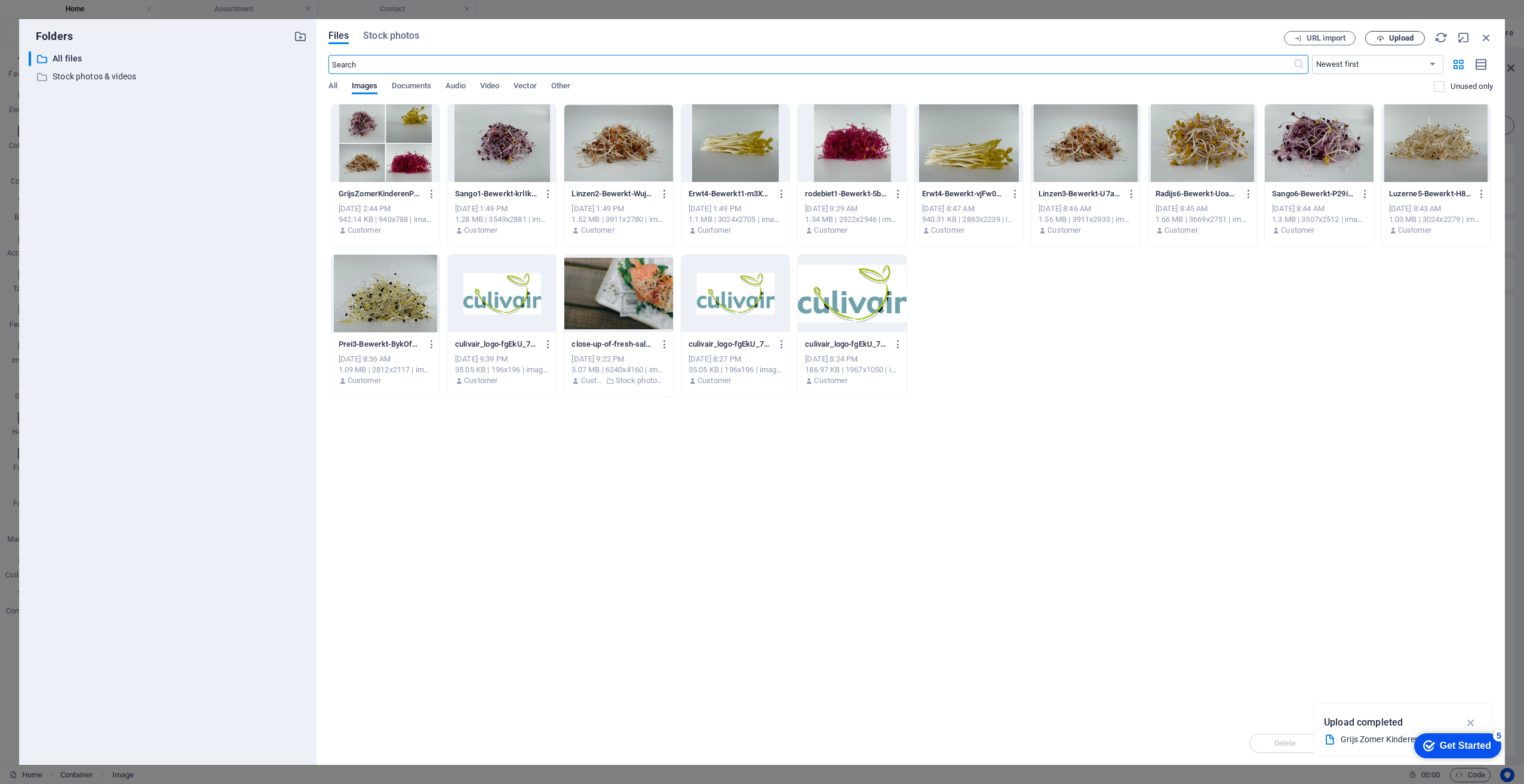
click at [1385, 36] on span "Upload" at bounding box center [1394, 38] width 49 height 8
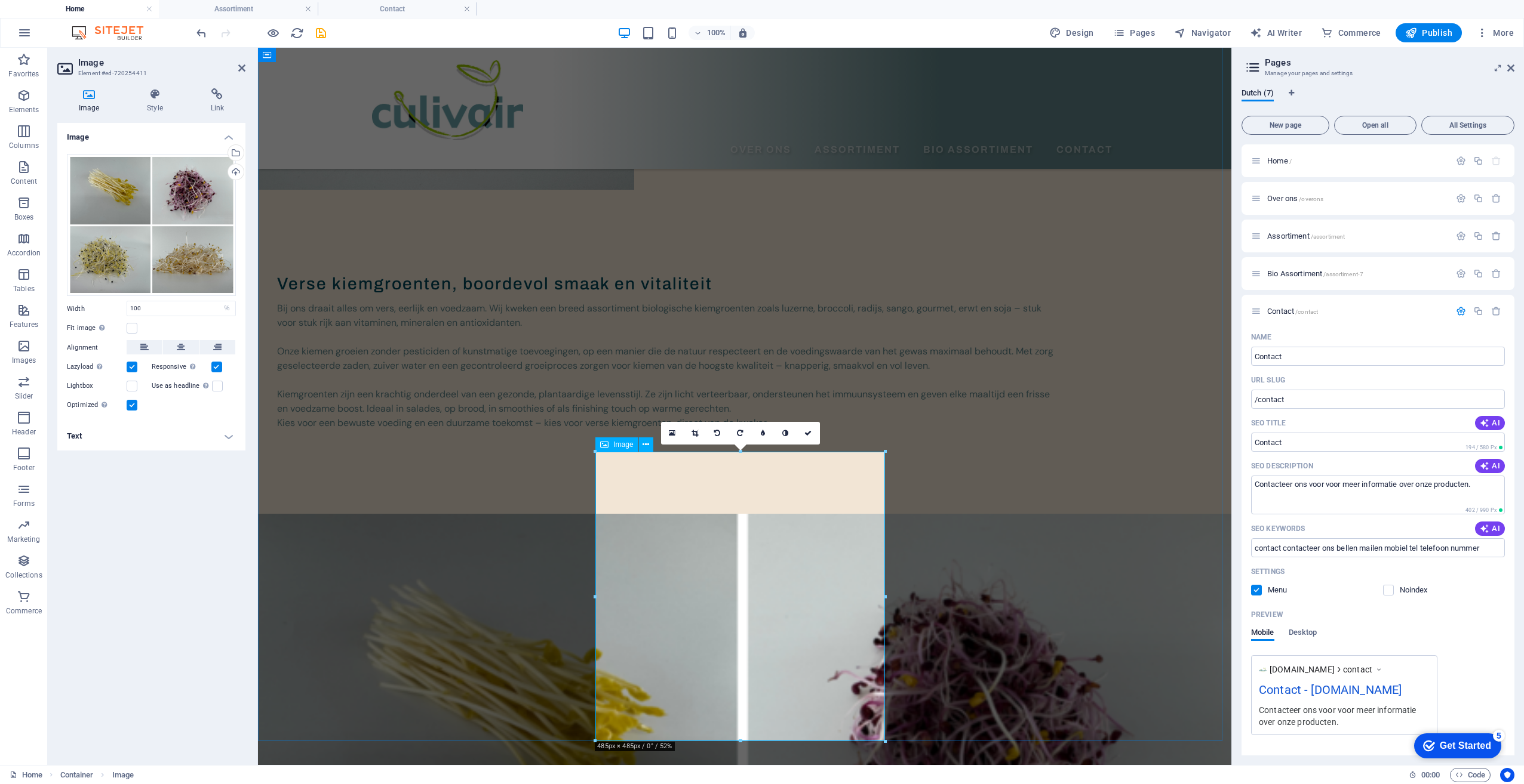
scroll to position [239, 0]
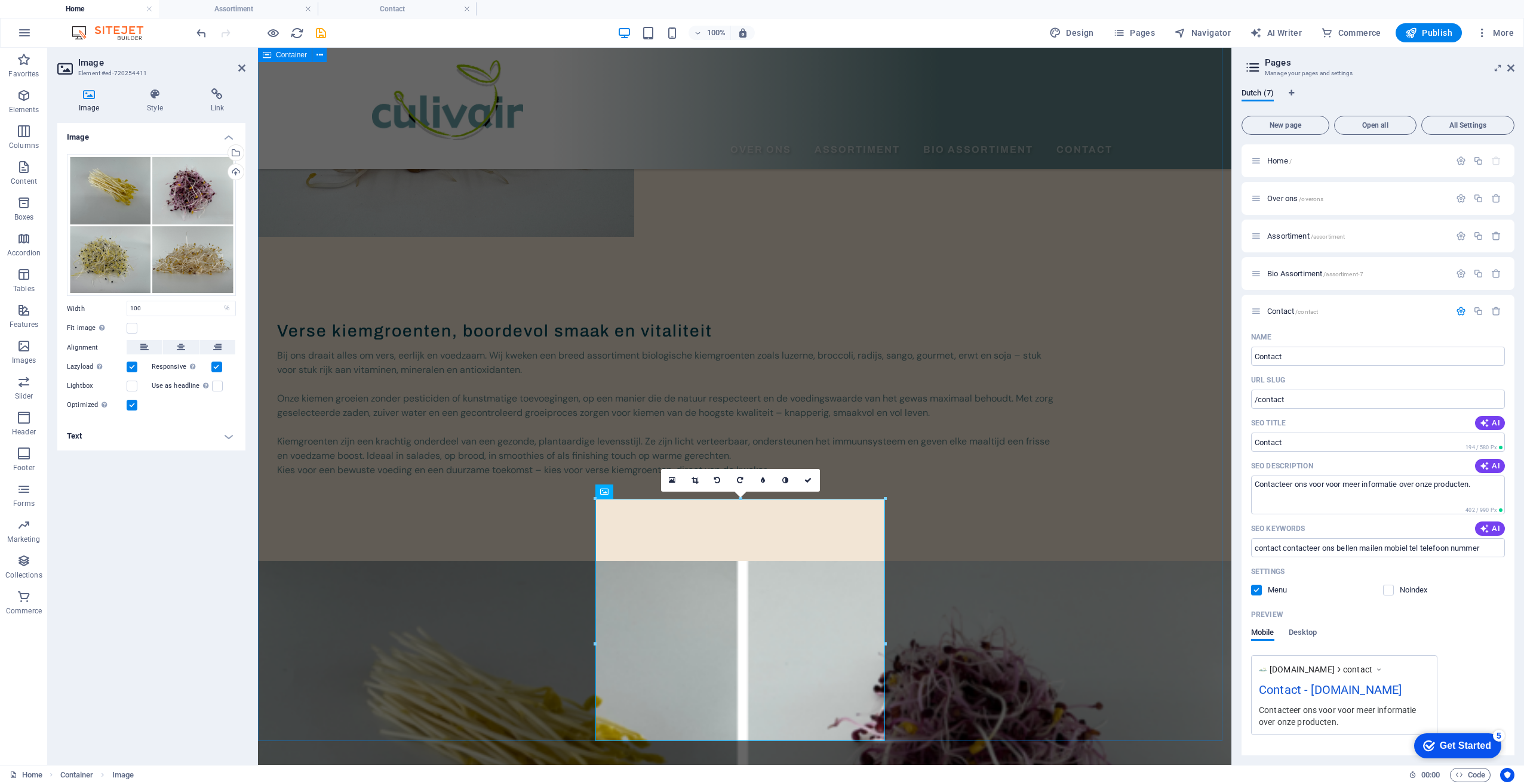
click at [986, 596] on div "Verse kiemgroenten, boordevol smaak en vitaliteit Bij ons draait alles om vers,…" at bounding box center [745, 673] width 973 height 1407
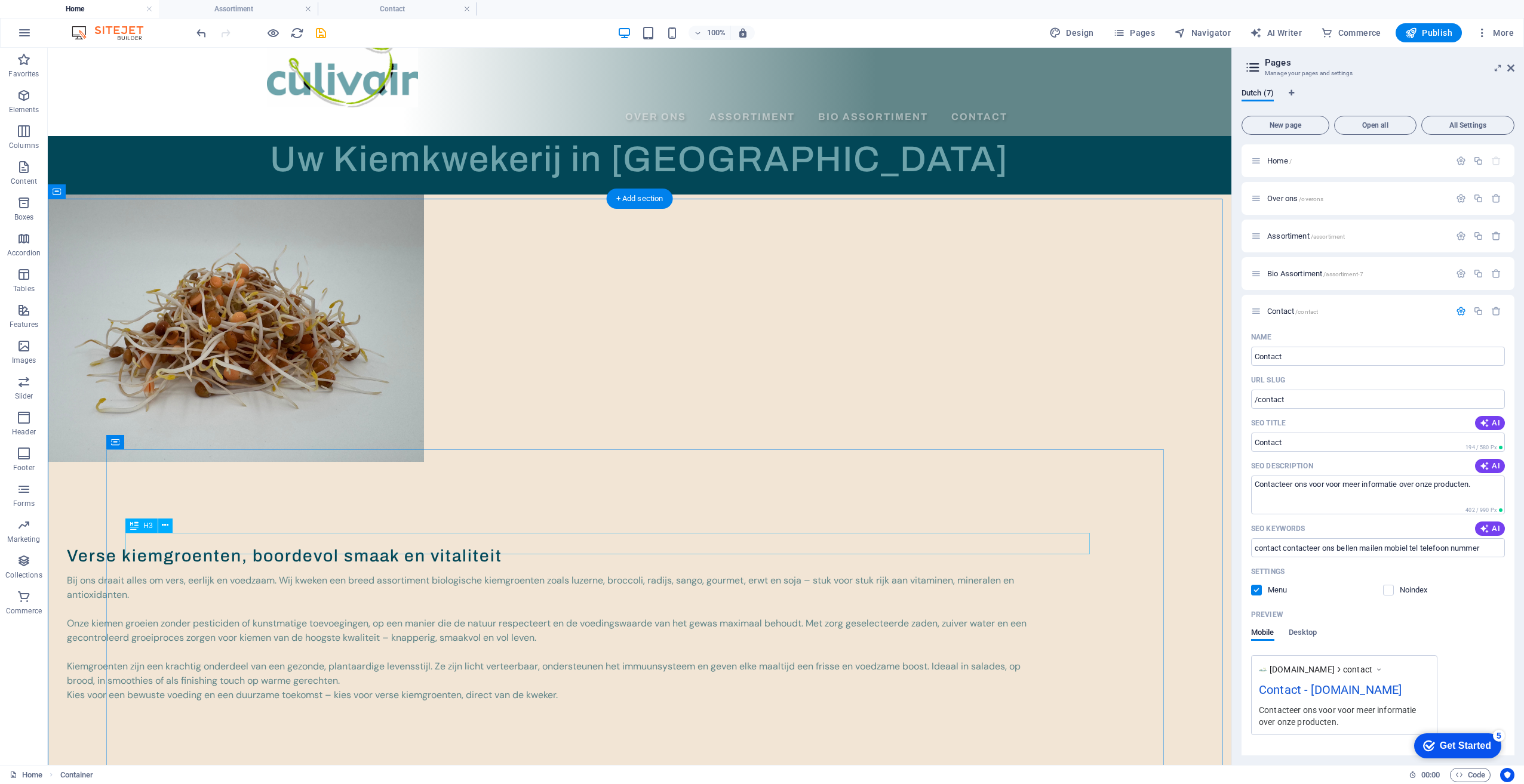
scroll to position [0, 0]
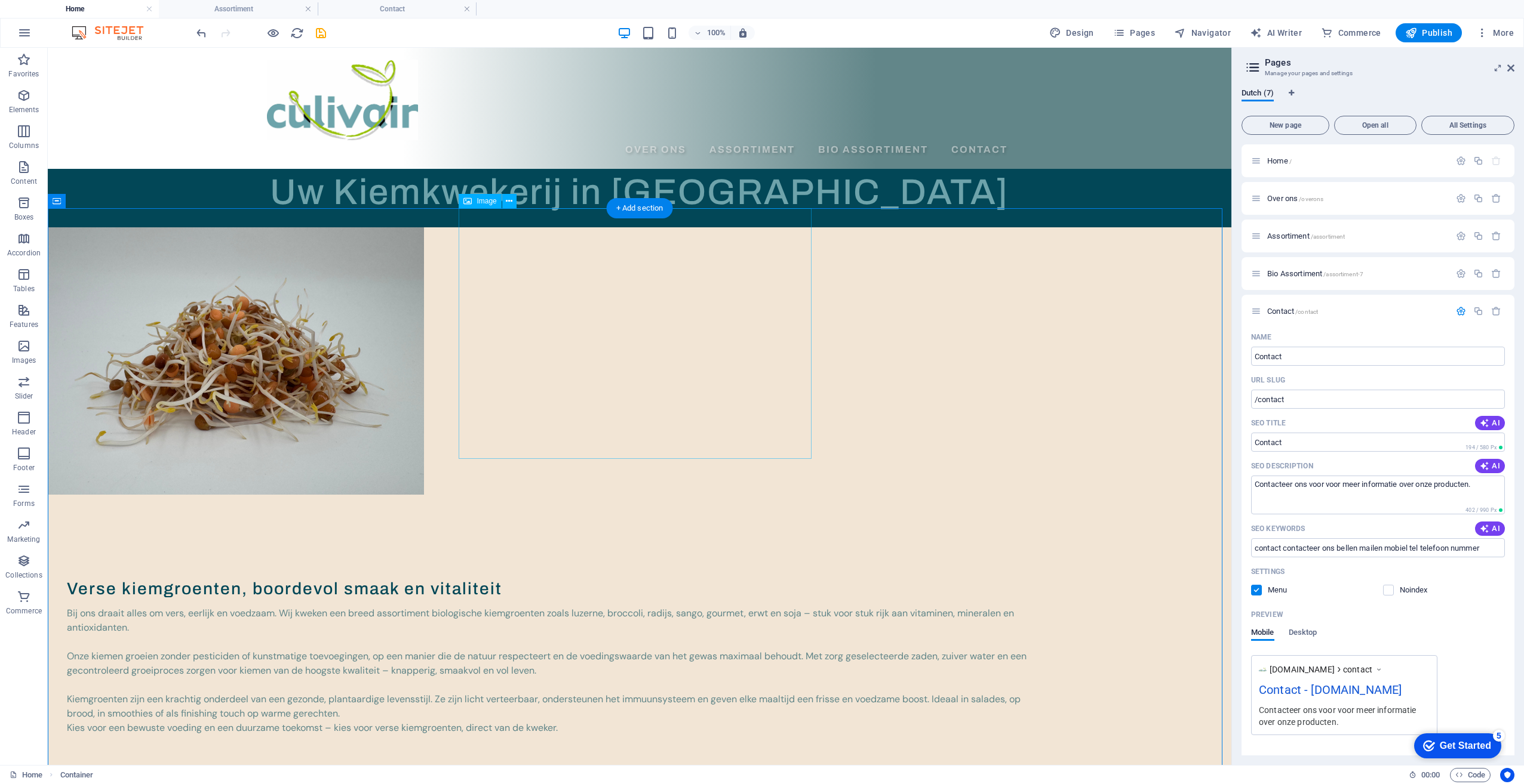
click at [657, 372] on figure at bounding box center [640, 361] width 1184 height 267
click at [1321, 160] on p "Home /" at bounding box center [1356, 160] width 179 height 8
click at [1458, 165] on icon "button" at bounding box center [1461, 160] width 10 height 10
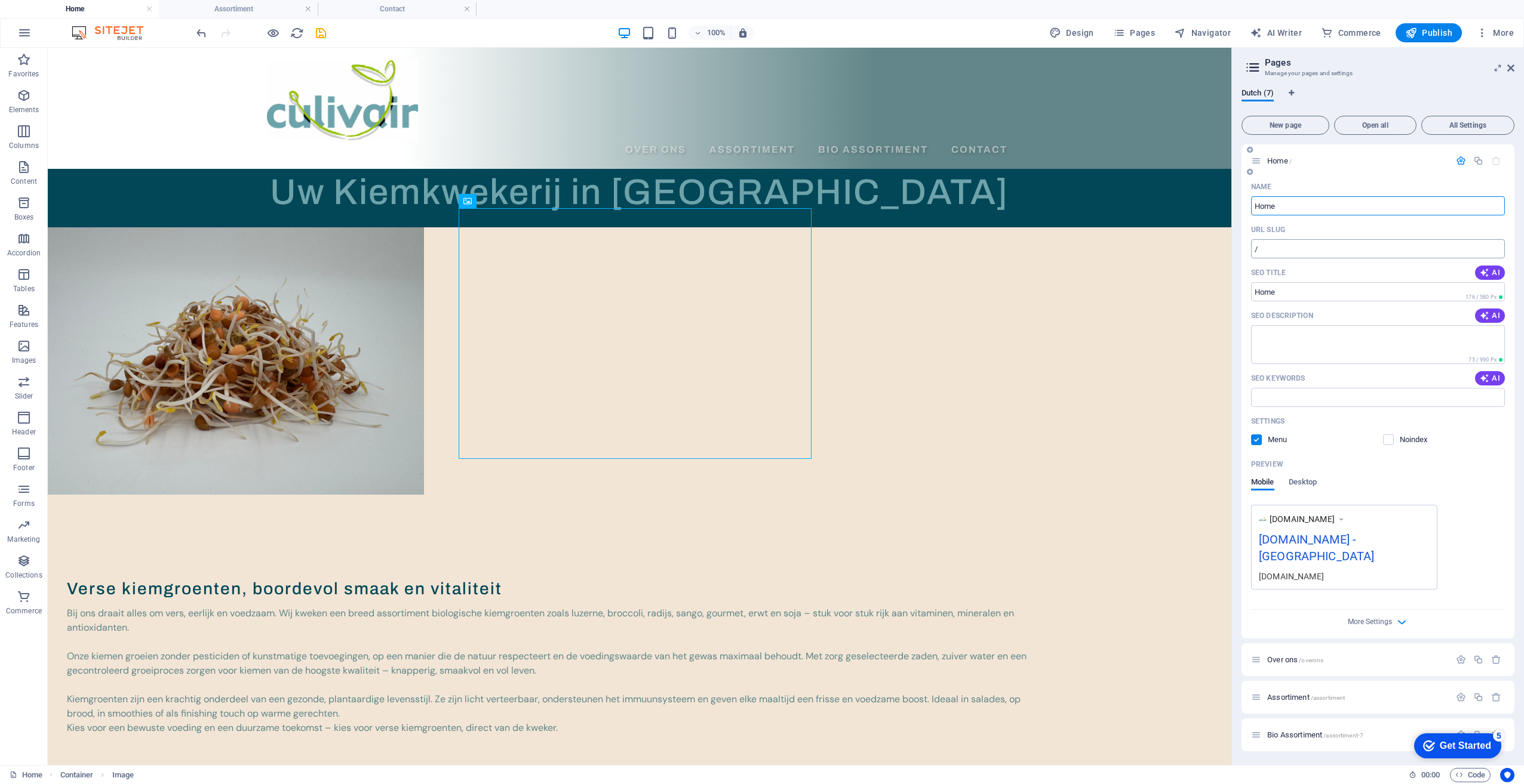
click at [1280, 253] on input "/" at bounding box center [1377, 249] width 254 height 19
click at [1281, 364] on textarea "SEO Description" at bounding box center [1377, 344] width 254 height 39
click at [1276, 338] on textarea "SEO Description" at bounding box center [1377, 344] width 254 height 39
type textarea "Welkom op onze website. Wij kweken kiemen voor groothandel."
click at [1266, 406] on input "SEO Keywords" at bounding box center [1377, 397] width 254 height 19
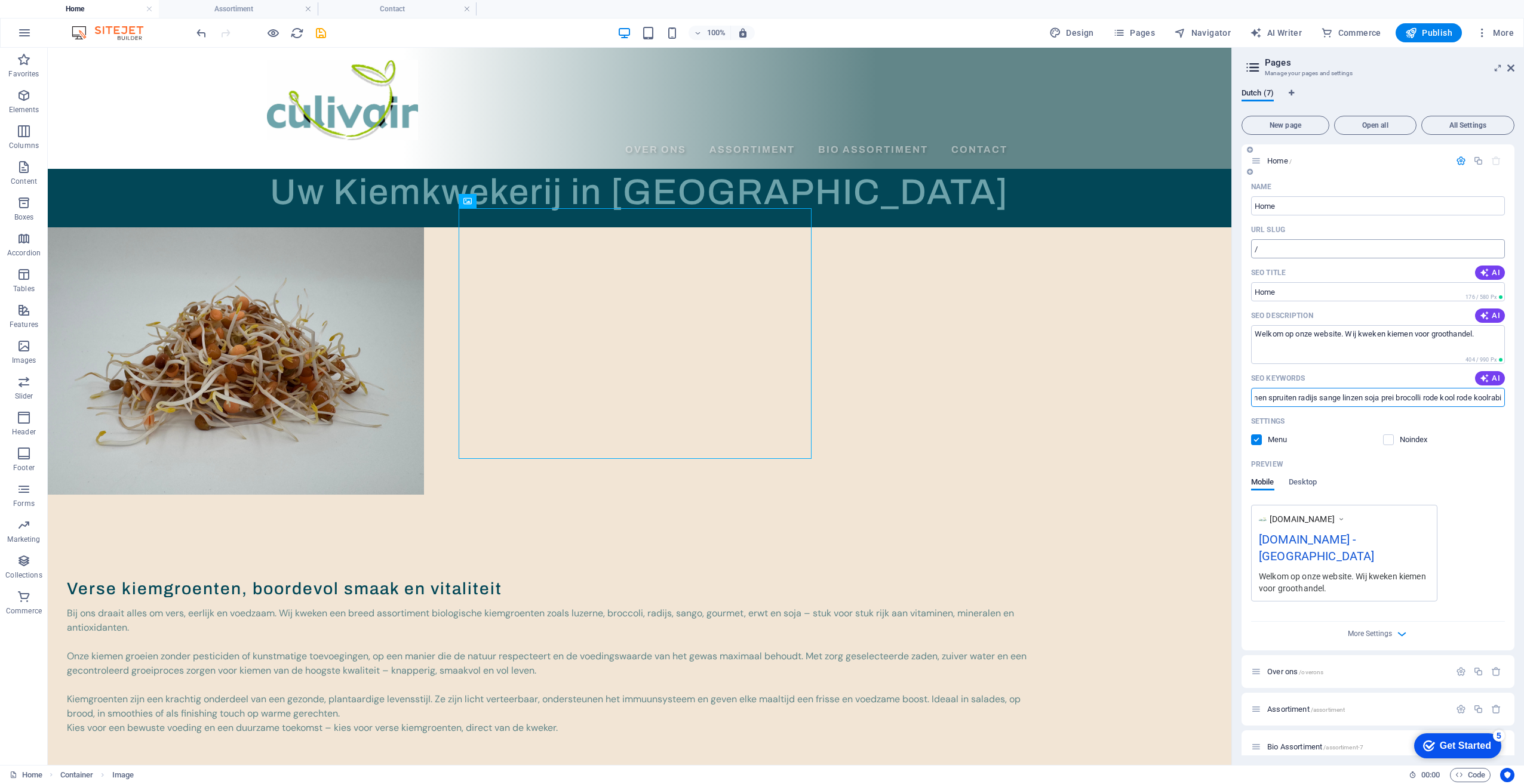
type input "kiemen spruiten radijs sange linzen soja prei brocolli rode kool rode koolrabi"
click at [1281, 244] on input "/" at bounding box center [1377, 249] width 254 height 19
click at [1289, 92] on icon "Language Tabs" at bounding box center [1291, 93] width 5 height 7
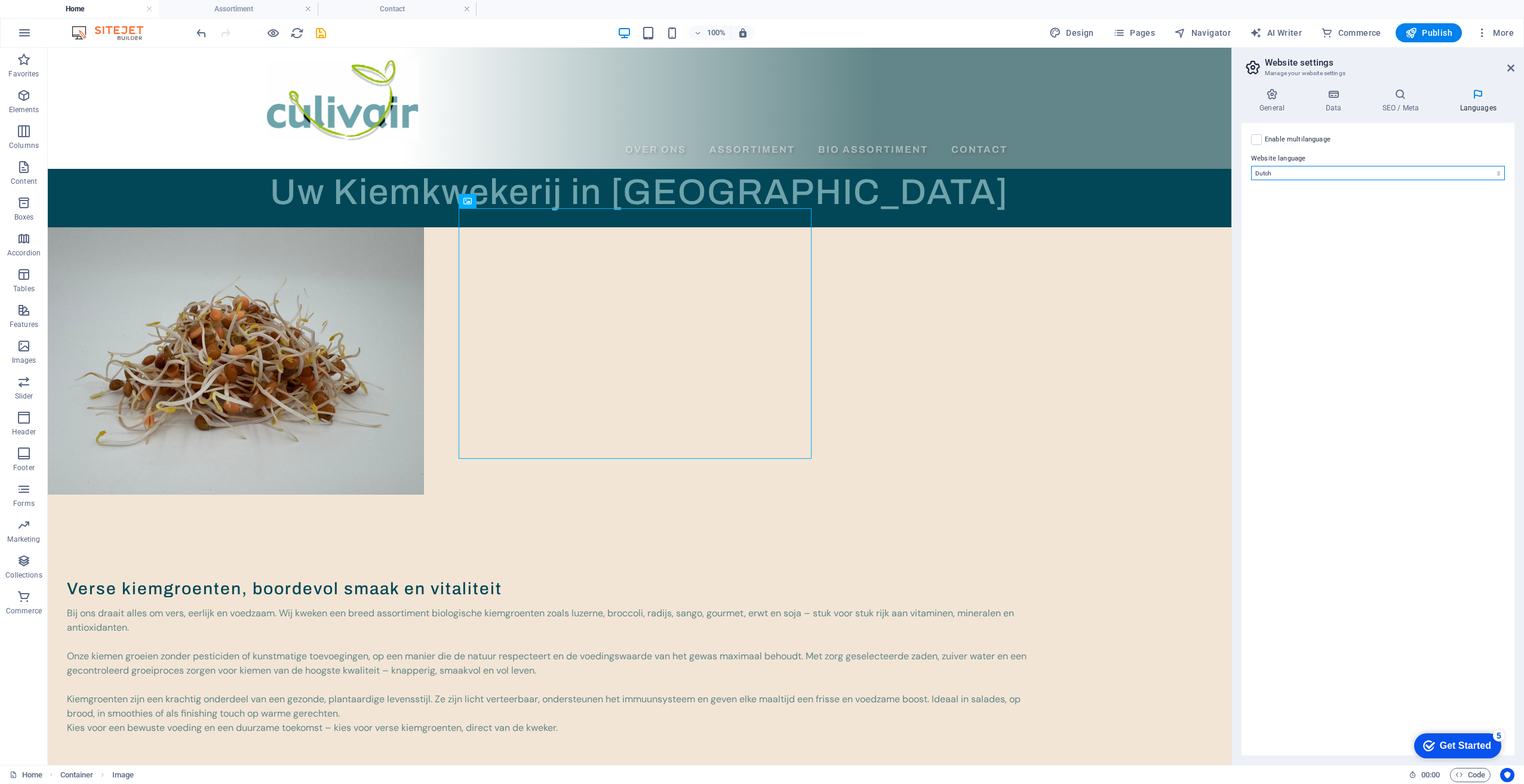
click at [1284, 172] on select "Abkhazian Afar Afrikaans Akan Albanian Amharic Arabic Aragonese Armenian Assame…" at bounding box center [1377, 173] width 254 height 14
click at [1272, 174] on select "Abkhazian Afar Afrikaans Akan Albanian Amharic Arabic Aragonese Armenian Assame…" at bounding box center [1377, 173] width 254 height 14
select select "41"
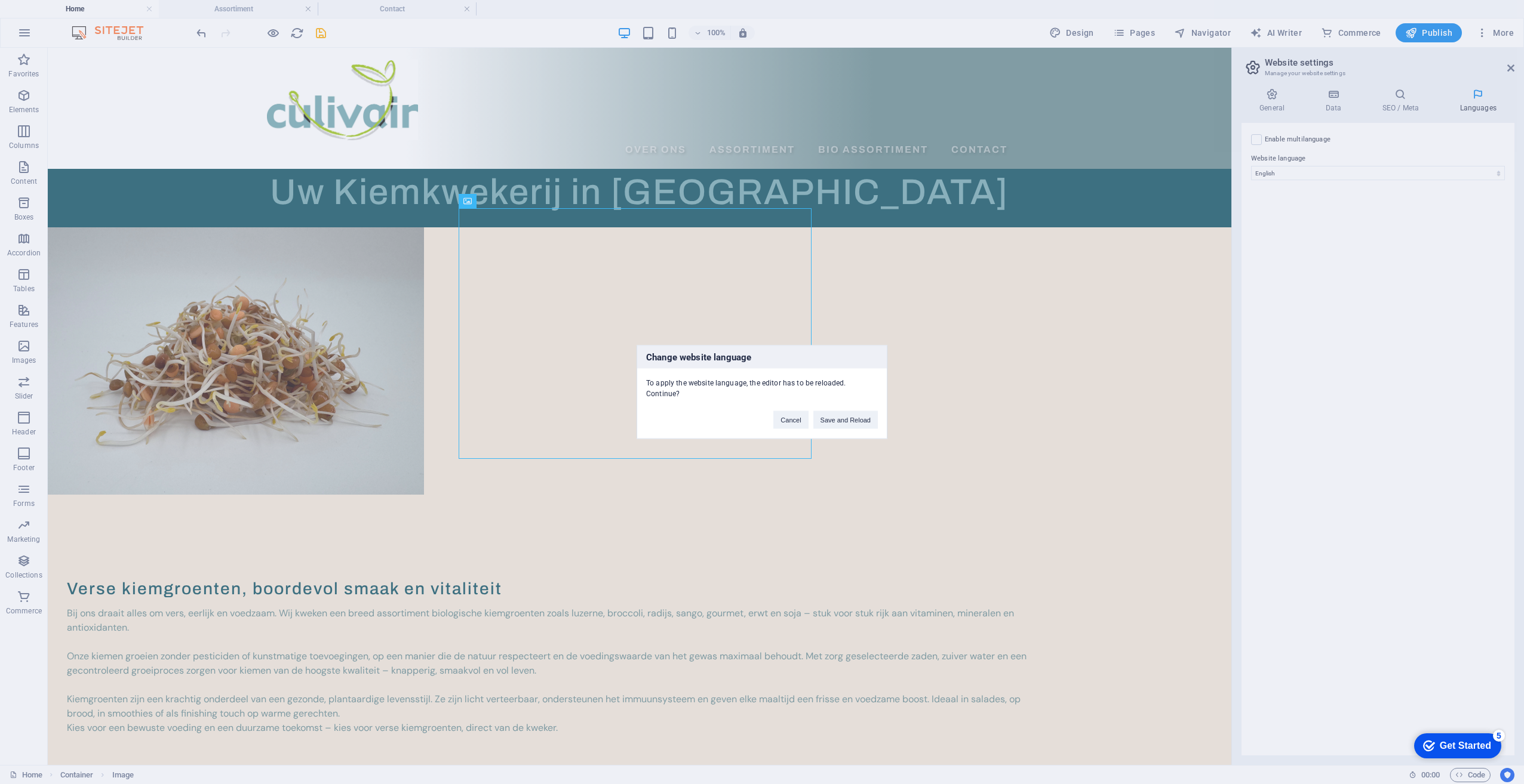
drag, startPoint x: 824, startPoint y: 425, endPoint x: 831, endPoint y: 394, distance: 31.8
click at [831, 394] on div "To apply the website language, the editor has to be reloaded. Continue?" at bounding box center [762, 384] width 250 height 30
click at [830, 421] on button "Save and Reload" at bounding box center [845, 420] width 65 height 18
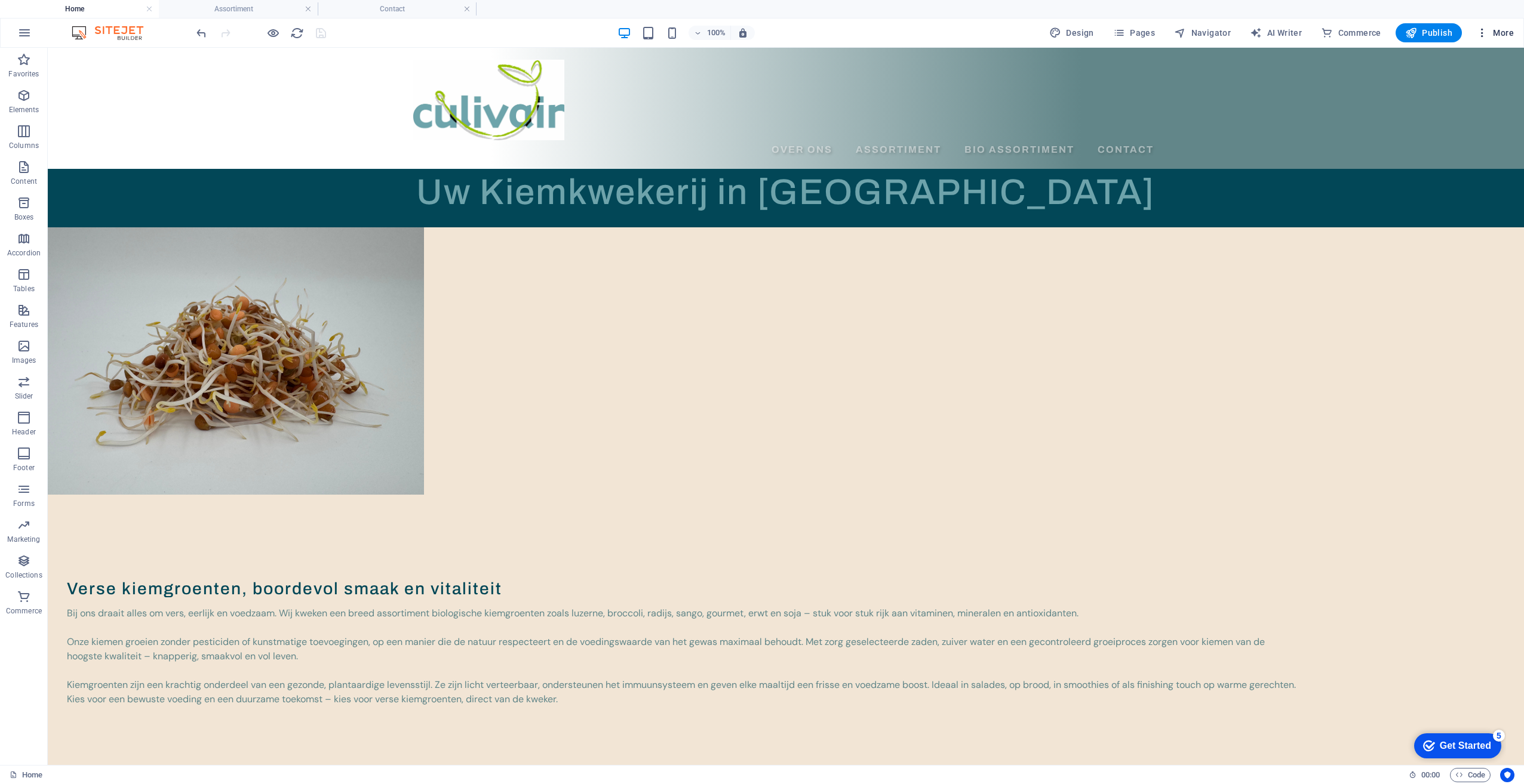
click at [1505, 31] on span "More" at bounding box center [1494, 33] width 37 height 12
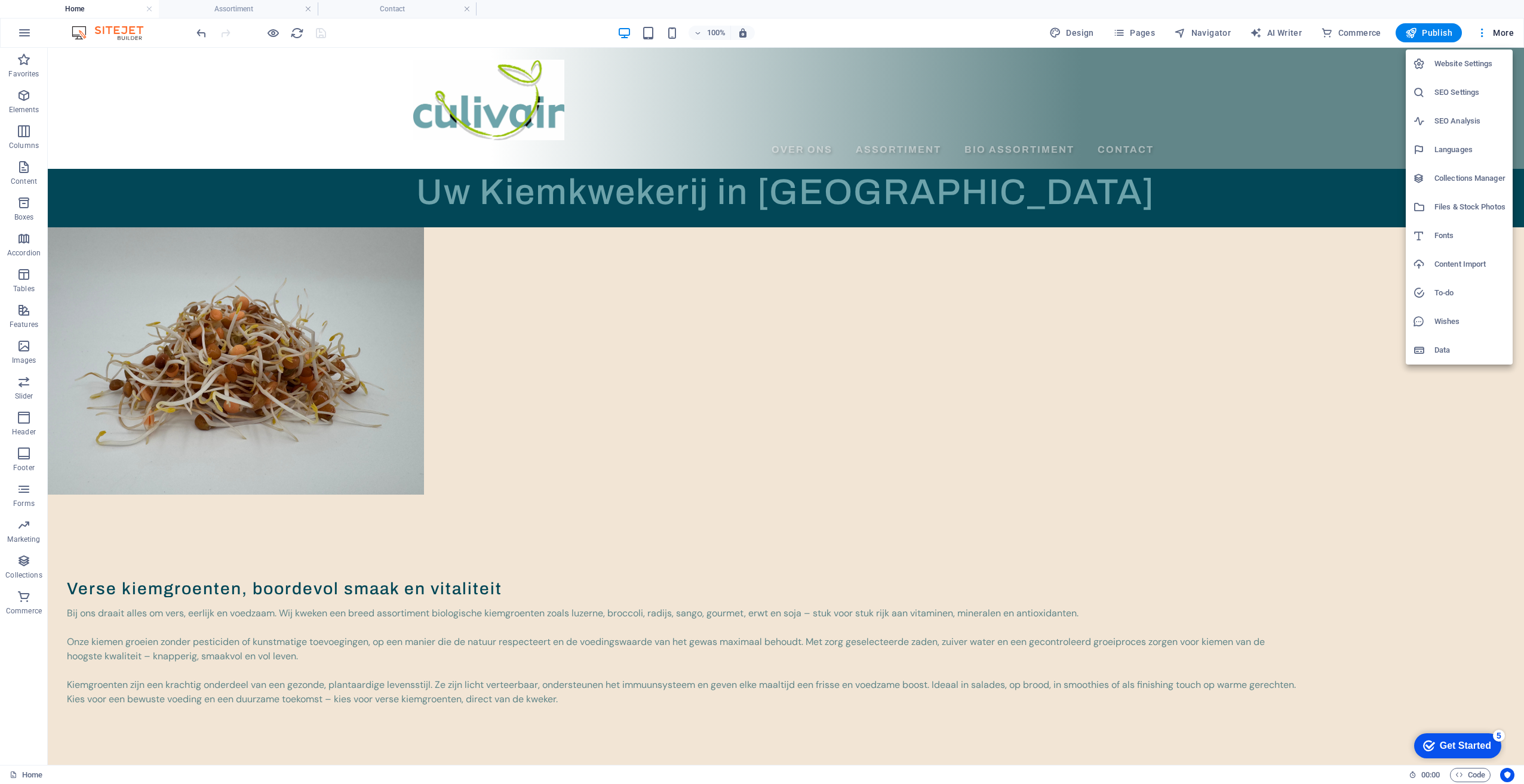
click at [1278, 315] on div at bounding box center [762, 392] width 1524 height 784
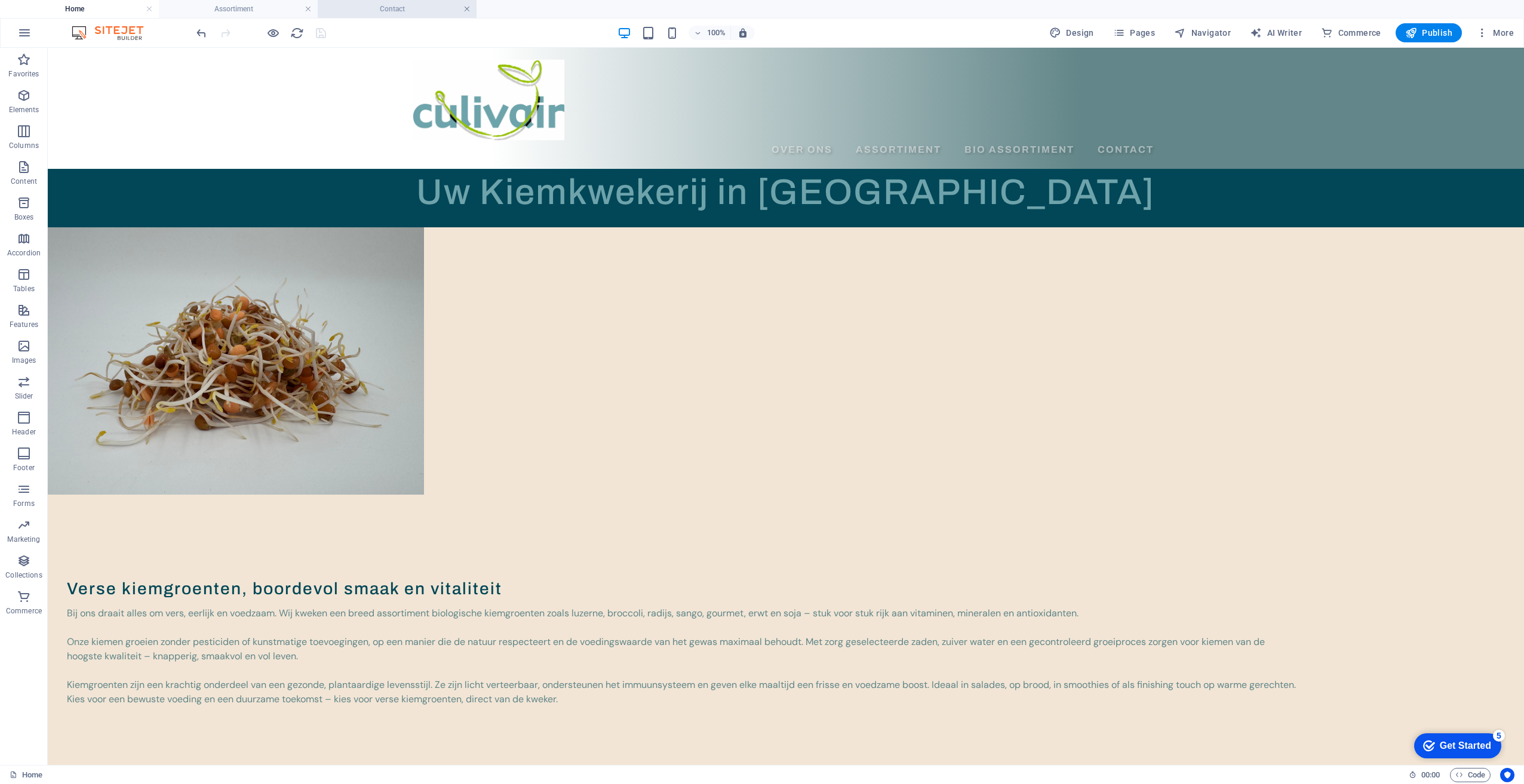
click at [468, 8] on link at bounding box center [467, 9] width 7 height 11
click at [310, 10] on link at bounding box center [308, 9] width 7 height 11
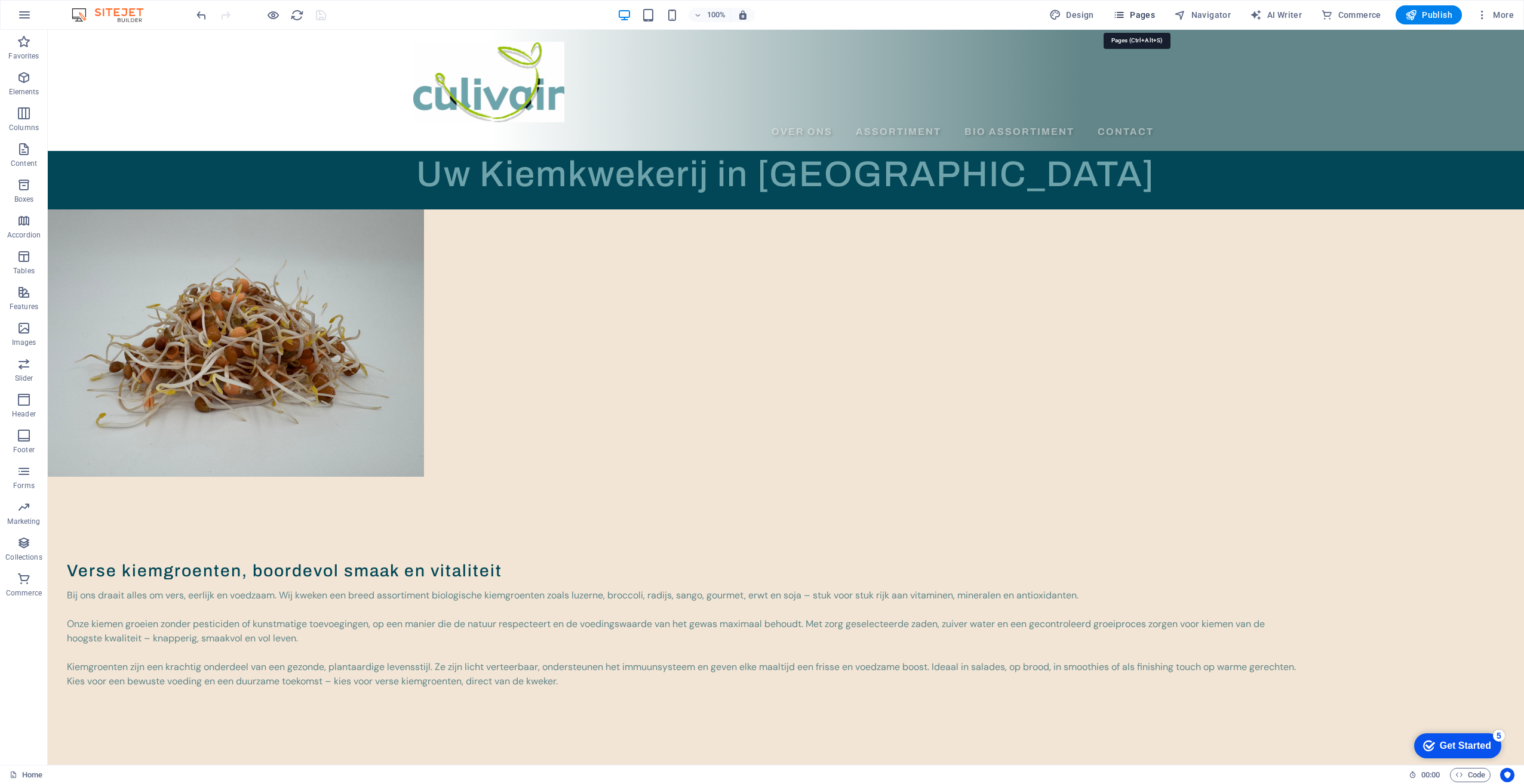
click at [1132, 14] on span "Pages" at bounding box center [1134, 15] width 42 height 12
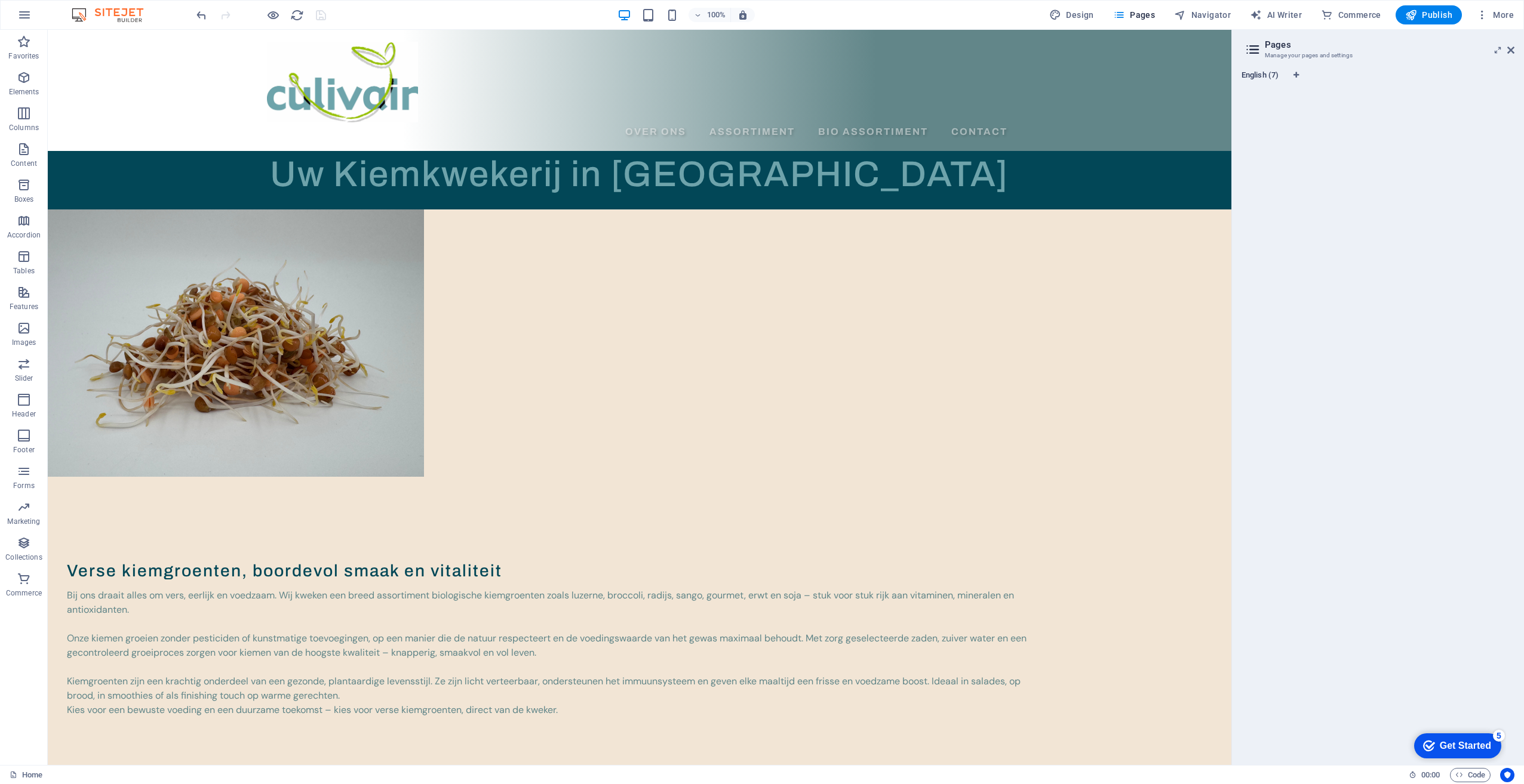
click at [1259, 78] on span "English (7)" at bounding box center [1260, 77] width 37 height 17
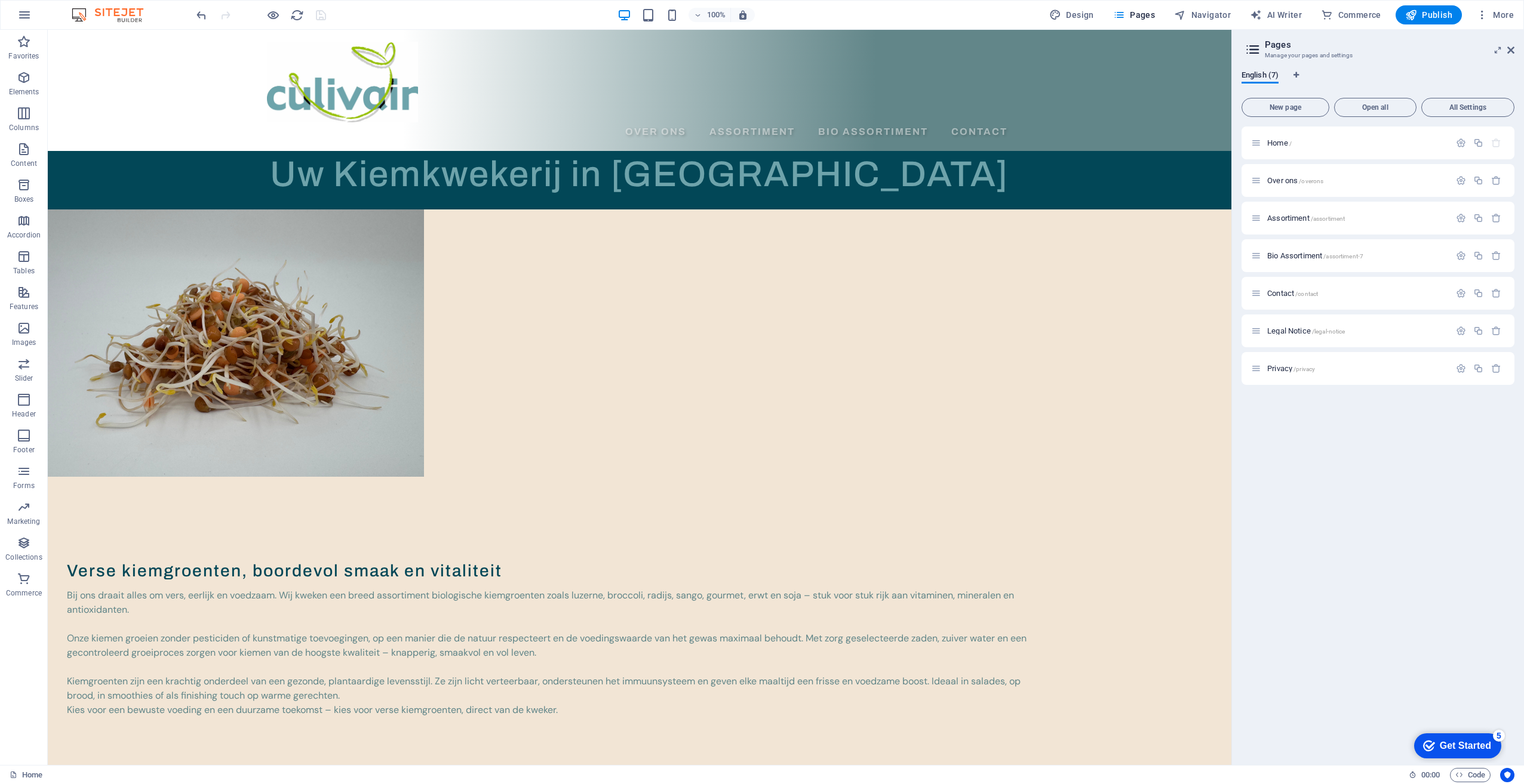
drag, startPoint x: 1260, startPoint y: 72, endPoint x: 1291, endPoint y: 71, distance: 31.0
click at [1291, 71] on div "English (7)" at bounding box center [1378, 82] width 273 height 23
click at [1295, 74] on icon "Language Tabs" at bounding box center [1296, 75] width 5 height 7
select select "41"
select select "39"
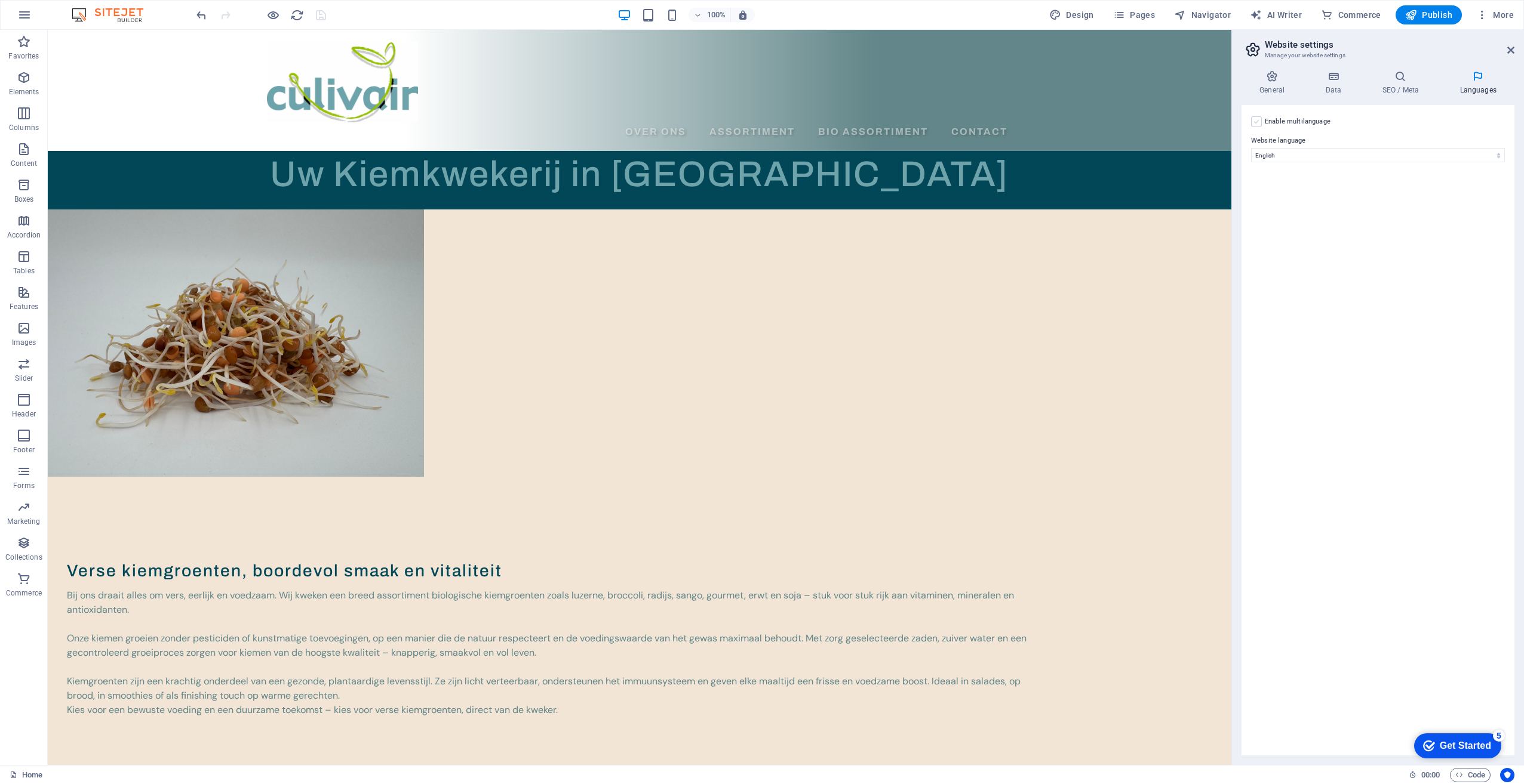
click at [1256, 120] on label at bounding box center [1256, 122] width 11 height 11
click at [0, 0] on input "Enable multilanguage To disable multilanguage delete all languages until only o…" at bounding box center [0, 0] width 0 height 0
click at [1315, 208] on select "Abkhazian Afar Afrikaans Akan Albanian Amharic Arabic Aragonese Armenian Assame…" at bounding box center [1378, 213] width 199 height 14
select select "41"
click at [1306, 203] on label "Language" at bounding box center [1386, 199] width 217 height 14
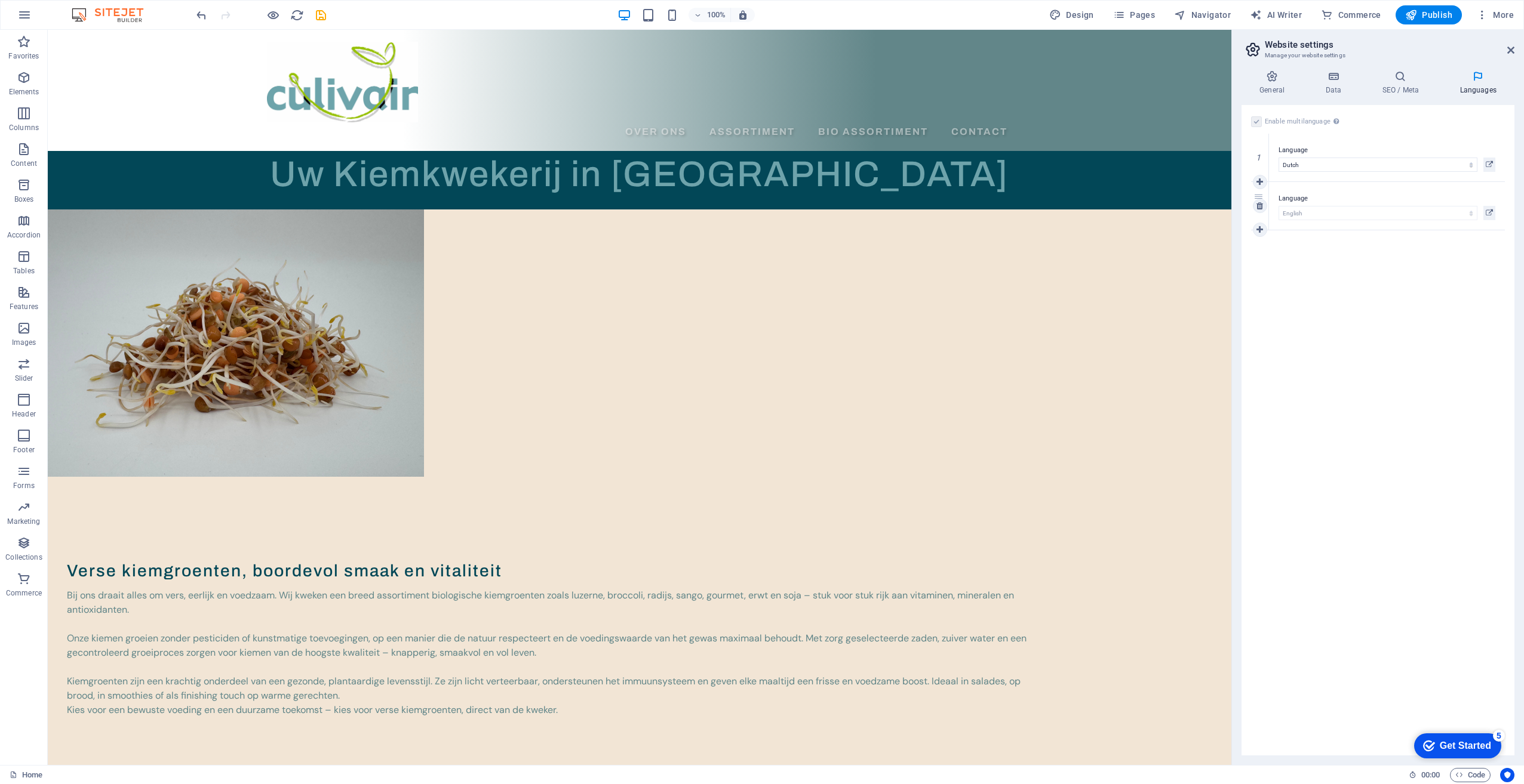
click at [1300, 194] on label "Language" at bounding box center [1386, 199] width 217 height 14
click at [1268, 86] on h4 "General" at bounding box center [1274, 83] width 66 height 25
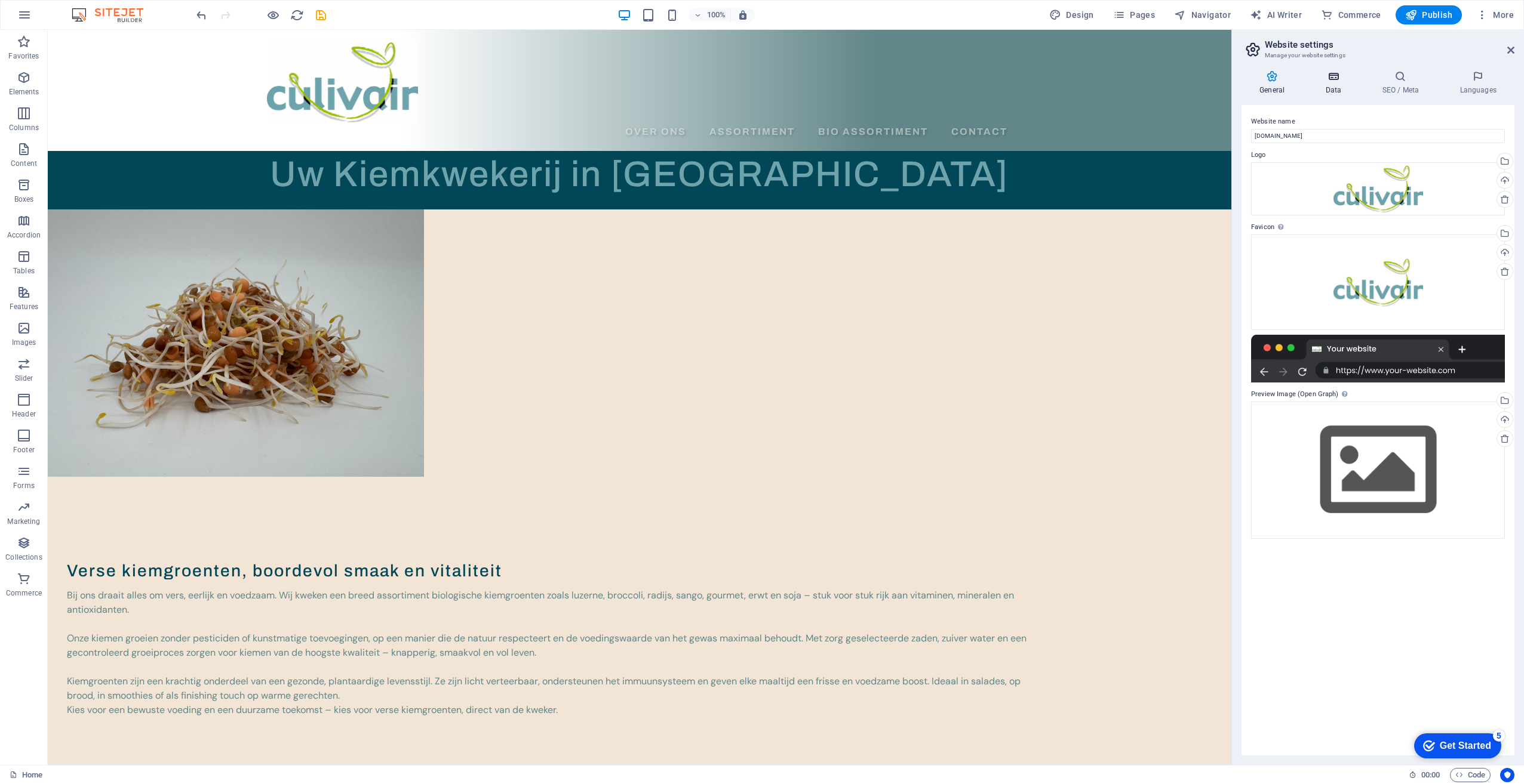
click at [1332, 86] on h4 "Data" at bounding box center [1335, 83] width 57 height 25
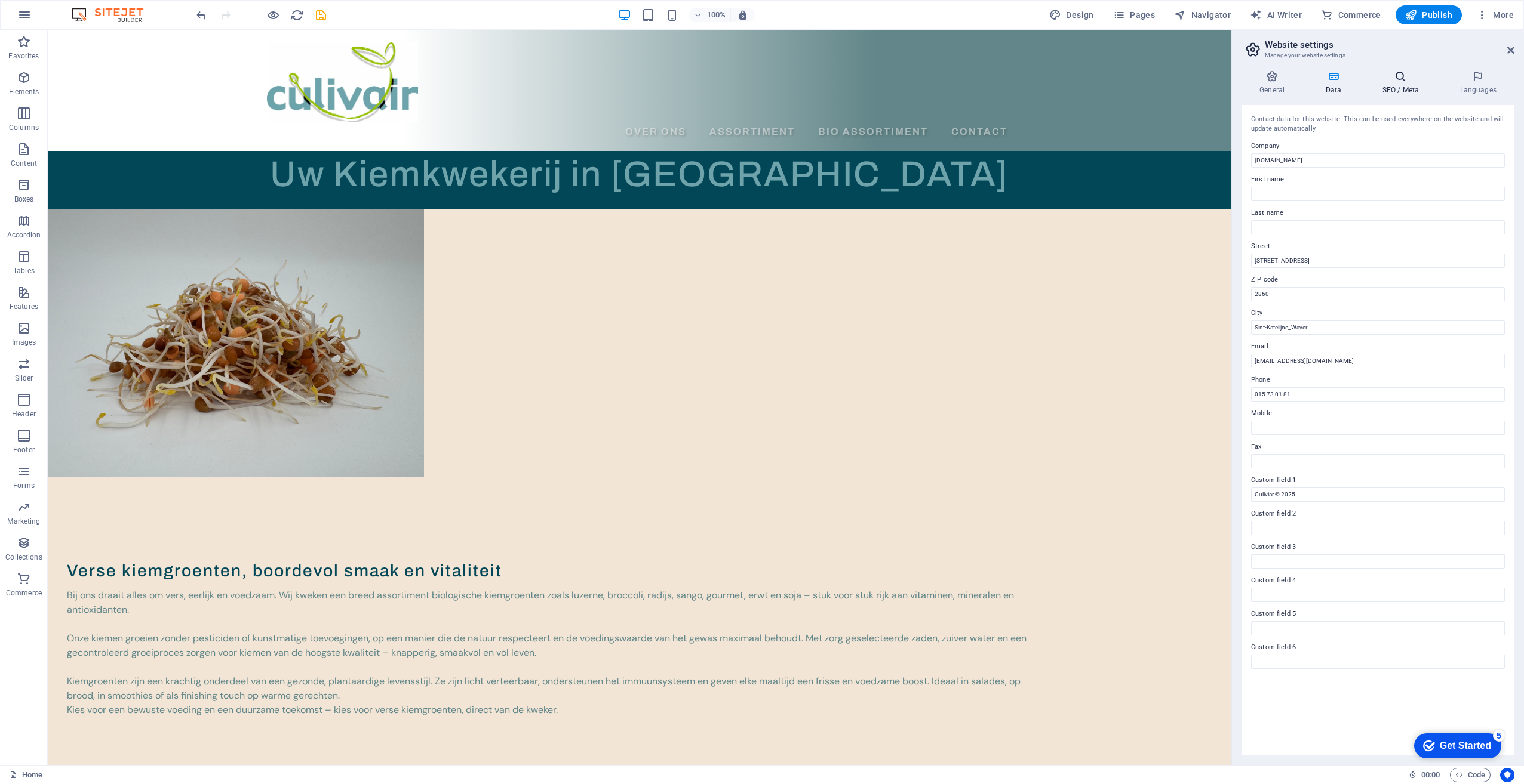
click at [1409, 85] on h4 "SEO / Meta" at bounding box center [1402, 83] width 78 height 25
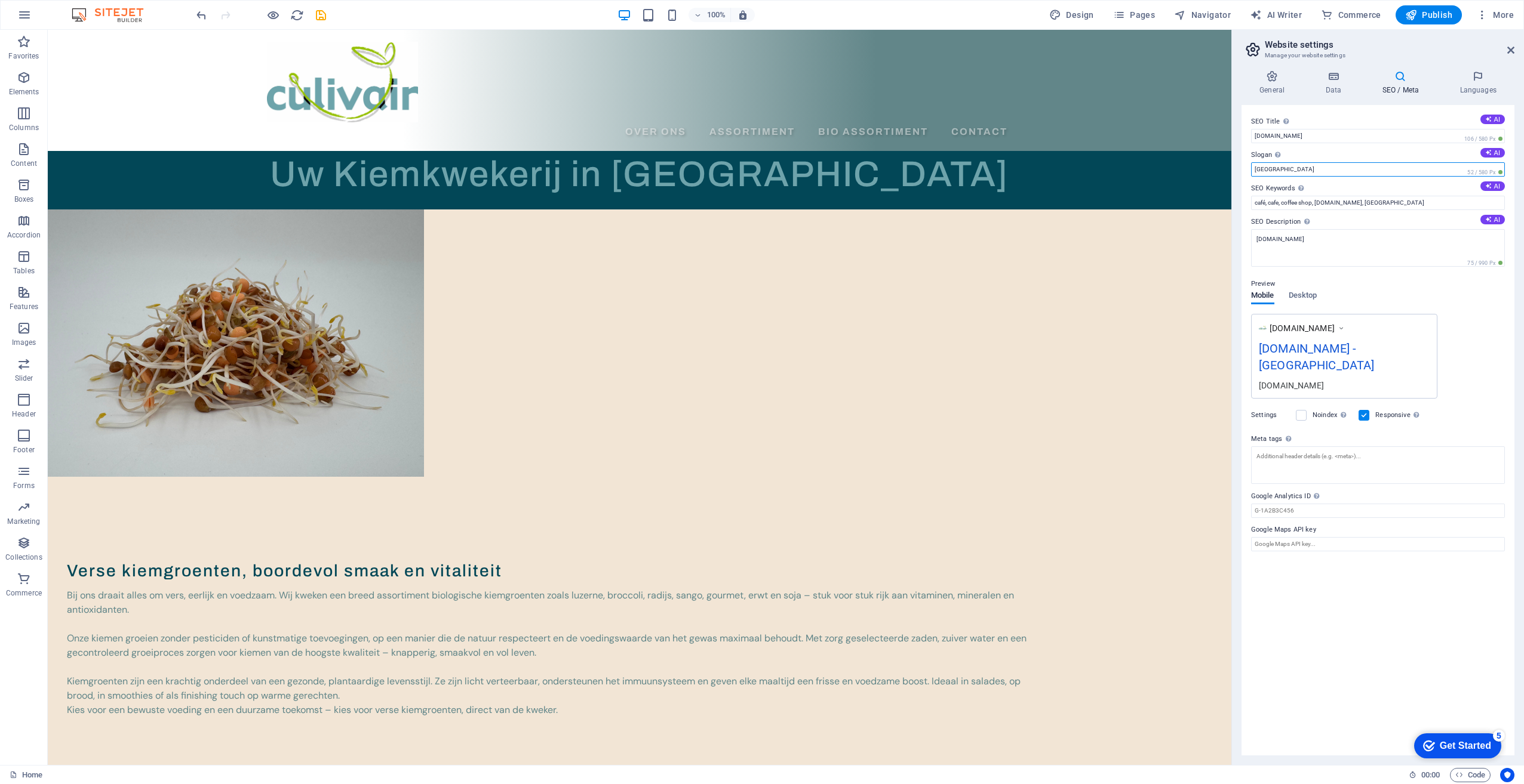
click at [1271, 170] on input "[GEOGRAPHIC_DATA]" at bounding box center [1377, 169] width 254 height 14
drag, startPoint x: 1294, startPoint y: 174, endPoint x: 1233, endPoint y: 171, distance: 61.1
click at [1233, 171] on aside "Website settings Manage your website settings General Data SEO / Meta Languages…" at bounding box center [1377, 397] width 293 height 735
click at [1277, 172] on input "Uw kiemlwekerij in [GEOGRAPHIC_DATA]-katelijne-[GEOGRAPHIC_DATA]" at bounding box center [1377, 169] width 254 height 14
type input "Uw kiemwekerij in sint-katelijne-[GEOGRAPHIC_DATA]"
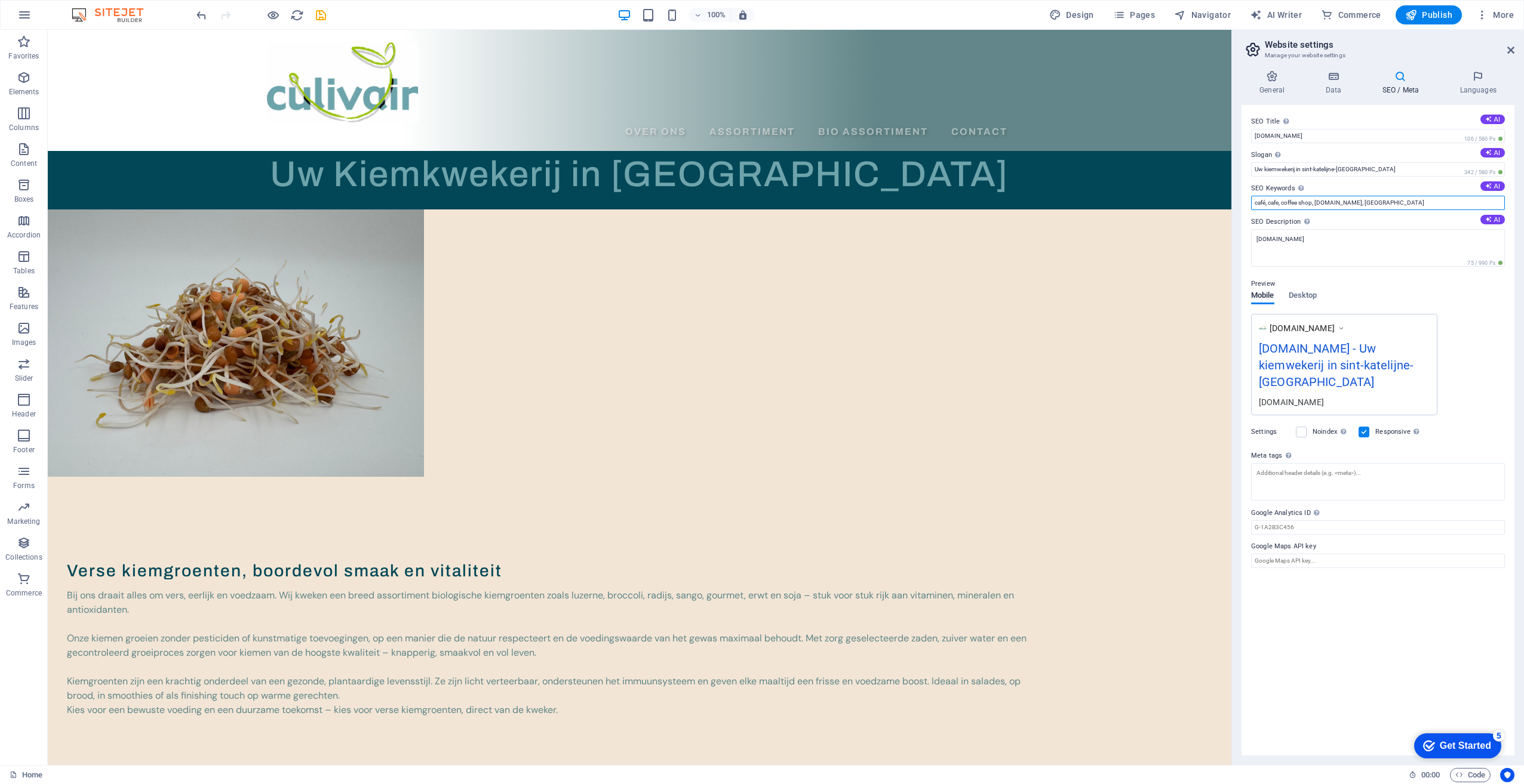
click at [1289, 202] on input "café, cafe, coffee shop, [DOMAIN_NAME], [GEOGRAPHIC_DATA]" at bounding box center [1377, 203] width 254 height 14
drag, startPoint x: 1373, startPoint y: 202, endPoint x: 1231, endPoint y: 207, distance: 142.1
click at [1232, 207] on aside "Website settings Manage your website settings General Data SEO / Meta Languages…" at bounding box center [1377, 397] width 293 height 735
click at [1406, 200] on input "kiemen , prei, luzerne , radijs , sango, soja , linzen, brocolli, rodebiet" at bounding box center [1377, 203] width 254 height 14
click at [1420, 204] on input "kiemen , prei, luzerne , radijs , sango, soja , linzen, brocolli , rodebiet" at bounding box center [1377, 203] width 254 height 14
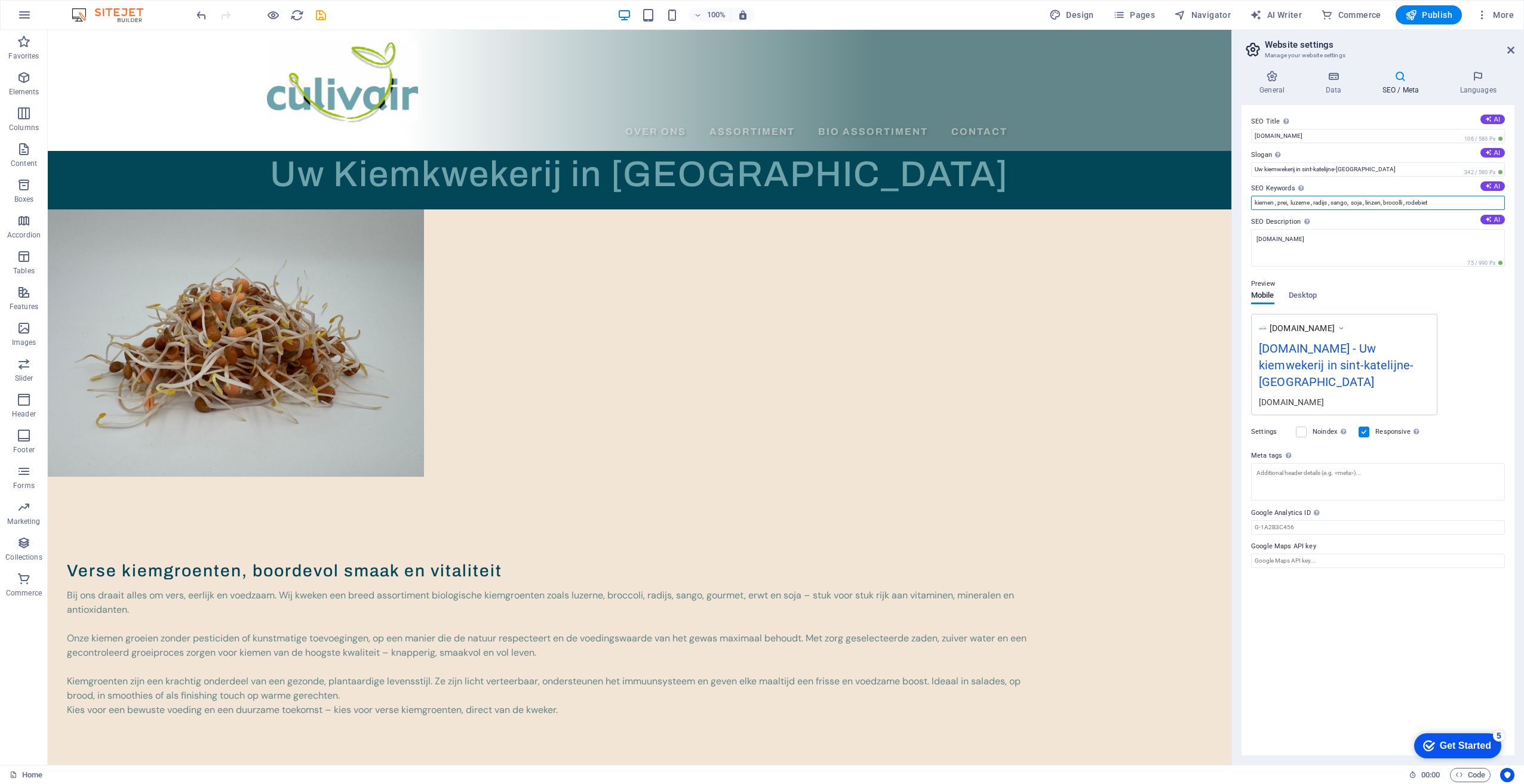
type input "kiemen , prei, luzerne , radijs , sango, soja , linzen, brocolli , rodebiet"
drag, startPoint x: 1420, startPoint y: 204, endPoint x: 1283, endPoint y: 247, distance: 143.6
click at [1268, 252] on textarea "[DOMAIN_NAME]" at bounding box center [1377, 248] width 254 height 37
click at [1317, 165] on input "Uw kiemwekerij in sint-katelijne-[GEOGRAPHIC_DATA]" at bounding box center [1377, 169] width 254 height 14
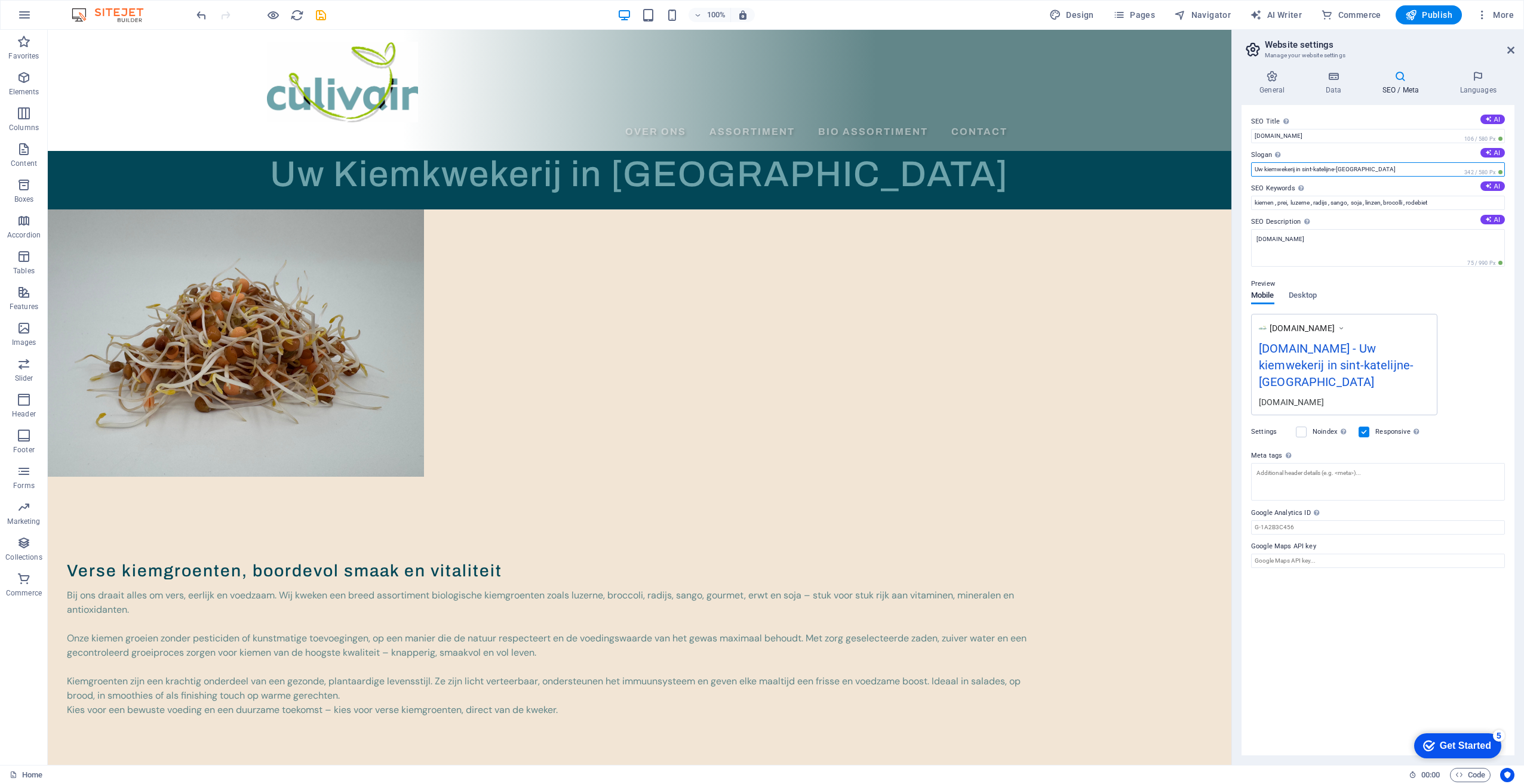
click at [1368, 169] on input "Uw kiemwekerij in sint-katelijne-[GEOGRAPHIC_DATA]" at bounding box center [1377, 169] width 254 height 14
drag, startPoint x: 1323, startPoint y: 169, endPoint x: 1303, endPoint y: 169, distance: 20.0
click at [1303, 169] on input "Uw kiemwekerij in sint-katelijne-[GEOGRAPHIC_DATA]" at bounding box center [1377, 169] width 254 height 14
type input "Uw kiemwekerij in Sint-Katelijne-[GEOGRAPHIC_DATA]"
click at [1308, 238] on textarea "[DOMAIN_NAME]" at bounding box center [1377, 248] width 254 height 37
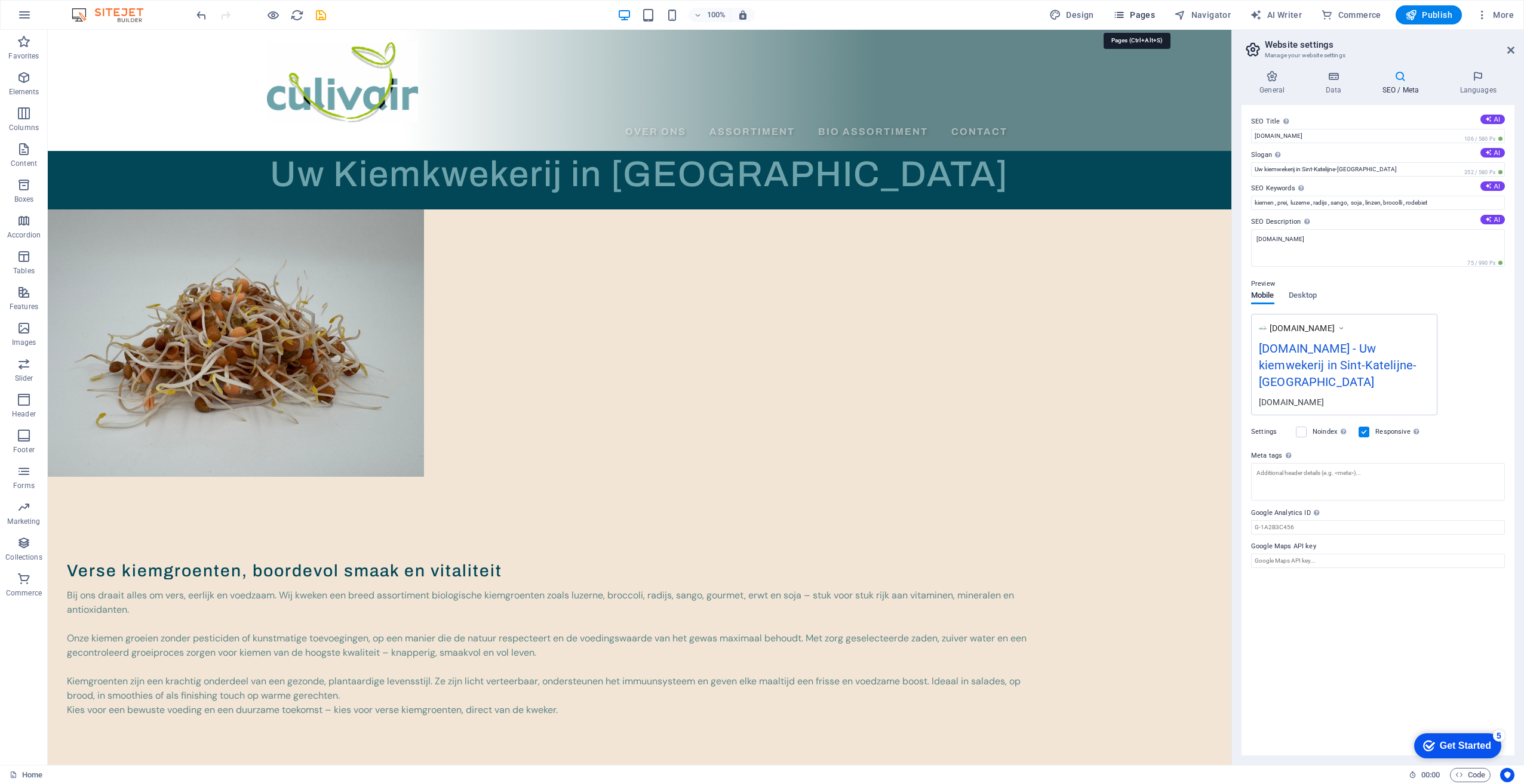
click at [1123, 10] on button "Pages" at bounding box center [1134, 15] width 51 height 19
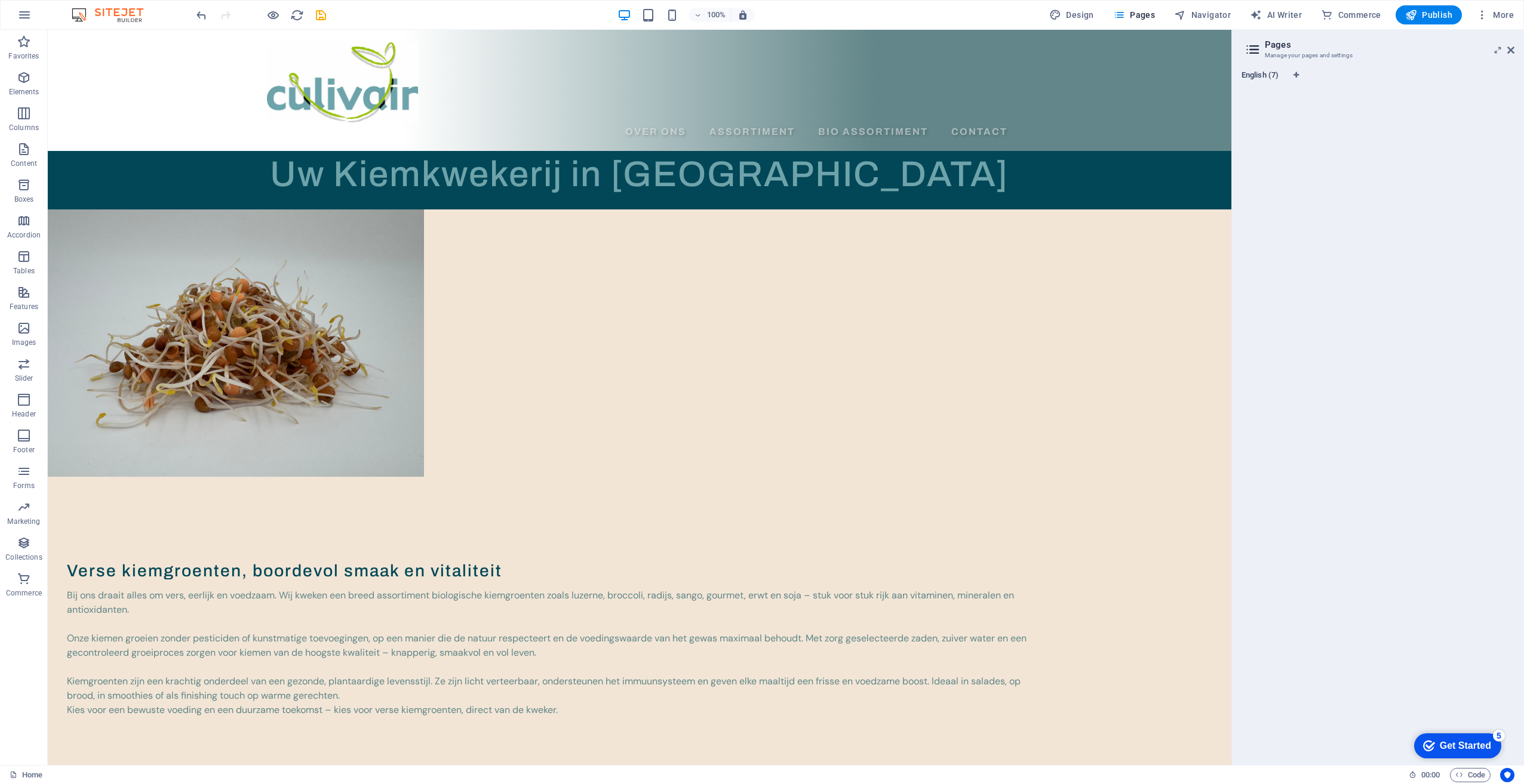
click at [1256, 78] on span "English (7)" at bounding box center [1260, 77] width 37 height 17
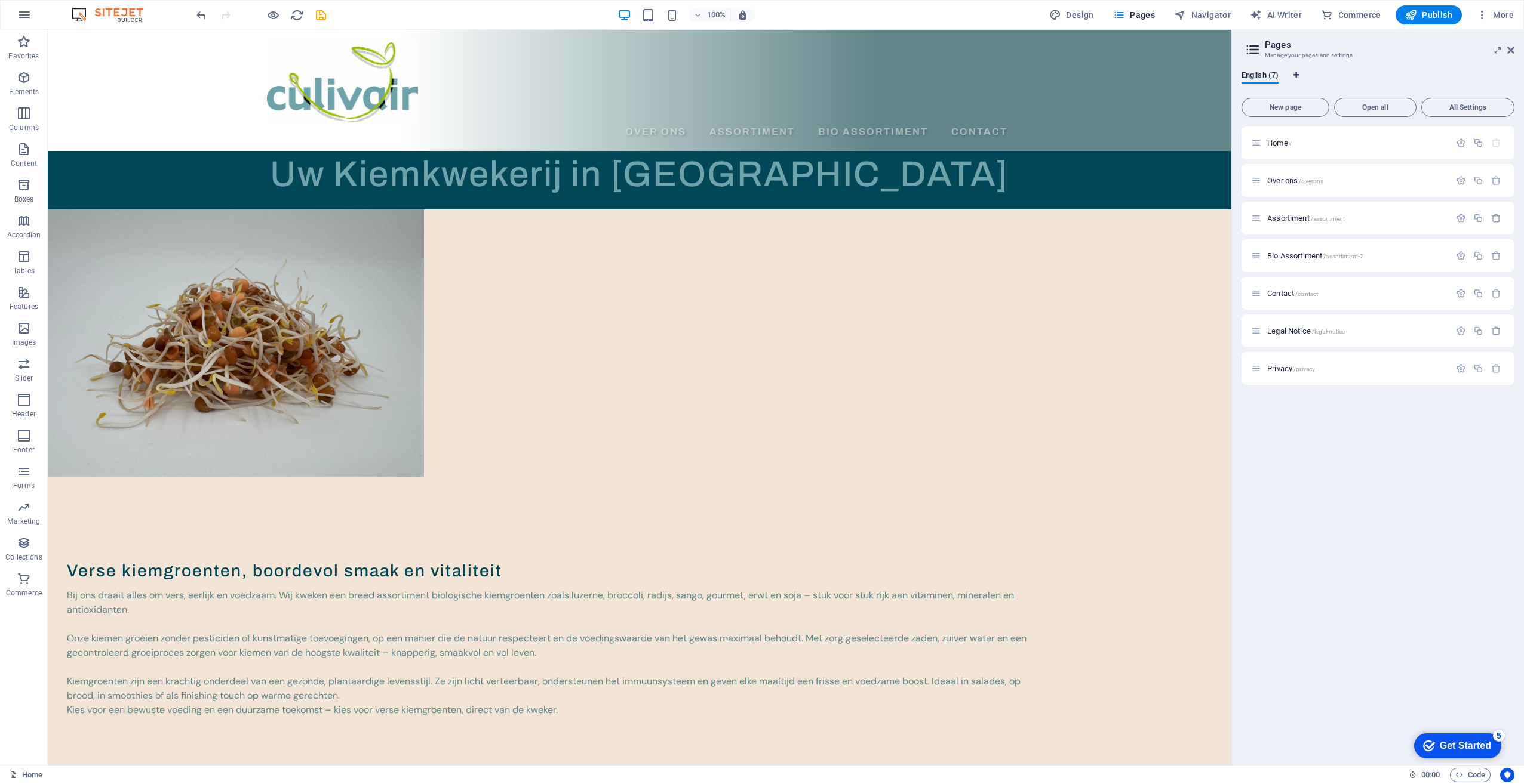
click at [1296, 77] on icon "Language Tabs" at bounding box center [1296, 75] width 5 height 7
select select "39"
select select "41"
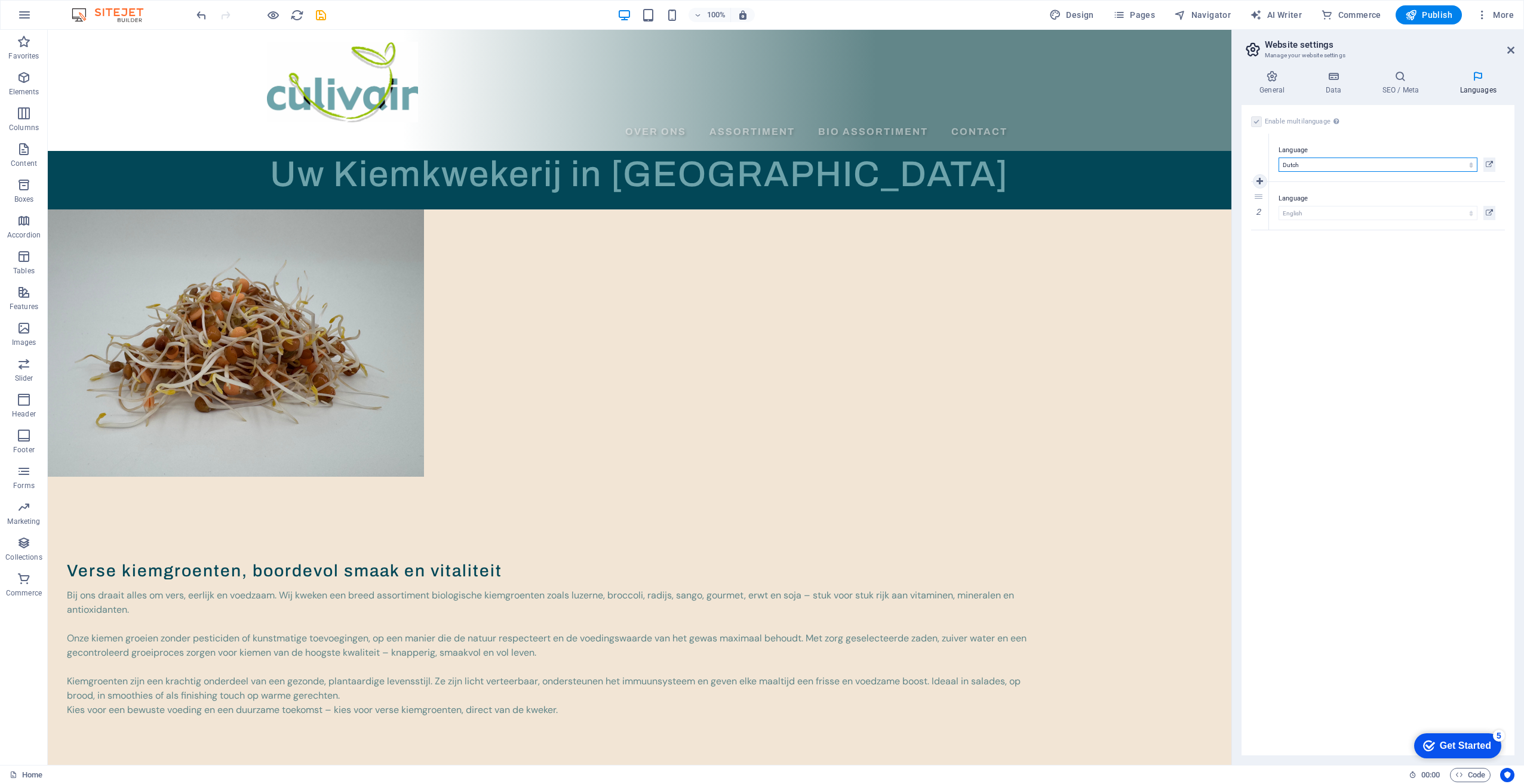
click at [1342, 163] on select "Abkhazian Afar Afrikaans Akan Albanian Amharic Arabic Aragonese Armenian Assame…" at bounding box center [1378, 165] width 199 height 14
click at [1304, 163] on select "Abkhazian Afar Afrikaans Akan Albanian Amharic Arabic Aragonese Armenian Assame…" at bounding box center [1378, 165] width 199 height 14
click at [1257, 160] on div "1" at bounding box center [1260, 157] width 18 height 48
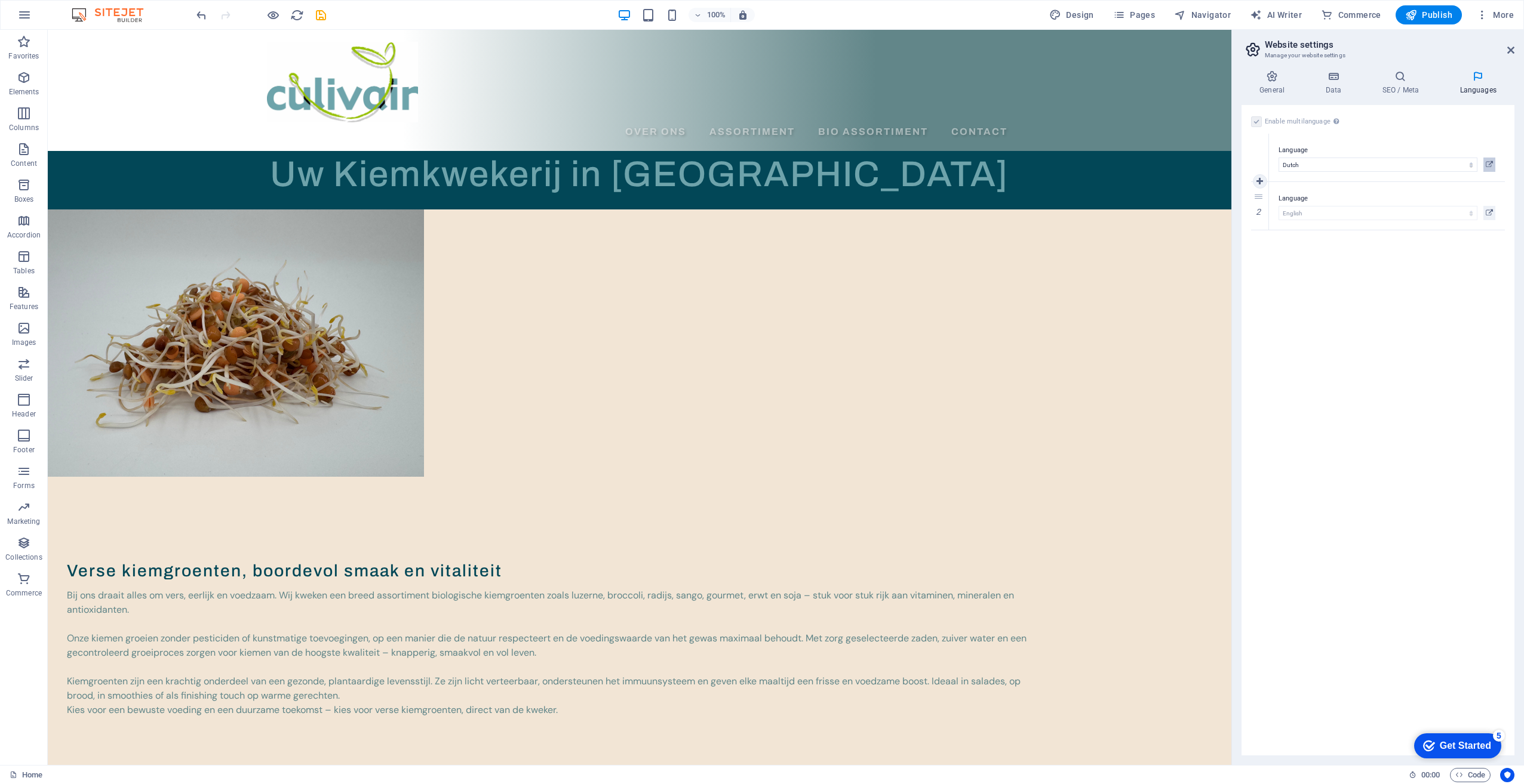
click at [1488, 163] on icon at bounding box center [1489, 165] width 7 height 14
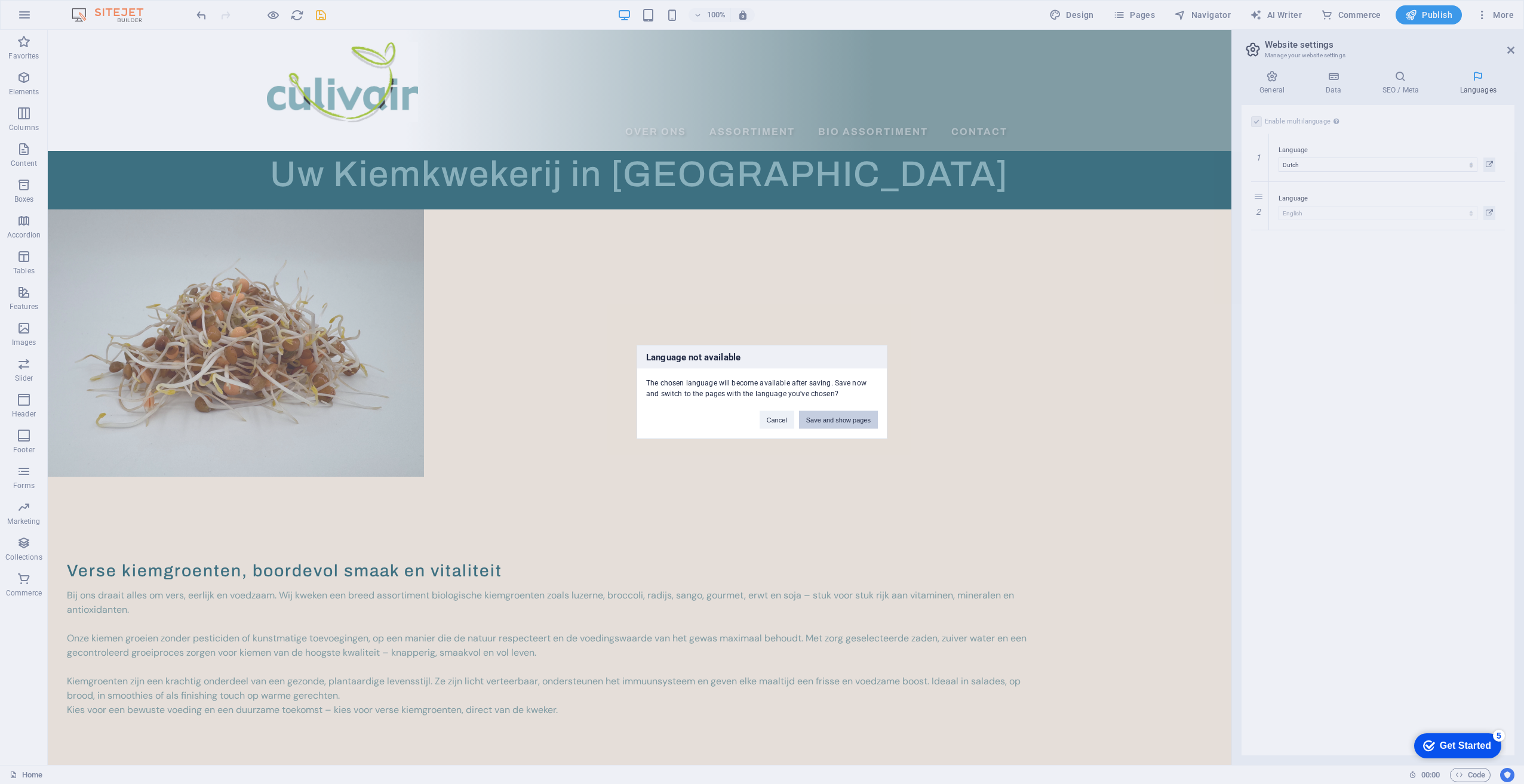
click at [846, 421] on button "Save and show pages" at bounding box center [838, 420] width 79 height 18
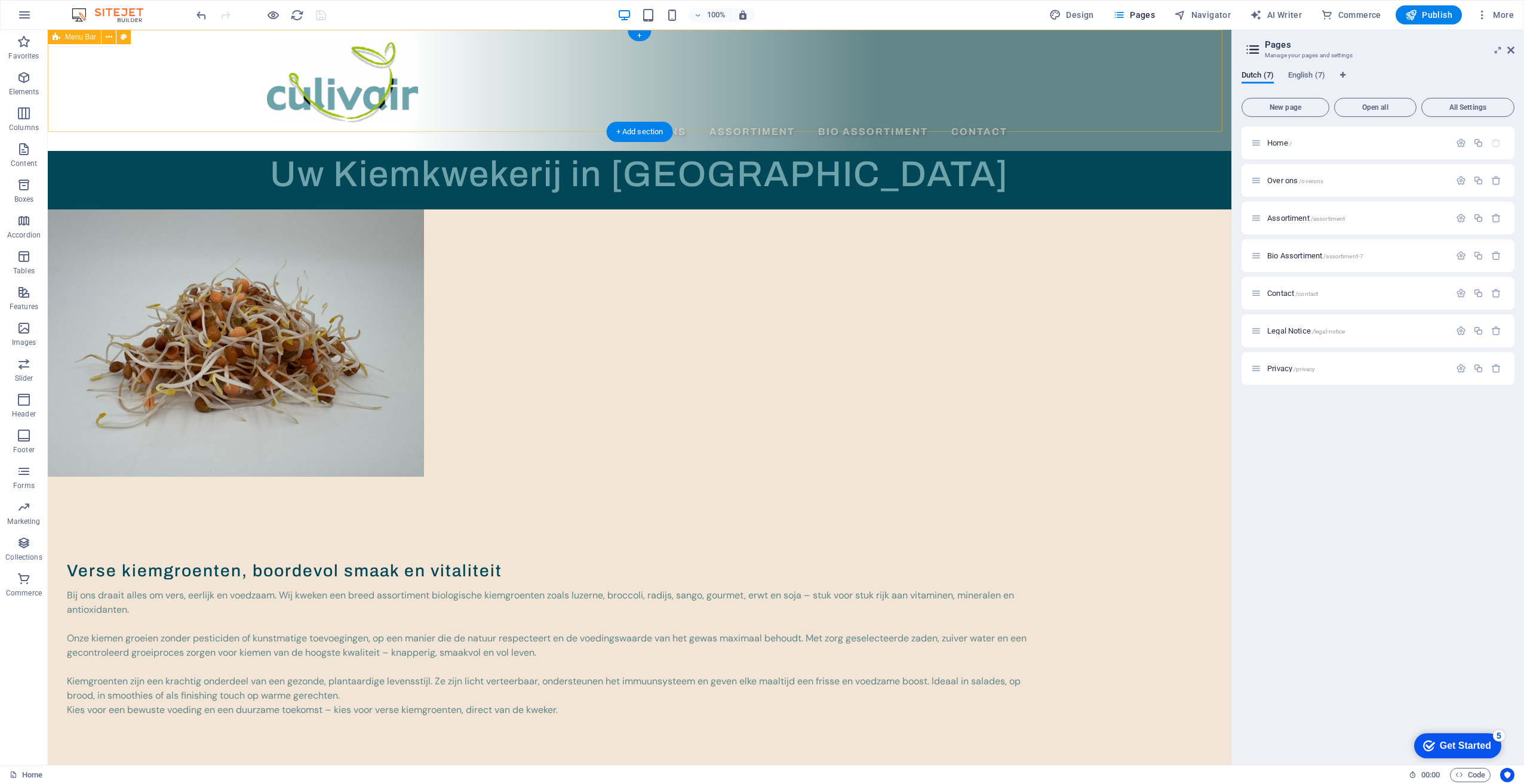
click at [1167, 77] on div "Over ons Assortiment Bio Assortiment Contact" at bounding box center [640, 90] width 1184 height 121
click at [1135, 98] on div "Over ons Assortiment Bio Assortiment Contact" at bounding box center [640, 90] width 1184 height 121
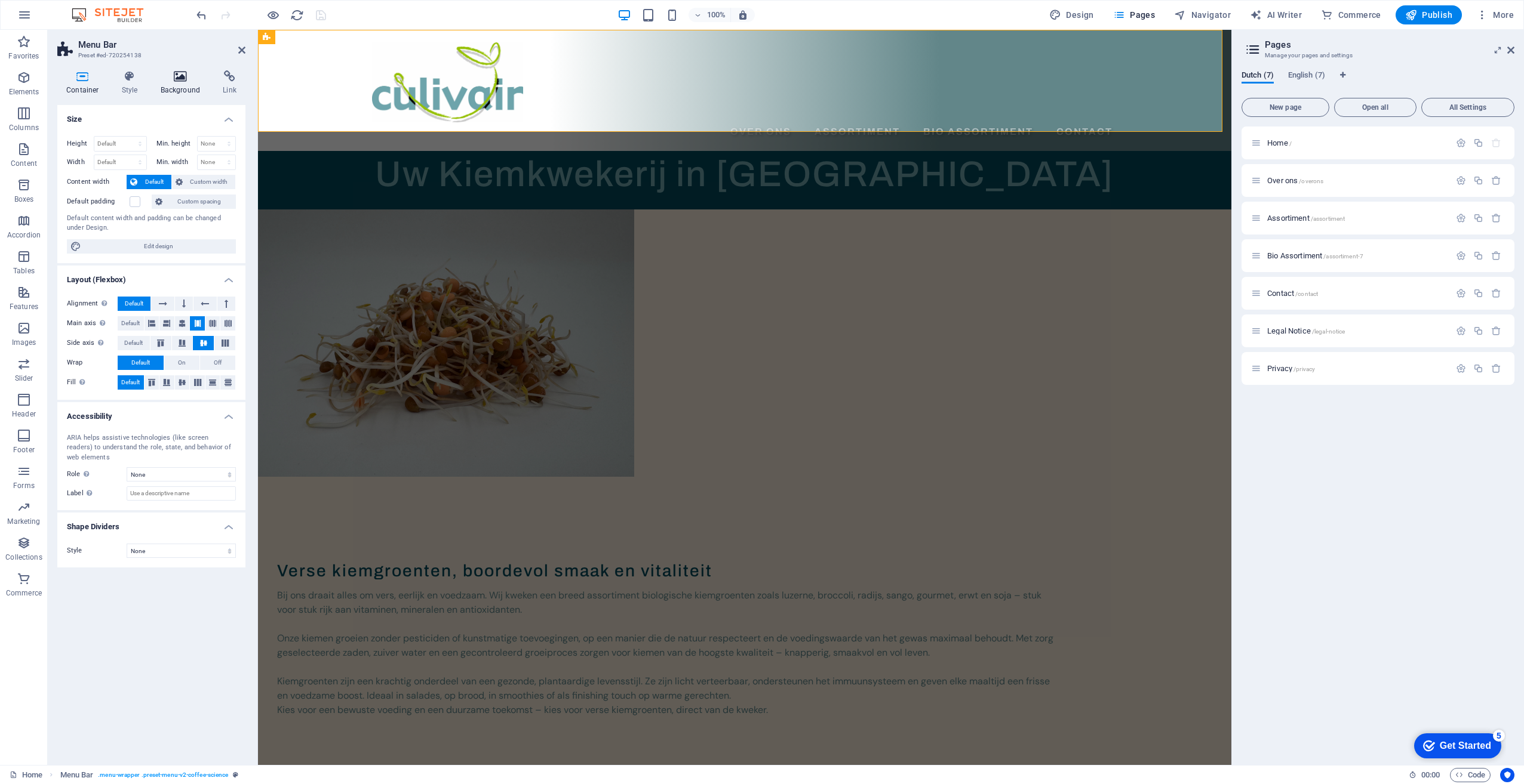
click at [174, 81] on icon at bounding box center [180, 77] width 58 height 12
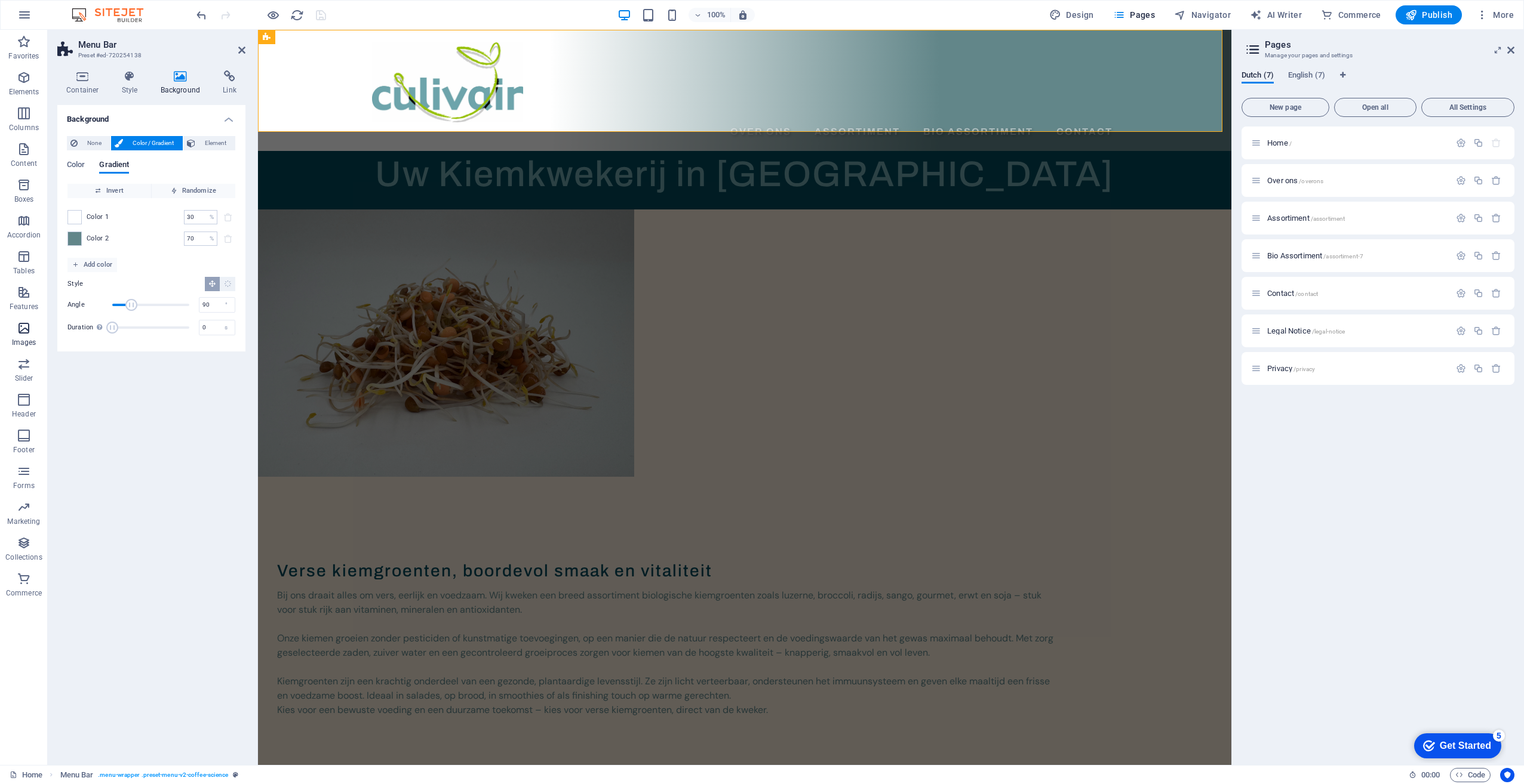
click at [33, 334] on span "Images" at bounding box center [24, 335] width 48 height 29
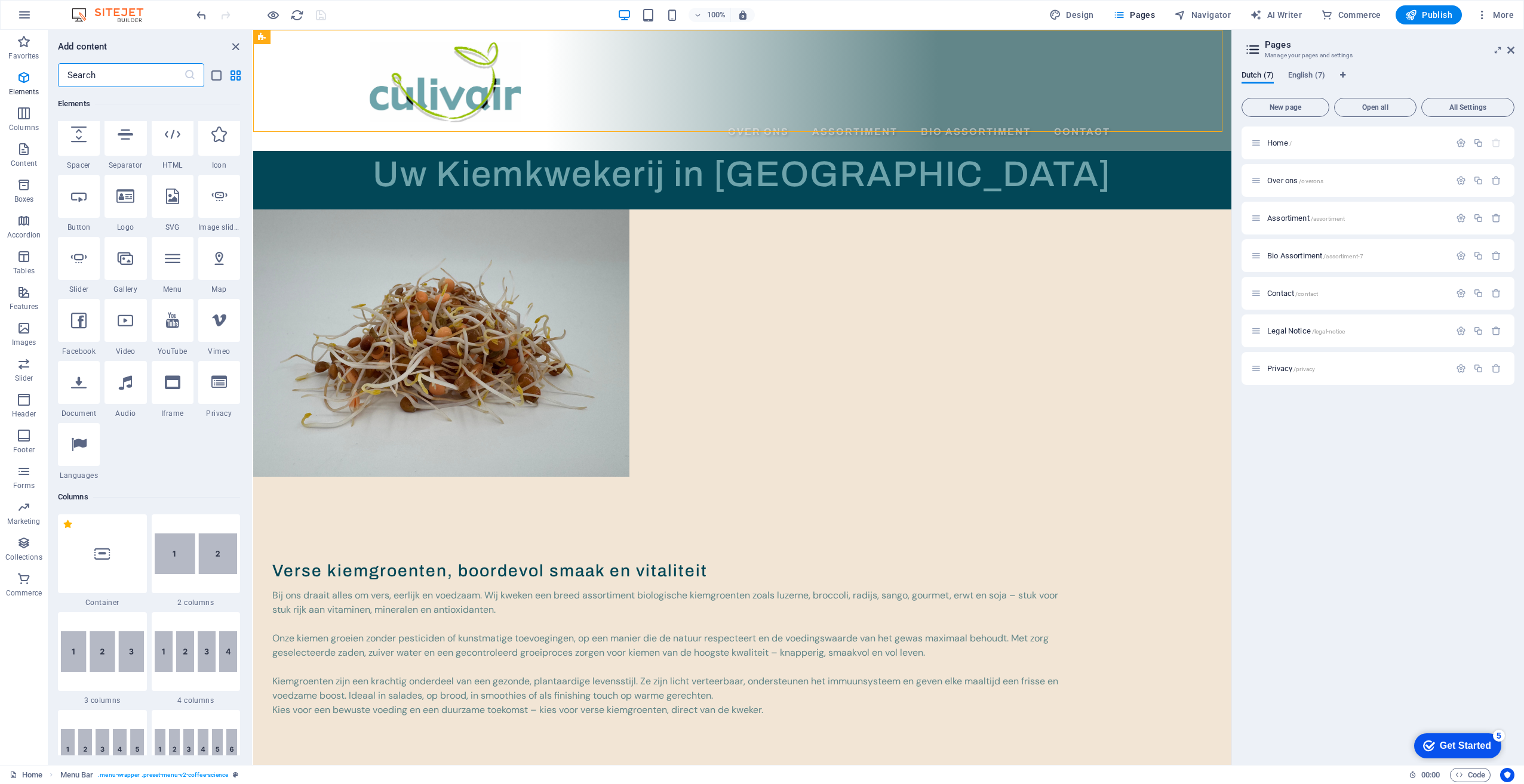
scroll to position [66, 0]
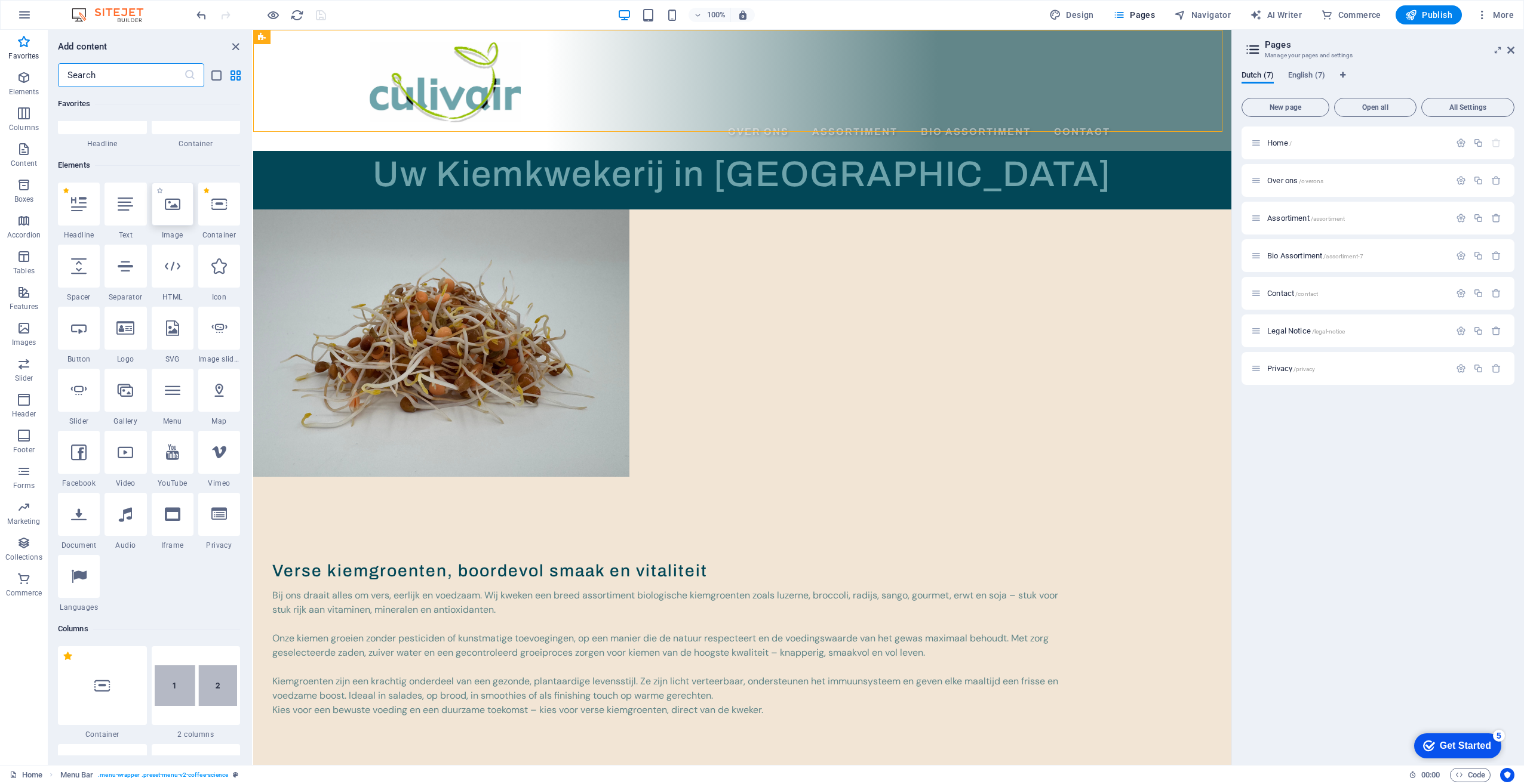
click at [171, 211] on icon at bounding box center [173, 204] width 16 height 16
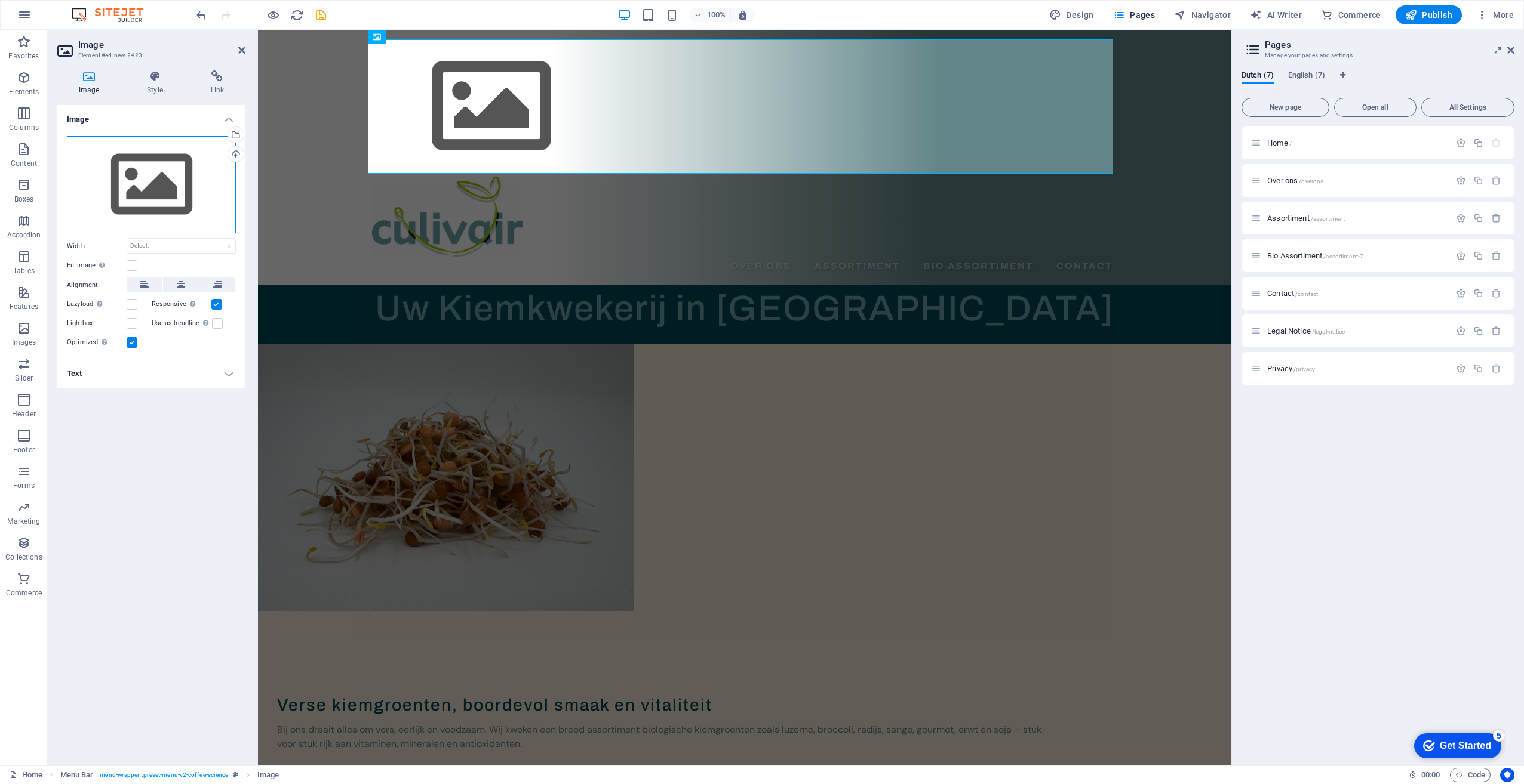
click at [214, 212] on div "Drag files here, click to choose files or select files from Files or our free s…" at bounding box center [151, 185] width 169 height 98
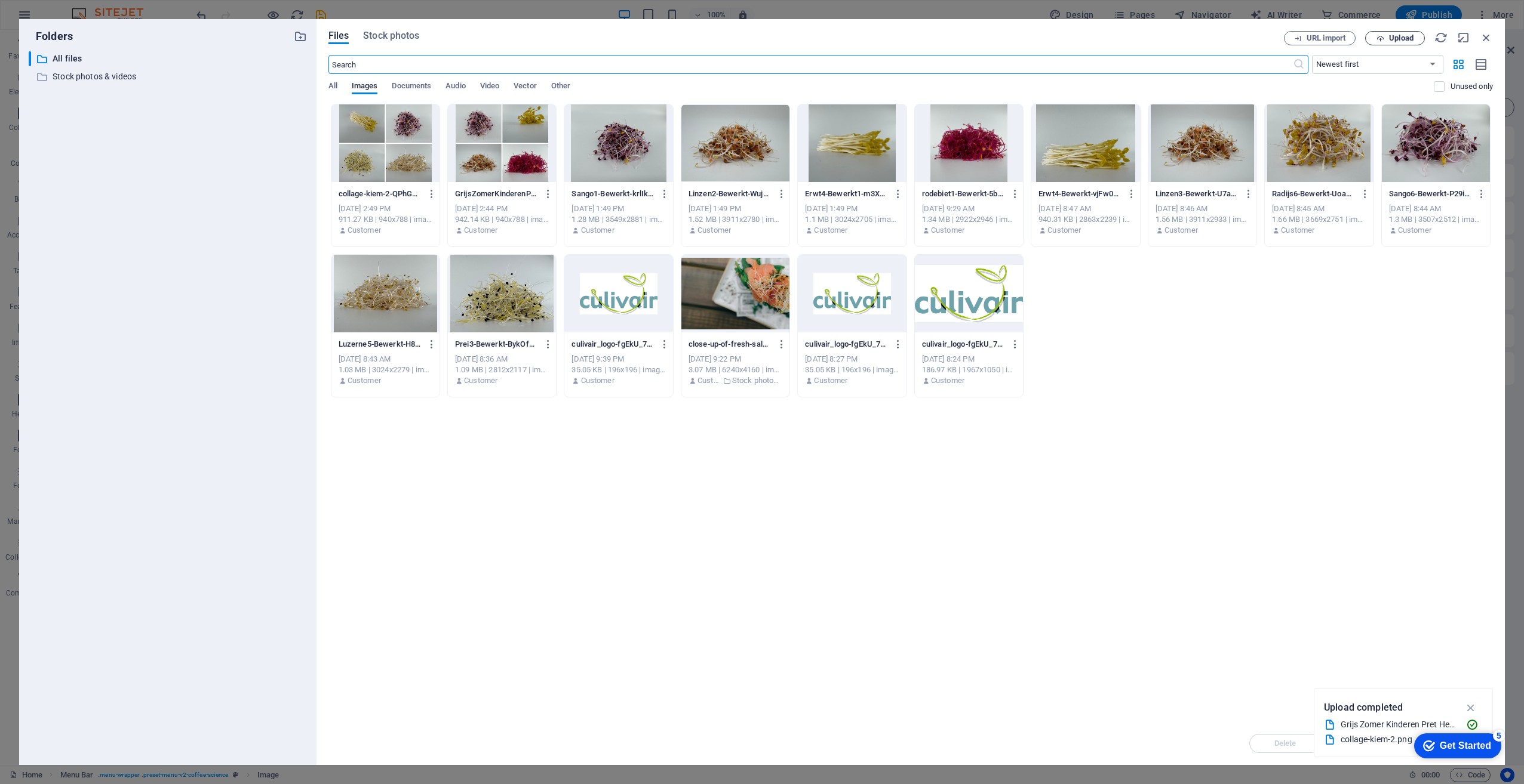
click at [1386, 40] on span "Upload" at bounding box center [1394, 38] width 49 height 8
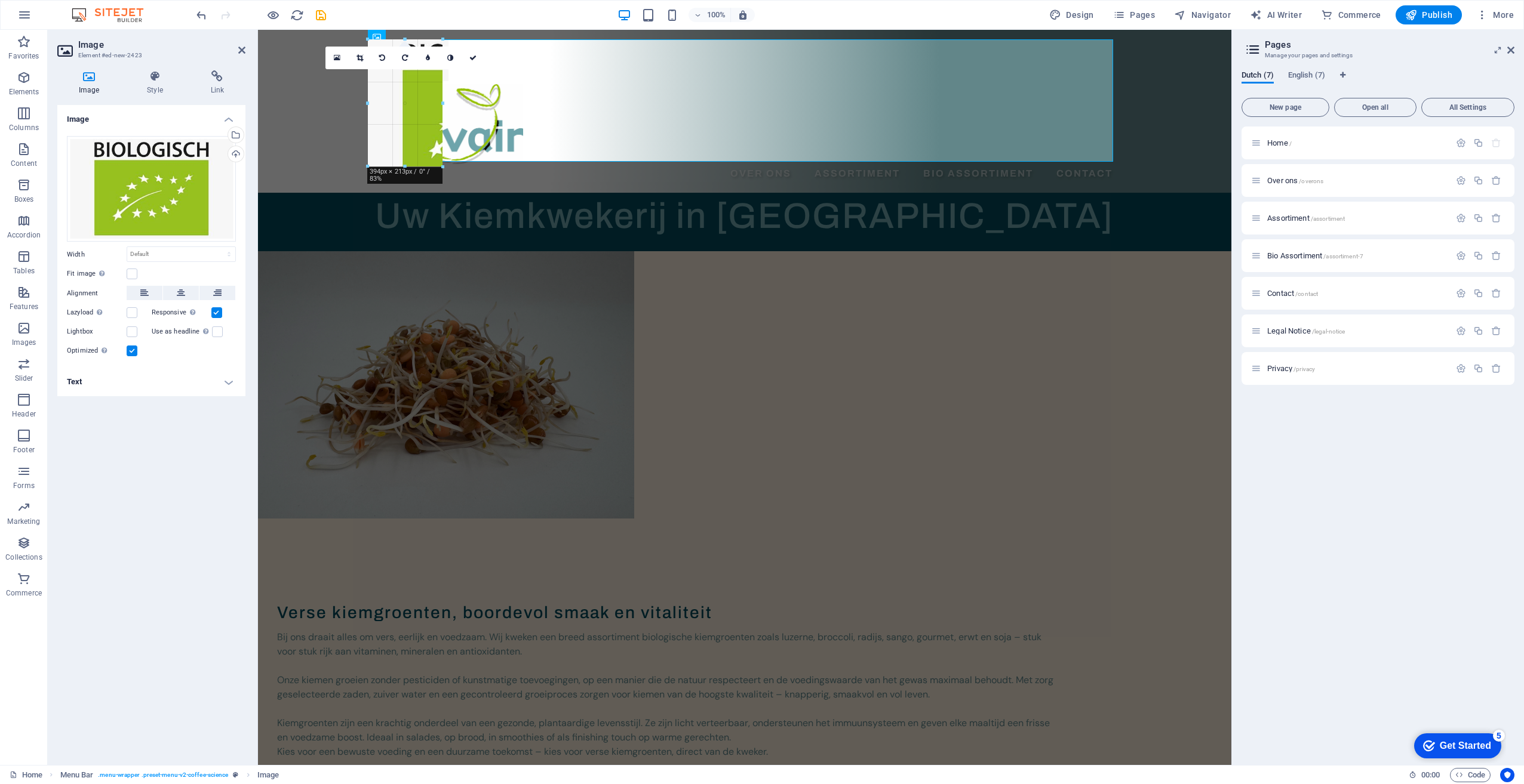
drag, startPoint x: 651, startPoint y: 211, endPoint x: 101, endPoint y: 49, distance: 573.4
type input "333"
select select "px"
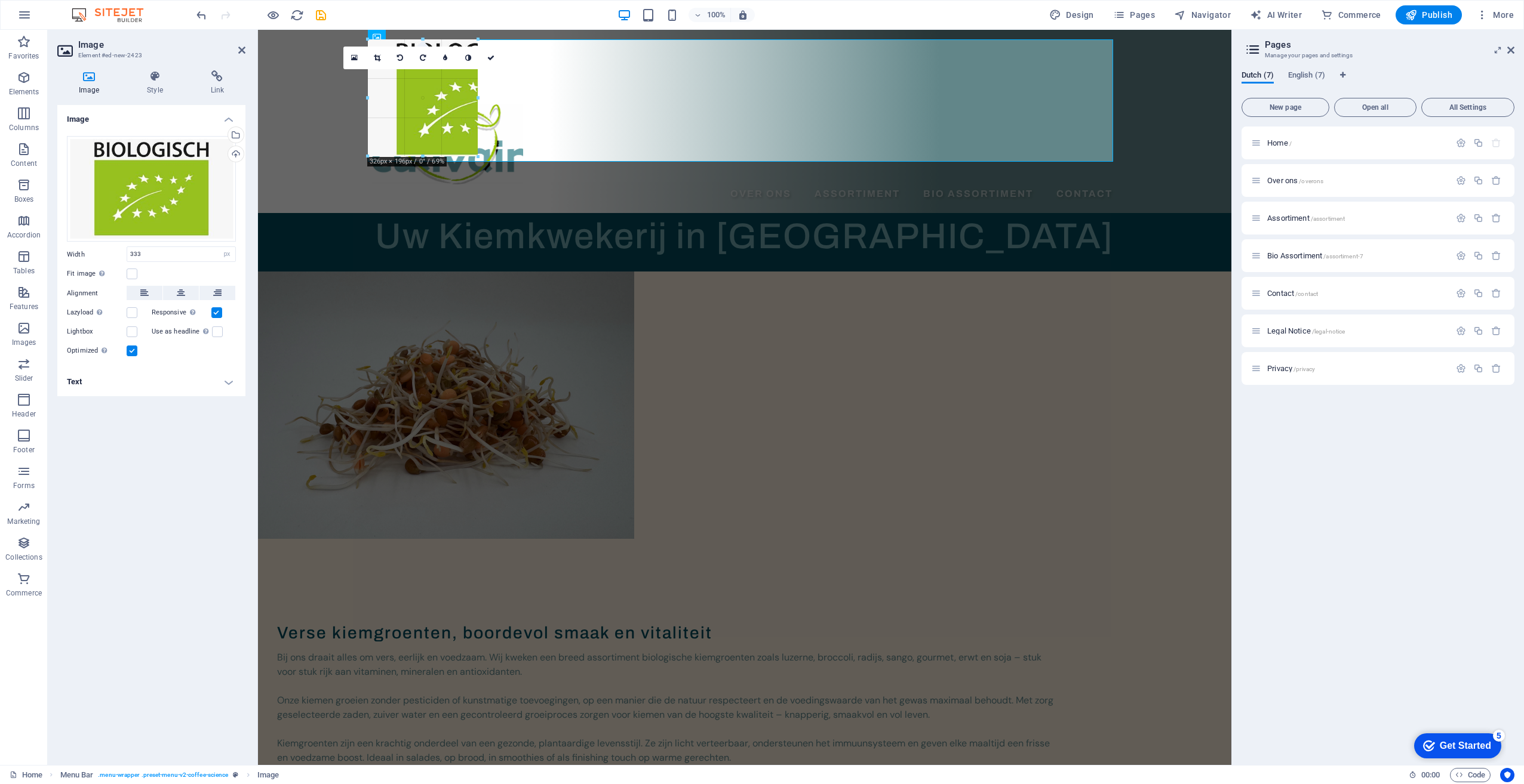
drag, startPoint x: 367, startPoint y: 160, endPoint x: 465, endPoint y: 100, distance: 114.9
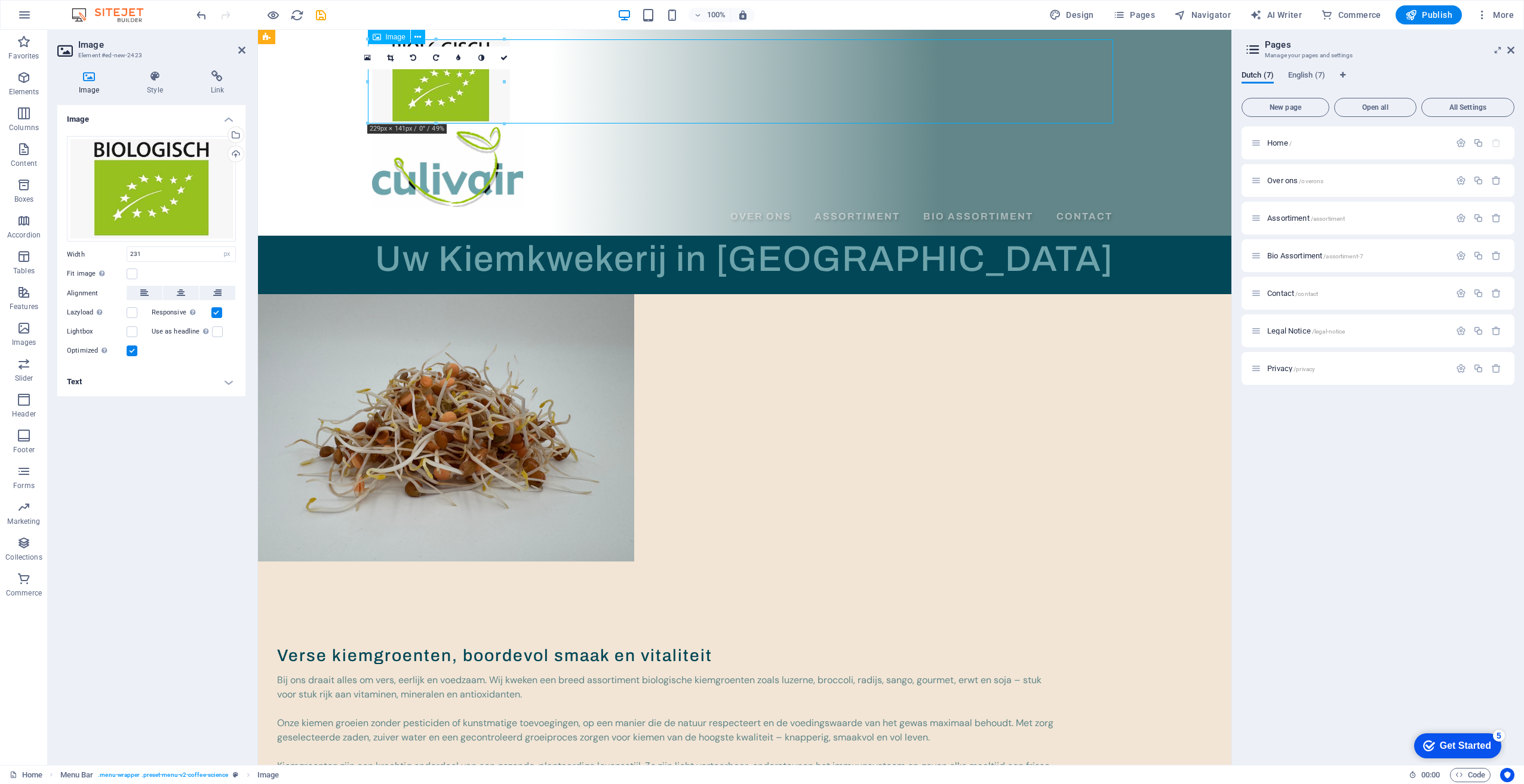
click at [492, 78] on figure at bounding box center [745, 81] width 745 height 85
click at [535, 100] on figure at bounding box center [745, 81] width 745 height 85
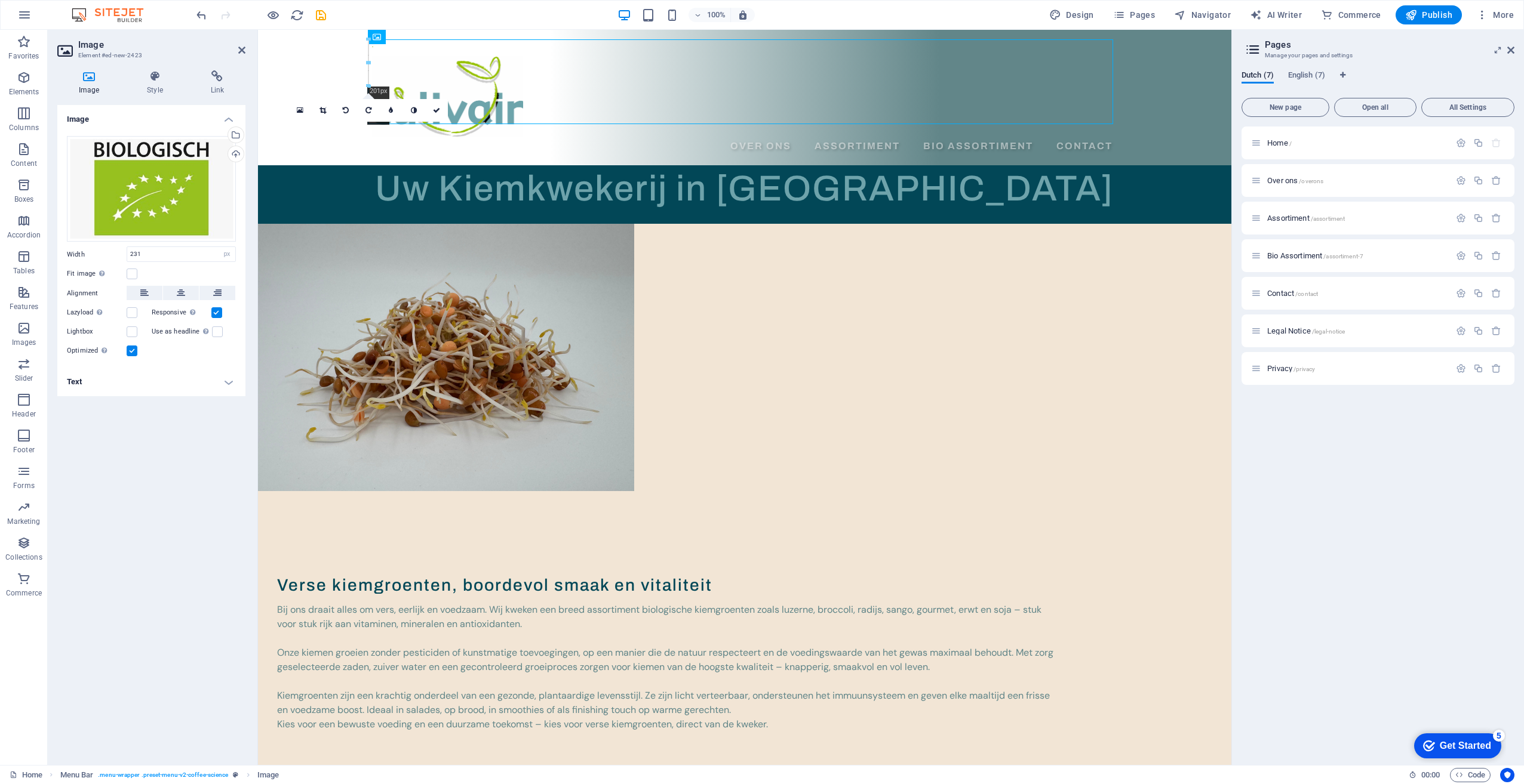
drag, startPoint x: 498, startPoint y: 121, endPoint x: 342, endPoint y: 33, distance: 179.1
type input "138"
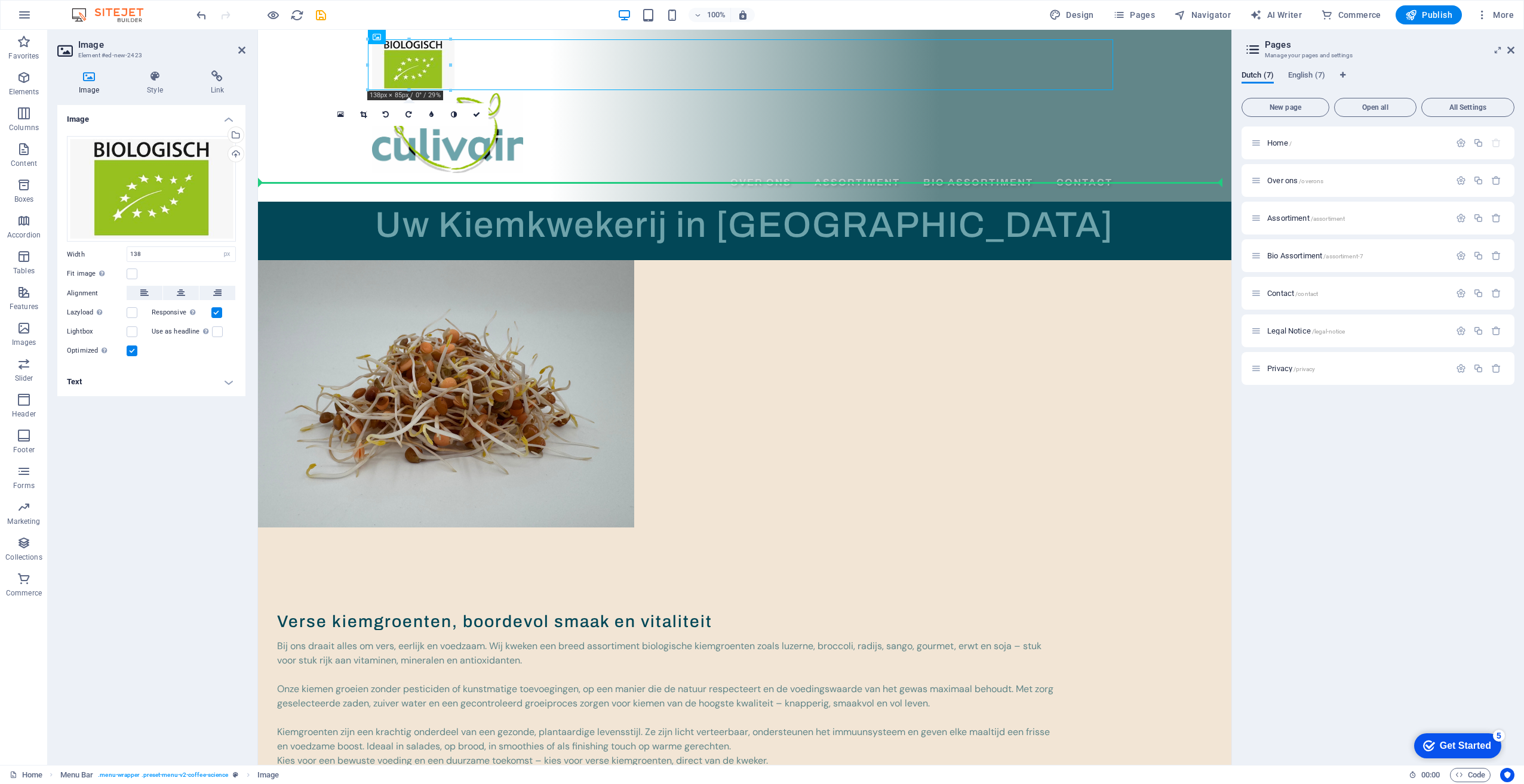
drag, startPoint x: 415, startPoint y: 62, endPoint x: 1152, endPoint y: 149, distance: 742.1
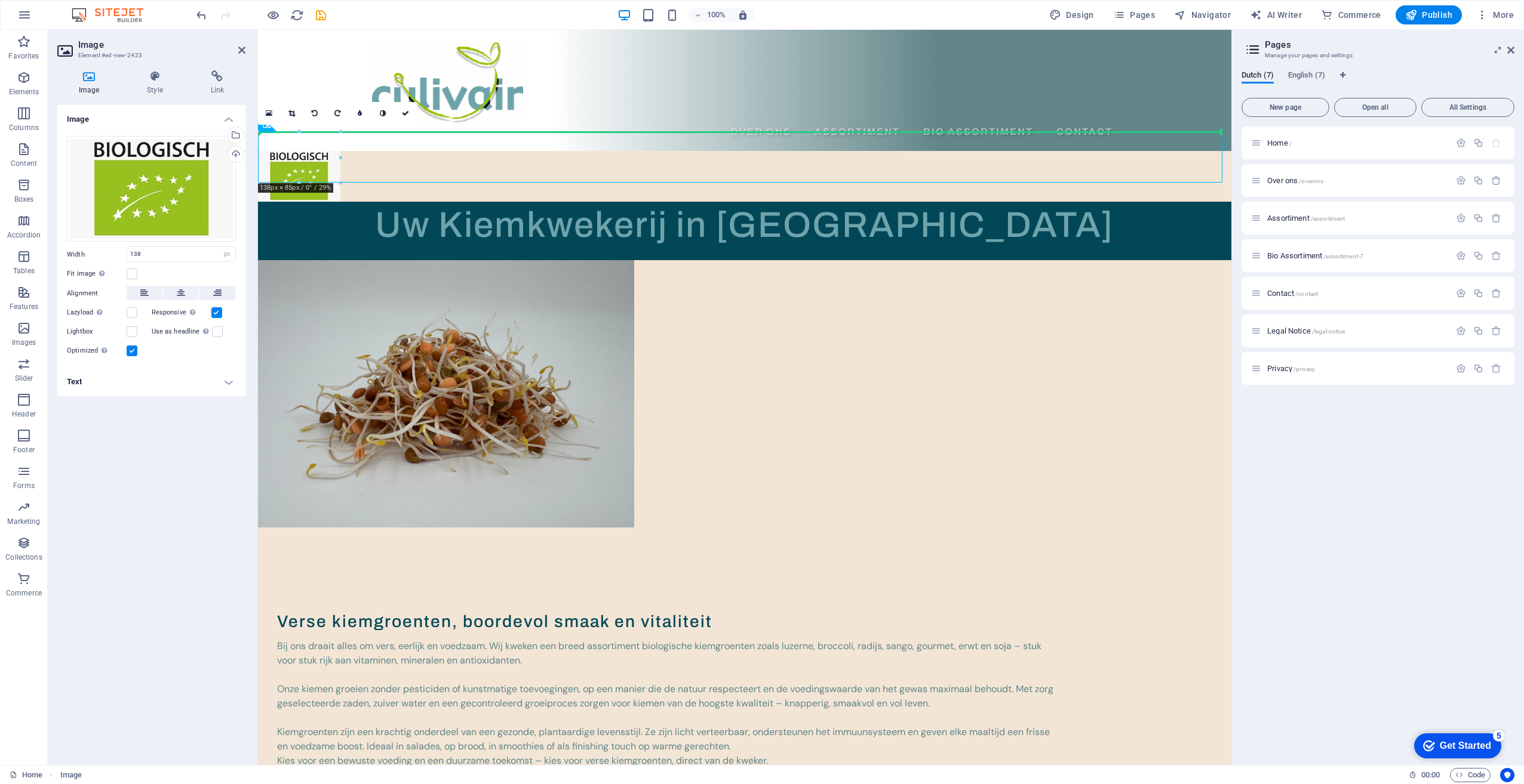
drag, startPoint x: 299, startPoint y: 157, endPoint x: 1139, endPoint y: 89, distance: 842.7
click at [290, 160] on figure at bounding box center [745, 176] width 973 height 51
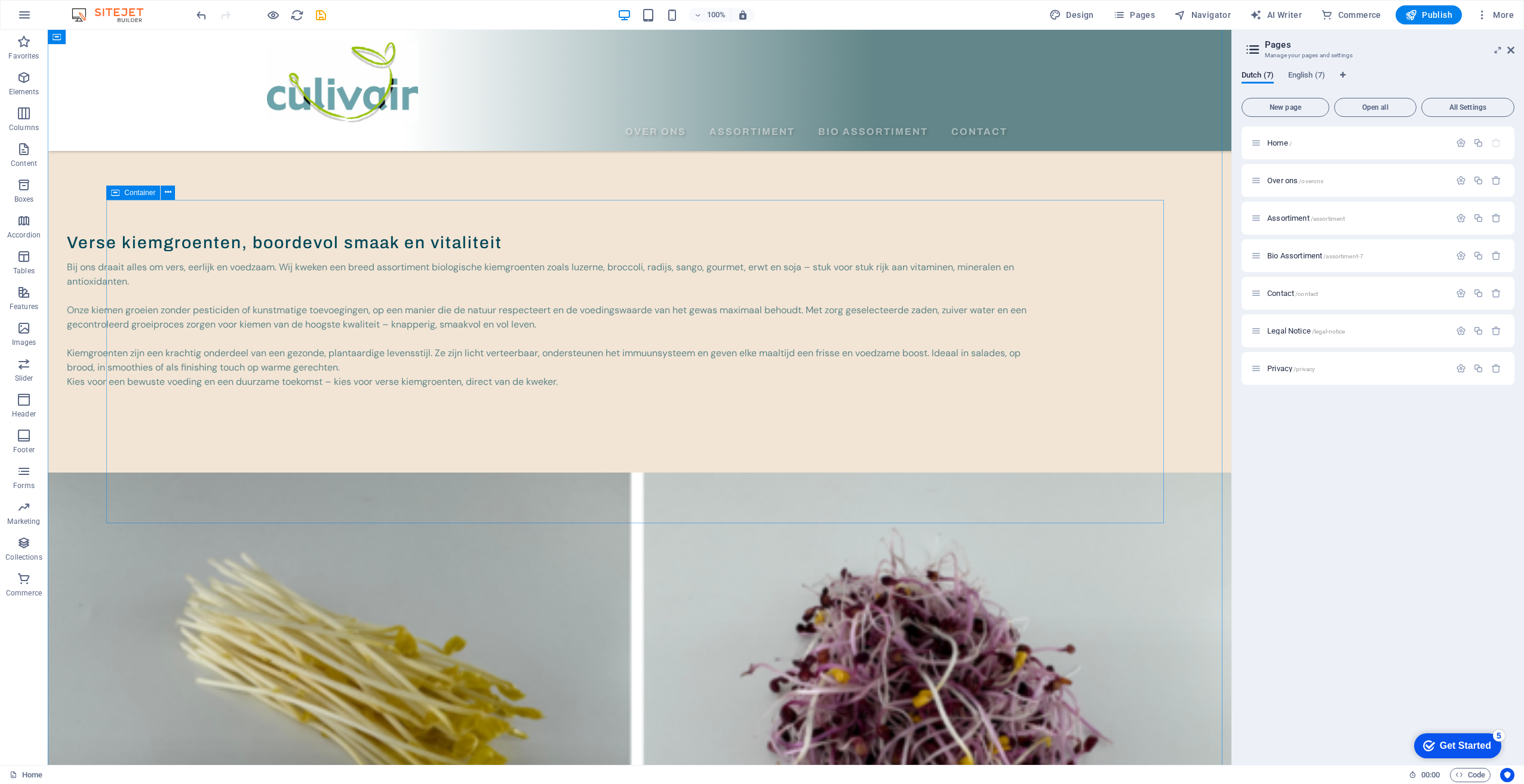
scroll to position [318, 0]
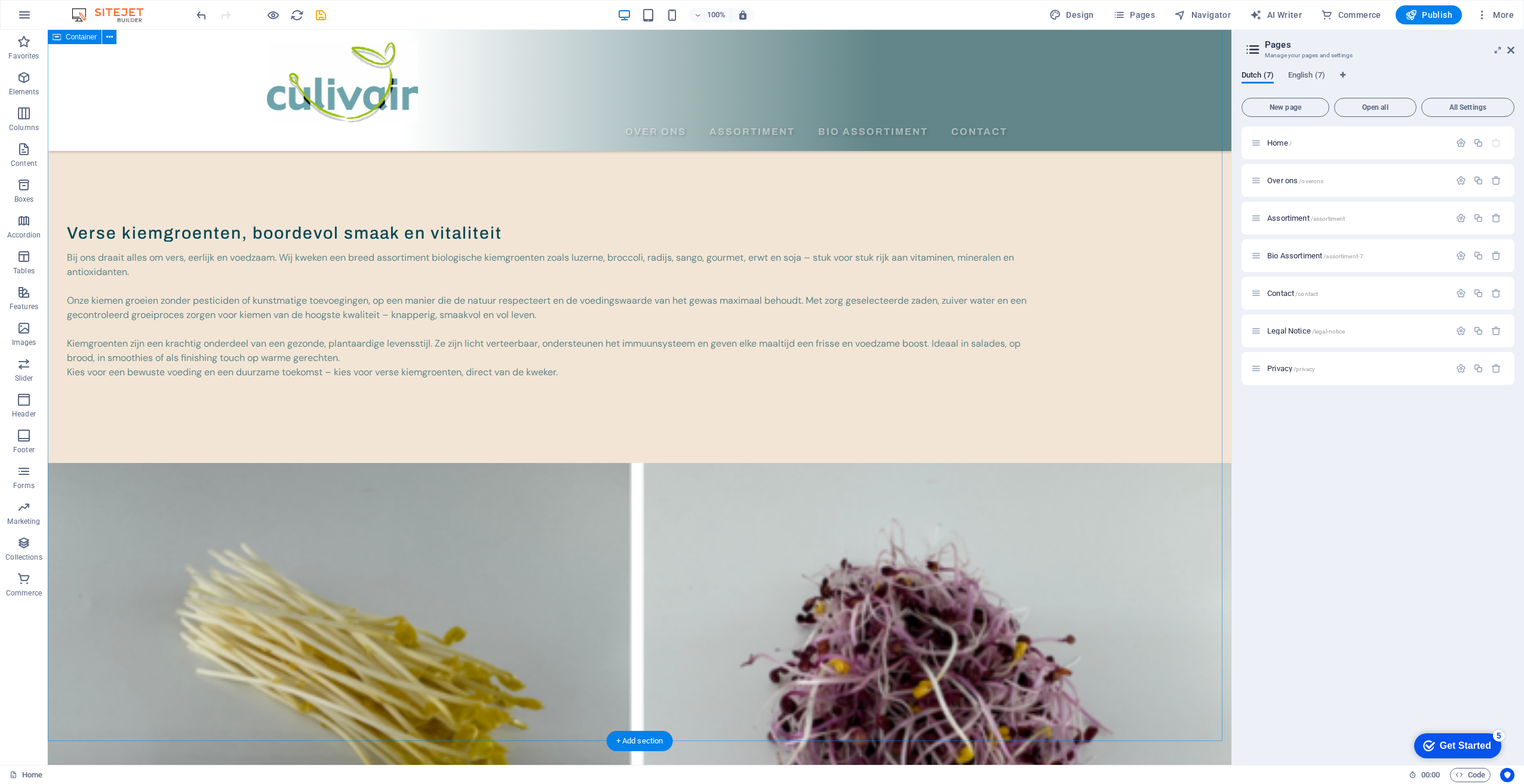
click at [912, 537] on div "Verse kiemgroenten, boordevol smaak en vitaliteit Bij ons draait alles om vers,…" at bounding box center [640, 663] width 1184 height 1583
drag, startPoint x: 648, startPoint y: 589, endPoint x: 437, endPoint y: 588, distance: 211.0
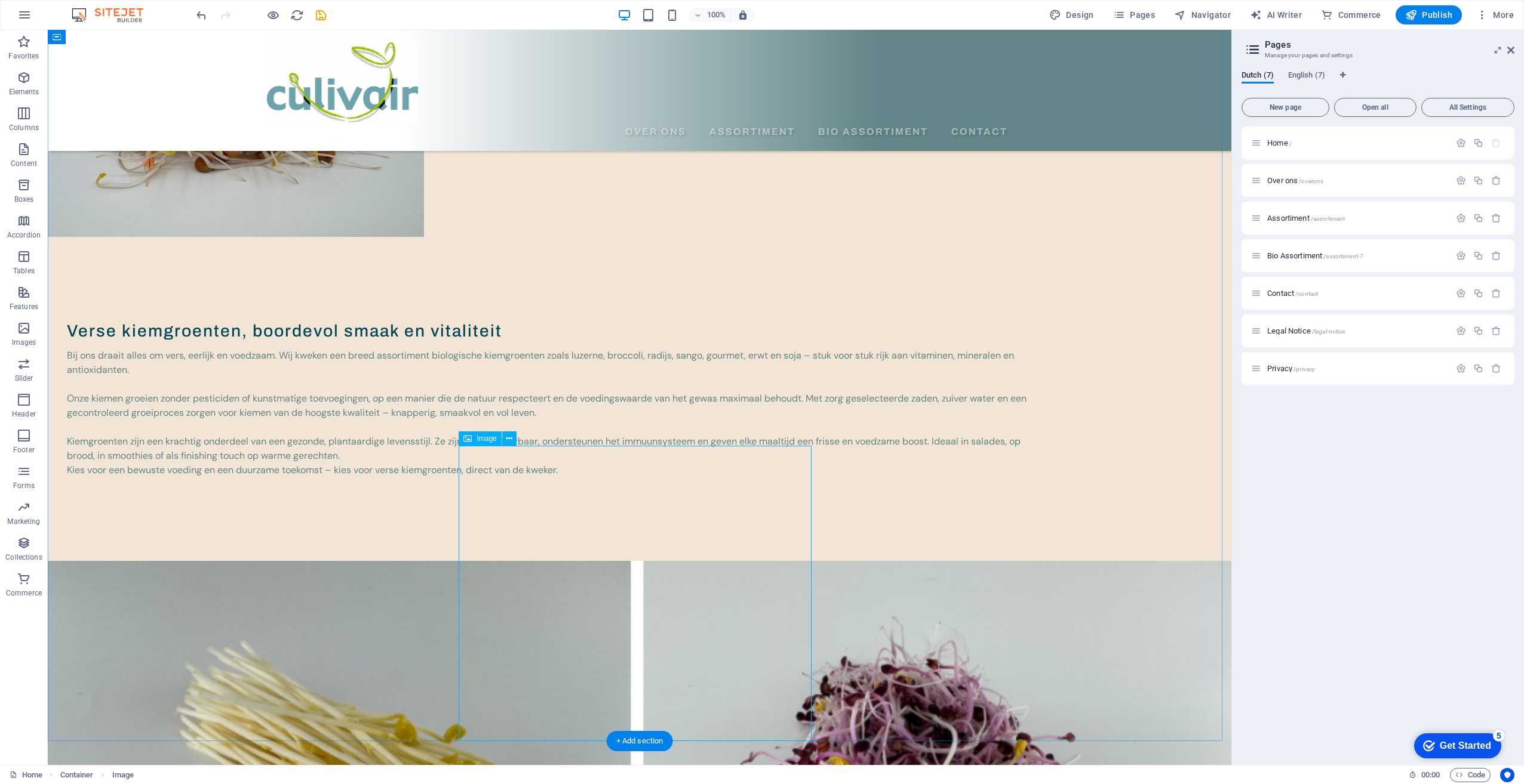
select select "%"
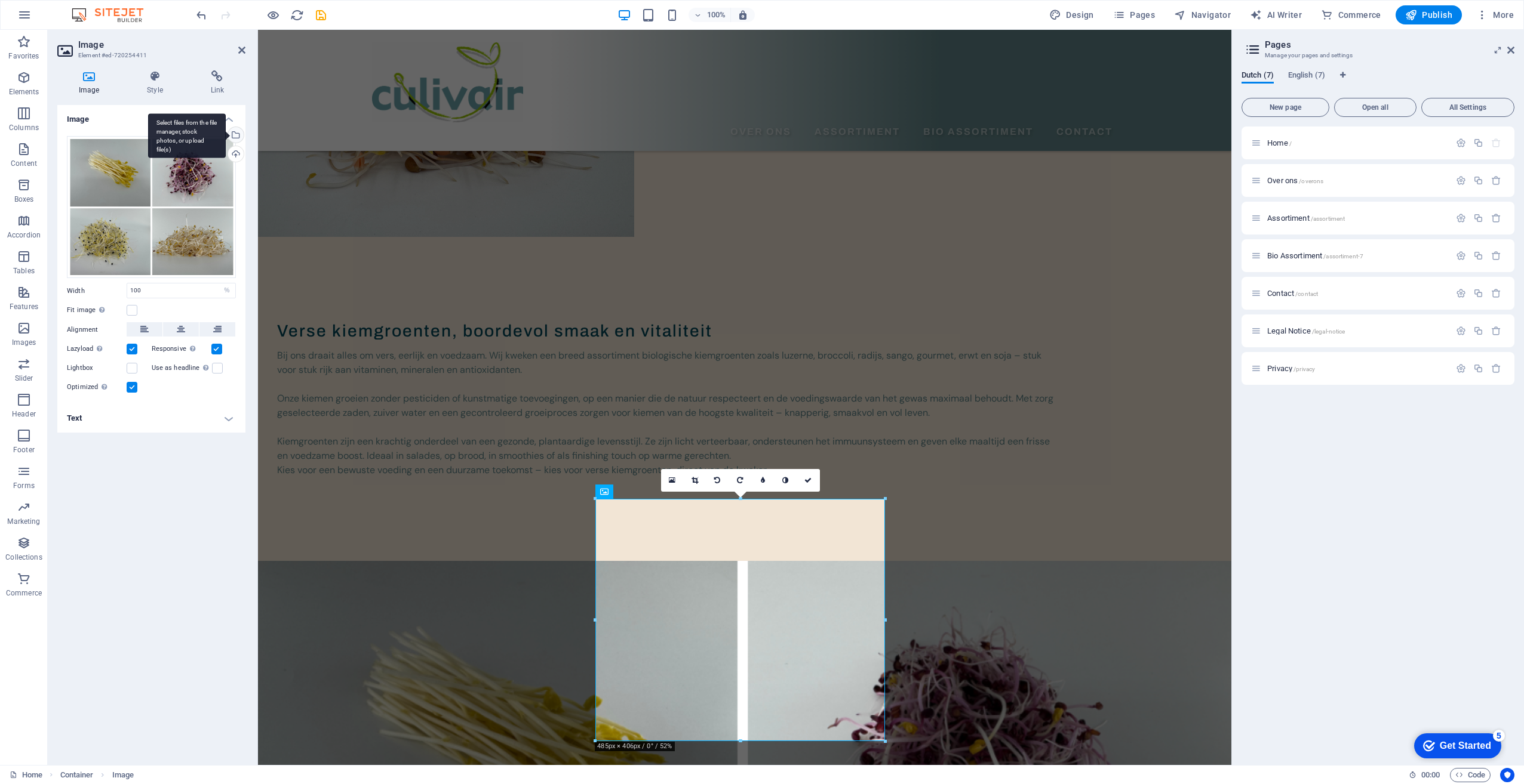
click at [226, 131] on div "Select files from the file manager, stock photos, or upload file(s)" at bounding box center [186, 136] width 78 height 45
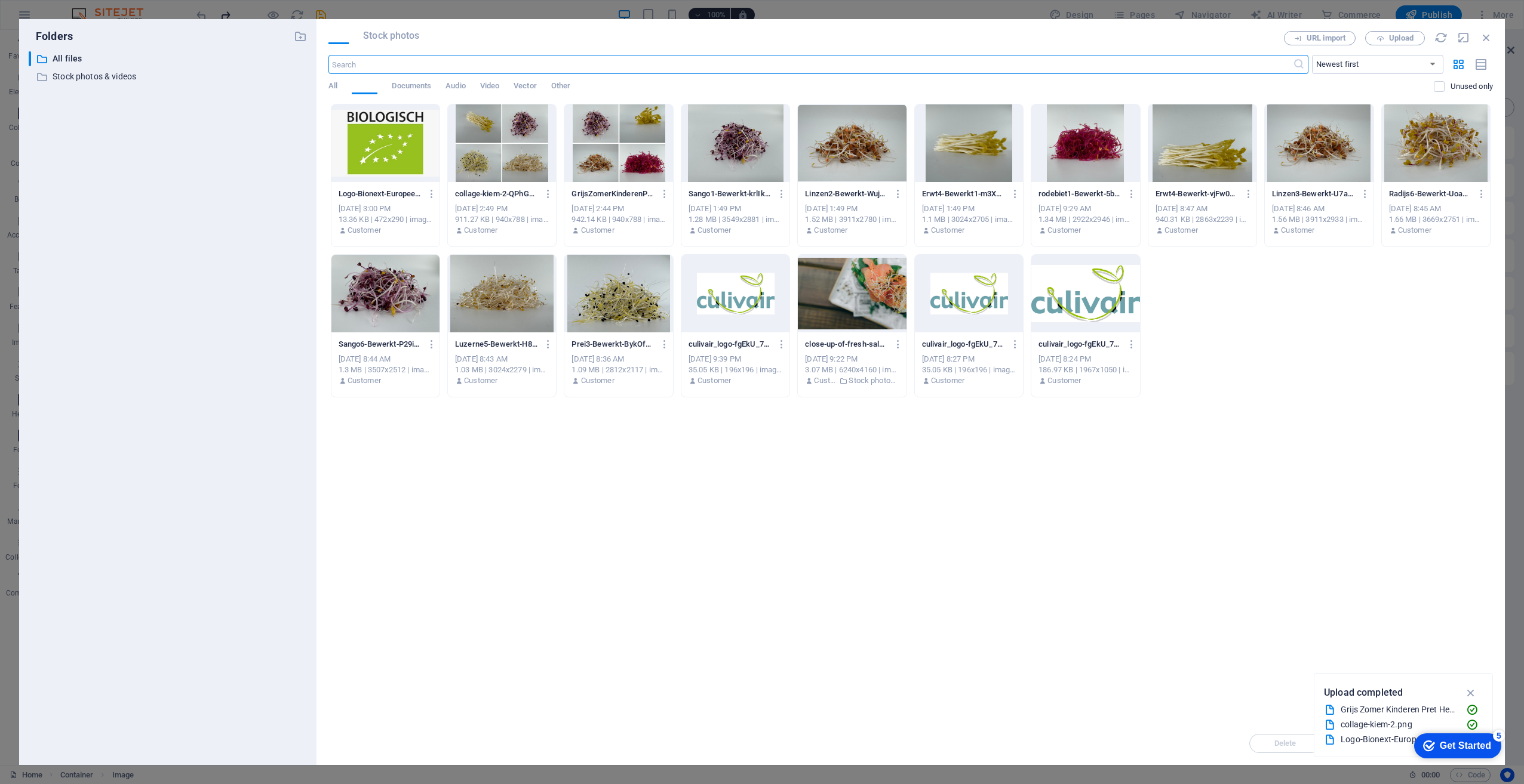
scroll to position [114, 0]
click at [1400, 36] on span "Upload" at bounding box center [1401, 38] width 25 height 7
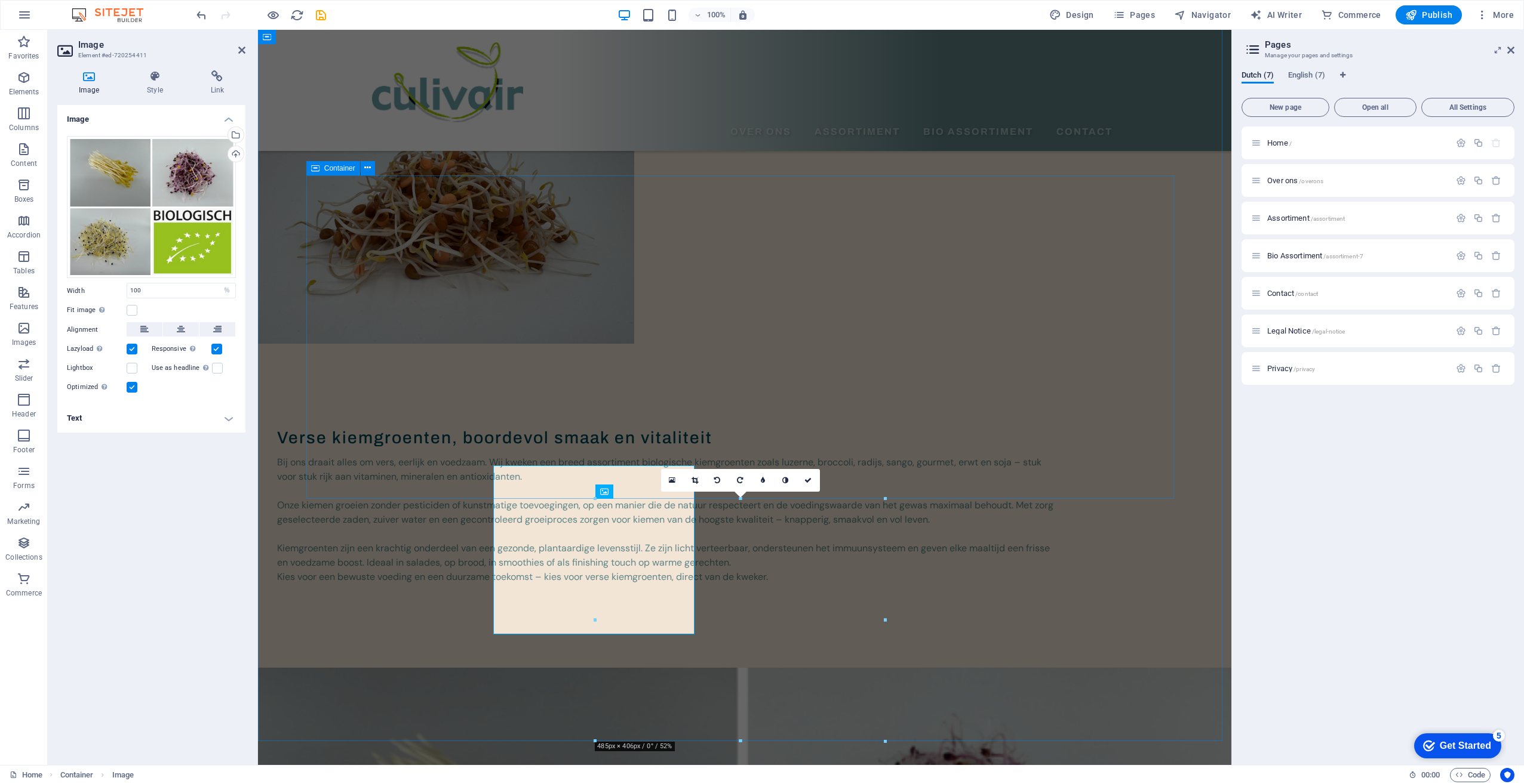
scroll to position [221, 0]
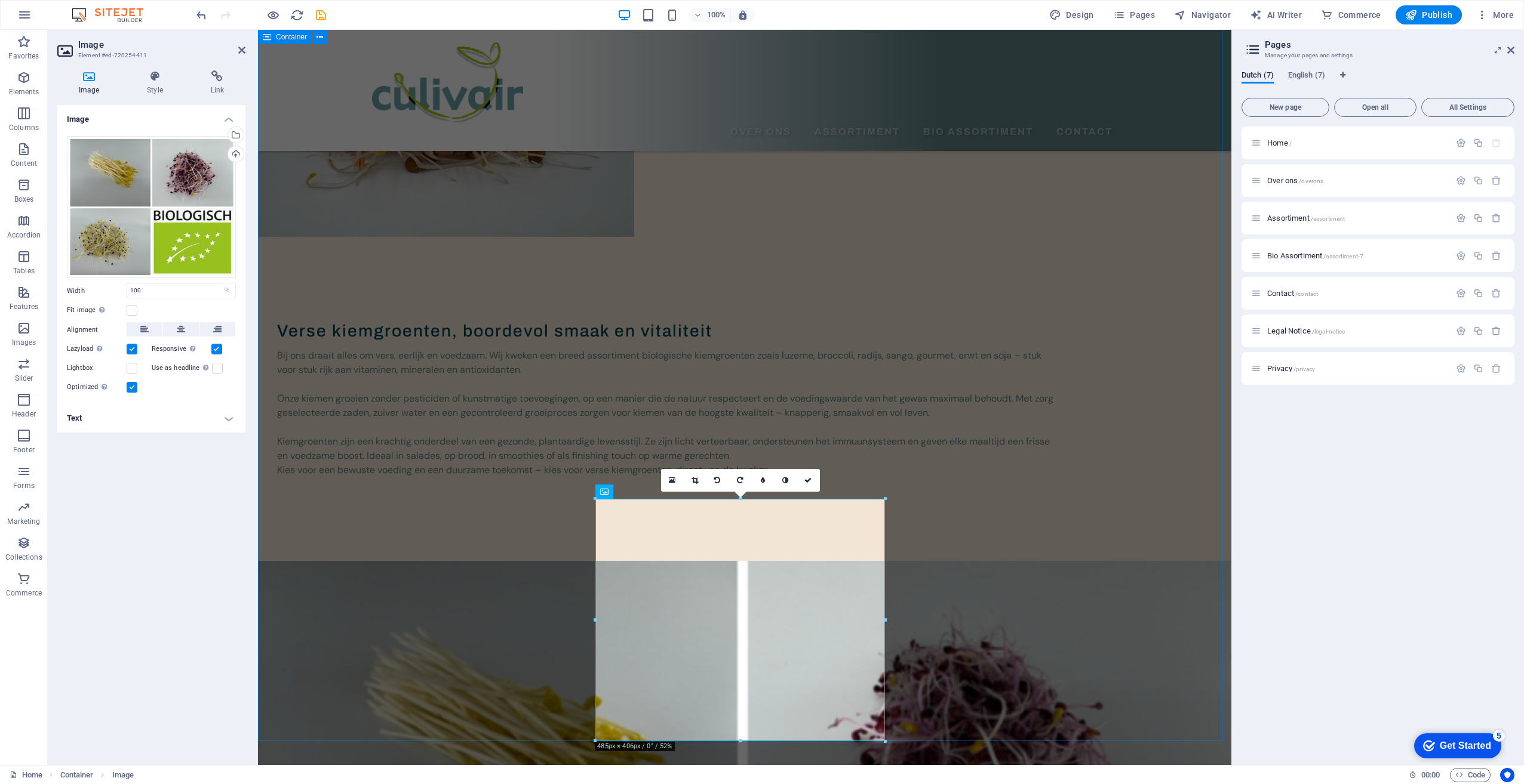
click at [1048, 606] on div "Verse kiemgroenten, boordevol smaak en vitaliteit Bij ons draait alles om vers,…" at bounding box center [745, 673] width 973 height 1407
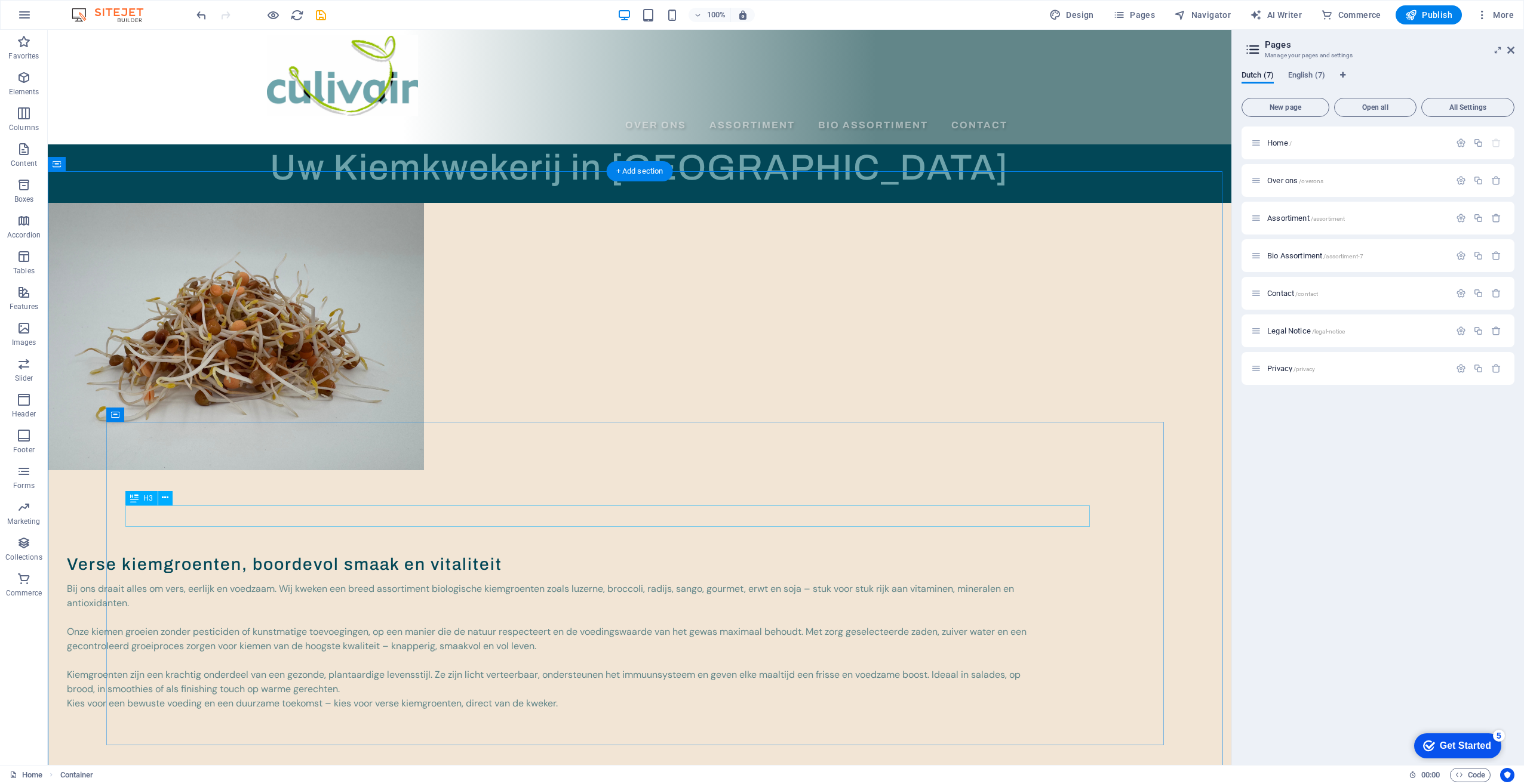
scroll to position [0, 0]
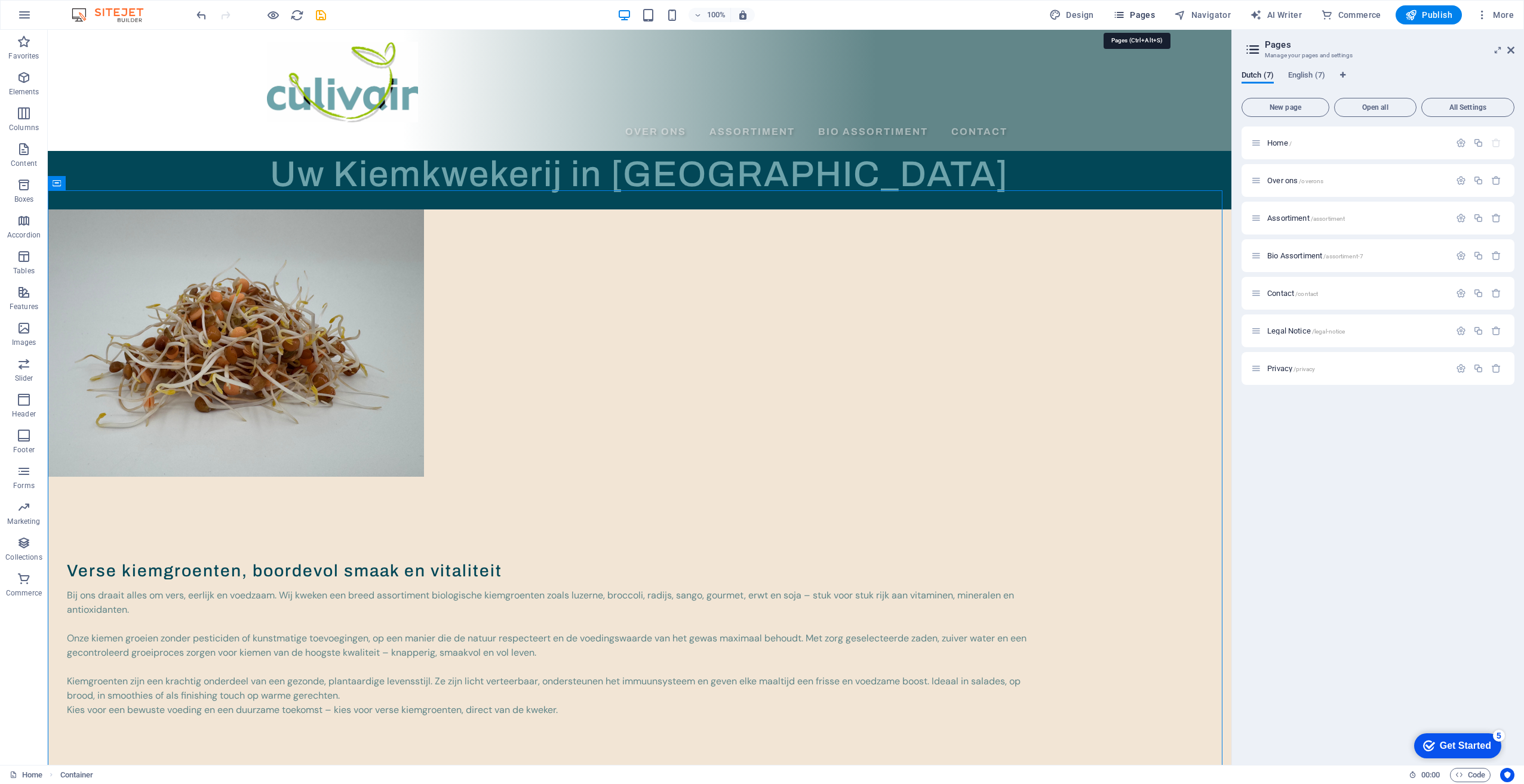
click at [1133, 10] on span "Pages" at bounding box center [1134, 15] width 42 height 12
click at [1284, 291] on span "Contact /contact" at bounding box center [1292, 293] width 51 height 9
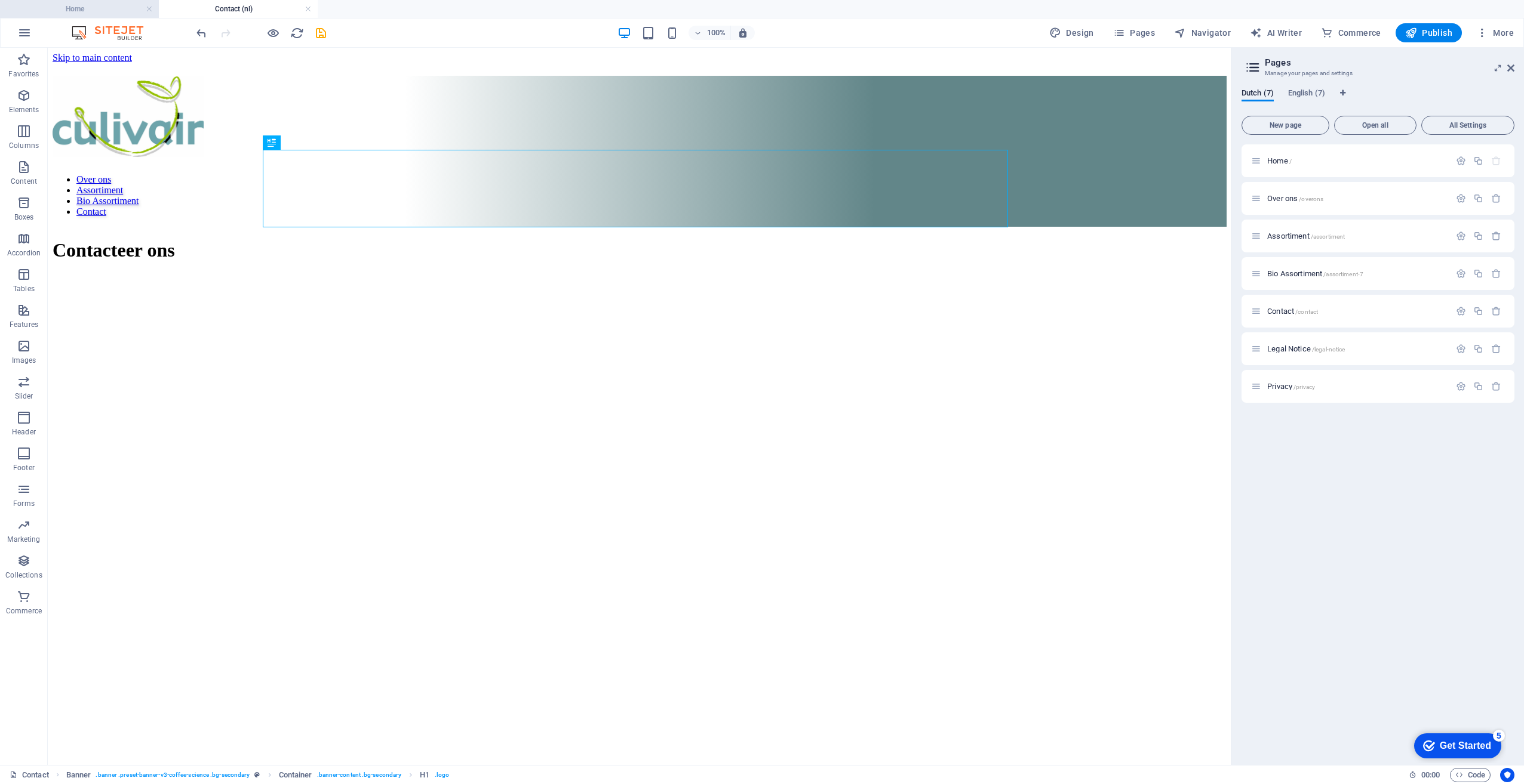
click at [102, 13] on h4 "Home" at bounding box center [79, 9] width 159 height 13
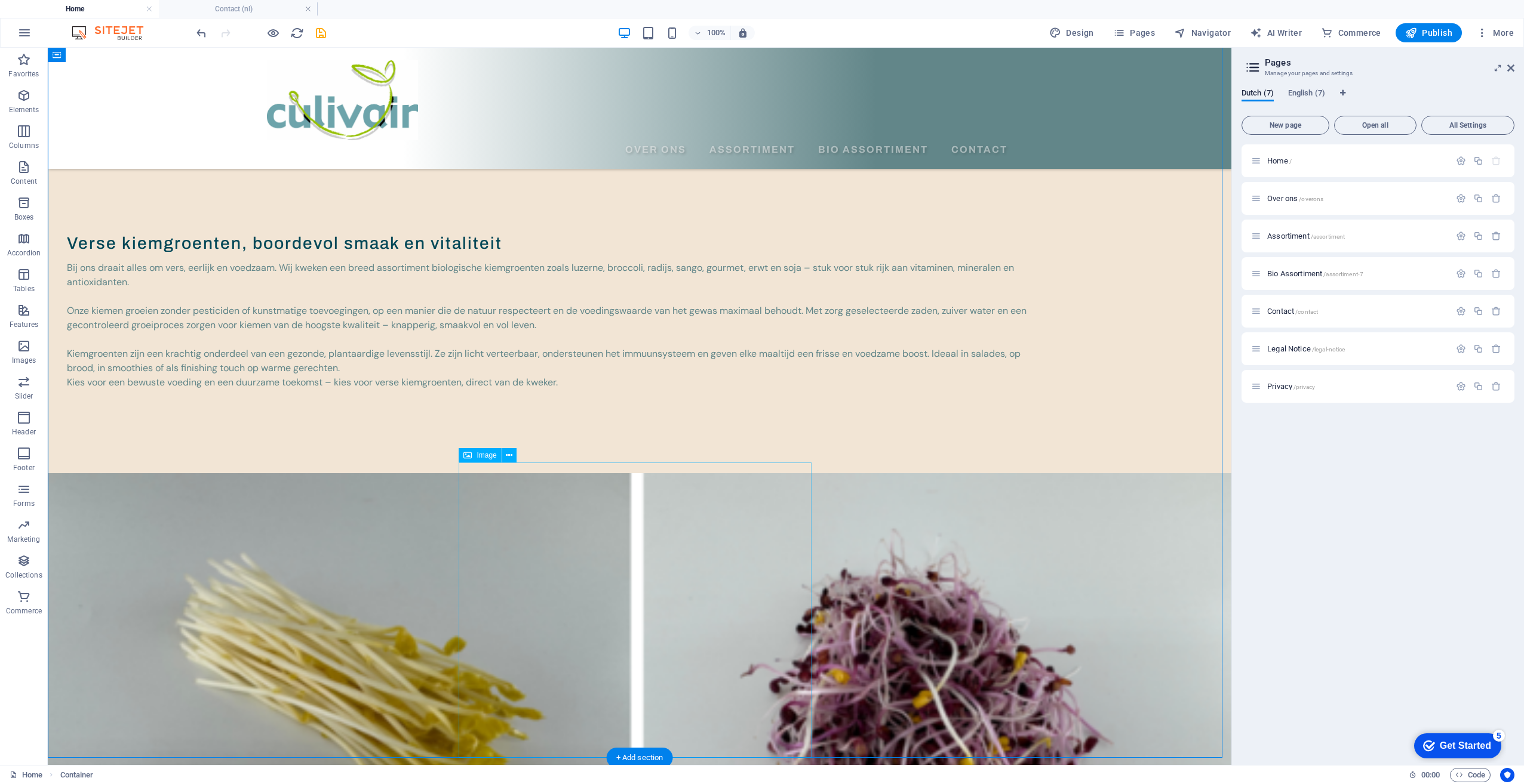
scroll to position [337, 0]
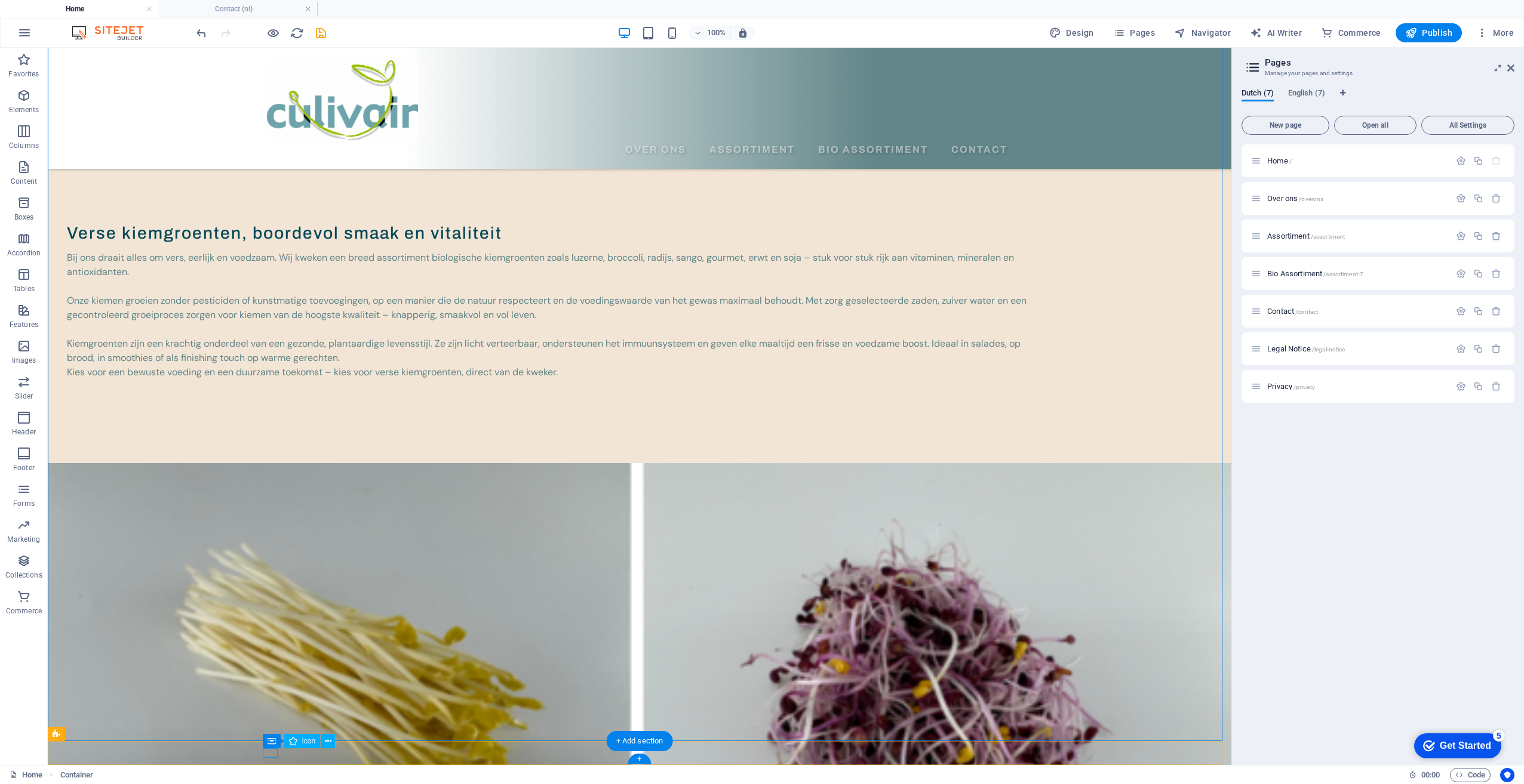
select select "xMinYMid"
select select "px"
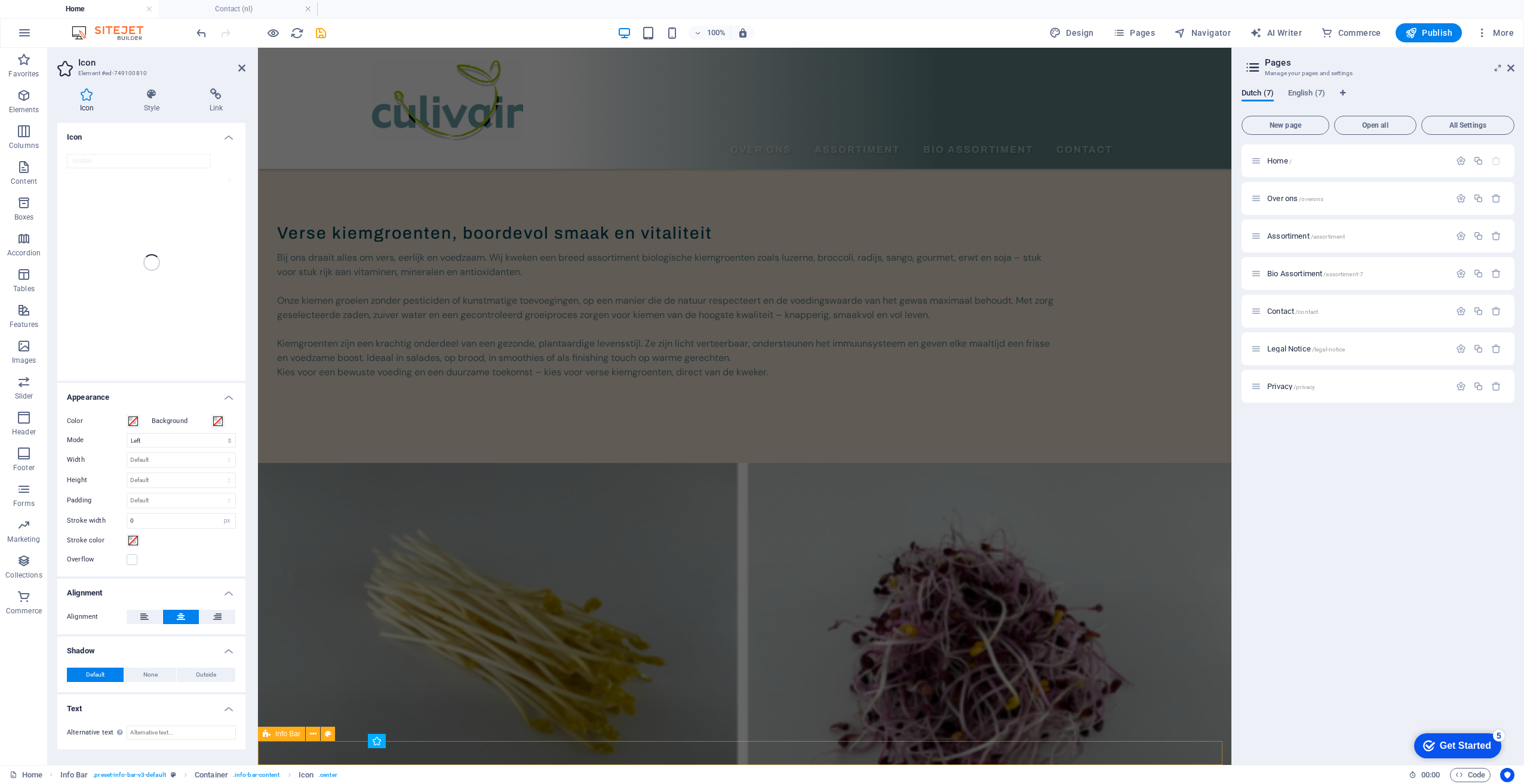
scroll to position [239, 0]
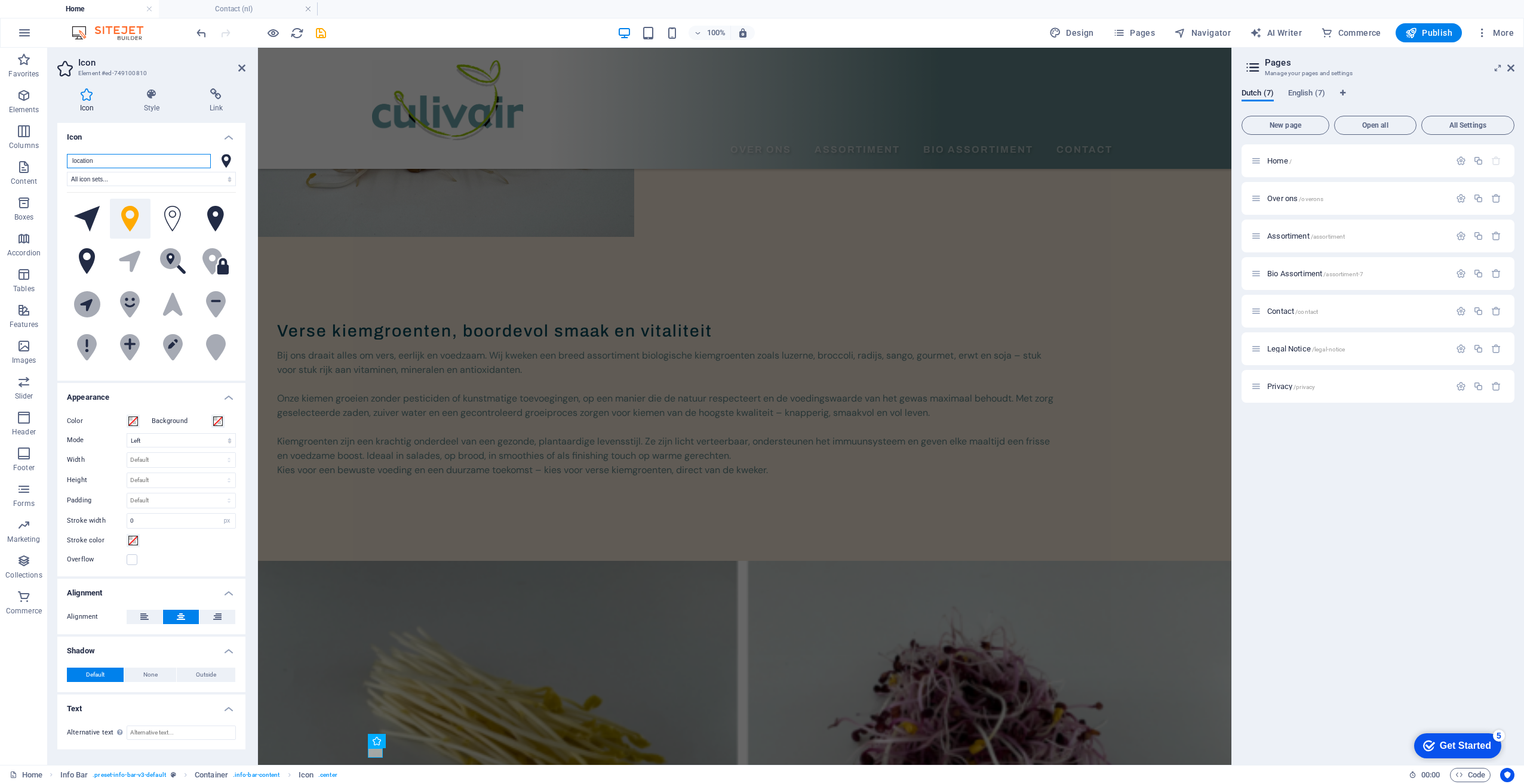
click at [125, 161] on input "location" at bounding box center [139, 161] width 144 height 14
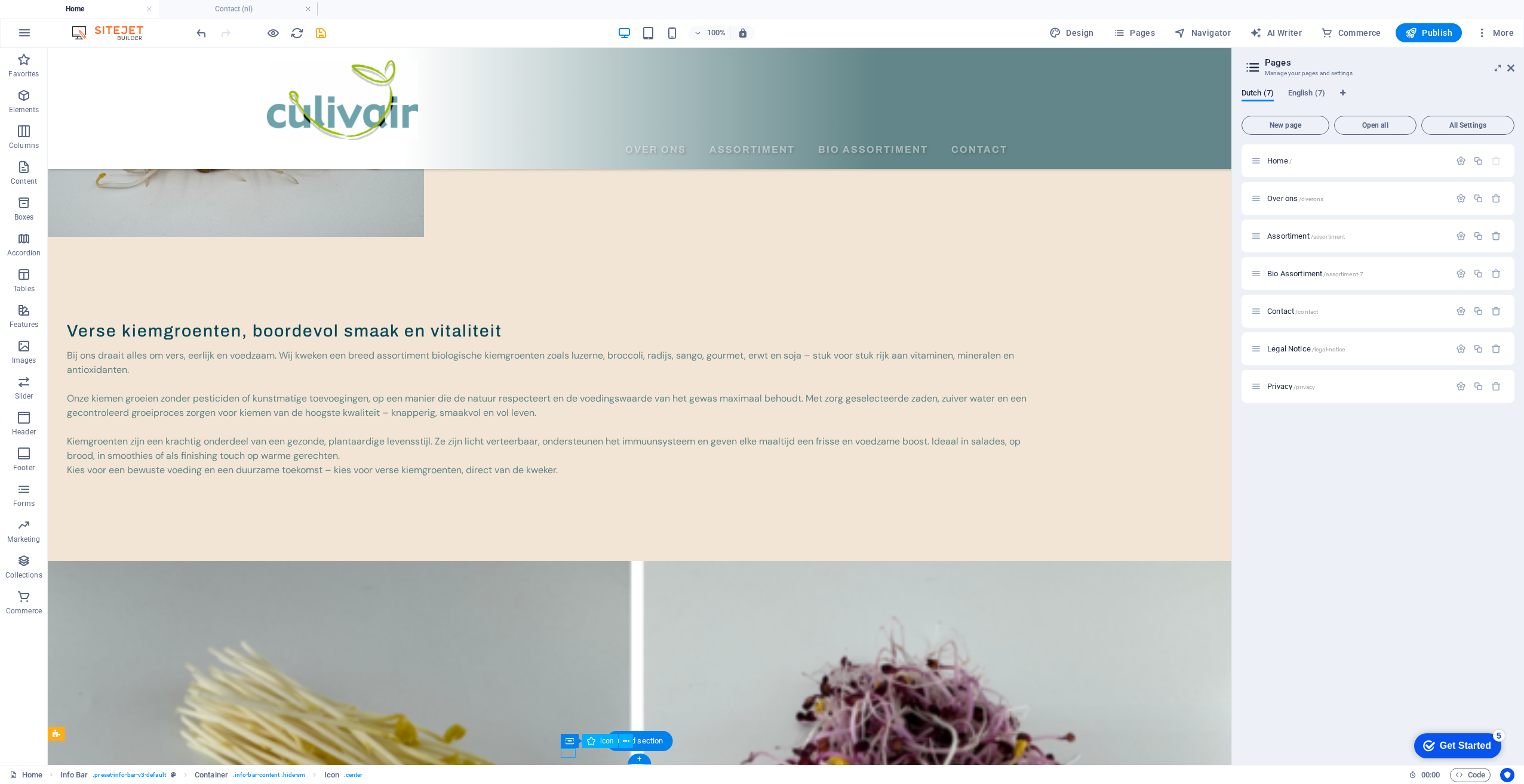
select select "xMidYMid"
select select "px"
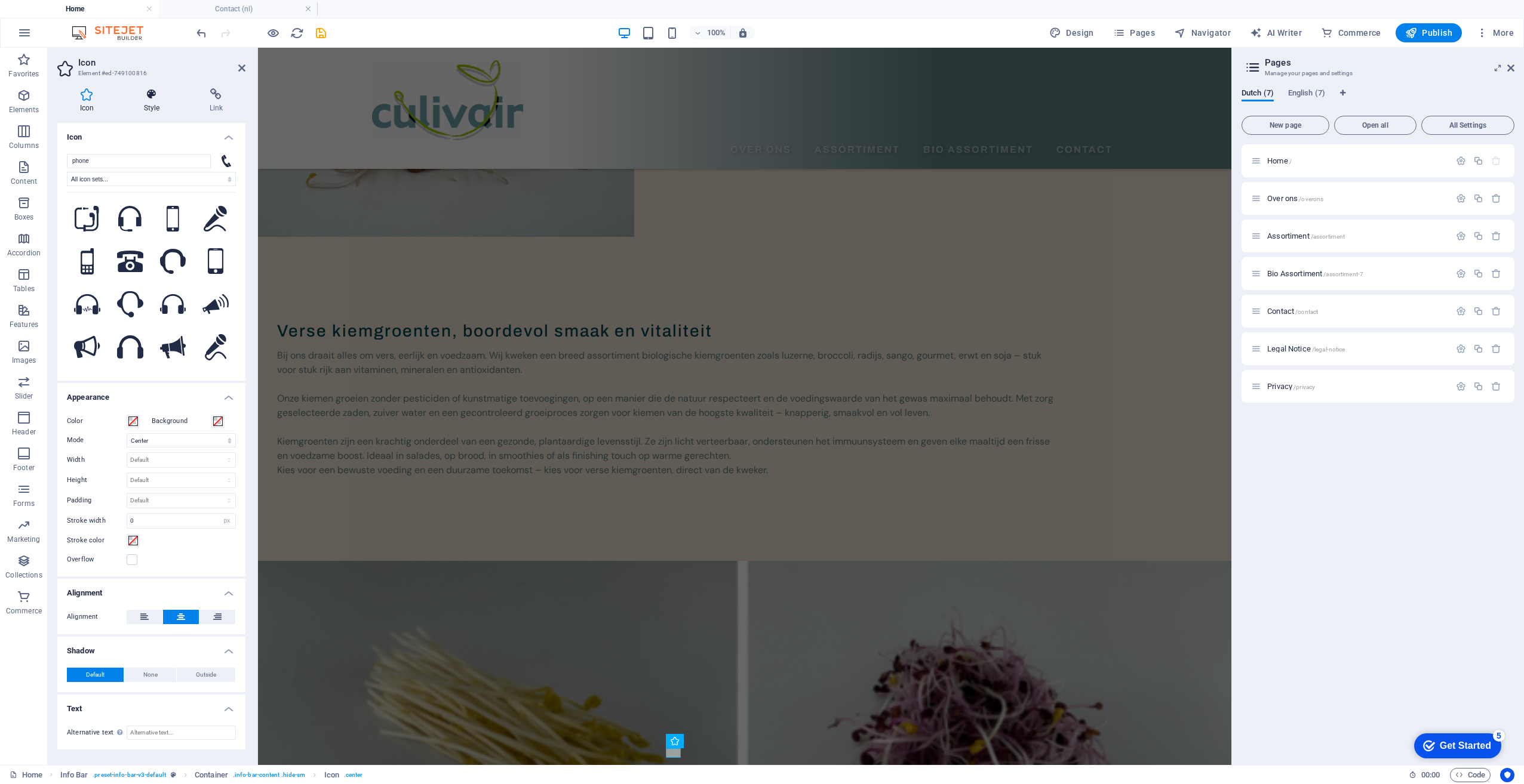
click at [146, 97] on icon at bounding box center [151, 94] width 61 height 12
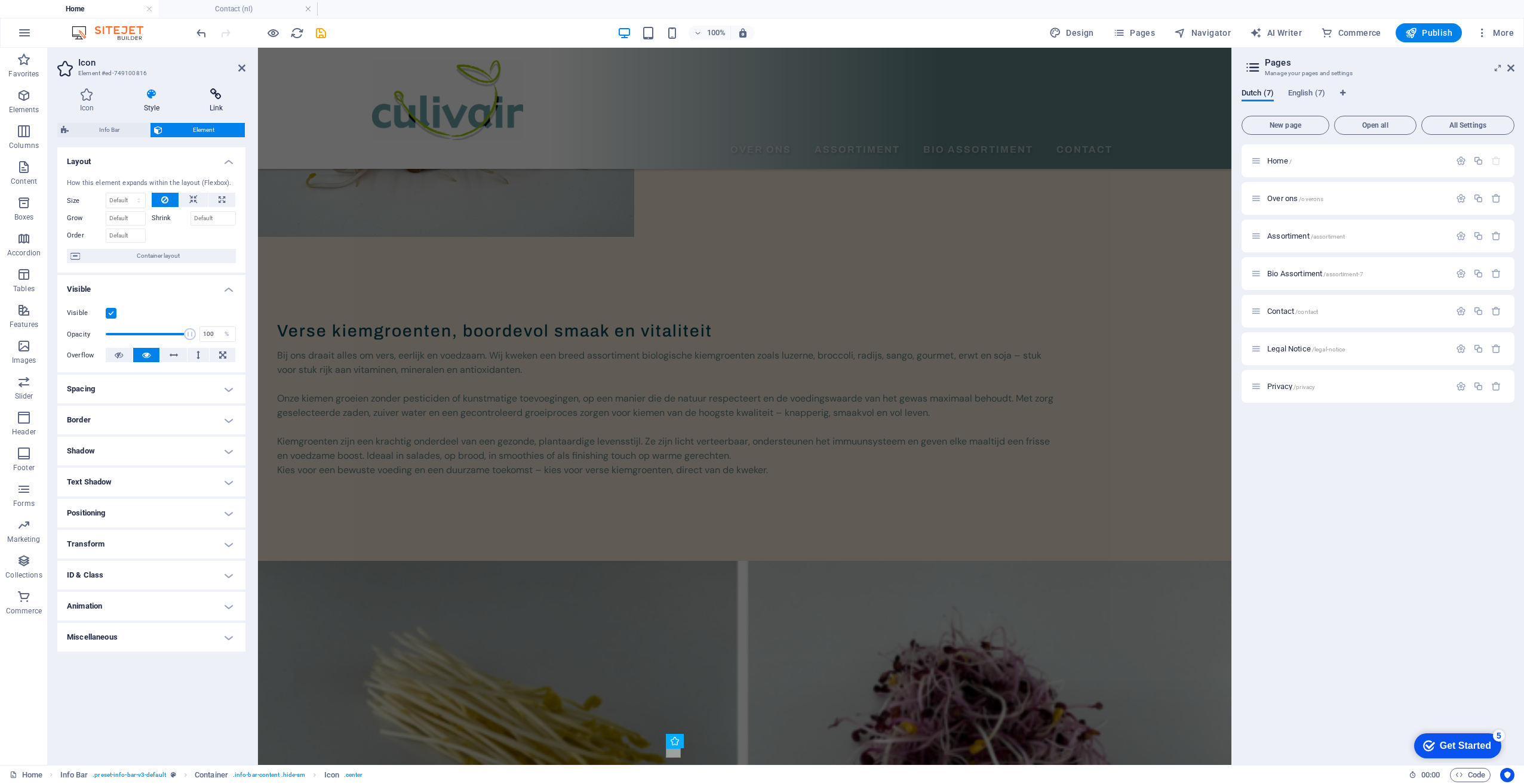
click at [221, 98] on icon at bounding box center [216, 94] width 59 height 12
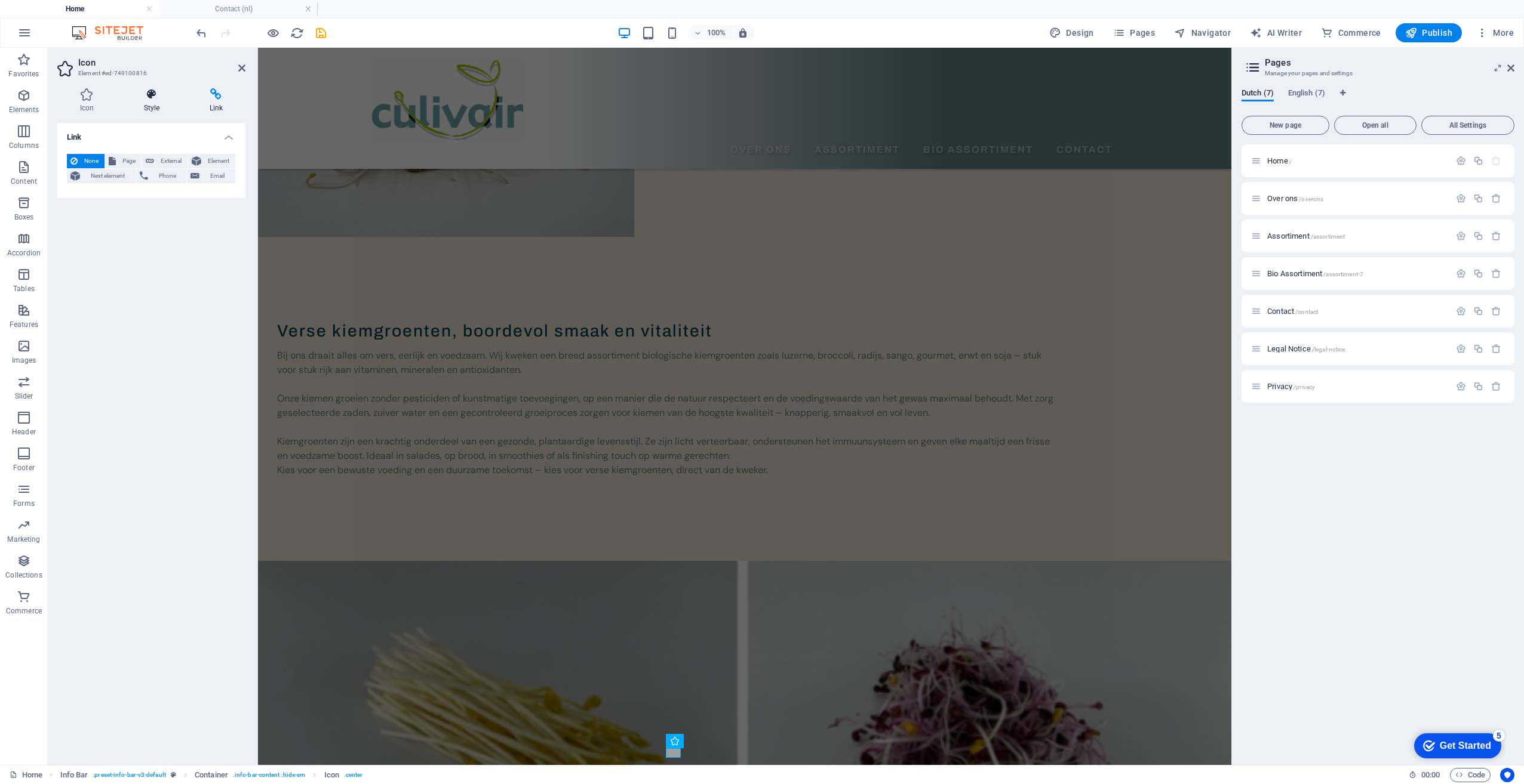
click at [147, 100] on icon at bounding box center [151, 94] width 61 height 12
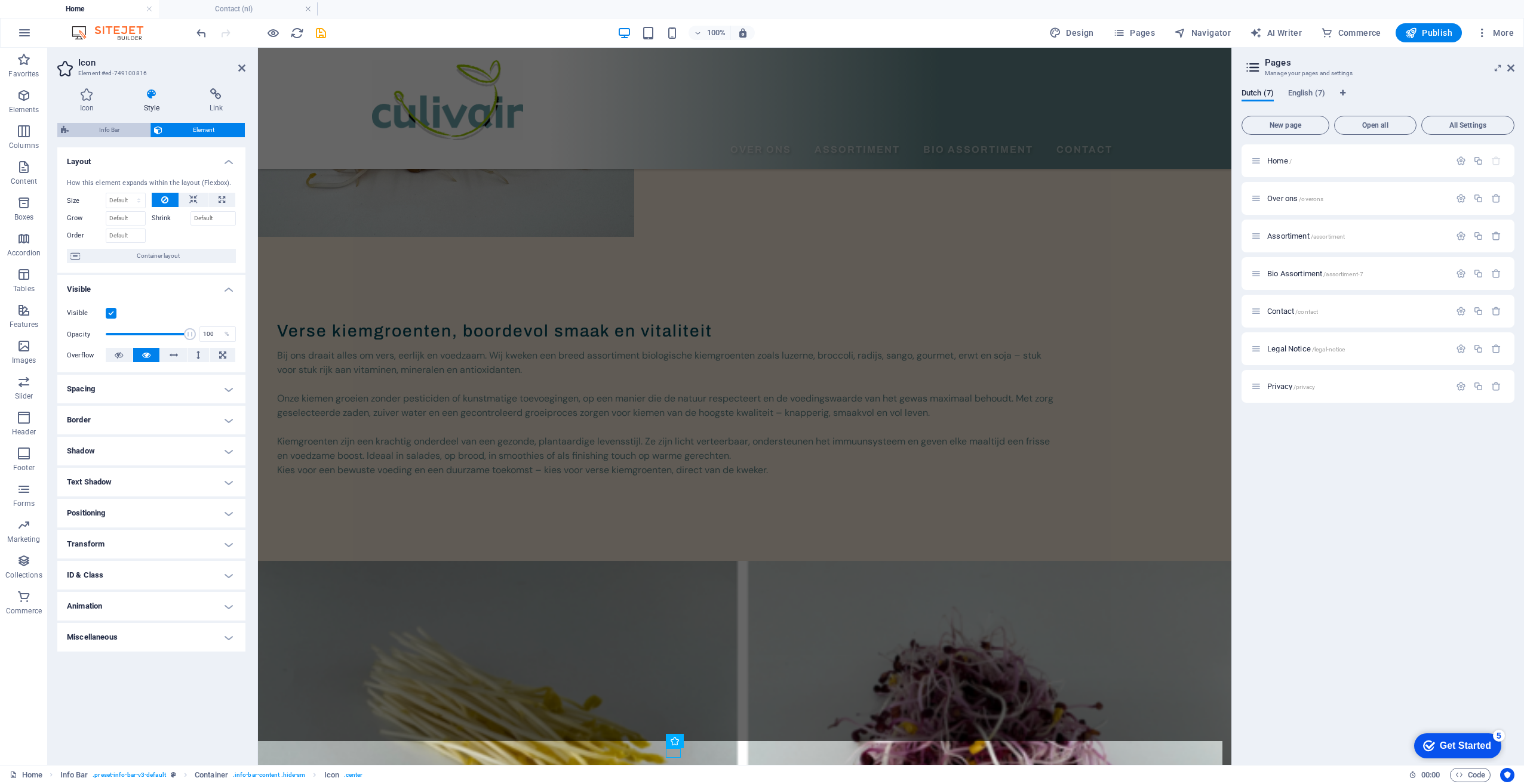
click at [112, 132] on span "Info Bar" at bounding box center [109, 130] width 74 height 14
select select "rem"
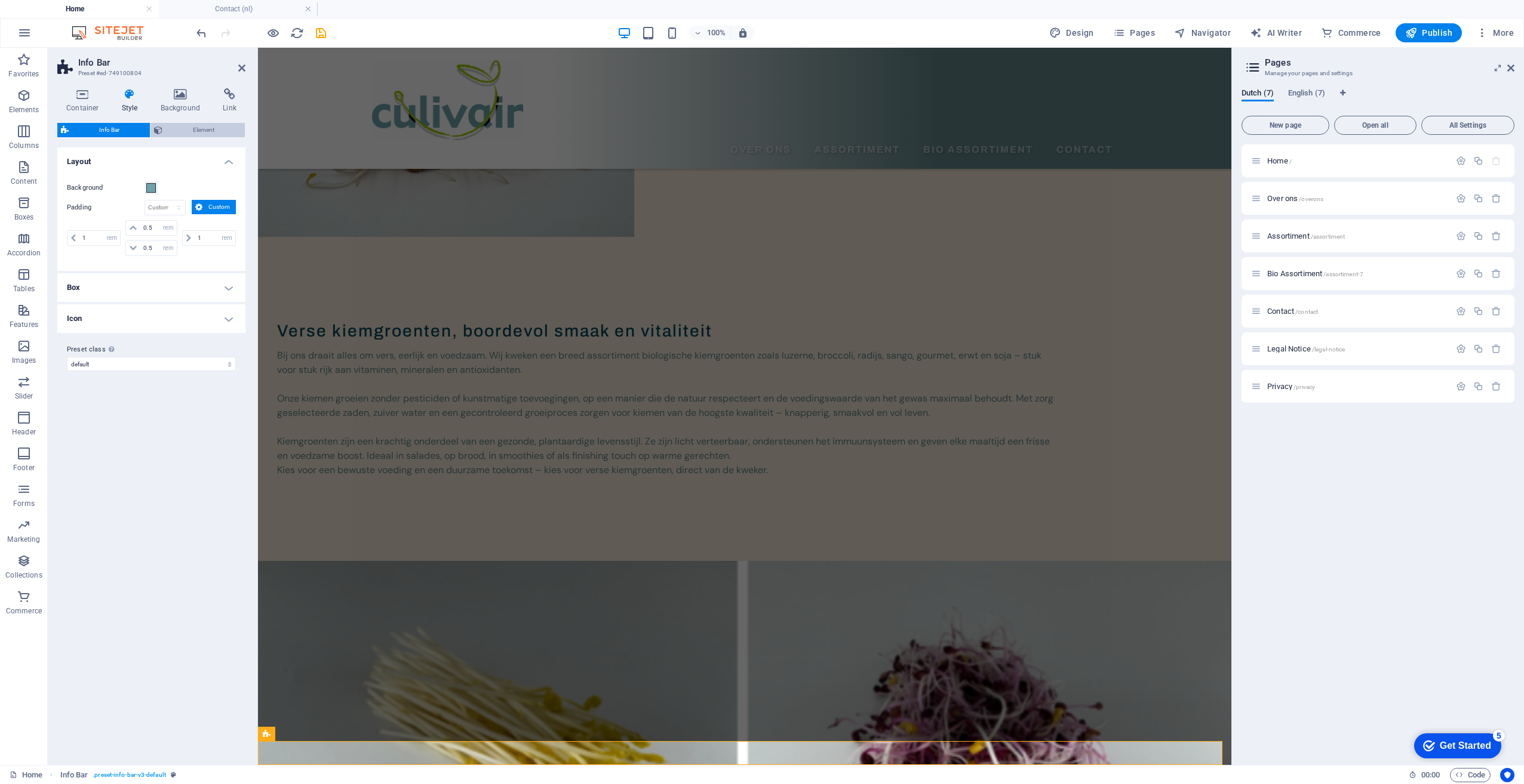
click at [189, 130] on span "Element" at bounding box center [203, 130] width 75 height 14
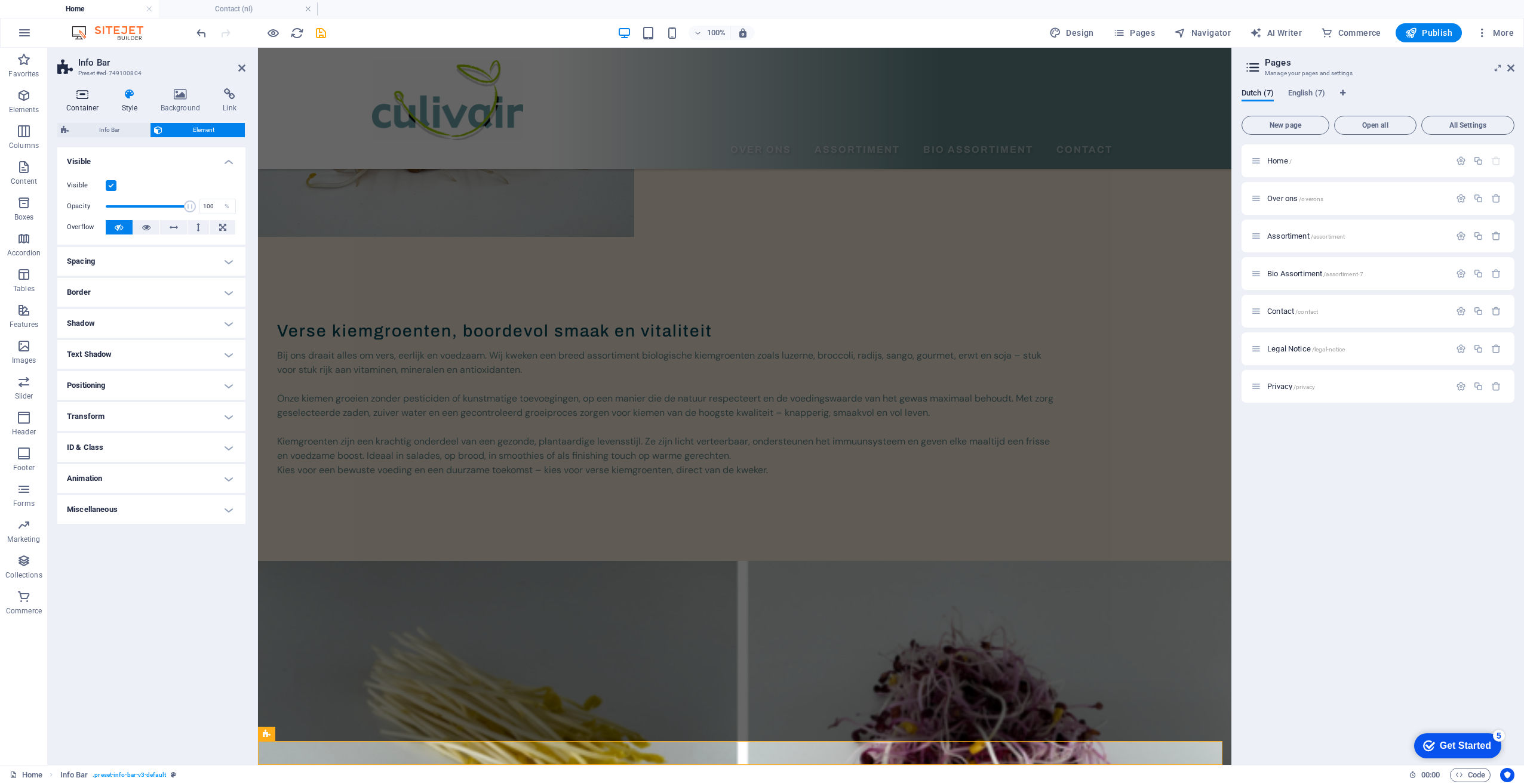
click at [80, 100] on h4 "Container" at bounding box center [85, 101] width 56 height 25
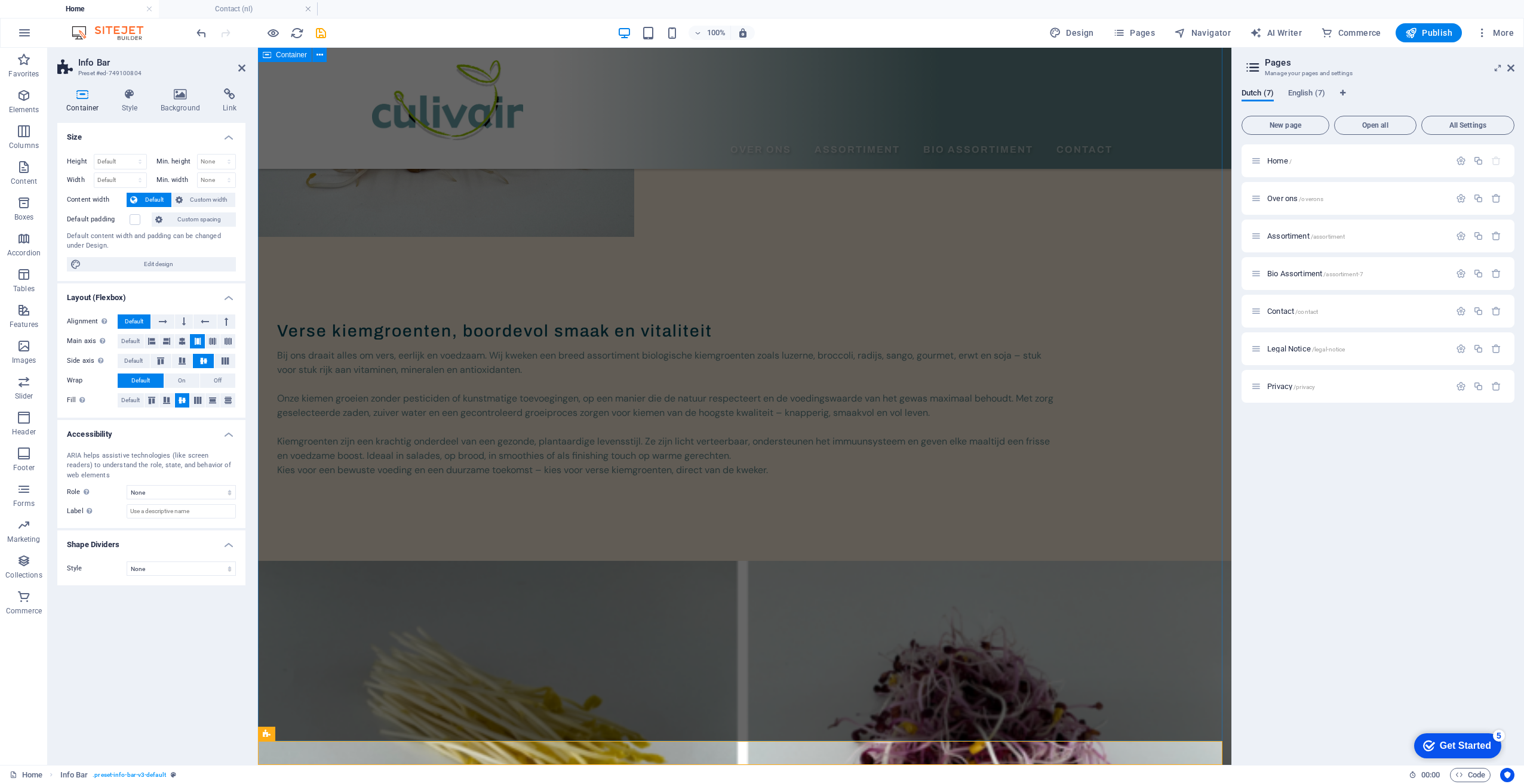
click at [423, 557] on div "Verse kiemgroenten, boordevol smaak en vitaliteit Bij ons draait alles om vers,…" at bounding box center [745, 673] width 973 height 1407
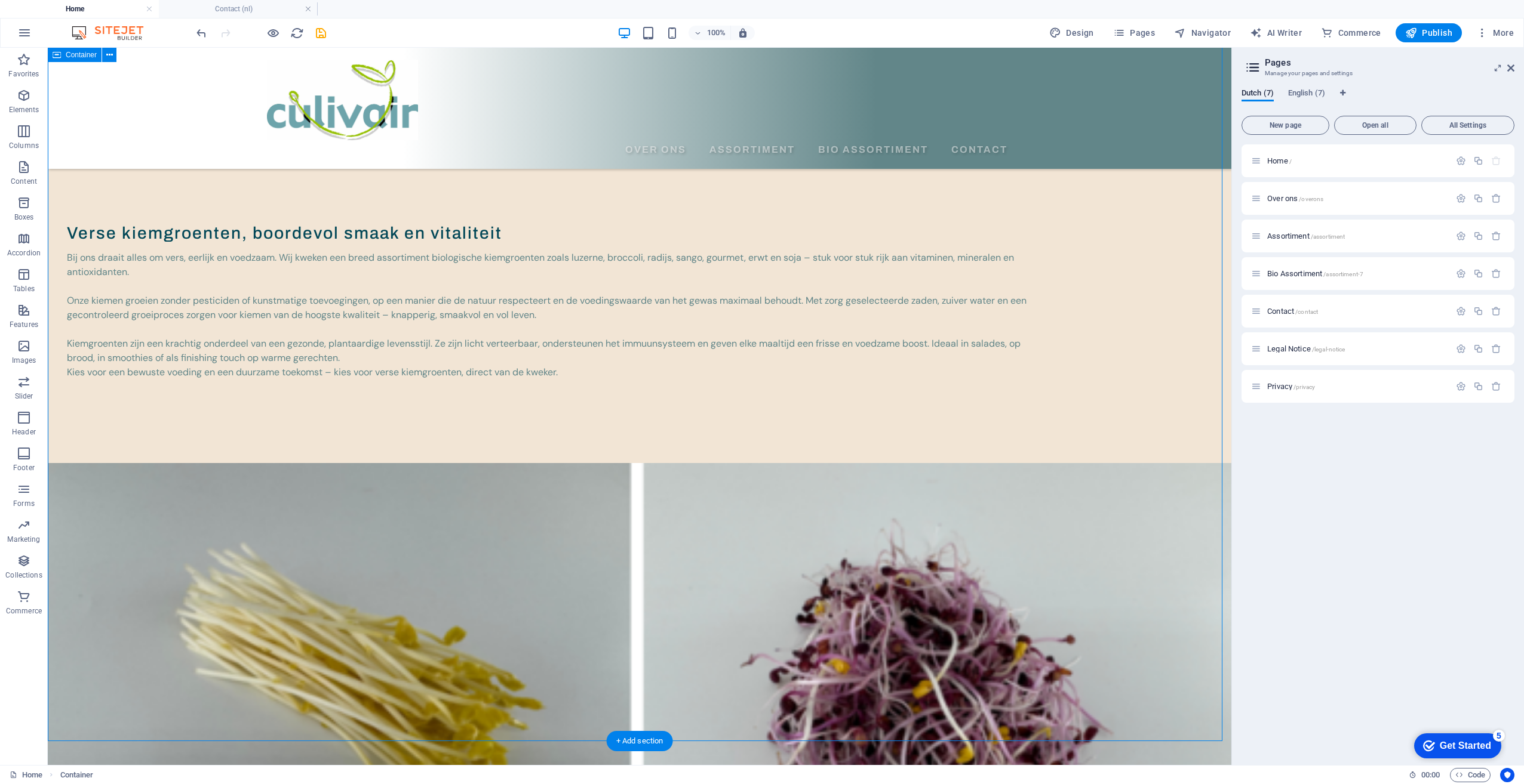
click at [298, 512] on div "Verse kiemgroenten, boordevol smaak en vitaliteit Bij ons draait alles om vers,…" at bounding box center [640, 663] width 1184 height 1583
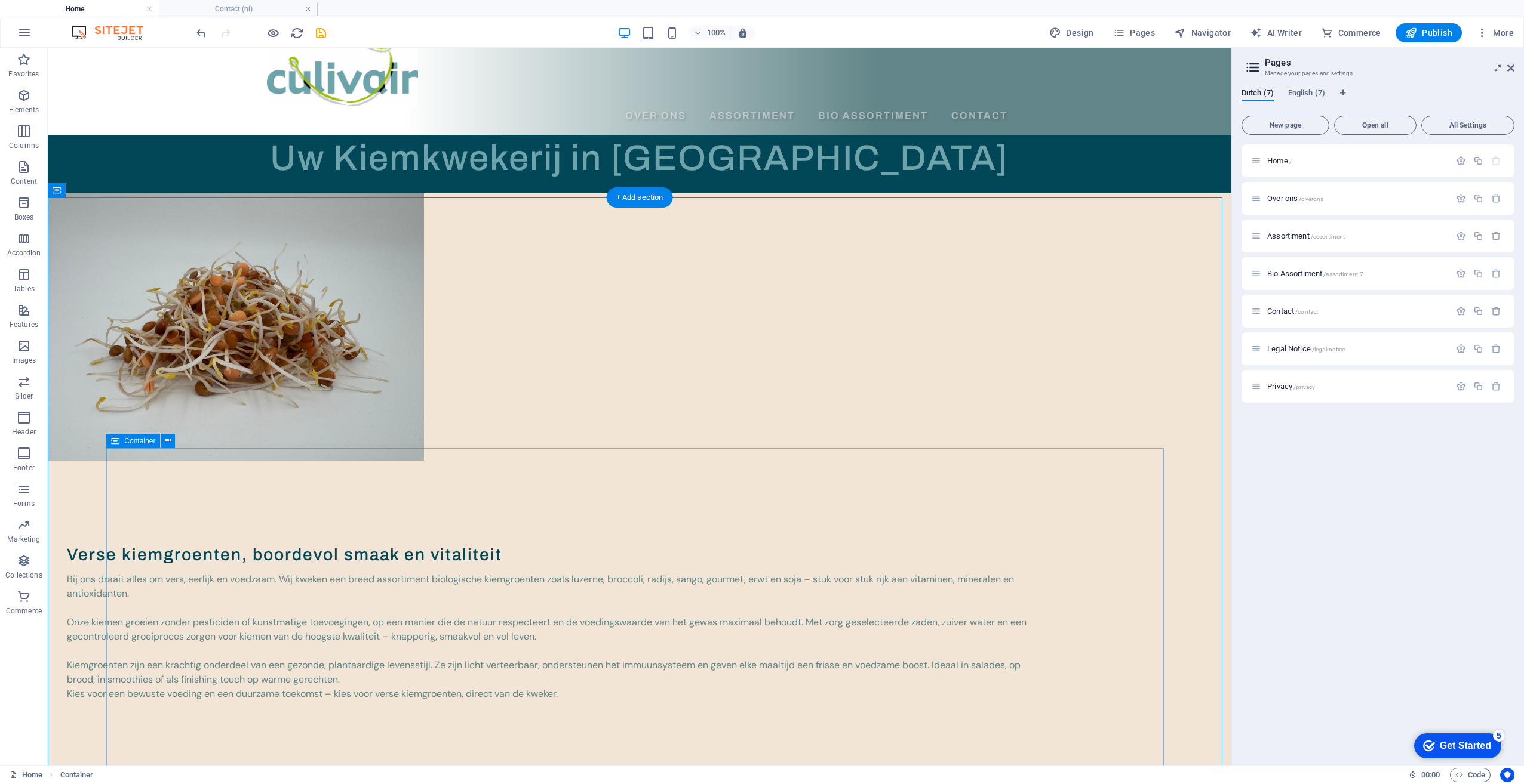
scroll to position [0, 0]
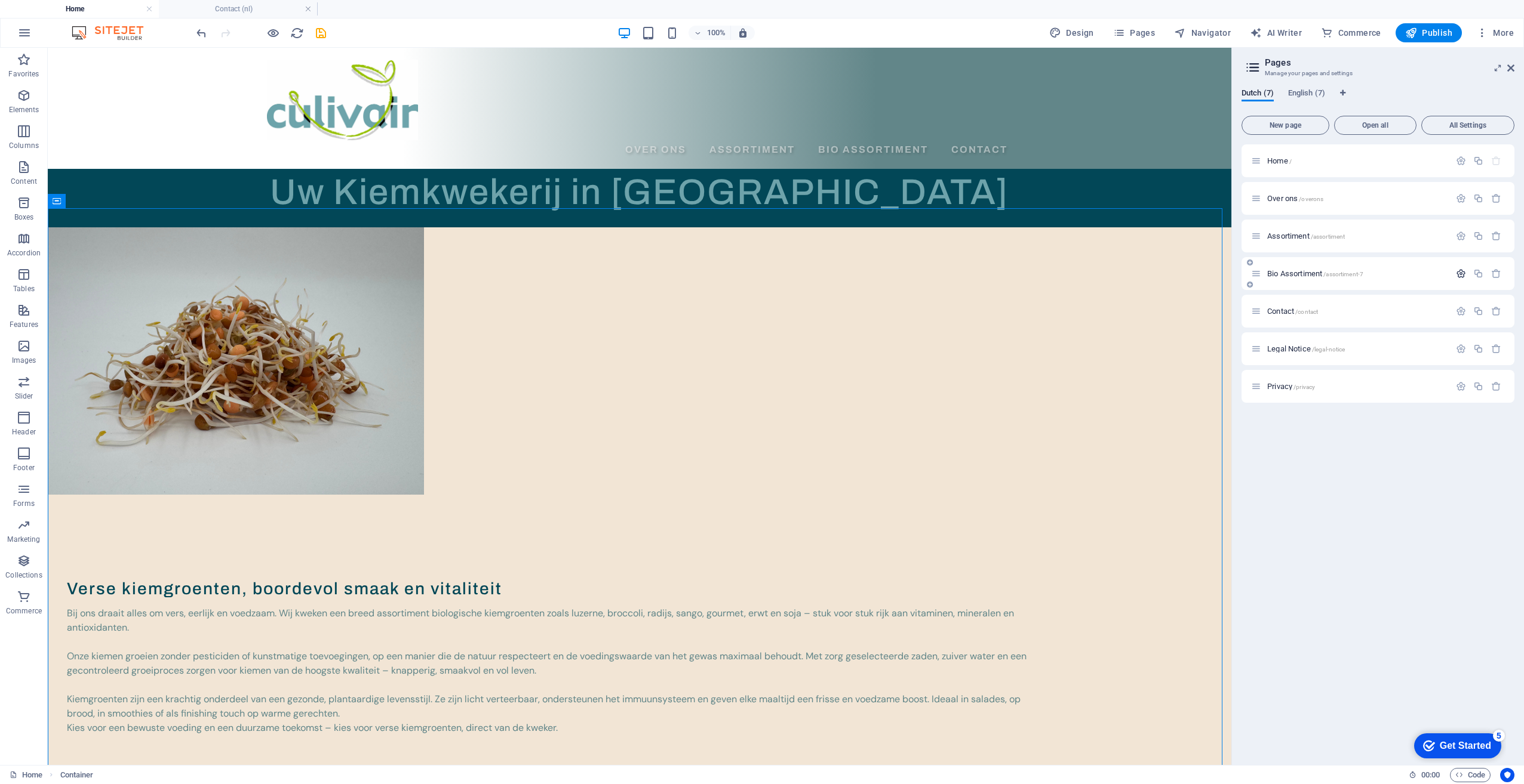
click at [1460, 277] on icon "button" at bounding box center [1461, 273] width 10 height 10
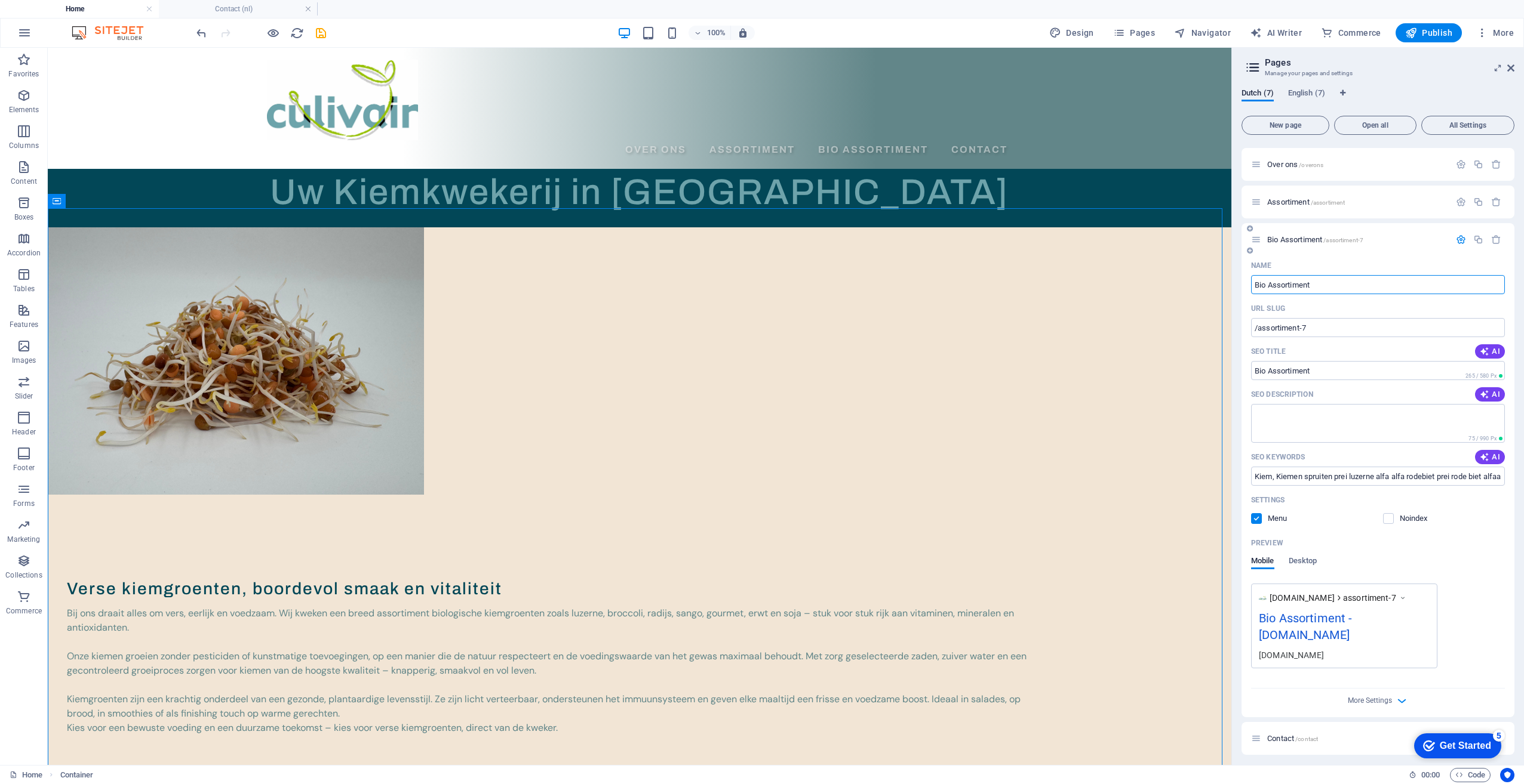
scroll to position [60, 0]
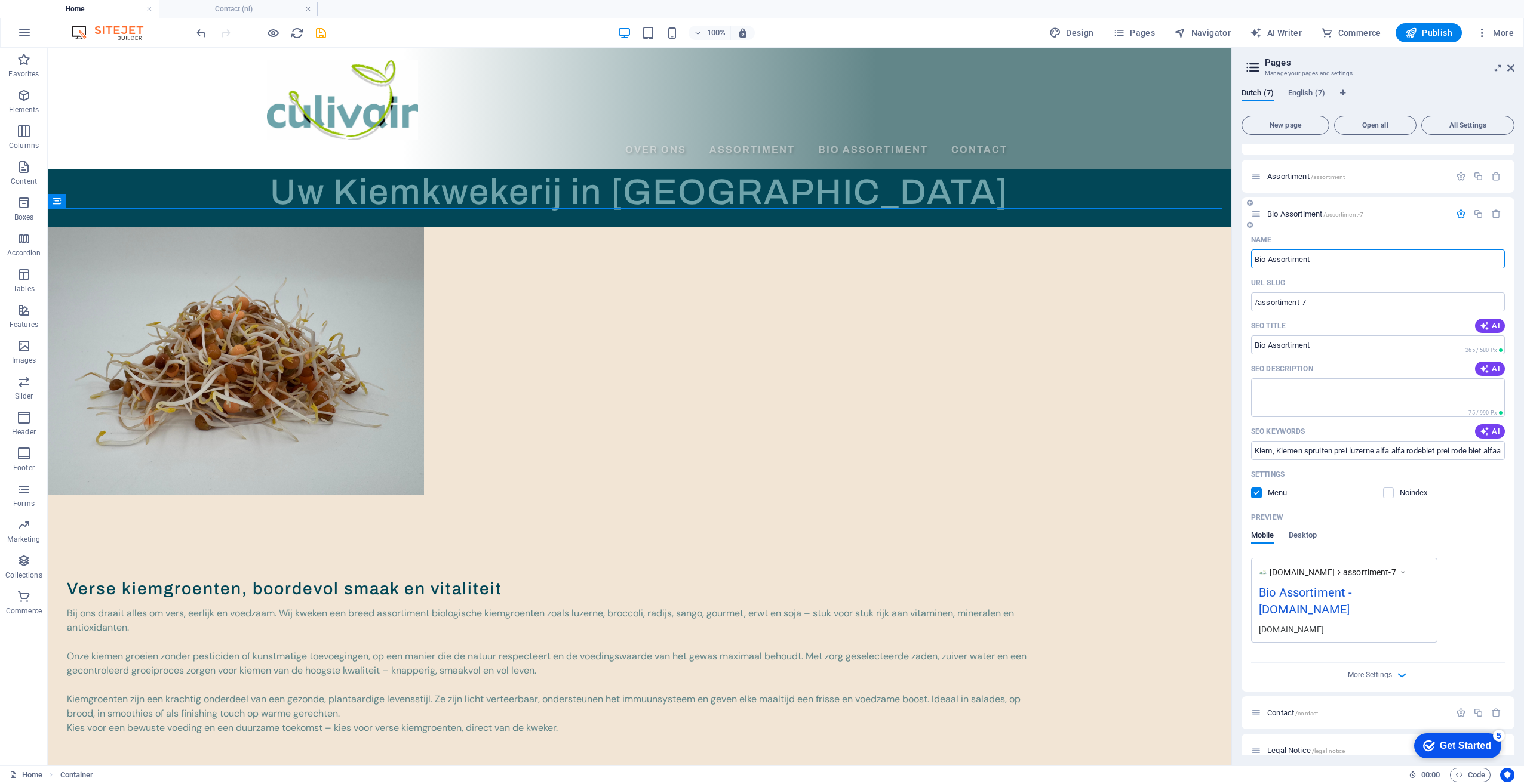
click at [1253, 492] on label at bounding box center [1256, 493] width 11 height 11
click at [0, 0] on input "checkbox" at bounding box center [0, 0] width 0 height 0
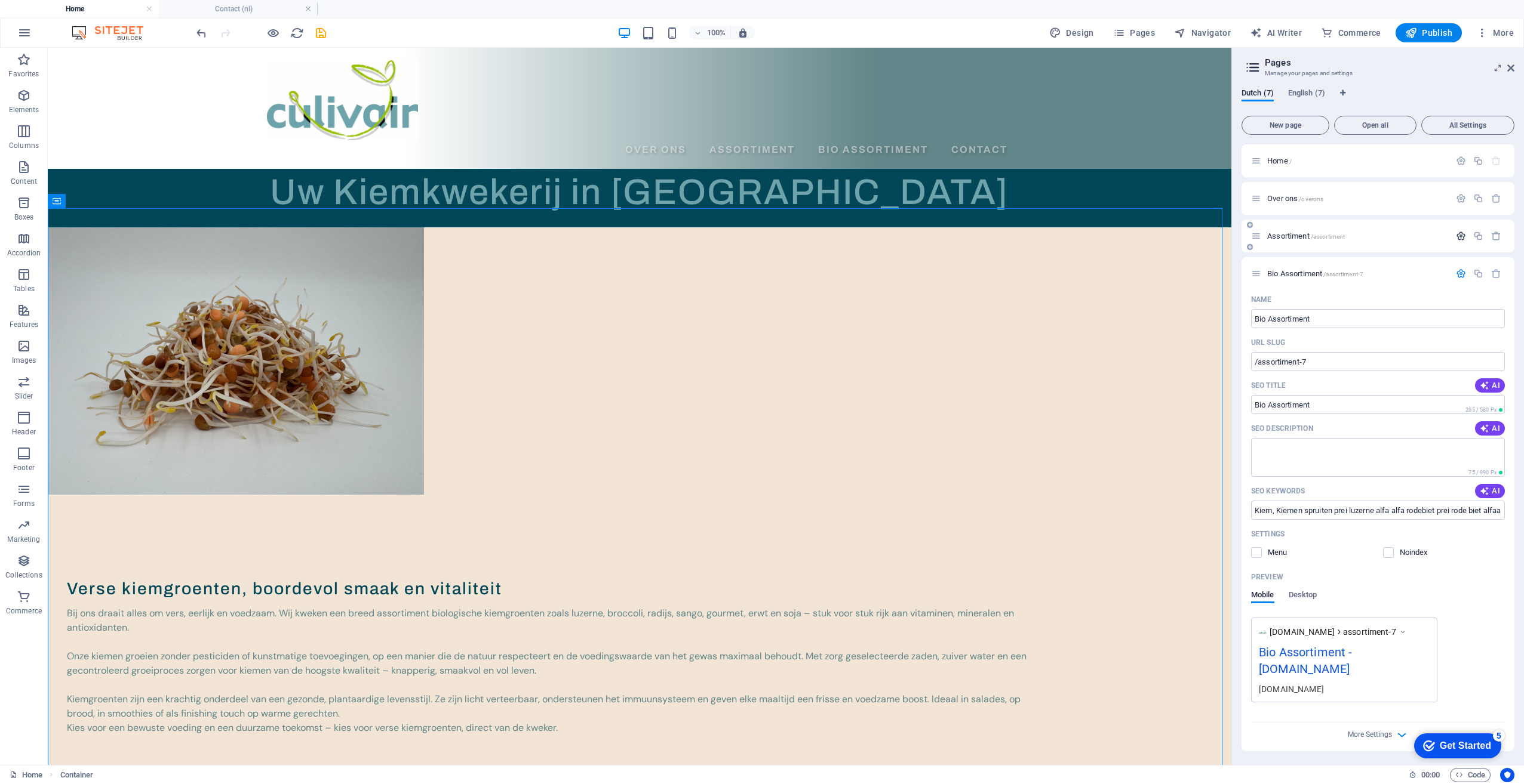
click at [1462, 239] on icon "button" at bounding box center [1461, 236] width 10 height 10
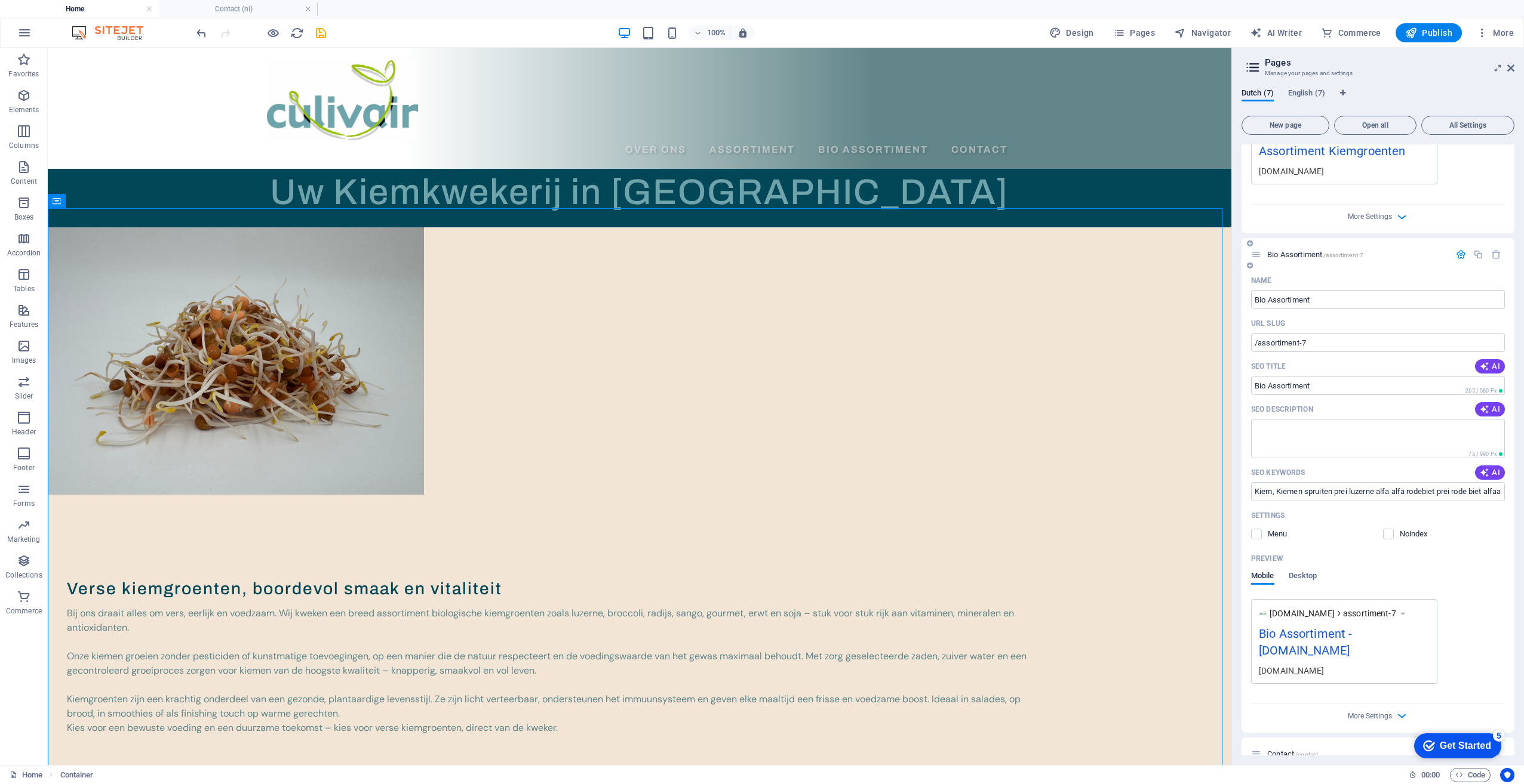
scroll to position [542, 0]
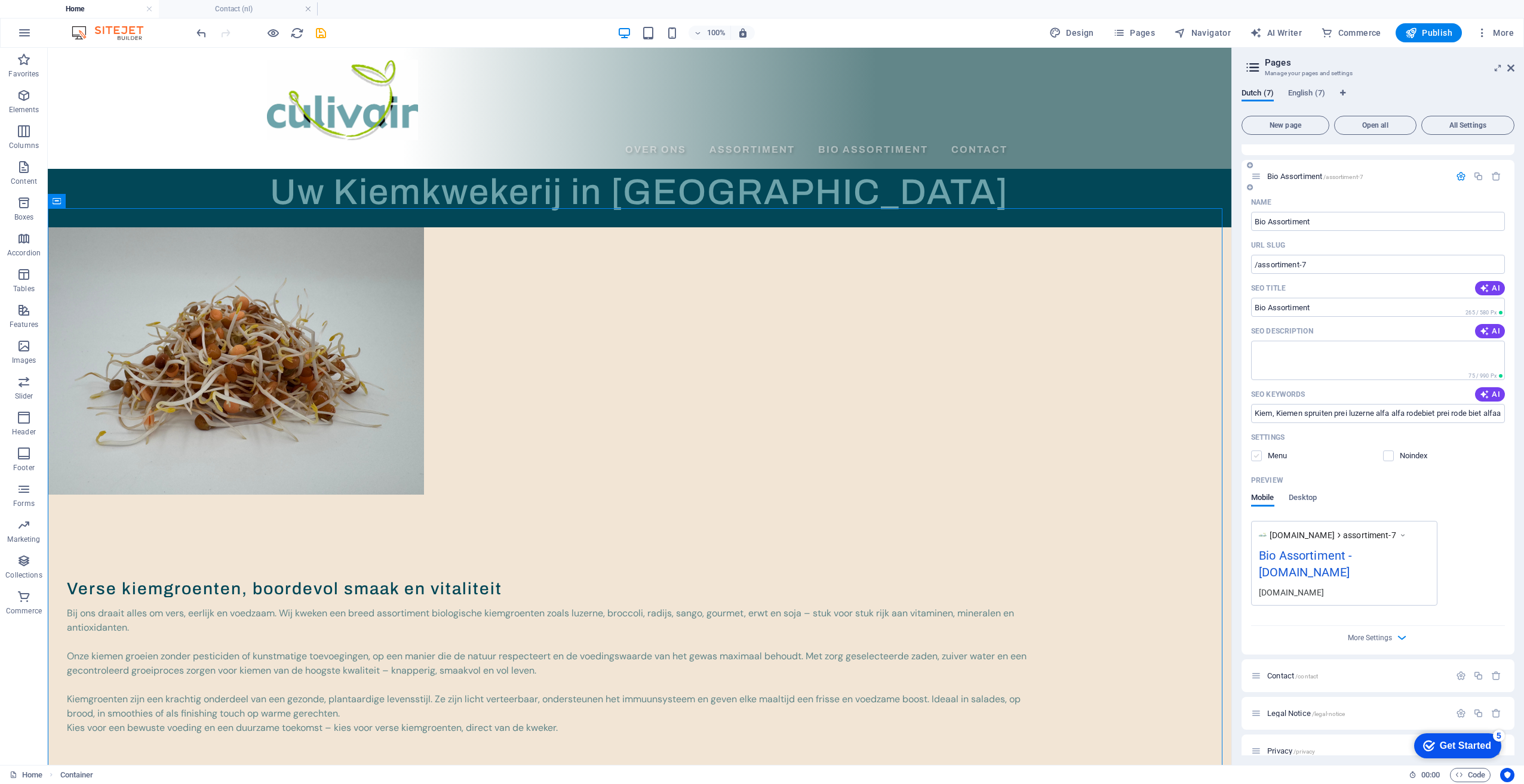
click at [1256, 456] on label at bounding box center [1256, 456] width 11 height 11
click at [0, 0] on input "checkbox" at bounding box center [0, 0] width 0 height 0
click at [1258, 460] on label at bounding box center [1256, 456] width 11 height 11
click at [0, 0] on input "checkbox" at bounding box center [0, 0] width 0 height 0
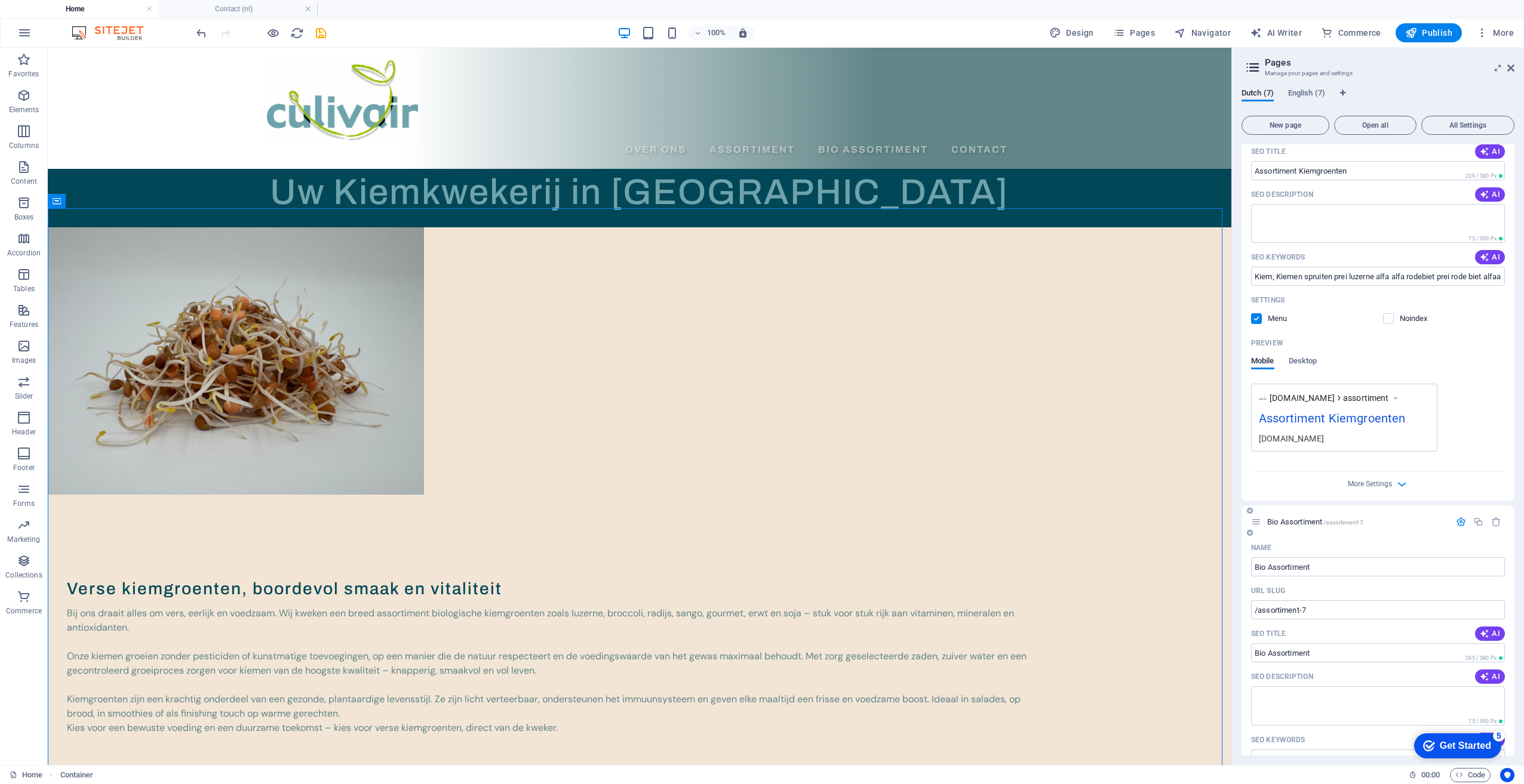
scroll to position [0, 0]
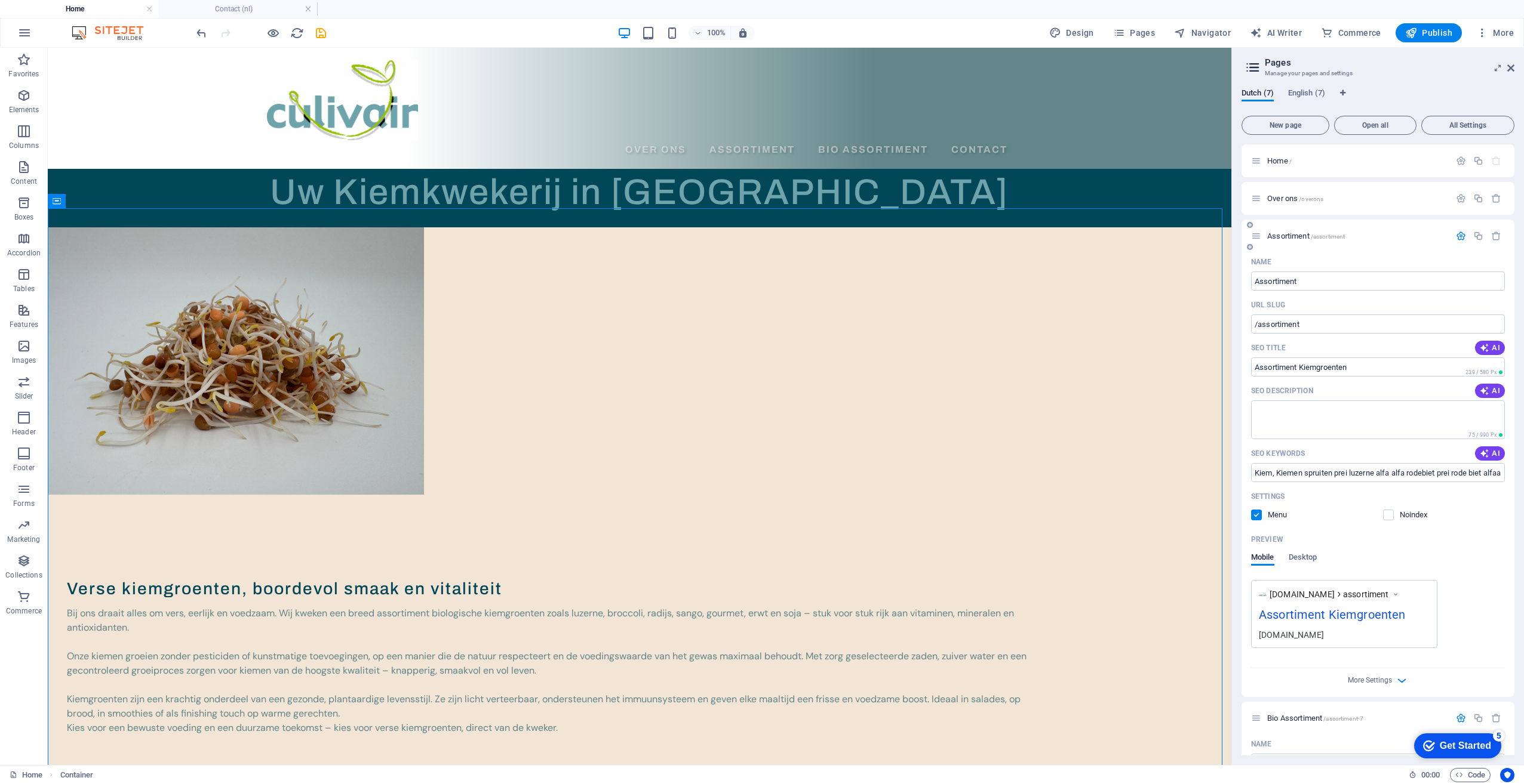
click at [1281, 236] on span "Assortiment /assortiment" at bounding box center [1306, 236] width 78 height 9
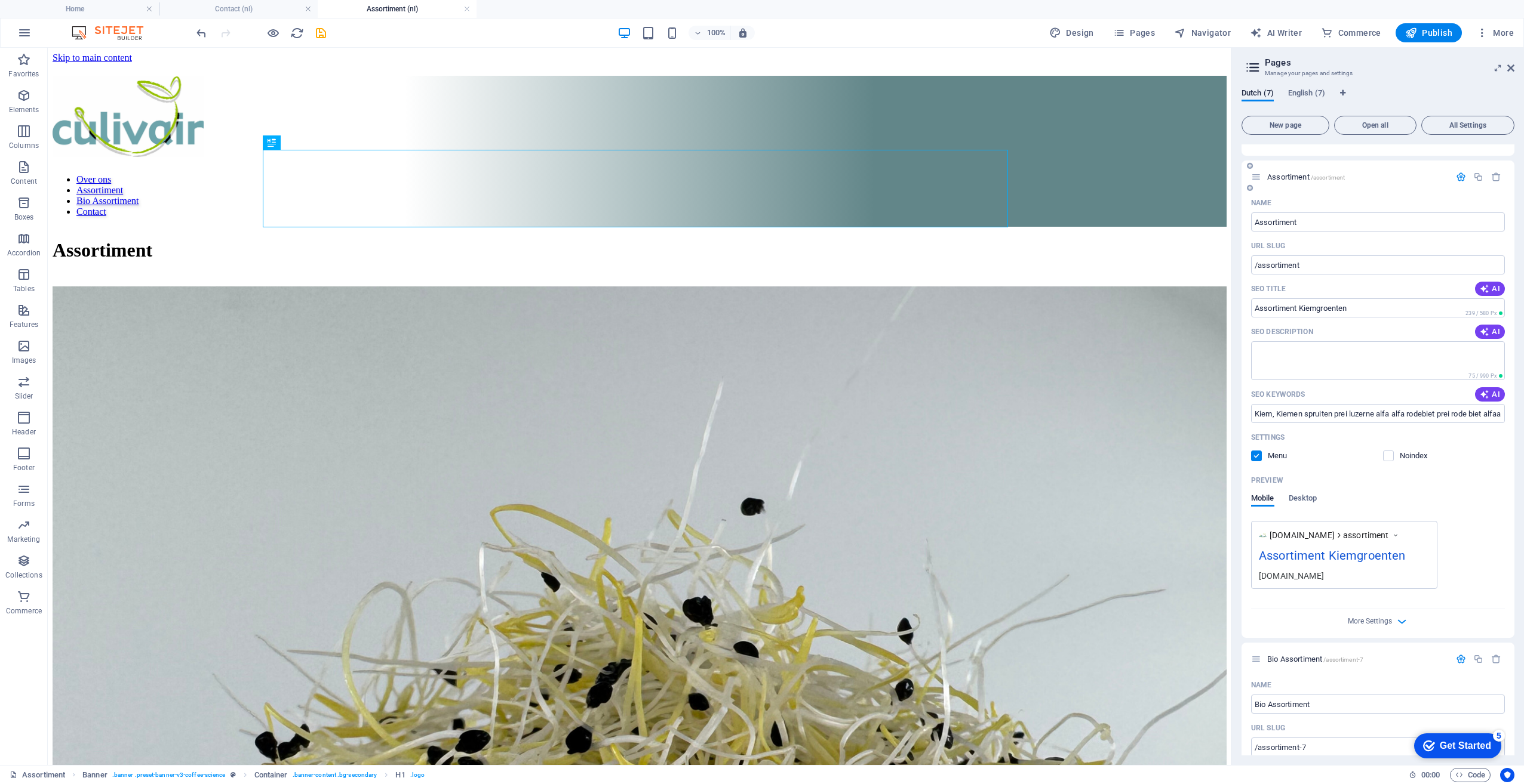
scroll to position [119, 0]
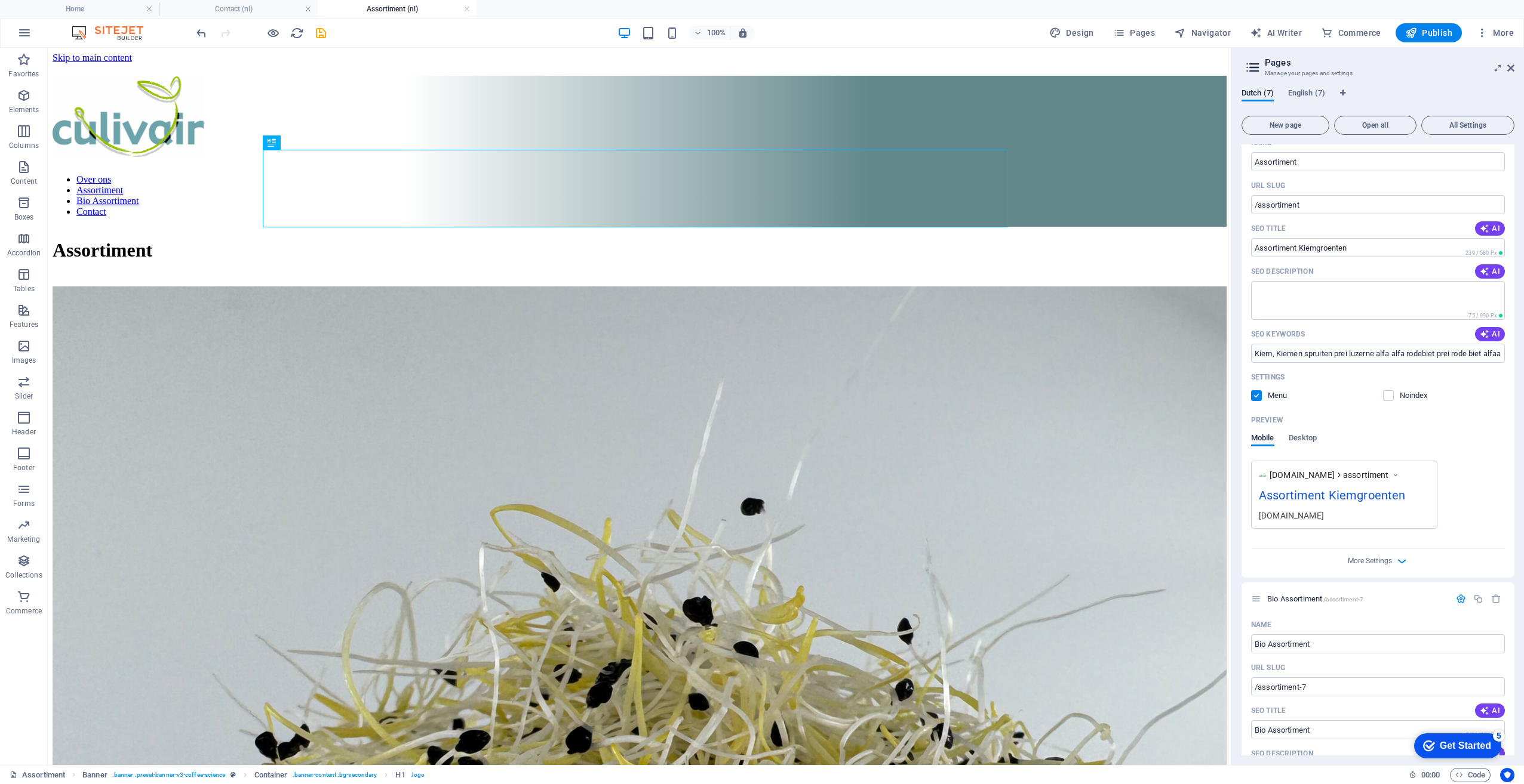
click at [1255, 397] on label at bounding box center [1256, 396] width 11 height 11
click at [0, 0] on input "checkbox" at bounding box center [0, 0] width 0 height 0
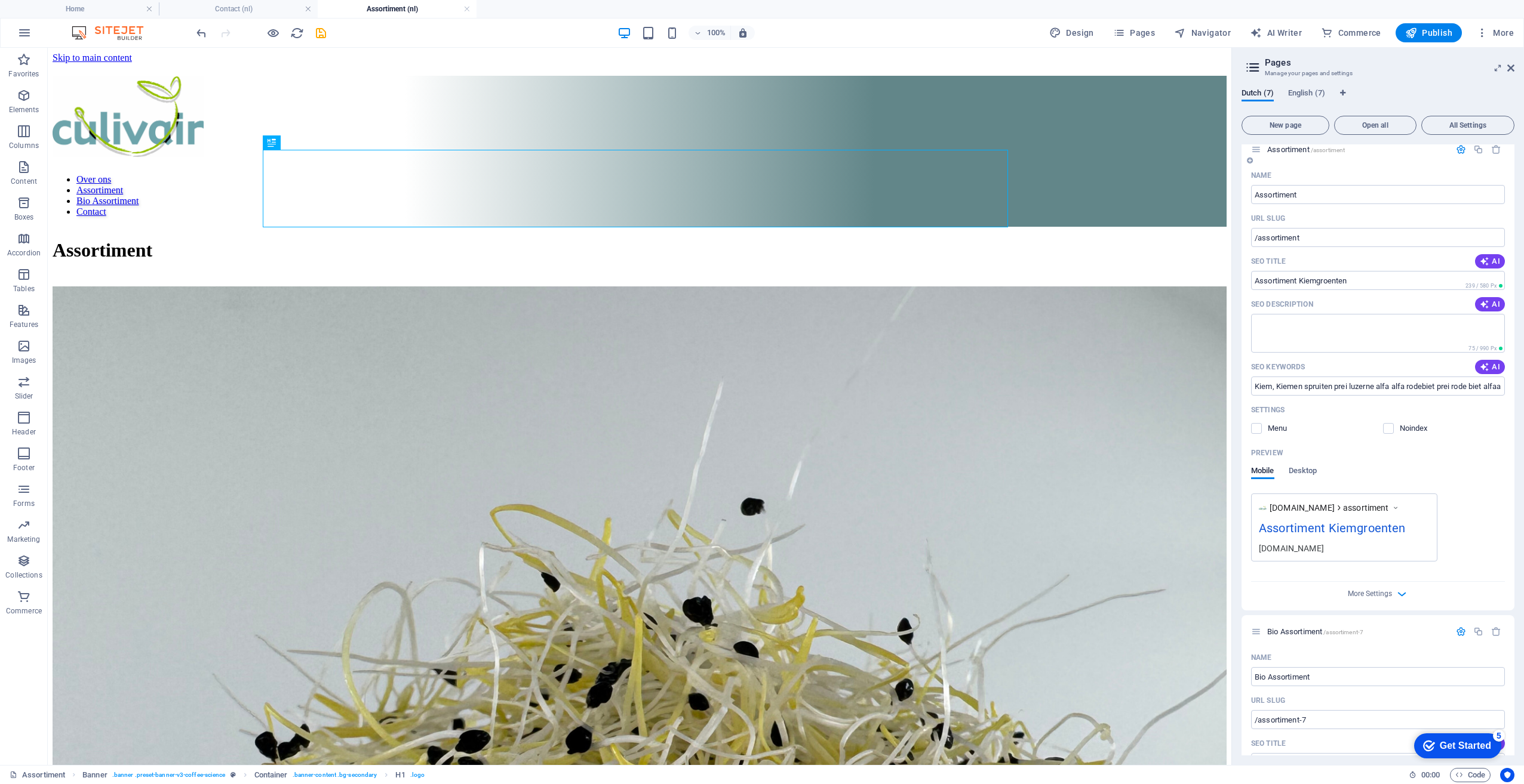
scroll to position [65, 0]
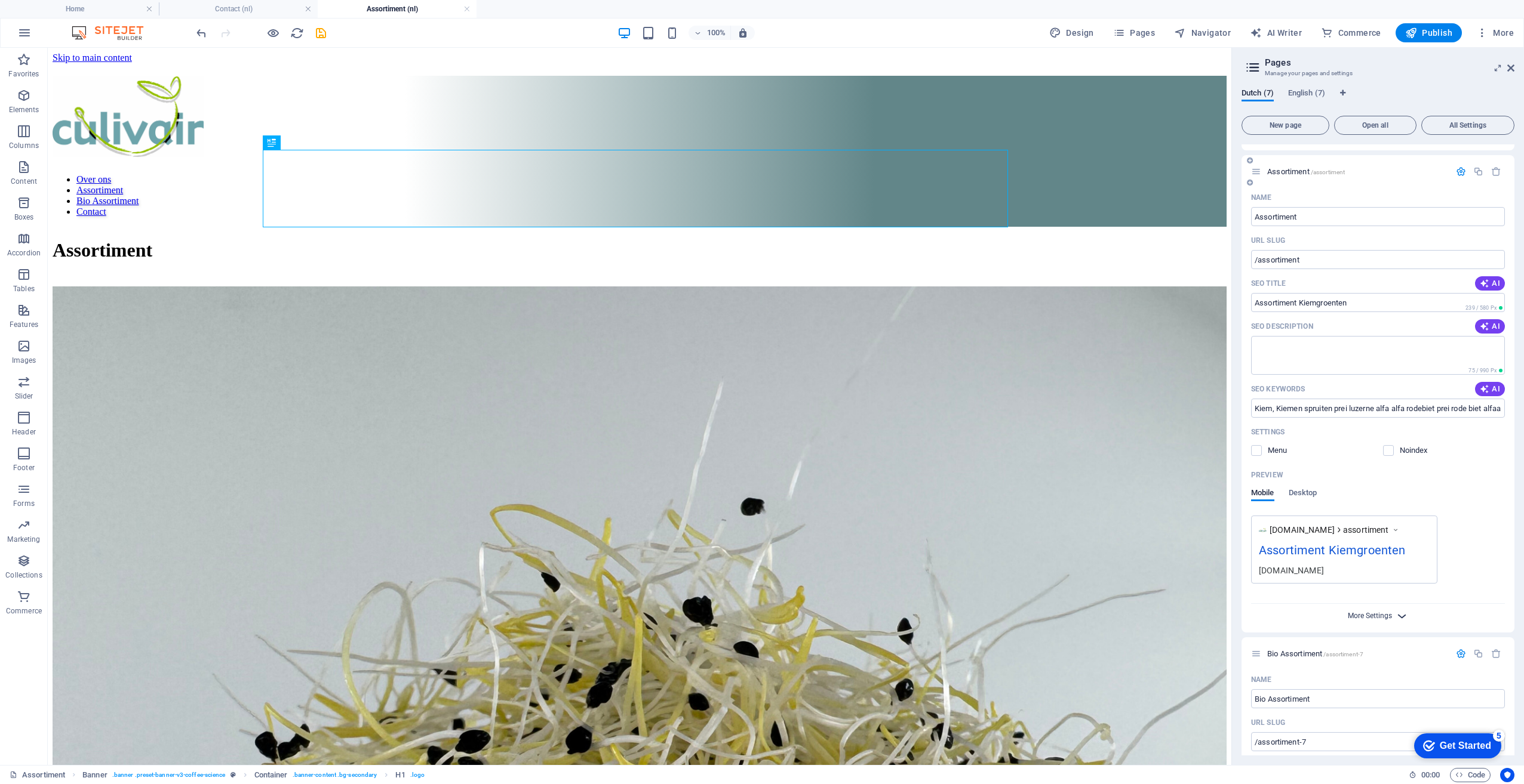
click at [1367, 616] on span "More Settings" at bounding box center [1370, 616] width 44 height 8
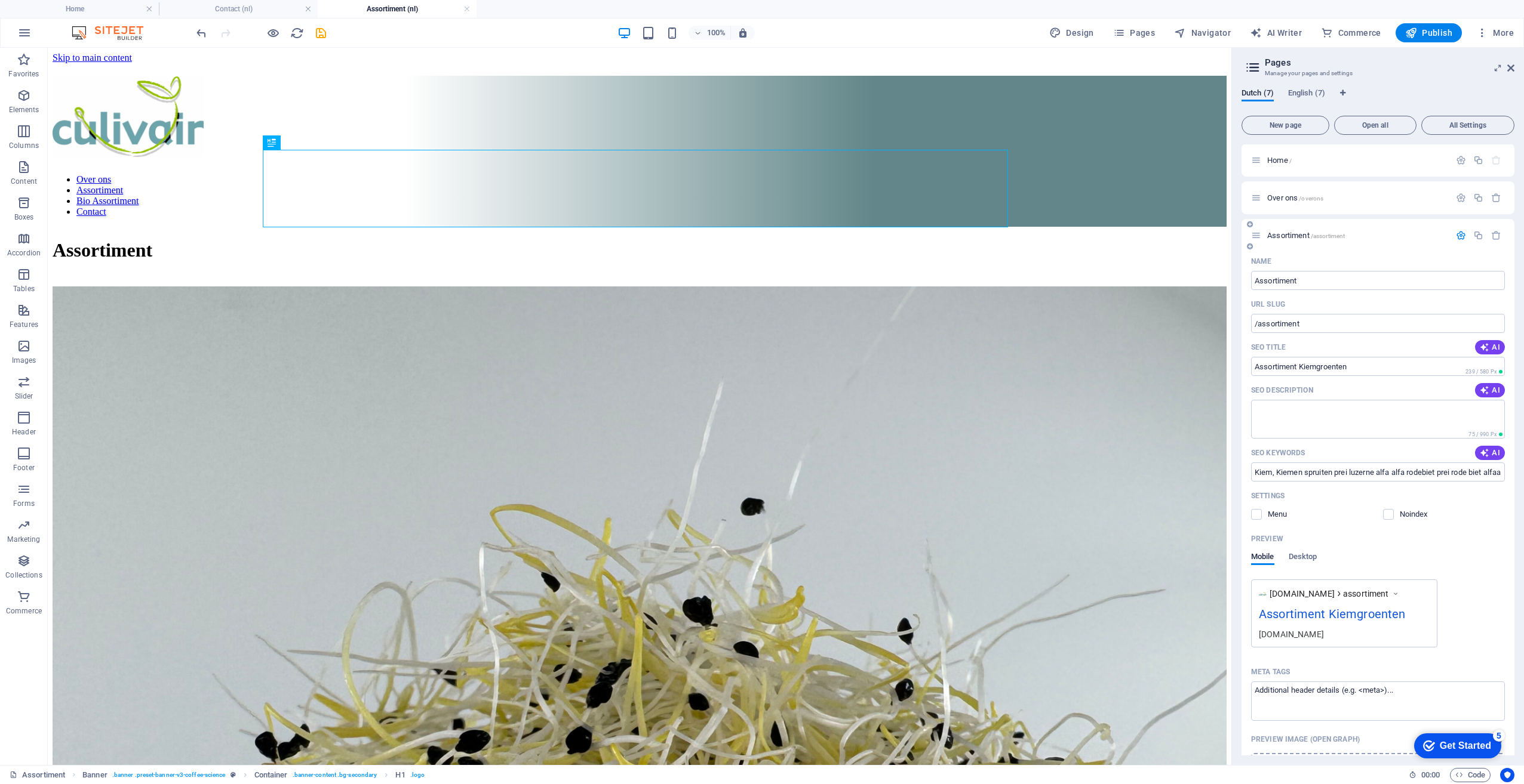
scroll to position [0, 0]
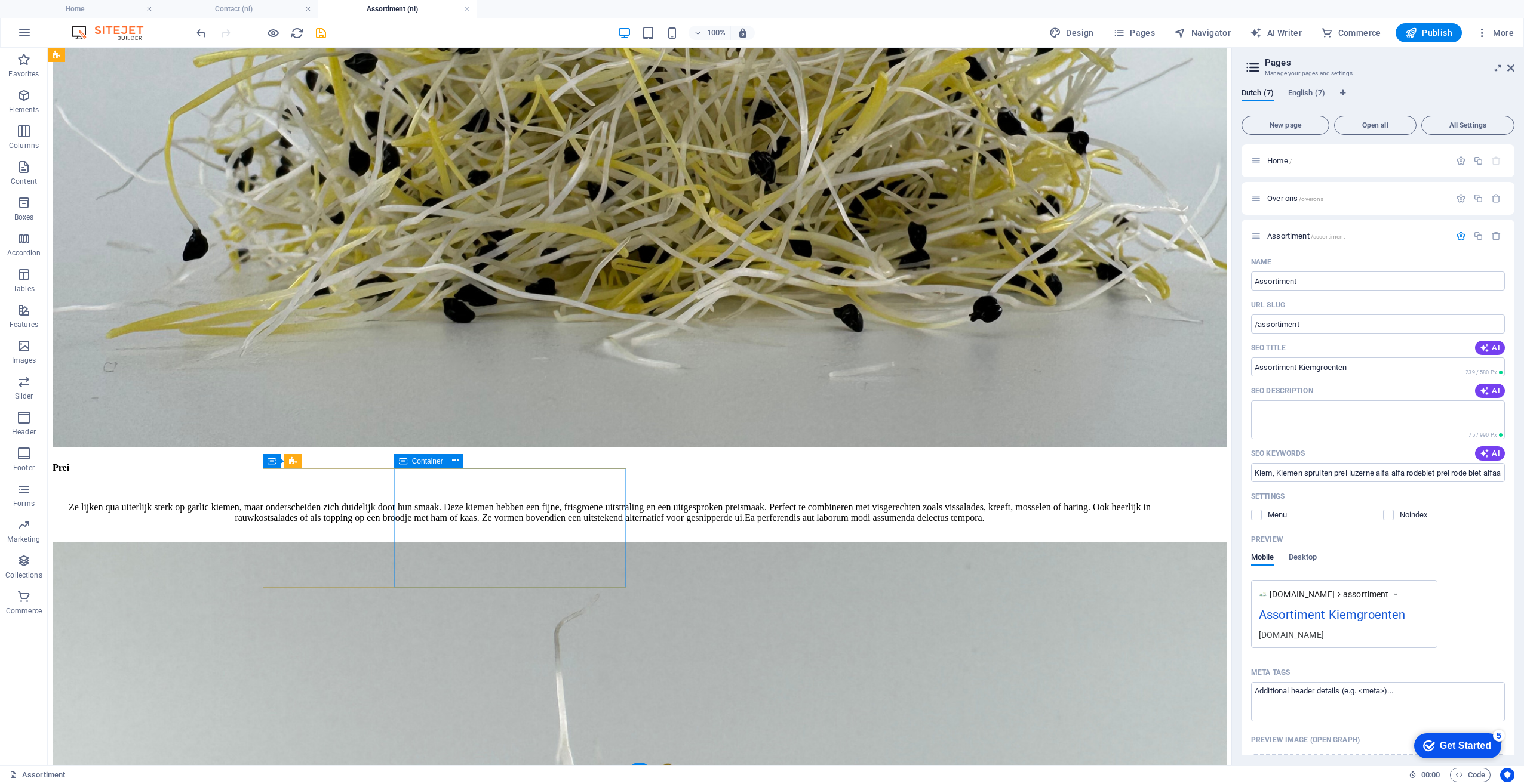
scroll to position [726, 0]
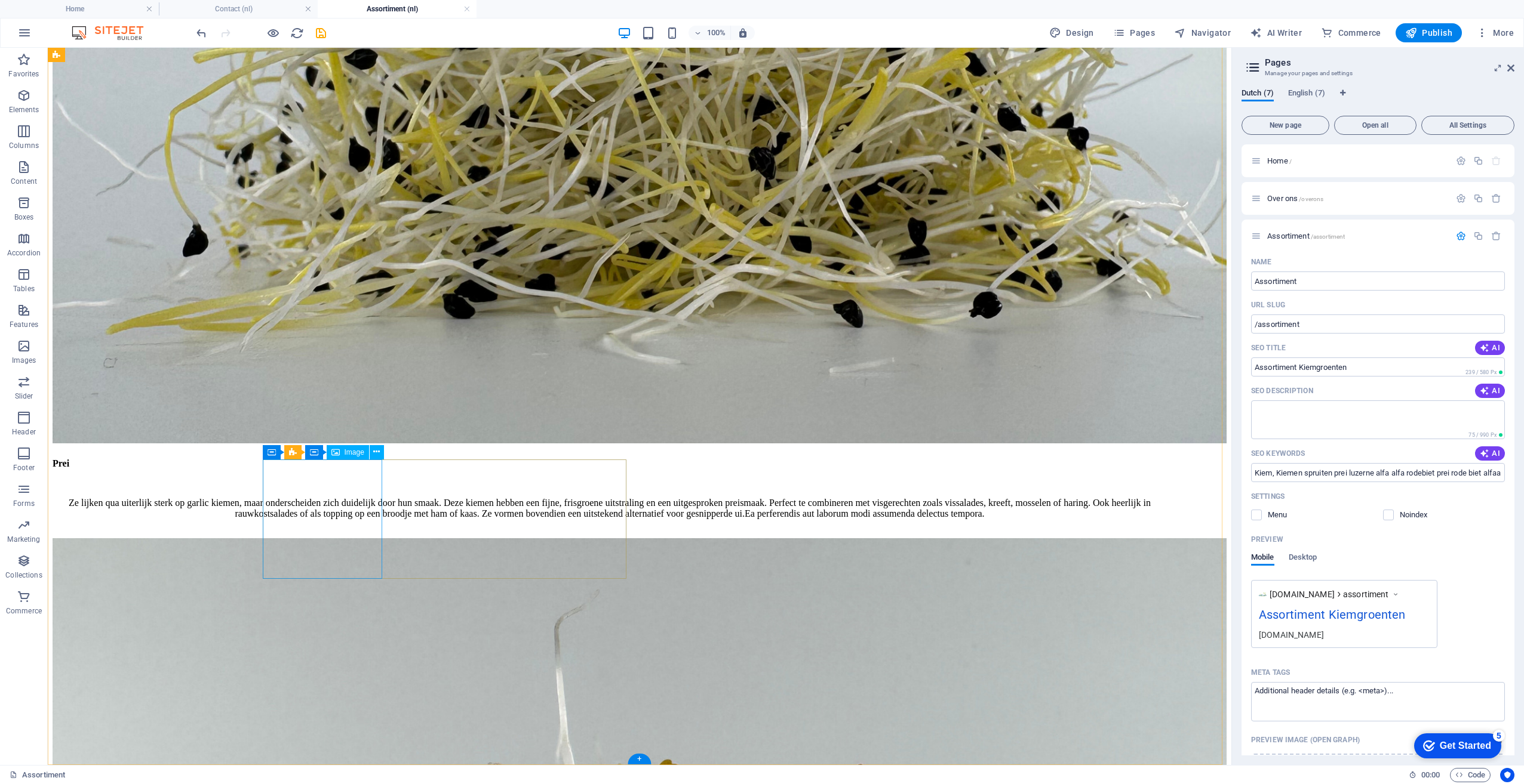
select select "%"
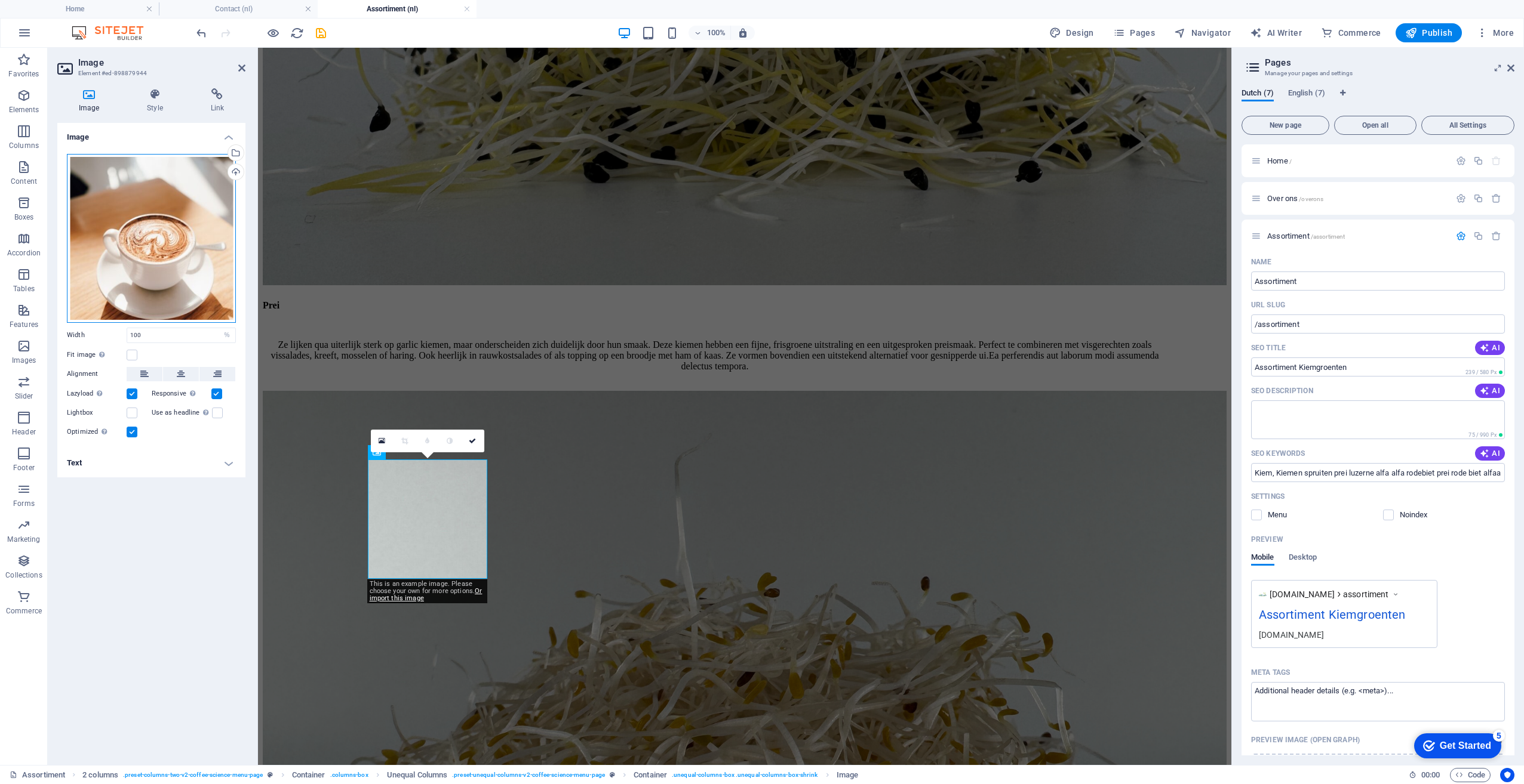
click at [138, 247] on div "Drag files here, click to choose files or select files from Files or our free s…" at bounding box center [151, 238] width 169 height 169
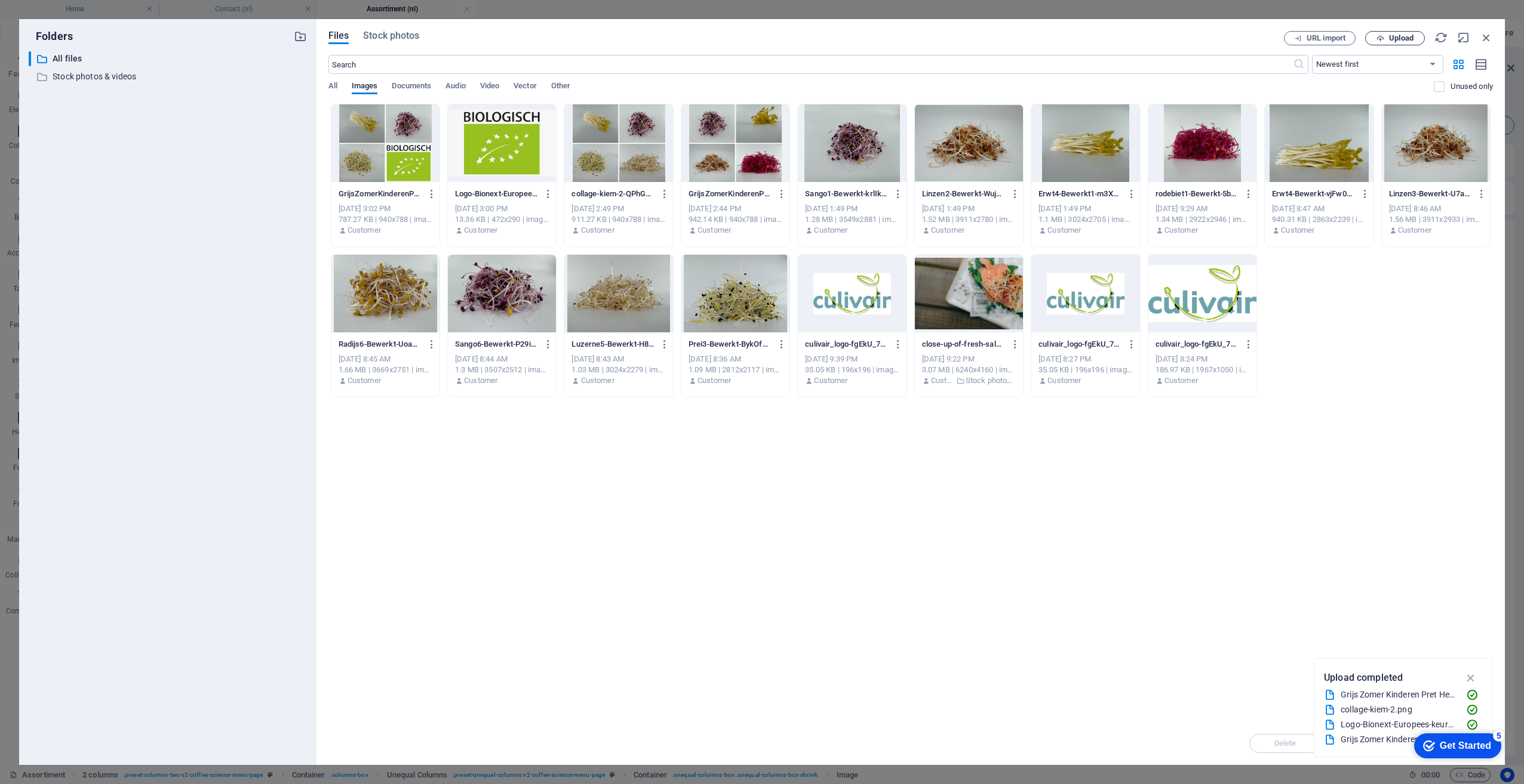
click at [1389, 42] on button "Upload" at bounding box center [1394, 38] width 60 height 14
drag, startPoint x: 591, startPoint y: 553, endPoint x: 589, endPoint y: 534, distance: 19.1
click at [590, 540] on div "Drop files here to upload them instantly GrijsZomerKinderenPretHerinneringenFac…" at bounding box center [910, 413] width 1164 height 618
click at [1487, 37] on icon "button" at bounding box center [1486, 37] width 13 height 13
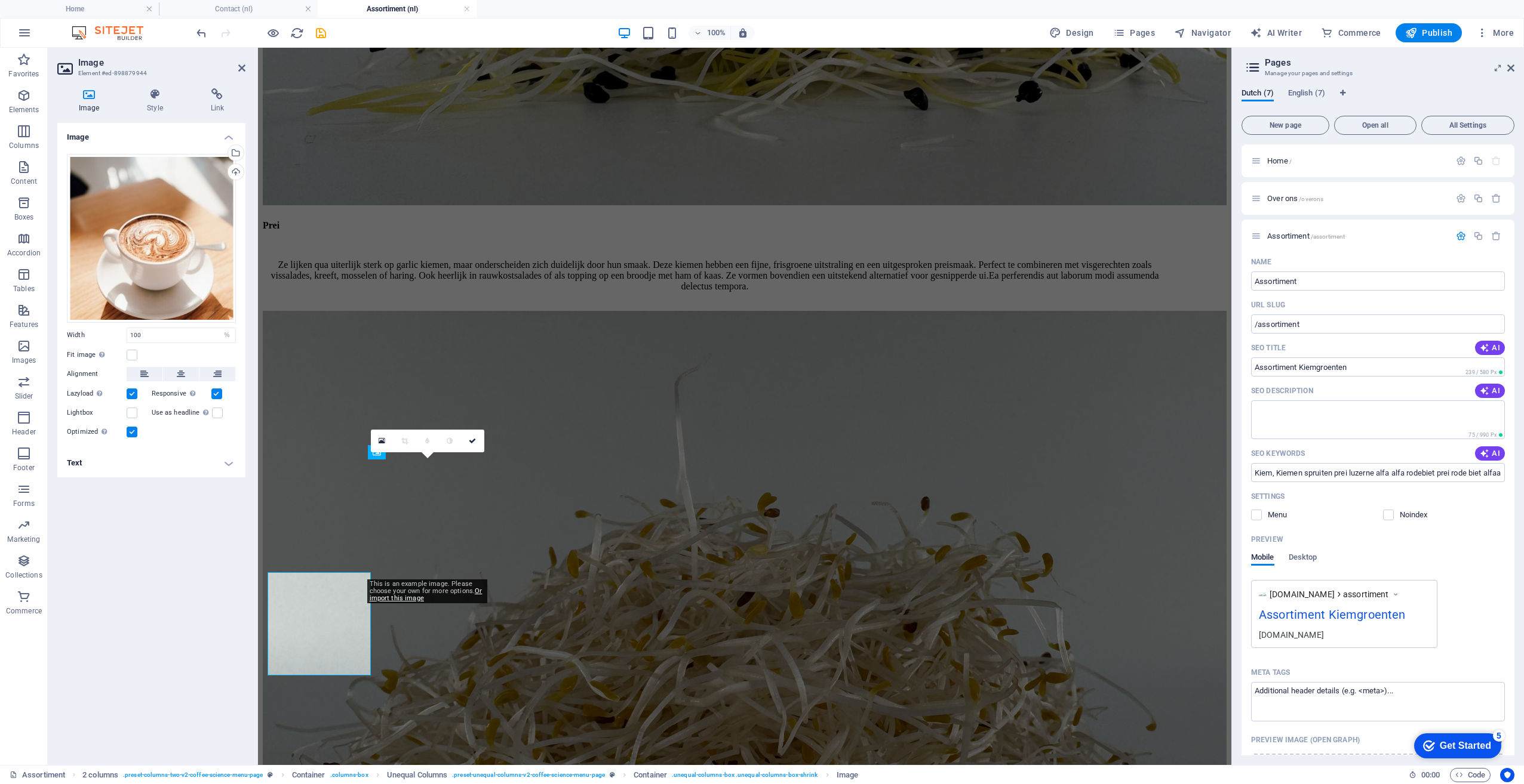
scroll to position [726, 0]
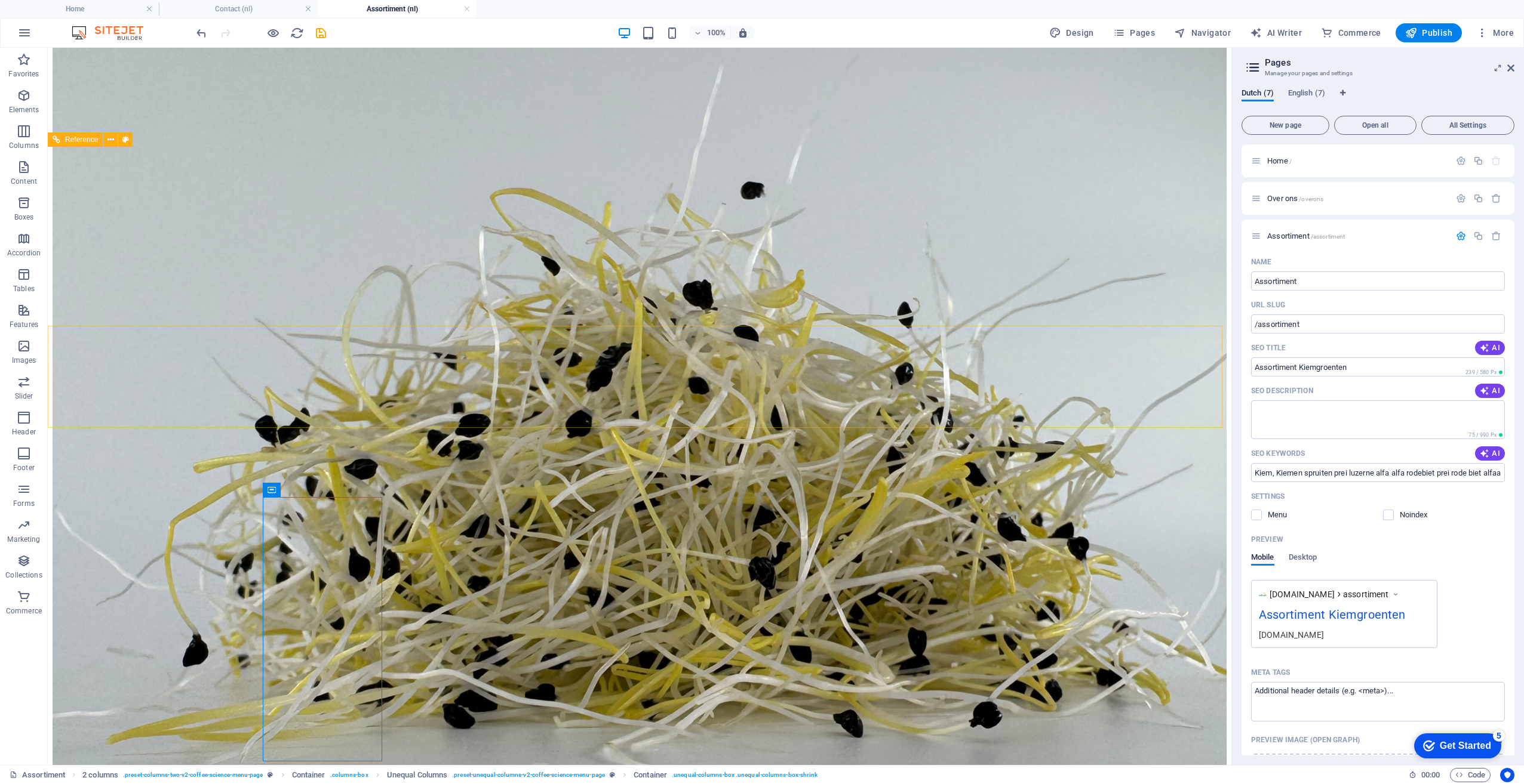
scroll to position [249, 0]
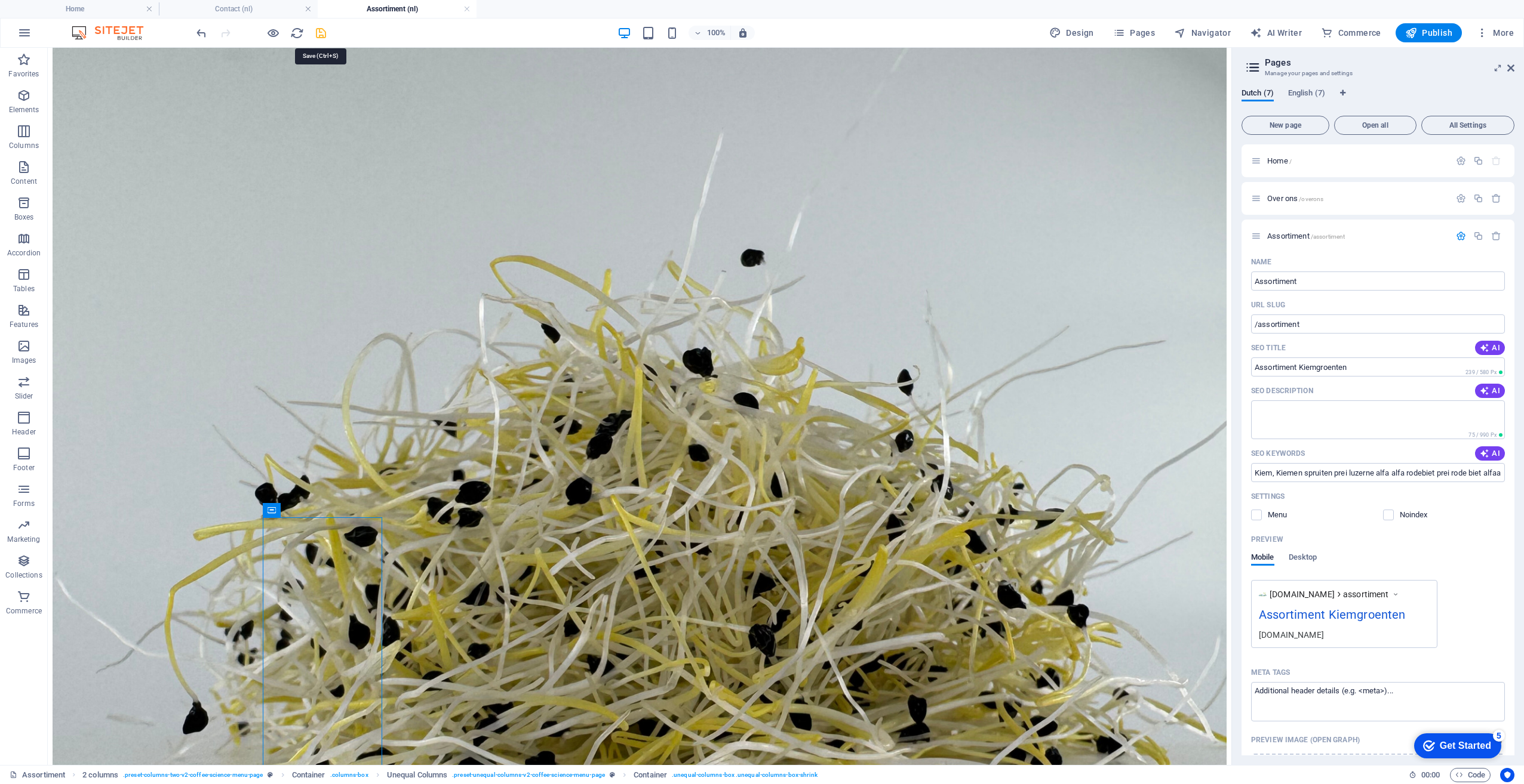
click at [319, 33] on icon "save" at bounding box center [321, 33] width 14 height 14
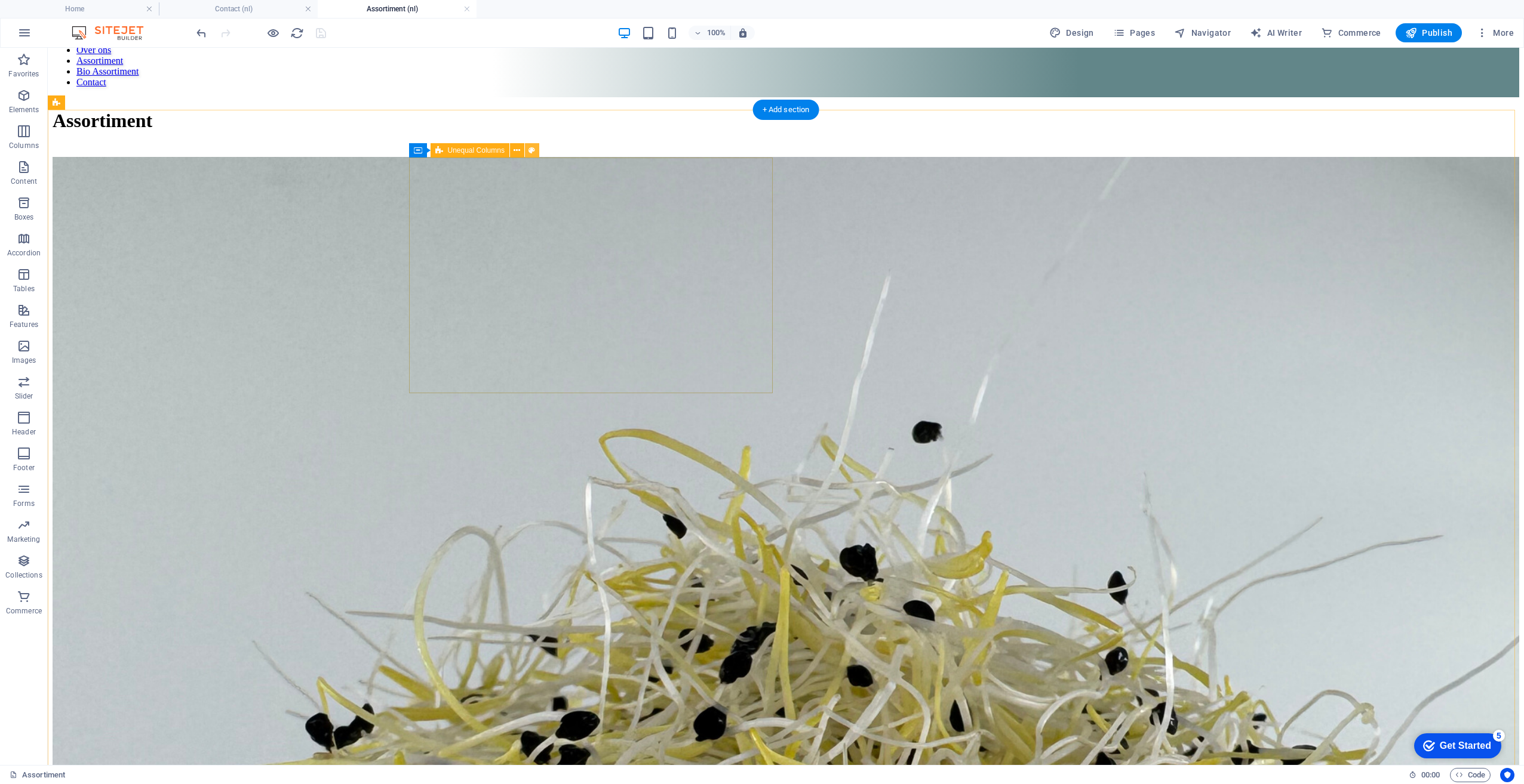
scroll to position [0, 0]
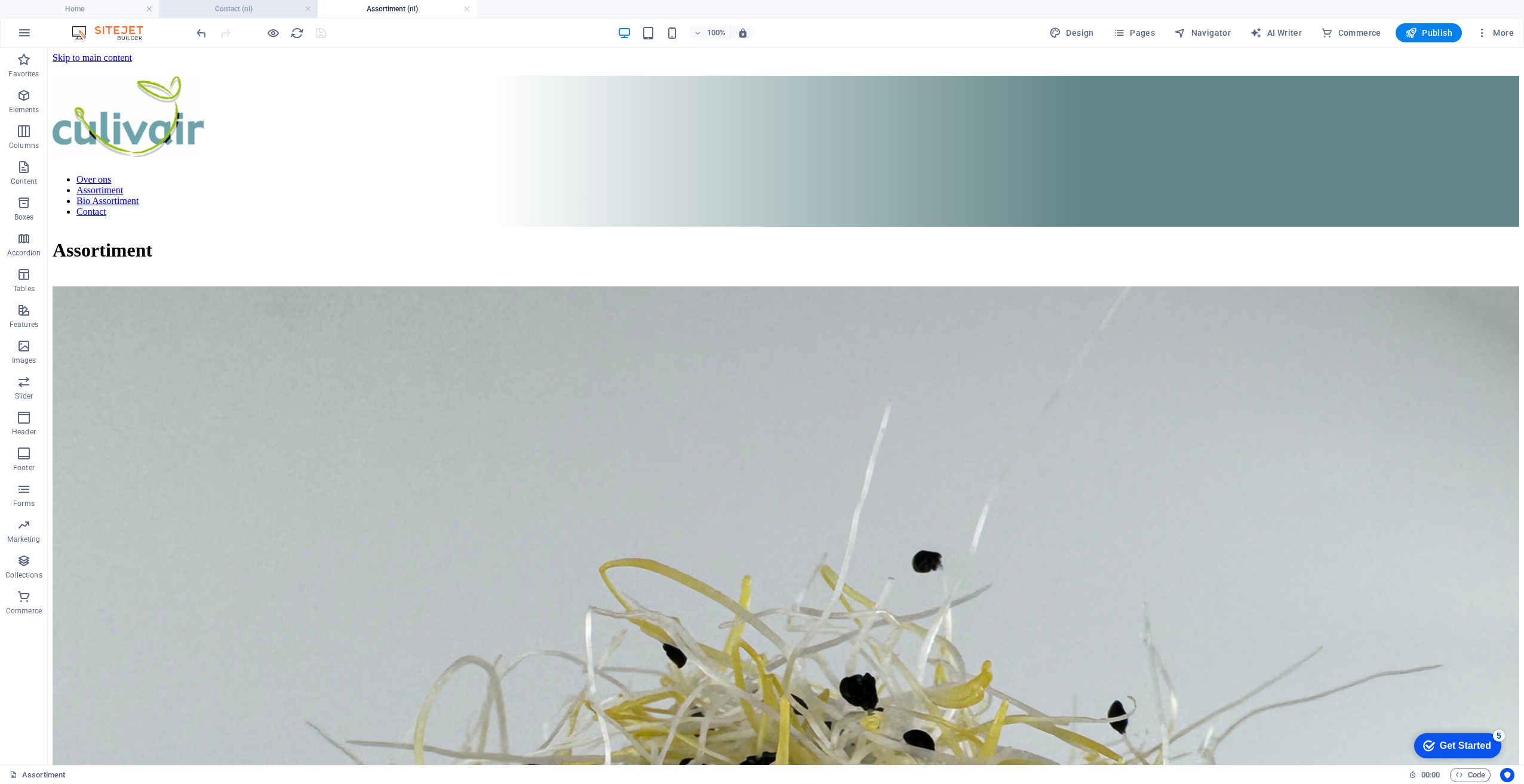
click at [231, 7] on h4 "Contact (nl)" at bounding box center [238, 9] width 159 height 13
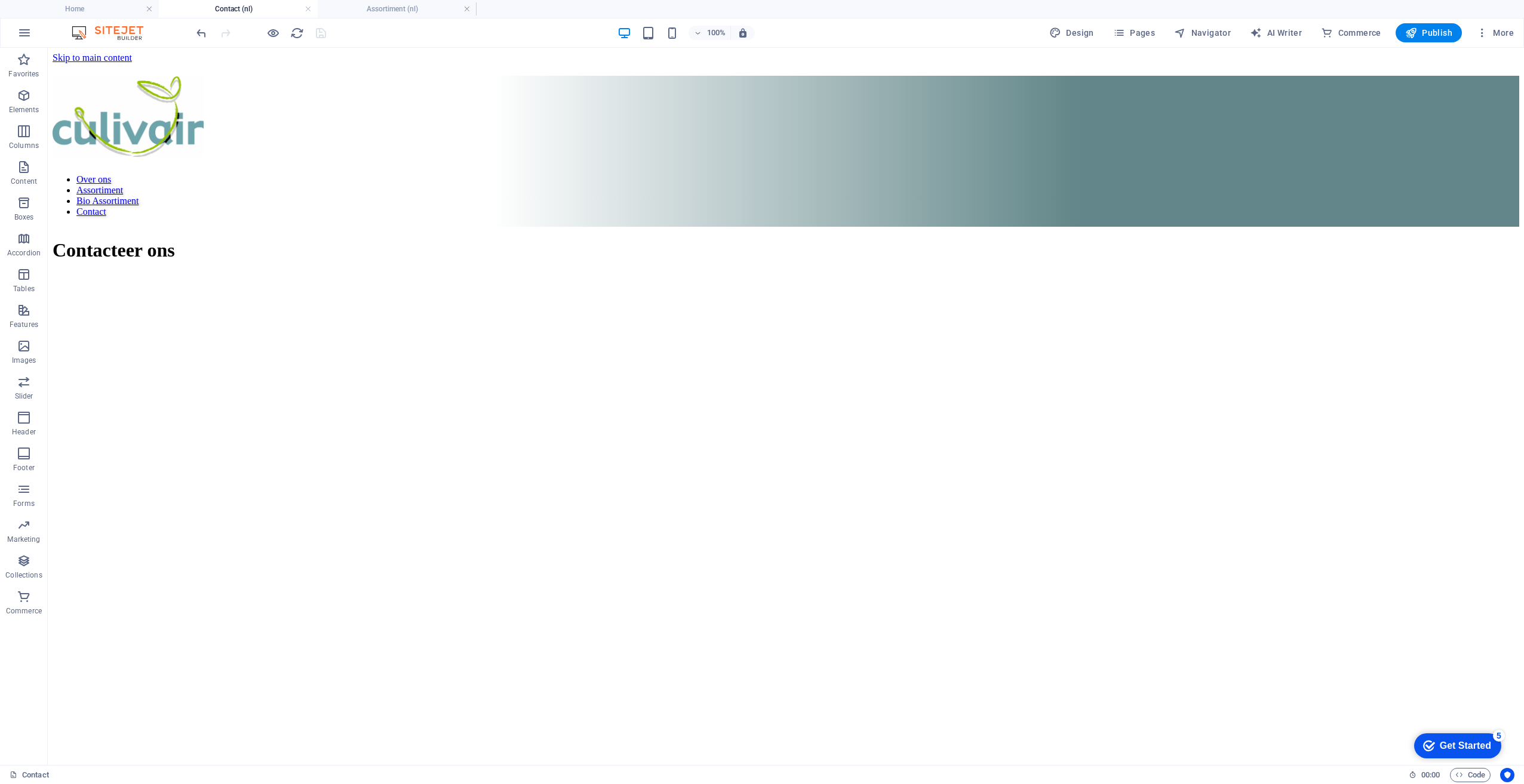
click at [317, 33] on div at bounding box center [261, 33] width 134 height 19
click at [74, 5] on h4 "Home" at bounding box center [79, 9] width 159 height 13
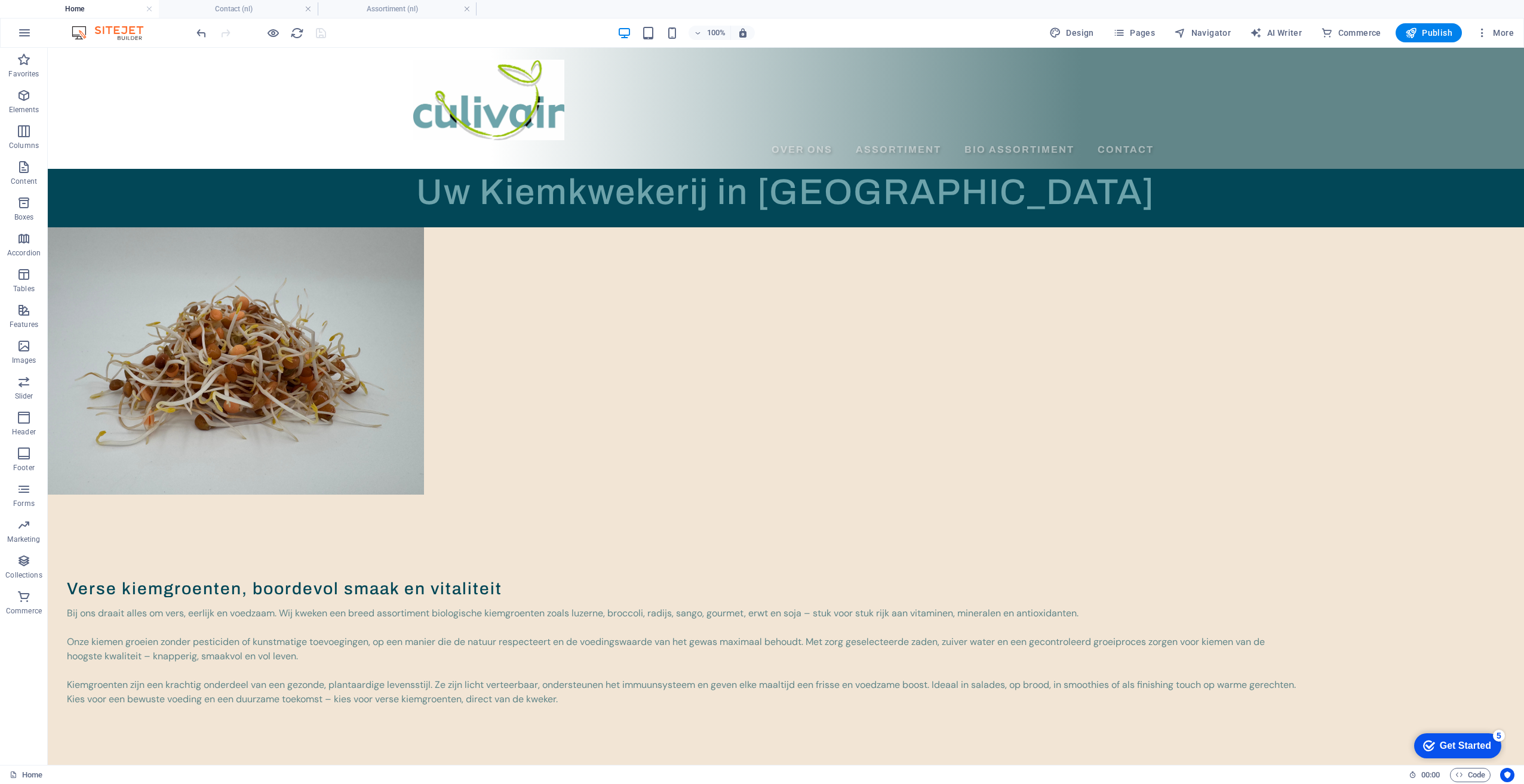
click at [322, 35] on div at bounding box center [261, 33] width 134 height 19
click at [244, 8] on h4 "Contact (nl)" at bounding box center [238, 9] width 159 height 13
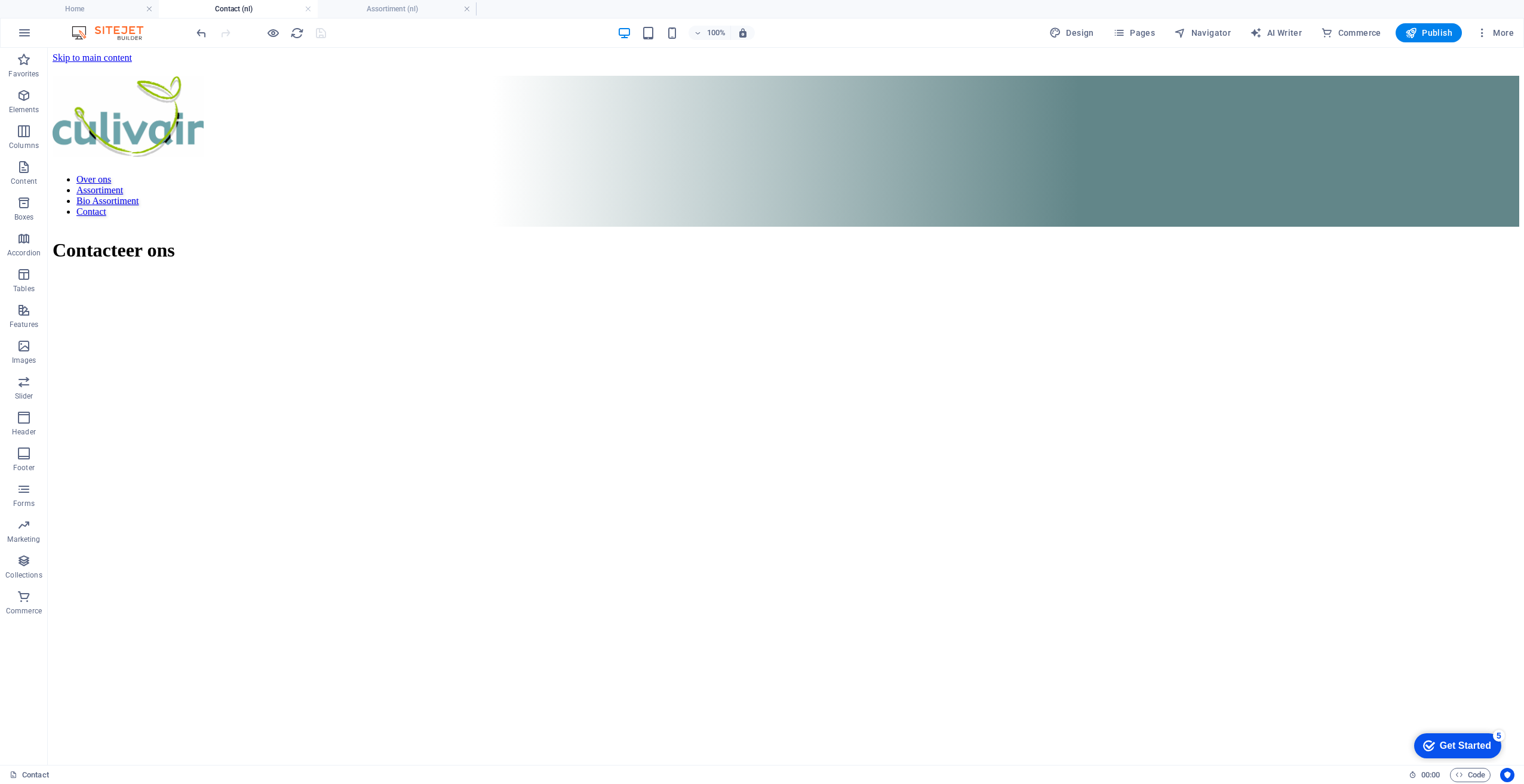
click at [319, 33] on div at bounding box center [261, 33] width 134 height 19
click at [367, 8] on h4 "Assortiment (nl)" at bounding box center [397, 9] width 159 height 13
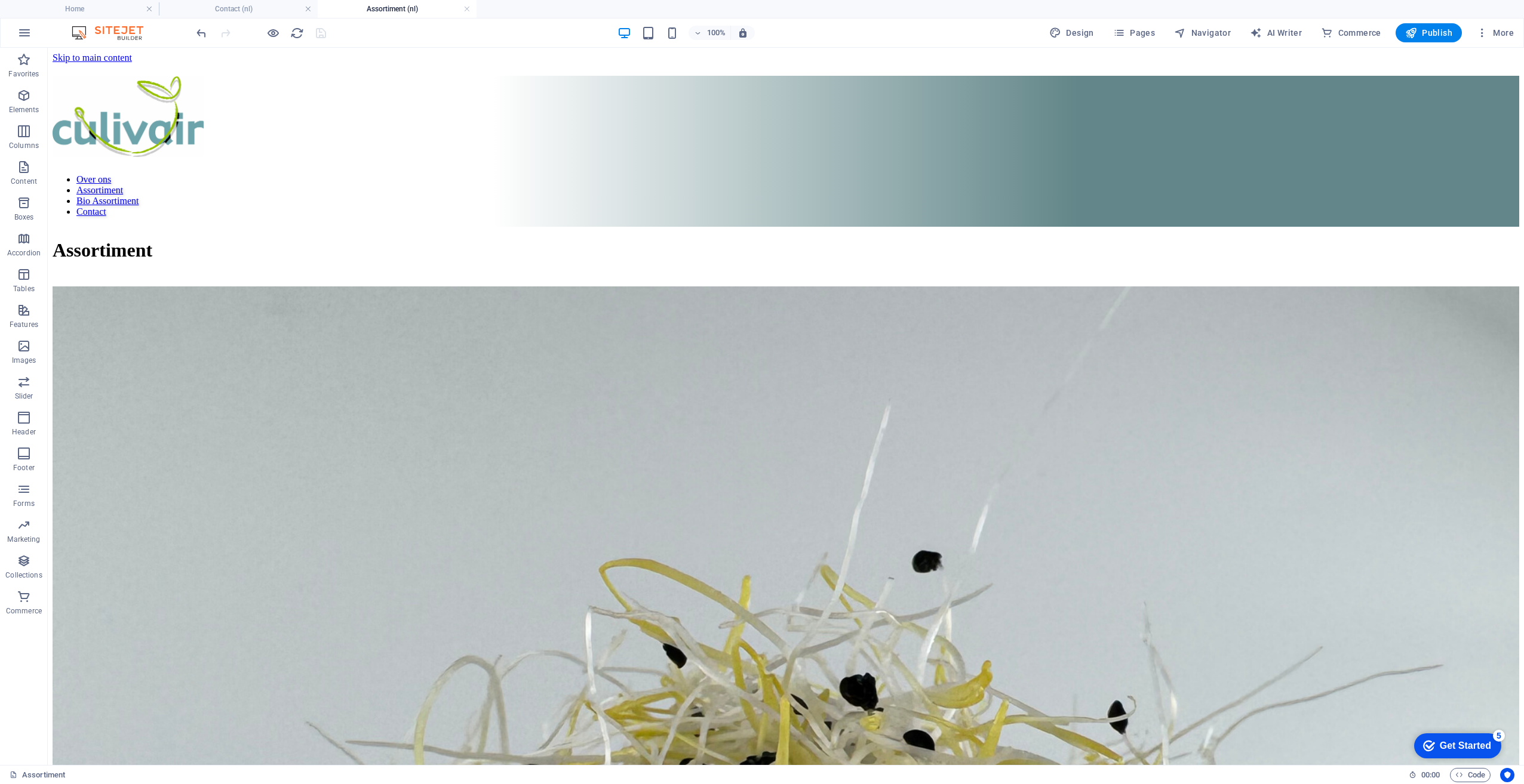
click at [319, 33] on div at bounding box center [261, 33] width 134 height 19
click at [154, 10] on h4 "Home" at bounding box center [79, 9] width 159 height 13
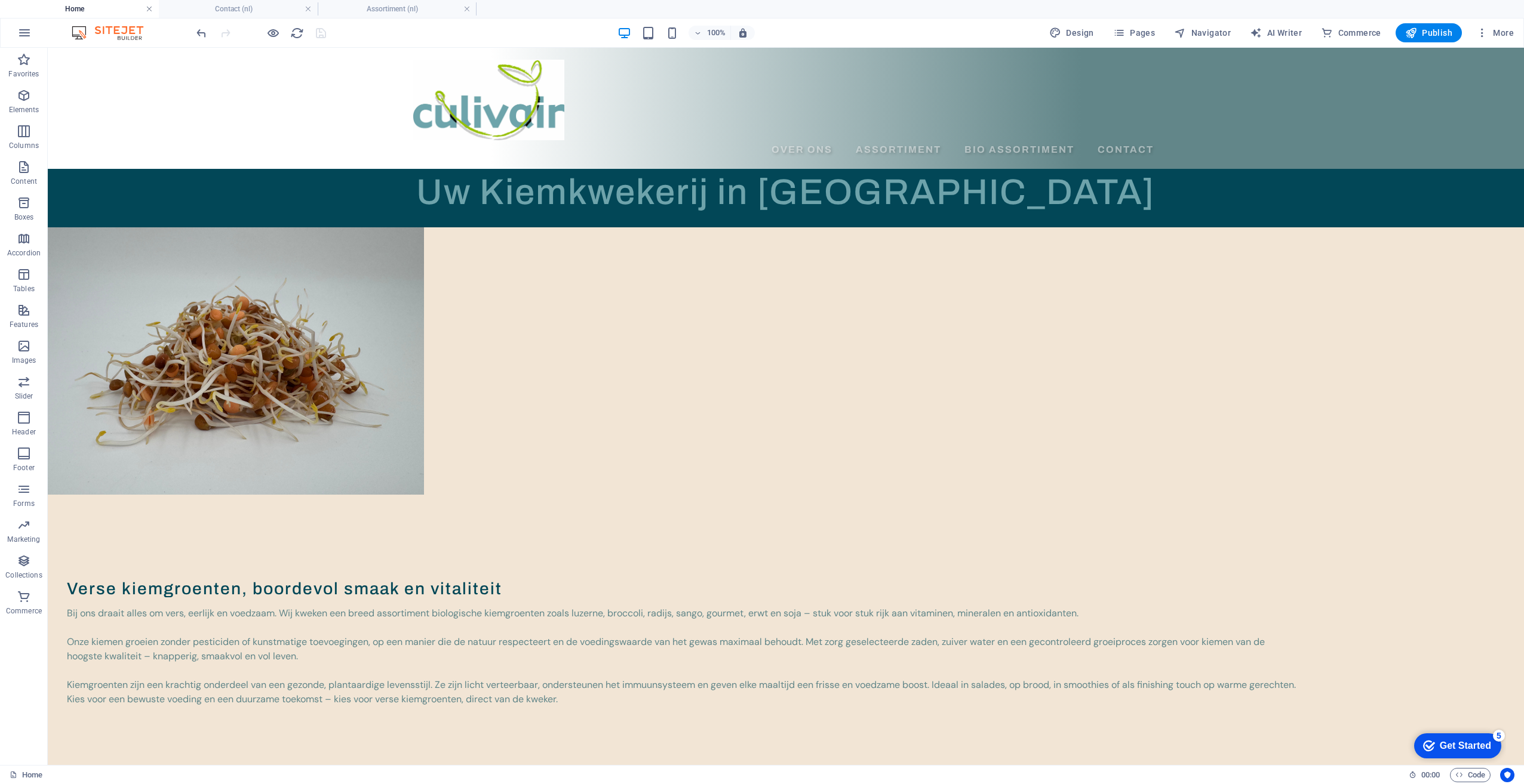
click at [148, 10] on link at bounding box center [149, 9] width 7 height 11
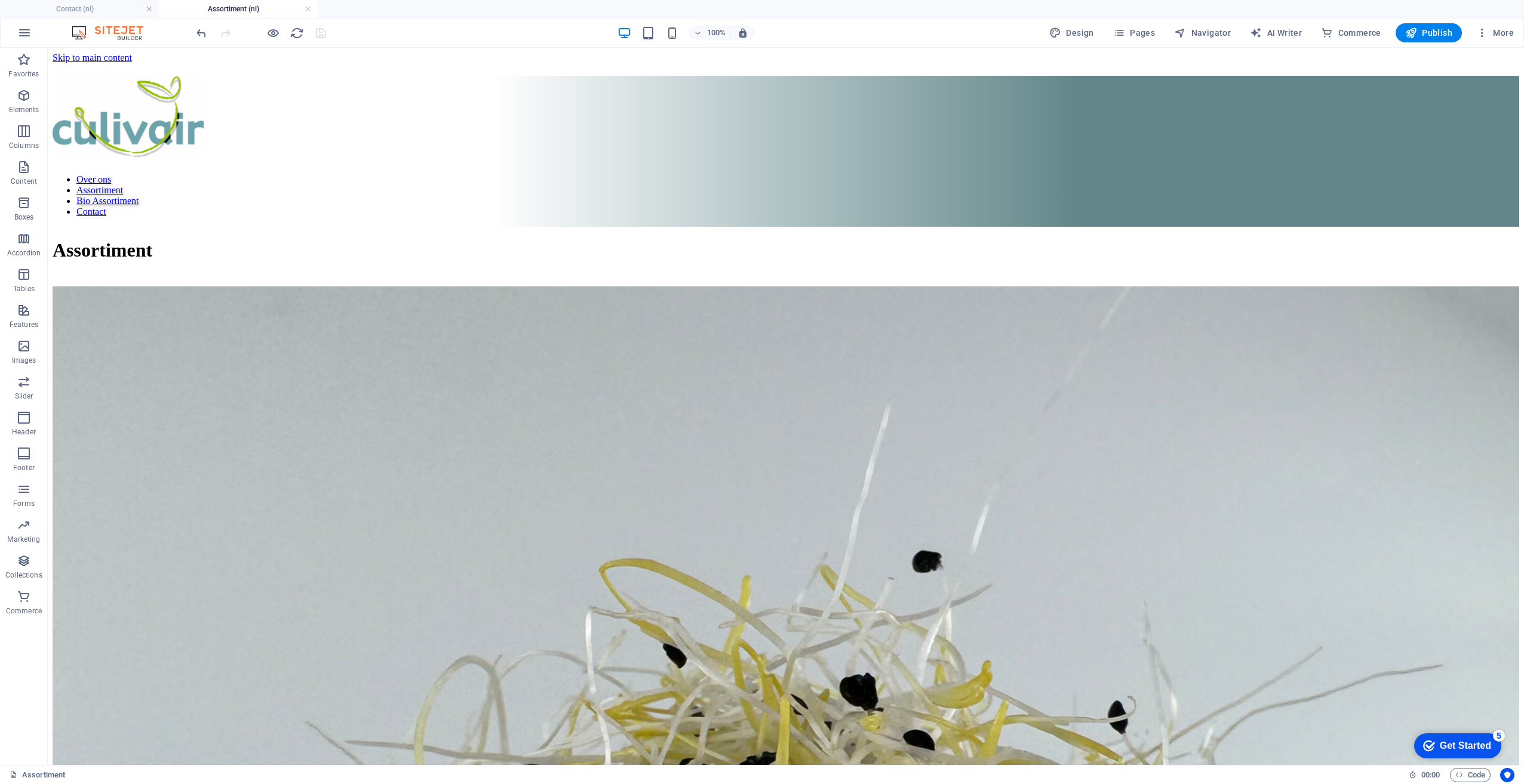
click at [148, 10] on link at bounding box center [149, 9] width 7 height 11
